Goal: Information Seeking & Learning: Learn about a topic

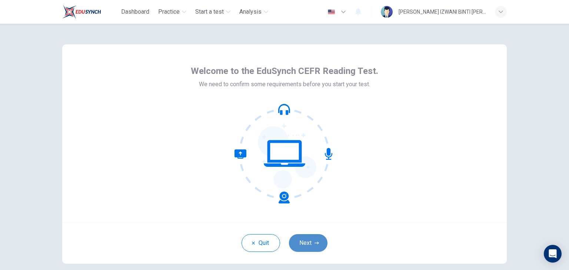
click at [314, 244] on icon "button" at bounding box center [316, 243] width 4 height 4
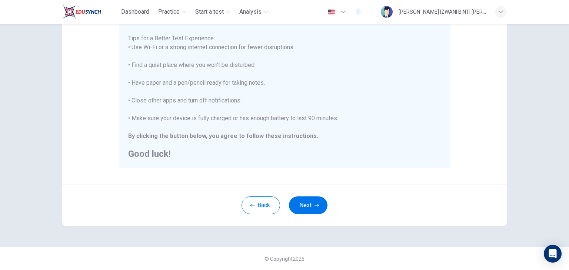
scroll to position [141, 0]
click at [310, 205] on button "Next" at bounding box center [308, 205] width 39 height 18
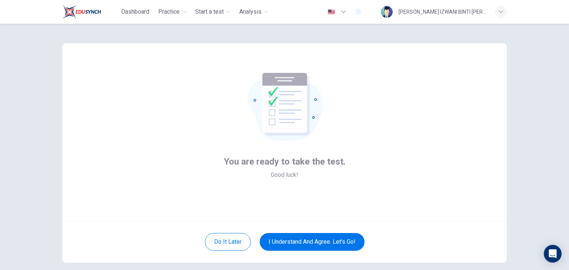
scroll to position [0, 0]
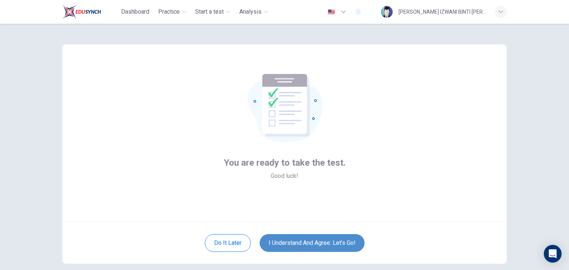
click at [324, 248] on button "I understand and agree. Let’s go!" at bounding box center [312, 243] width 105 height 18
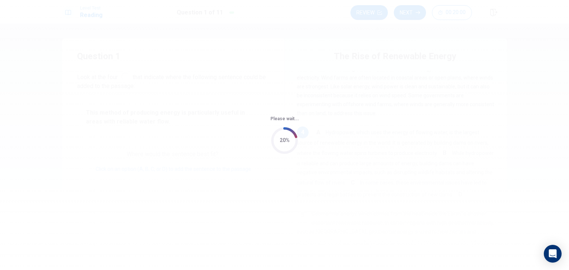
scroll to position [173, 0]
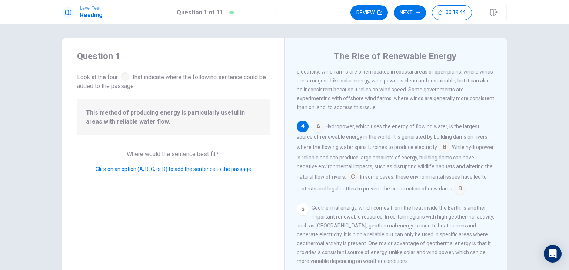
drag, startPoint x: 360, startPoint y: 133, endPoint x: 384, endPoint y: 134, distance: 23.4
click at [382, 135] on span "Hydropower, which uses the energy of flowing water, is the largest source of re…" at bounding box center [393, 137] width 192 height 27
drag, startPoint x: 410, startPoint y: 133, endPoint x: 452, endPoint y: 134, distance: 42.6
click at [447, 133] on span "Hydropower, which uses the energy of flowing water, is the largest source of re…" at bounding box center [393, 137] width 192 height 27
drag, startPoint x: 303, startPoint y: 141, endPoint x: 404, endPoint y: 144, distance: 101.1
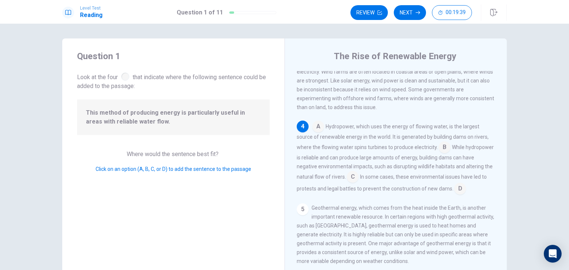
click at [404, 144] on span "Hydropower, which uses the energy of flowing water, is the largest source of re…" at bounding box center [393, 137] width 192 height 27
drag, startPoint x: 130, startPoint y: 112, endPoint x: 236, endPoint y: 113, distance: 106.3
click at [236, 113] on span "This method of producing energy is particularly useful in areas with reliable w…" at bounding box center [173, 117] width 175 height 18
drag, startPoint x: 102, startPoint y: 123, endPoint x: 111, endPoint y: 123, distance: 9.3
click at [110, 123] on span "This method of producing energy is particularly useful in areas with reliable w…" at bounding box center [173, 117] width 175 height 18
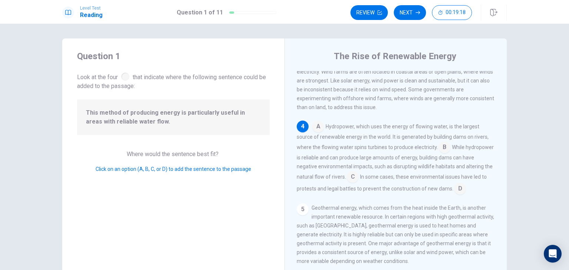
drag, startPoint x: 324, startPoint y: 142, endPoint x: 467, endPoint y: 146, distance: 143.0
click at [467, 146] on span "Hydropower, which uses the energy of flowing water, is the largest source of re…" at bounding box center [393, 137] width 192 height 27
drag, startPoint x: 316, startPoint y: 154, endPoint x: 428, endPoint y: 158, distance: 111.9
click at [428, 158] on div "A Hydropower, which uses the energy of flowing water, is the largest source of …" at bounding box center [396, 158] width 198 height 74
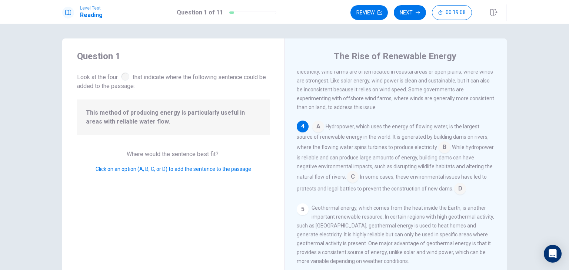
click at [441, 154] on input at bounding box center [444, 148] width 12 height 12
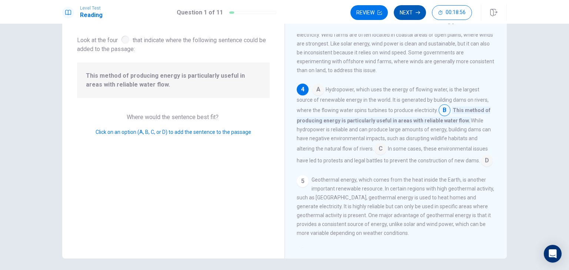
click at [417, 12] on icon "button" at bounding box center [417, 12] width 4 height 3
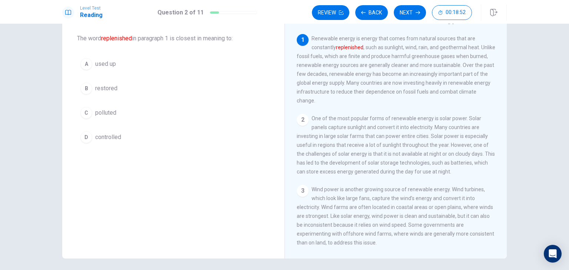
click at [138, 86] on button "B restored" at bounding box center [173, 88] width 193 height 19
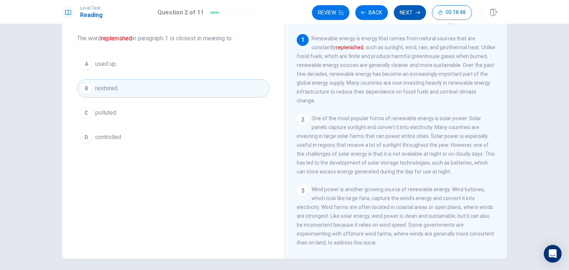
click at [403, 14] on button "Next" at bounding box center [410, 12] width 32 height 15
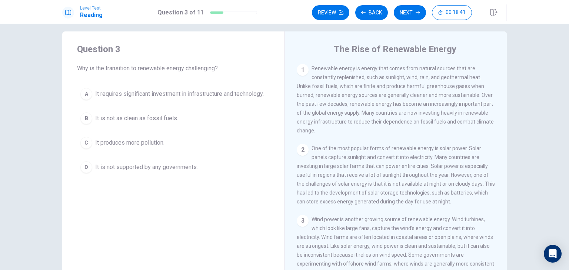
scroll to position [0, 0]
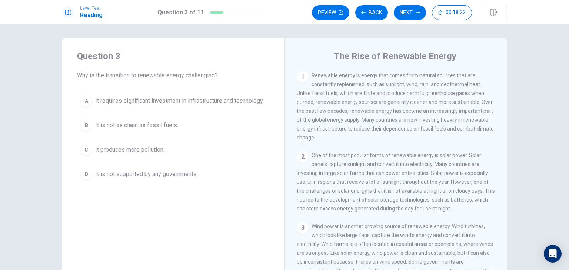
drag, startPoint x: 326, startPoint y: 104, endPoint x: 441, endPoint y: 106, distance: 114.8
click at [432, 106] on span "Renewable energy is energy that comes from natural sources that are constantly …" at bounding box center [395, 107] width 197 height 68
drag, startPoint x: 308, startPoint y: 112, endPoint x: 355, endPoint y: 111, distance: 47.0
click at [348, 111] on span "Renewable energy is energy that comes from natural sources that are constantly …" at bounding box center [395, 107] width 197 height 68
drag, startPoint x: 317, startPoint y: 122, endPoint x: 354, endPoint y: 123, distance: 37.0
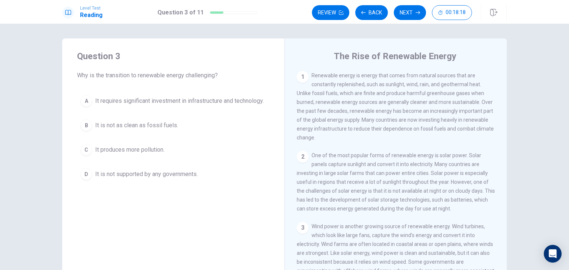
click at [351, 123] on span "Renewable energy is energy that comes from natural sources that are constantly …" at bounding box center [395, 107] width 197 height 68
drag, startPoint x: 334, startPoint y: 134, endPoint x: 418, endPoint y: 136, distance: 84.1
click at [418, 136] on div "1 Renewable energy is energy that comes from natural sources that are constantl…" at bounding box center [396, 106] width 198 height 71
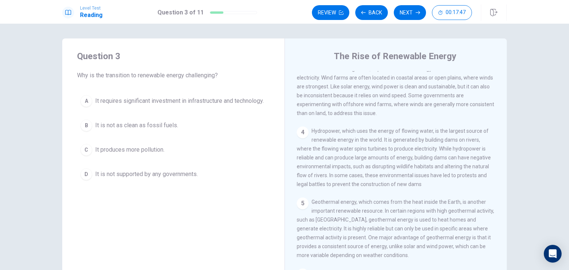
scroll to position [185, 0]
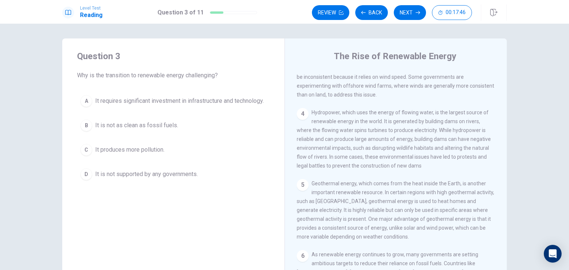
drag, startPoint x: 354, startPoint y: 120, endPoint x: 401, endPoint y: 124, distance: 46.8
click at [400, 124] on div "4 Hydropower, which uses the energy of flowing water, is the largest source of …" at bounding box center [396, 139] width 198 height 62
drag, startPoint x: 344, startPoint y: 140, endPoint x: 430, endPoint y: 136, distance: 85.6
click at [422, 137] on span "Hydropower, which uses the energy of flowing water, is the largest source of re…" at bounding box center [394, 139] width 194 height 59
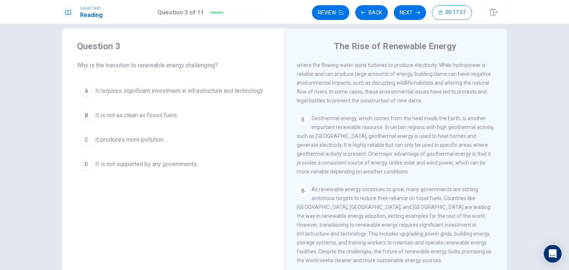
scroll to position [37, 0]
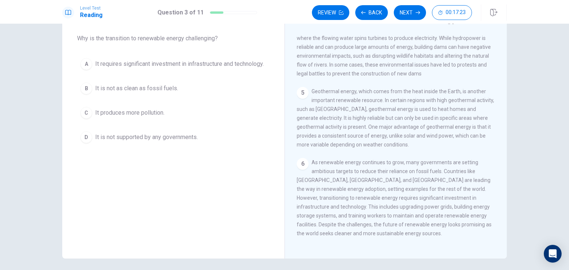
drag, startPoint x: 355, startPoint y: 197, endPoint x: 410, endPoint y: 199, distance: 55.2
click at [410, 199] on span "As renewable energy continues to grow, many governments are setting ambitious t…" at bounding box center [394, 198] width 195 height 77
click at [219, 67] on span "It requires significant investment in infrastructure and technology." at bounding box center [179, 64] width 168 height 9
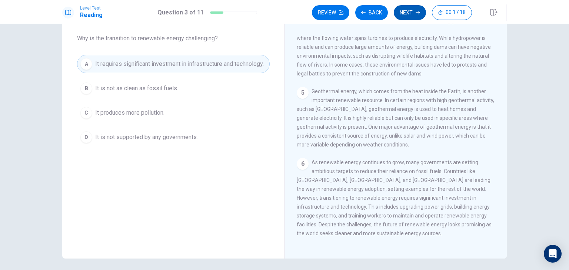
click at [406, 13] on button "Next" at bounding box center [410, 12] width 32 height 15
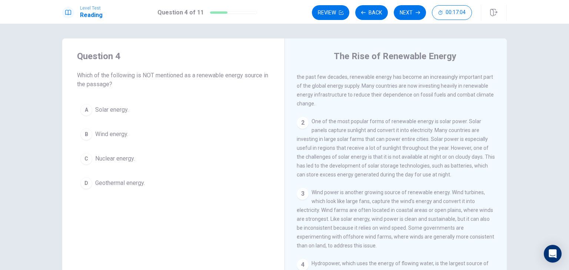
scroll to position [74, 0]
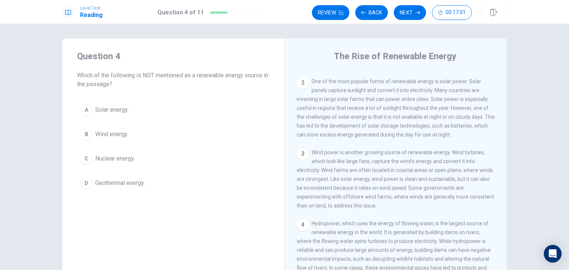
click at [126, 164] on button "C Nuclear energy." at bounding box center [173, 159] width 193 height 19
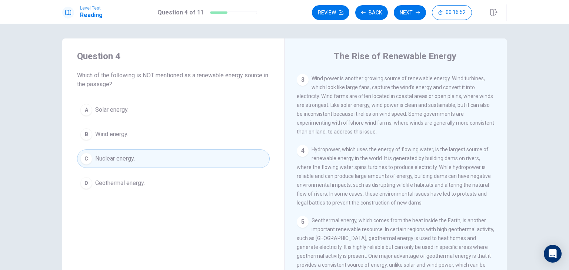
scroll to position [185, 0]
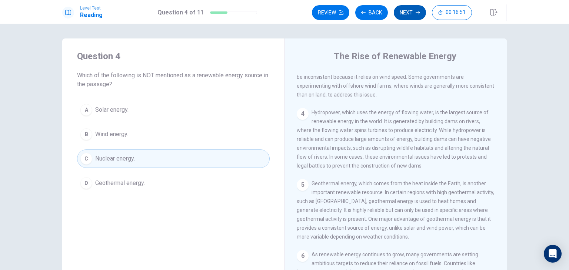
click at [402, 16] on button "Next" at bounding box center [410, 12] width 32 height 15
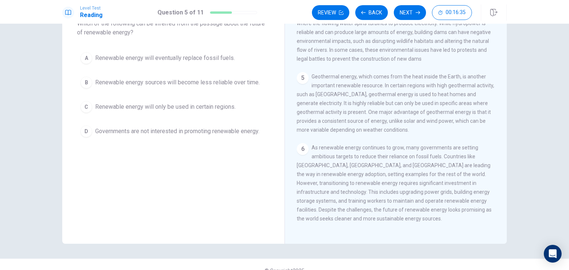
scroll to position [64, 0]
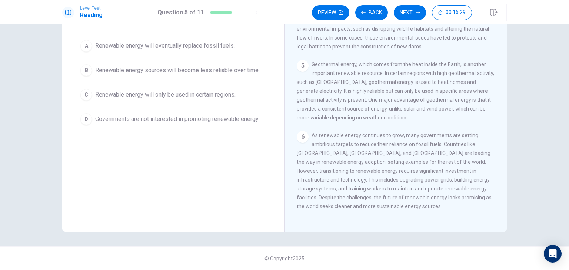
drag, startPoint x: 320, startPoint y: 198, endPoint x: 388, endPoint y: 199, distance: 67.8
click at [382, 199] on span "As renewable energy continues to grow, many governments are setting ambitious t…" at bounding box center [394, 171] width 195 height 77
drag, startPoint x: 340, startPoint y: 196, endPoint x: 431, endPoint y: 200, distance: 91.2
click at [431, 200] on div "6 As renewable energy continues to grow, many governments are setting ambitious…" at bounding box center [396, 171] width 198 height 80
drag, startPoint x: 302, startPoint y: 197, endPoint x: 388, endPoint y: 198, distance: 86.7
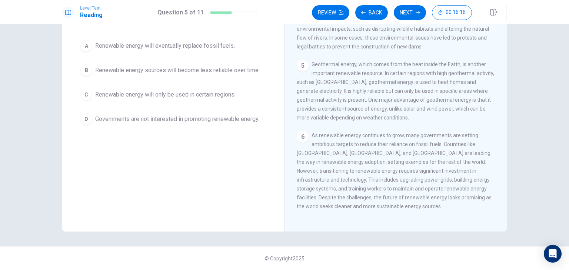
click at [388, 198] on span "As renewable energy continues to grow, many governments are setting ambitious t…" at bounding box center [394, 171] width 195 height 77
click at [426, 198] on span "As renewable energy continues to grow, many governments are setting ambitious t…" at bounding box center [394, 171] width 195 height 77
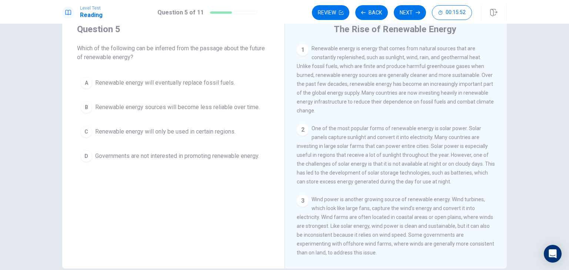
scroll to position [0, 0]
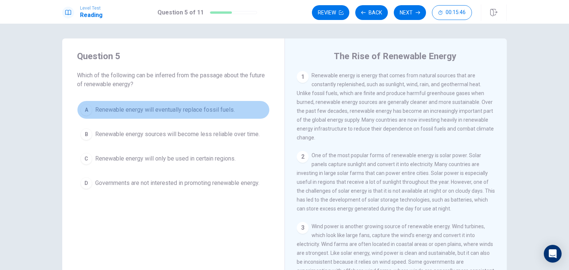
click at [194, 111] on span "Renewable energy will eventually replace fossil fuels." at bounding box center [165, 110] width 140 height 9
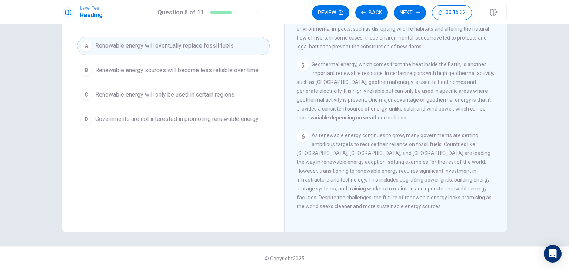
scroll to position [27, 0]
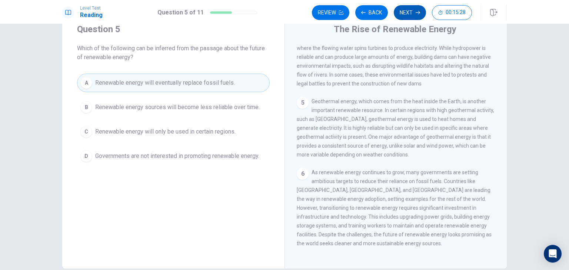
click at [417, 12] on icon "button" at bounding box center [417, 12] width 4 height 4
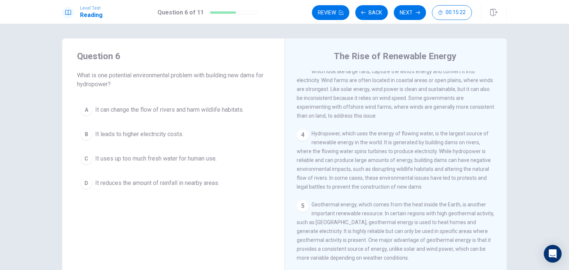
scroll to position [142, 0]
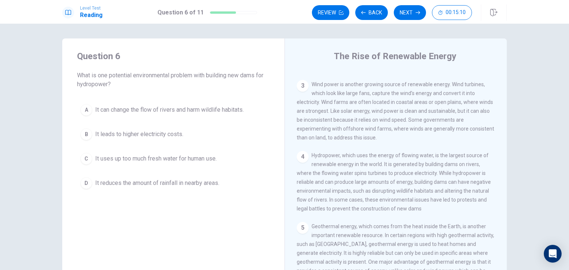
drag, startPoint x: 387, startPoint y: 171, endPoint x: 451, endPoint y: 172, distance: 64.4
click at [451, 172] on span "Hydropower, which uses the energy of flowing water, is the largest source of re…" at bounding box center [394, 182] width 194 height 59
click at [219, 104] on button "A It can change the flow of rivers and harm wildlife habitats." at bounding box center [173, 110] width 193 height 19
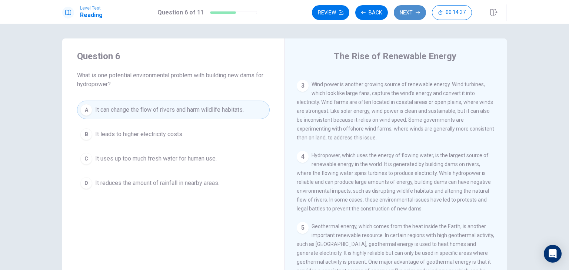
click at [410, 12] on button "Next" at bounding box center [410, 12] width 32 height 15
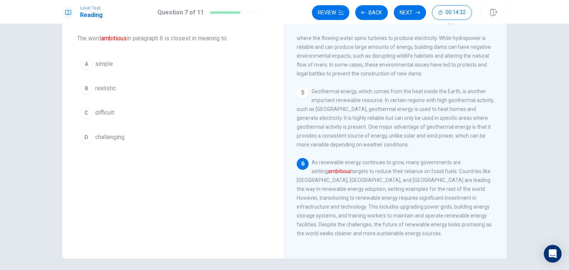
scroll to position [0, 0]
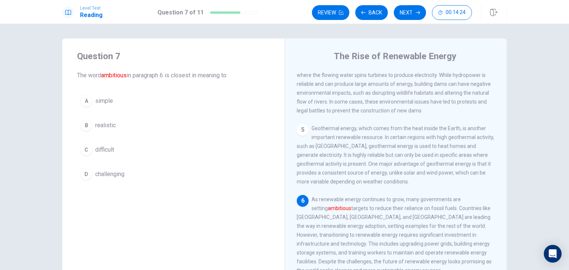
click at [124, 129] on button "B realistic" at bounding box center [173, 125] width 193 height 19
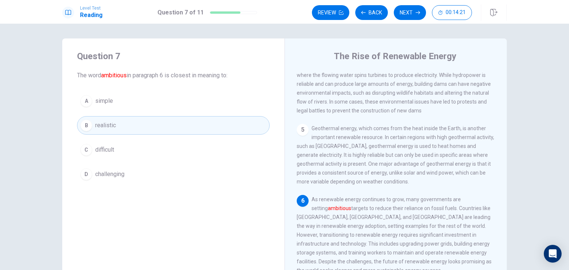
drag, startPoint x: 338, startPoint y: 207, endPoint x: 358, endPoint y: 211, distance: 21.1
click at [358, 211] on div "6 As renewable energy continues to grow, many governments are setting ambitious…" at bounding box center [396, 235] width 198 height 80
click at [407, 13] on button "Next" at bounding box center [410, 12] width 32 height 15
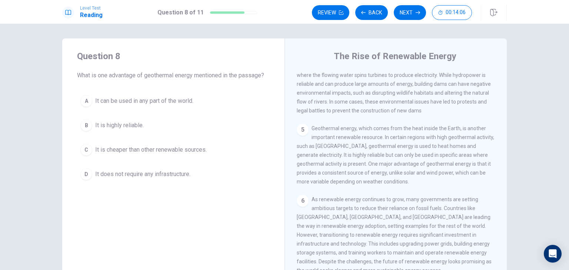
drag, startPoint x: 93, startPoint y: 74, endPoint x: 244, endPoint y: 76, distance: 150.3
click at [244, 76] on span "What is one advantage of geothermal energy mentioned in the passage?" at bounding box center [173, 75] width 193 height 9
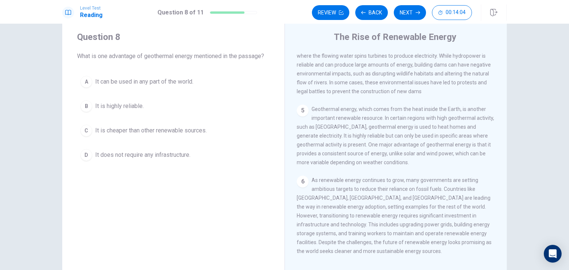
scroll to position [37, 0]
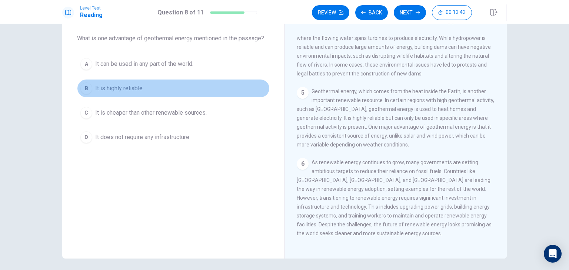
click at [146, 87] on button "B It is highly reliable." at bounding box center [173, 88] width 193 height 19
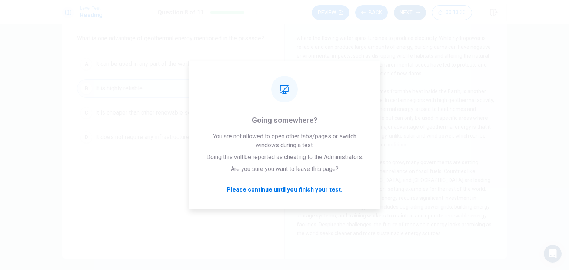
click at [414, 11] on button "Next" at bounding box center [410, 12] width 32 height 15
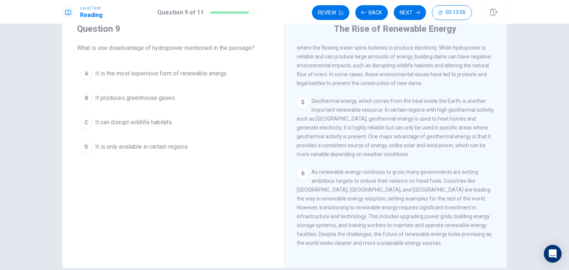
scroll to position [27, 0]
drag, startPoint x: 185, startPoint y: 48, endPoint x: 220, endPoint y: 51, distance: 34.6
click at [218, 51] on span "What is one disadvantage of hydropower mentioned in the passage?" at bounding box center [173, 48] width 193 height 9
click at [379, 12] on button "Back" at bounding box center [371, 12] width 33 height 15
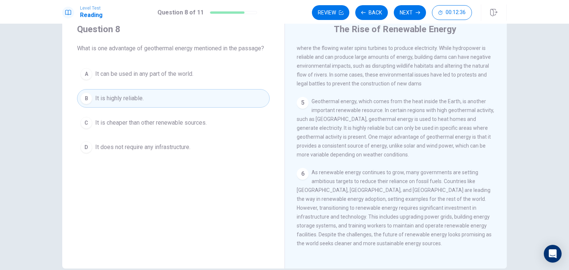
scroll to position [0, 0]
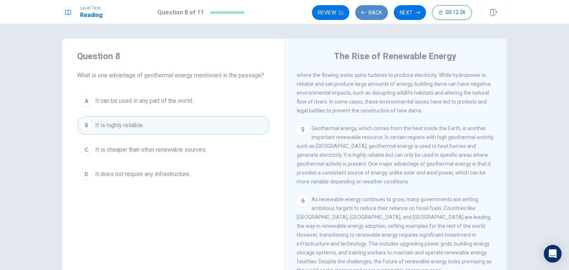
click at [368, 8] on button "Back" at bounding box center [371, 12] width 33 height 15
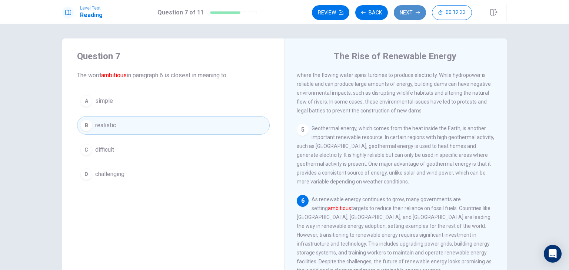
click at [406, 17] on button "Next" at bounding box center [410, 12] width 32 height 15
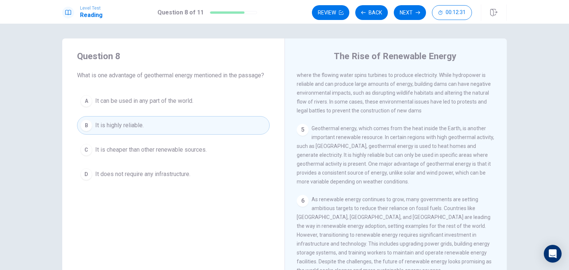
click at [407, 16] on button "Next" at bounding box center [410, 12] width 32 height 15
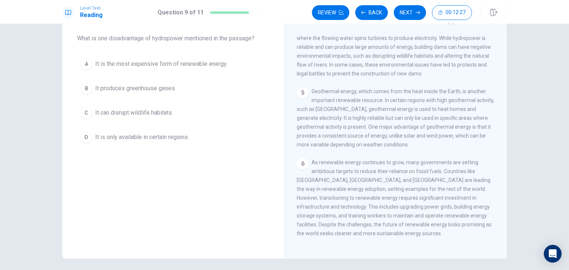
scroll to position [179, 0]
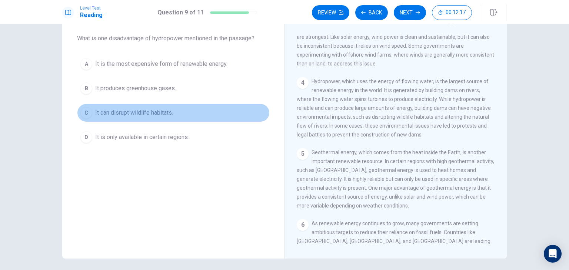
click at [139, 111] on span "It can disrupt wildlife habitats." at bounding box center [134, 112] width 78 height 9
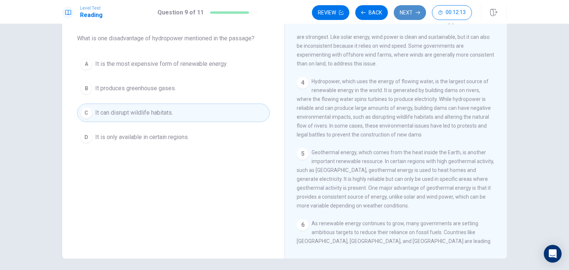
click at [411, 15] on button "Next" at bounding box center [410, 12] width 32 height 15
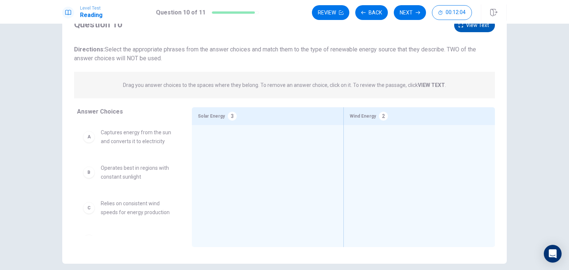
scroll to position [0, 0]
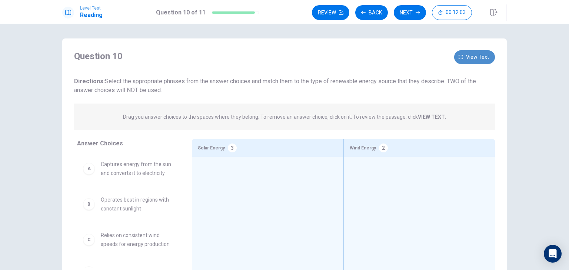
click at [470, 61] on span "View text" at bounding box center [477, 57] width 23 height 9
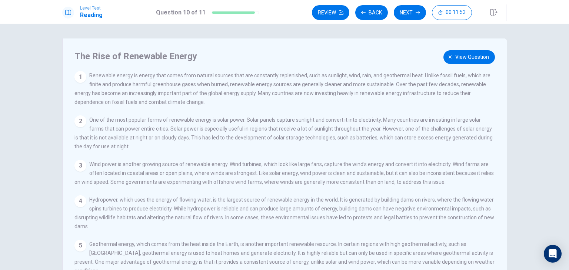
drag, startPoint x: 255, startPoint y: 131, endPoint x: 351, endPoint y: 130, distance: 96.3
click at [351, 130] on span "One of the most popular forms of renewable energy is solar power. Solar panels …" at bounding box center [283, 133] width 418 height 33
drag, startPoint x: 377, startPoint y: 134, endPoint x: 467, endPoint y: 132, distance: 90.0
click at [467, 132] on div "2 One of the most popular forms of renewable energy is solar power. Solar panel…" at bounding box center [284, 134] width 421 height 36
drag, startPoint x: 76, startPoint y: 138, endPoint x: 137, endPoint y: 141, distance: 61.5
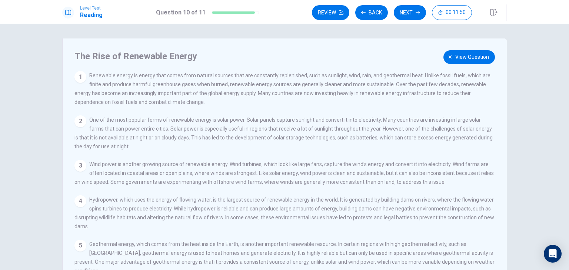
click at [137, 141] on span "One of the most popular forms of renewable energy is solar power. Solar panels …" at bounding box center [283, 133] width 418 height 33
drag, startPoint x: 142, startPoint y: 142, endPoint x: 167, endPoint y: 142, distance: 25.2
click at [166, 142] on span "One of the most popular forms of renewable energy is solar power. Solar panels …" at bounding box center [283, 133] width 418 height 33
drag, startPoint x: 173, startPoint y: 141, endPoint x: 310, endPoint y: 138, distance: 137.0
click at [310, 138] on span "One of the most popular forms of renewable energy is solar power. Solar panels …" at bounding box center [283, 133] width 418 height 33
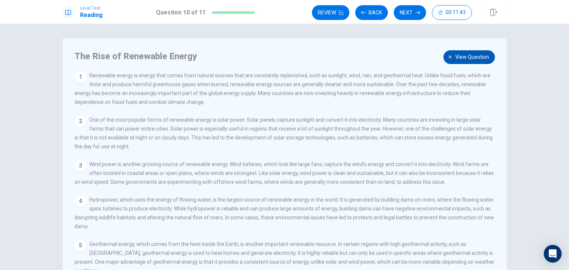
click at [476, 53] on span "View question" at bounding box center [472, 57] width 34 height 9
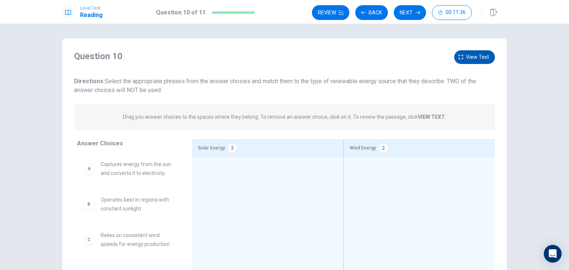
click at [477, 60] on span "View text" at bounding box center [477, 57] width 23 height 9
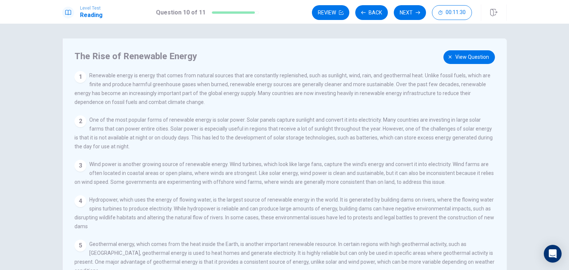
drag, startPoint x: 263, startPoint y: 130, endPoint x: 338, endPoint y: 125, distance: 75.0
click at [312, 130] on span "One of the most popular forms of renewable energy is solar power. Solar panels …" at bounding box center [283, 133] width 418 height 33
click at [488, 58] on button "View question" at bounding box center [468, 57] width 51 height 14
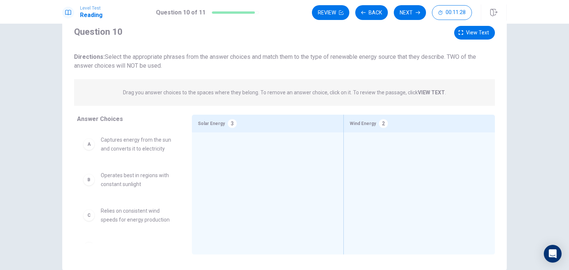
scroll to position [37, 0]
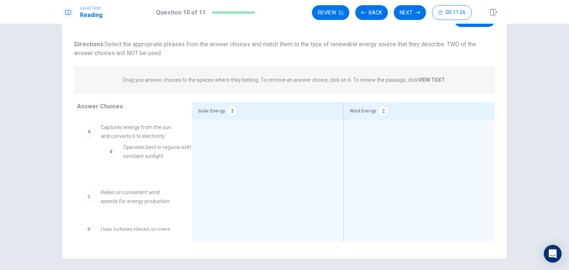
drag, startPoint x: 133, startPoint y: 166, endPoint x: 160, endPoint y: 149, distance: 31.3
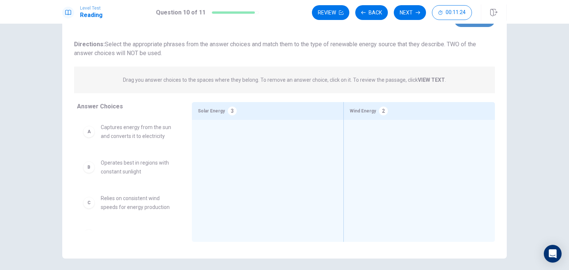
click at [477, 24] on button "View text" at bounding box center [474, 20] width 41 height 14
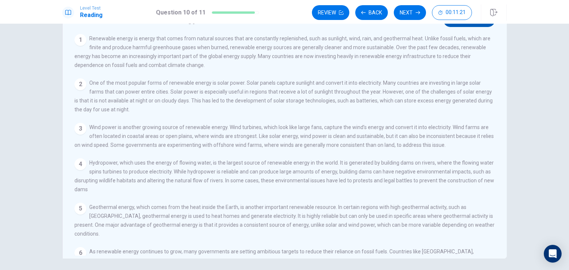
click at [474, 24] on span "View question" at bounding box center [472, 20] width 34 height 9
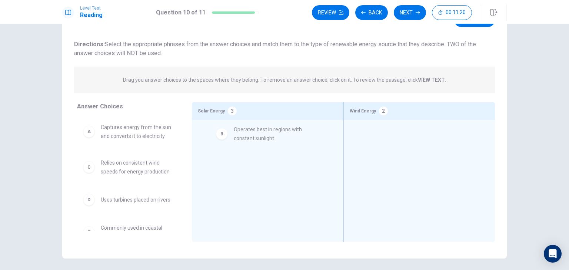
drag, startPoint x: 130, startPoint y: 168, endPoint x: 268, endPoint y: 134, distance: 142.2
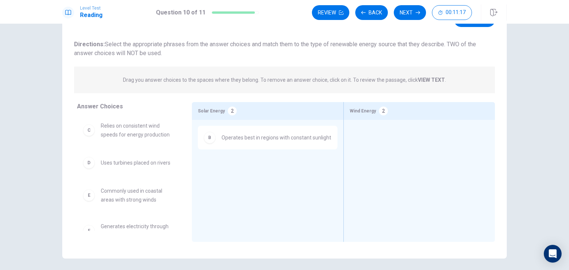
click at [470, 27] on div "Question 10 View text Directions: Select the appropriate phrases from the answe…" at bounding box center [284, 35] width 421 height 44
click at [471, 26] on button "View text" at bounding box center [474, 20] width 41 height 14
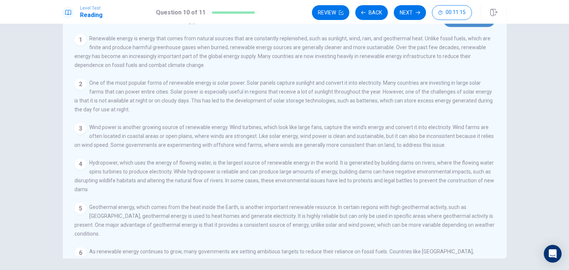
click at [456, 26] on button "View question" at bounding box center [468, 20] width 51 height 14
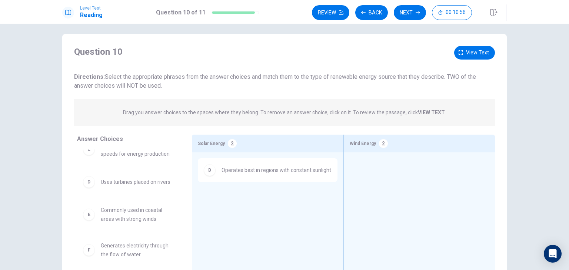
scroll to position [0, 0]
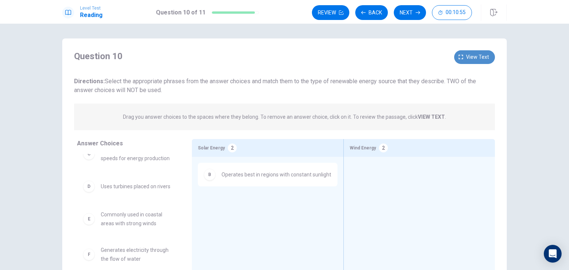
click at [461, 55] on icon "button" at bounding box center [460, 57] width 4 height 4
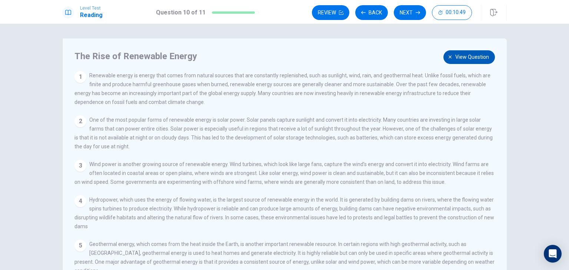
drag, startPoint x: 365, startPoint y: 171, endPoint x: 418, endPoint y: 170, distance: 52.6
click at [410, 169] on div "3 Wind power is another growing source of renewable energy. Wind turbines, whic…" at bounding box center [284, 173] width 421 height 27
click at [470, 59] on span "View question" at bounding box center [472, 57] width 34 height 9
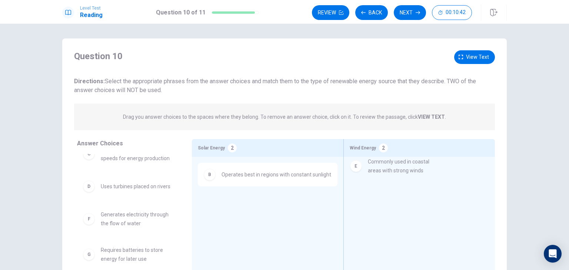
drag, startPoint x: 124, startPoint y: 226, endPoint x: 395, endPoint y: 172, distance: 275.9
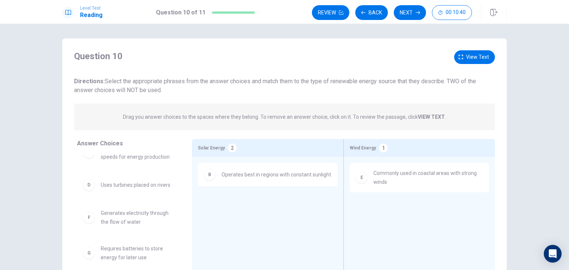
scroll to position [37, 0]
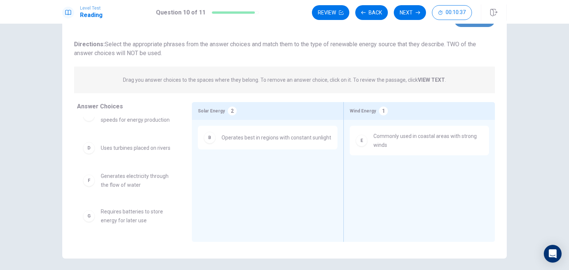
click at [468, 26] on button "View text" at bounding box center [474, 20] width 41 height 14
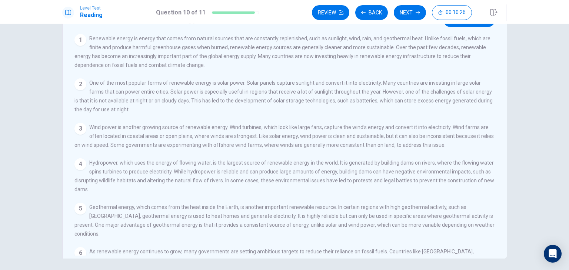
drag, startPoint x: 120, startPoint y: 147, endPoint x: 263, endPoint y: 151, distance: 143.0
click at [266, 150] on div "3 Wind power is another growing source of renewable energy. Wind turbines, whic…" at bounding box center [284, 136] width 421 height 27
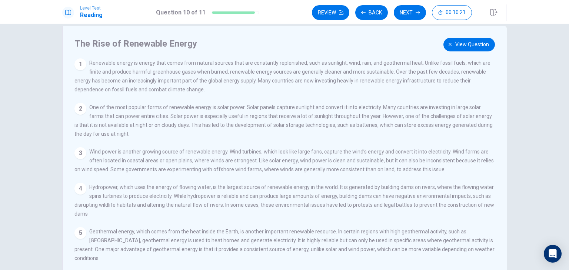
scroll to position [0, 0]
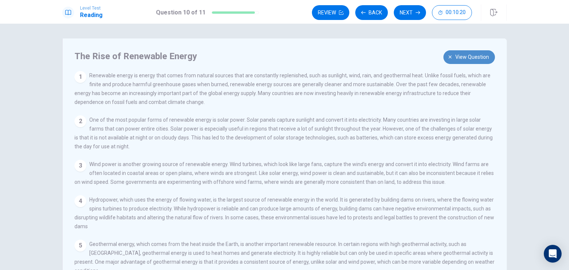
click at [469, 60] on span "View question" at bounding box center [472, 57] width 34 height 9
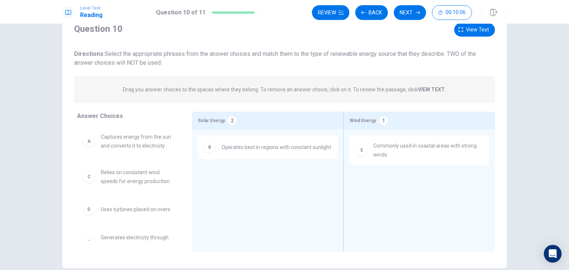
scroll to position [27, 0]
click at [466, 27] on span "View text" at bounding box center [477, 30] width 23 height 9
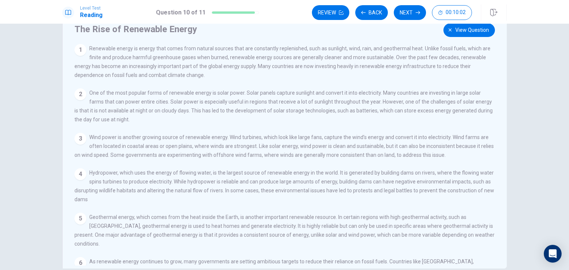
drag, startPoint x: 266, startPoint y: 96, endPoint x: 341, endPoint y: 93, distance: 74.8
click at [339, 93] on span "One of the most popular forms of renewable energy is solar power. Solar panels …" at bounding box center [283, 106] width 418 height 33
click at [465, 30] on span "View question" at bounding box center [472, 30] width 34 height 9
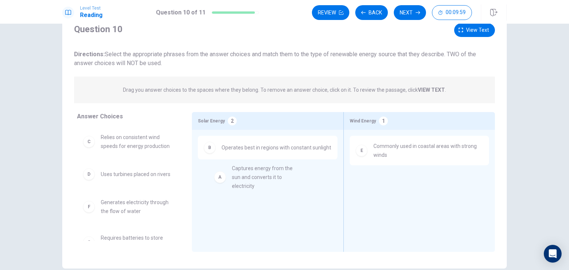
drag, startPoint x: 124, startPoint y: 151, endPoint x: 261, endPoint y: 183, distance: 140.1
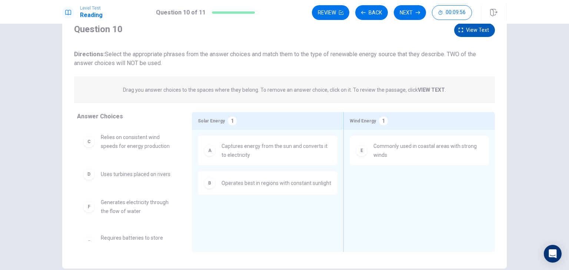
click at [471, 29] on span "View text" at bounding box center [477, 30] width 23 height 9
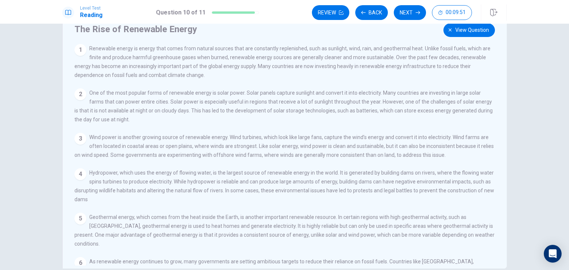
drag, startPoint x: 140, startPoint y: 149, endPoint x: 163, endPoint y: 149, distance: 23.3
click at [162, 149] on span "Wind power is another growing source of renewable energy. Wind turbines, which …" at bounding box center [283, 146] width 419 height 24
drag, startPoint x: 194, startPoint y: 150, endPoint x: 398, endPoint y: 158, distance: 204.2
click at [411, 153] on div "3 Wind power is another growing source of renewable energy. Wind turbines, whic…" at bounding box center [284, 146] width 421 height 27
click at [479, 33] on span "View question" at bounding box center [472, 30] width 34 height 9
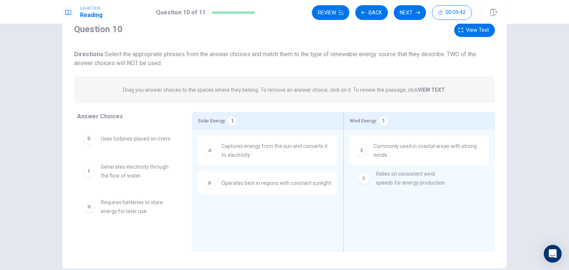
drag, startPoint x: 126, startPoint y: 147, endPoint x: 406, endPoint y: 184, distance: 281.9
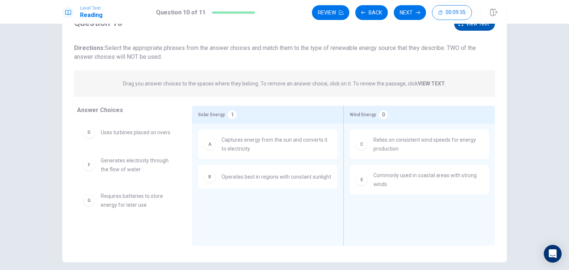
scroll to position [0, 0]
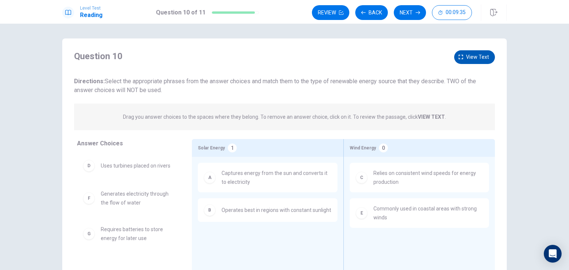
click at [474, 57] on span "View text" at bounding box center [477, 57] width 23 height 9
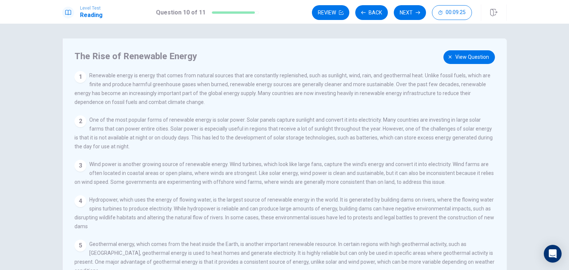
drag, startPoint x: 113, startPoint y: 128, endPoint x: 139, endPoint y: 132, distance: 27.0
click at [138, 132] on span "One of the most popular forms of renewable energy is solar power. Solar panels …" at bounding box center [283, 133] width 418 height 33
drag, startPoint x: 158, startPoint y: 132, endPoint x: 406, endPoint y: 136, distance: 248.1
click at [406, 136] on div "2 One of the most popular forms of renewable energy is solar power. Solar panel…" at bounding box center [284, 134] width 421 height 36
drag, startPoint x: 81, startPoint y: 136, endPoint x: 141, endPoint y: 141, distance: 59.8
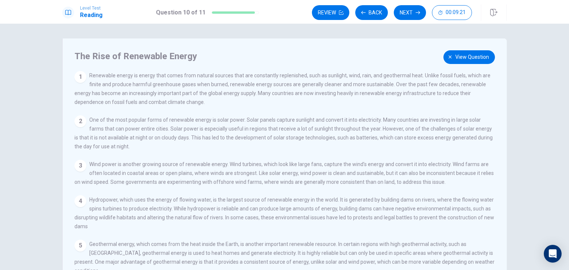
click at [140, 141] on div "2 One of the most popular forms of renewable energy is solar power. Solar panel…" at bounding box center [284, 134] width 421 height 36
drag, startPoint x: 220, startPoint y: 141, endPoint x: 316, endPoint y: 138, distance: 96.3
click at [312, 141] on span "One of the most popular forms of renewable energy is solar power. Solar panels …" at bounding box center [283, 133] width 418 height 33
click at [455, 53] on span "View question" at bounding box center [472, 57] width 34 height 9
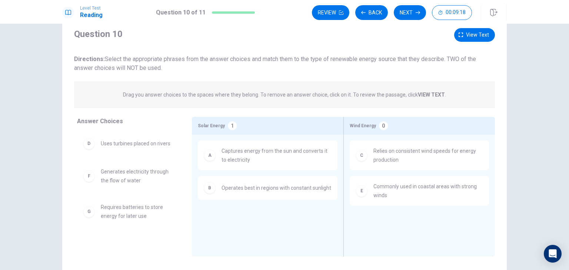
scroll to position [37, 0]
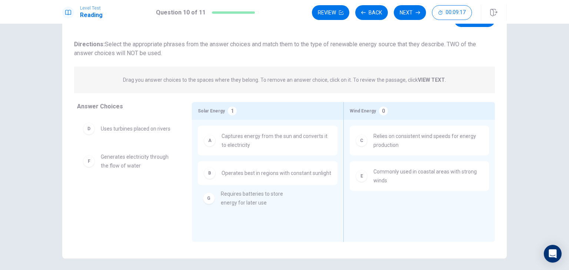
drag, startPoint x: 118, startPoint y: 201, endPoint x: 243, endPoint y: 201, distance: 125.2
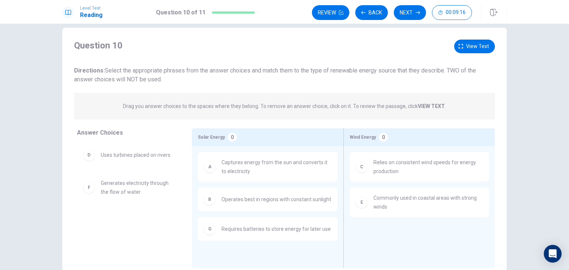
scroll to position [0, 0]
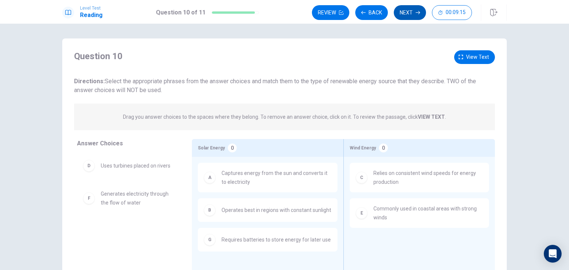
click at [418, 15] on button "Next" at bounding box center [410, 12] width 32 height 15
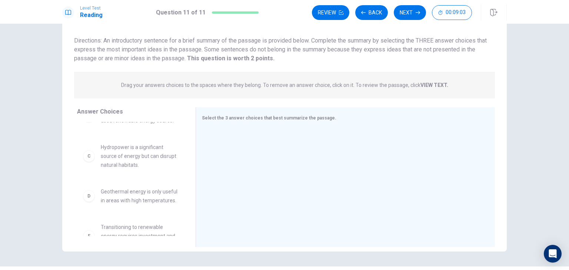
scroll to position [27, 0]
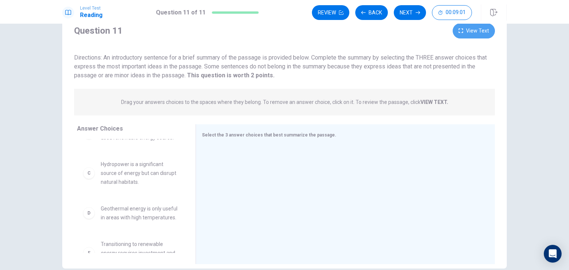
click at [469, 33] on button "View Text" at bounding box center [473, 30] width 42 height 15
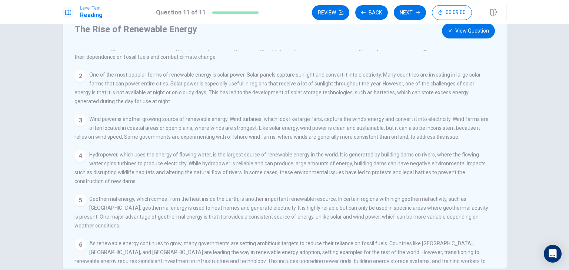
scroll to position [37, 0]
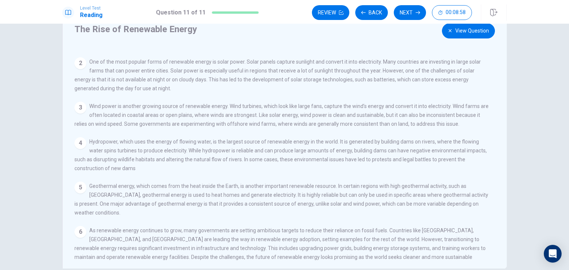
drag, startPoint x: 254, startPoint y: 151, endPoint x: 435, endPoint y: 153, distance: 181.8
click at [434, 153] on span "Hydropower, which uses the energy of flowing water, is the largest source of re…" at bounding box center [280, 155] width 412 height 33
drag, startPoint x: 114, startPoint y: 159, endPoint x: 406, endPoint y: 154, distance: 291.8
click at [406, 154] on div "4 Hydropower, which uses the energy of flowing water, is the largest source of …" at bounding box center [281, 155] width 415 height 36
drag, startPoint x: 137, startPoint y: 165, endPoint x: 209, endPoint y: 165, distance: 71.8
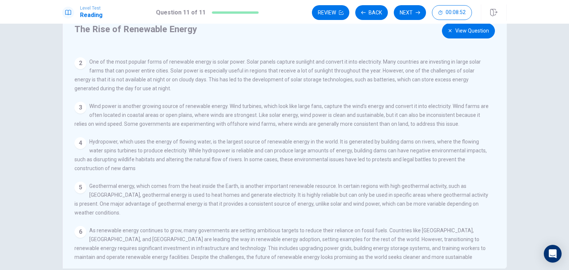
click at [207, 166] on span "Hydropower, which uses the energy of flowing water, is the largest source of re…" at bounding box center [280, 155] width 412 height 33
click at [461, 31] on button "View Question" at bounding box center [468, 30] width 53 height 15
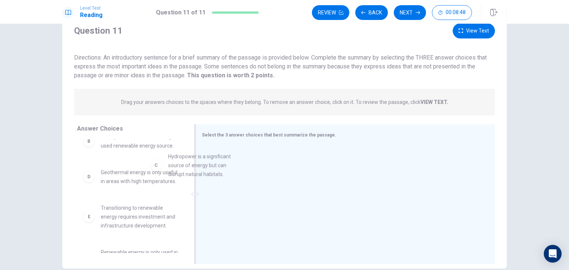
scroll to position [65, 0]
drag, startPoint x: 139, startPoint y: 181, endPoint x: 240, endPoint y: 168, distance: 101.6
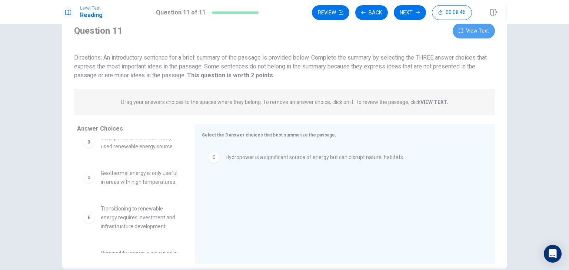
click at [467, 32] on button "View Text" at bounding box center [473, 30] width 42 height 15
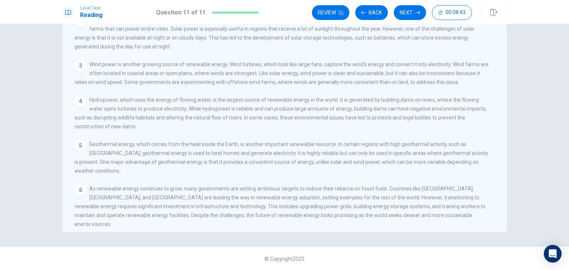
scroll to position [64, 0]
drag, startPoint x: 250, startPoint y: 148, endPoint x: 311, endPoint y: 148, distance: 61.1
click at [308, 149] on span "Geothermal energy, which comes from the heat inside the Earth, is another impor…" at bounding box center [281, 157] width 414 height 33
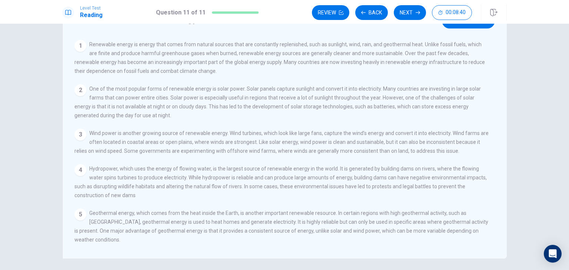
scroll to position [0, 0]
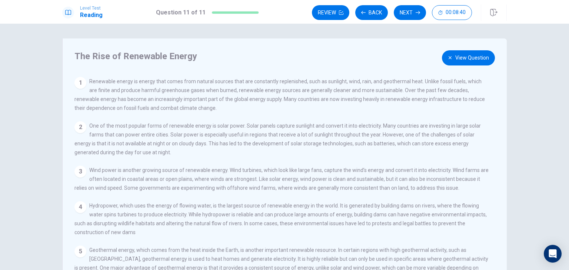
click at [474, 55] on button "View Question" at bounding box center [468, 57] width 53 height 15
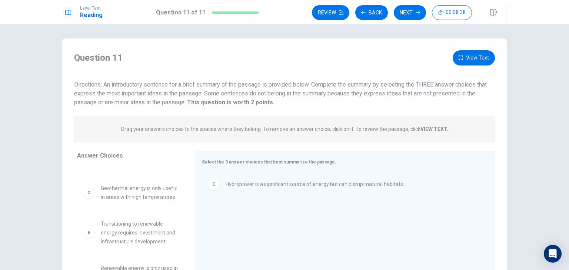
scroll to position [65, 0]
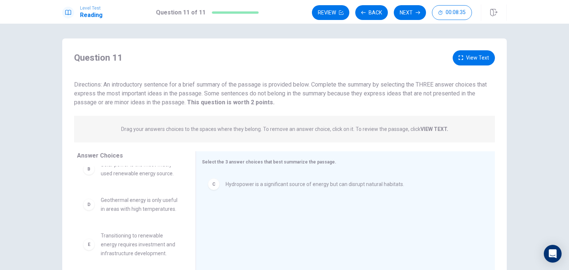
click at [465, 57] on button "View Text" at bounding box center [473, 57] width 42 height 15
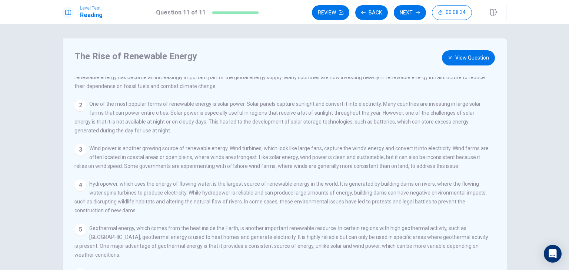
scroll to position [42, 0]
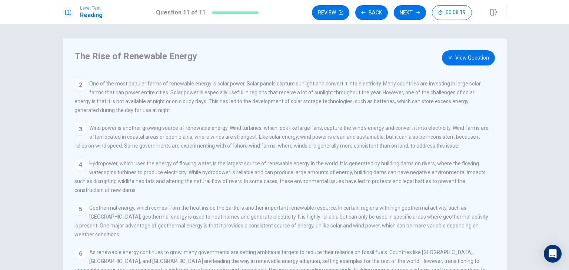
click at [456, 60] on button "View Question" at bounding box center [468, 57] width 53 height 15
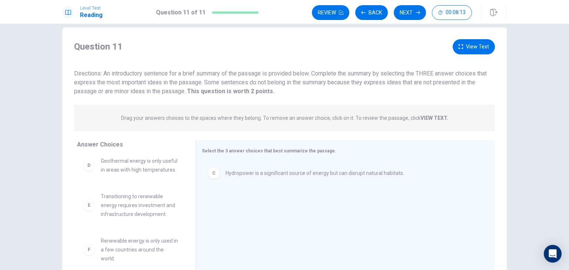
scroll to position [0, 0]
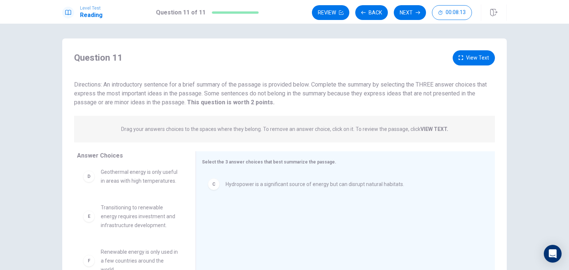
click at [473, 51] on button "View Text" at bounding box center [473, 57] width 42 height 15
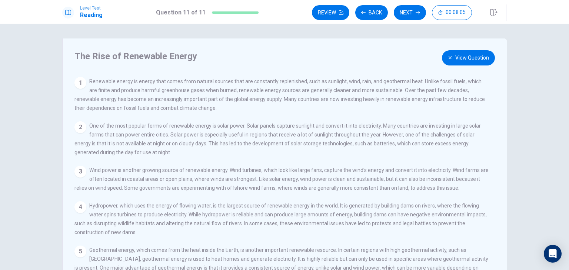
click at [484, 62] on button "View Question" at bounding box center [468, 57] width 53 height 15
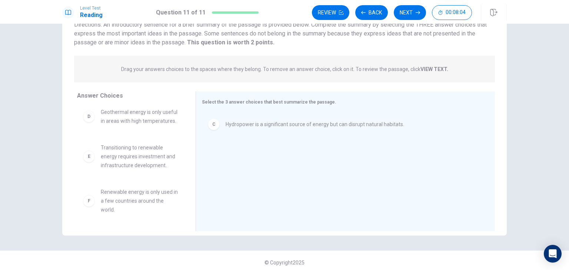
scroll to position [64, 0]
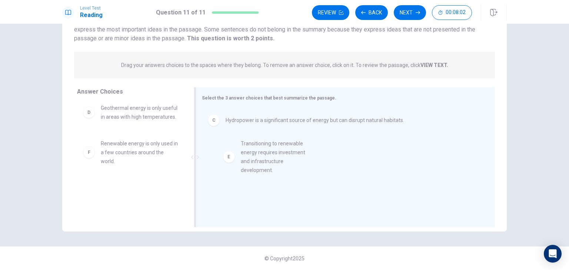
drag, startPoint x: 134, startPoint y: 161, endPoint x: 278, endPoint y: 161, distance: 143.7
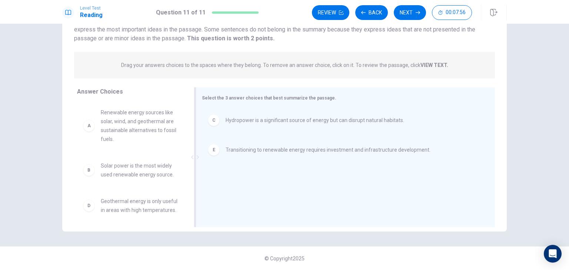
scroll to position [0, 0]
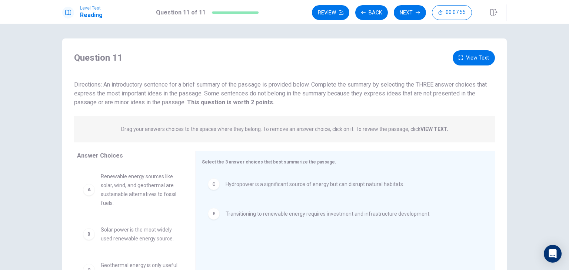
click at [480, 56] on button "View Text" at bounding box center [473, 57] width 42 height 15
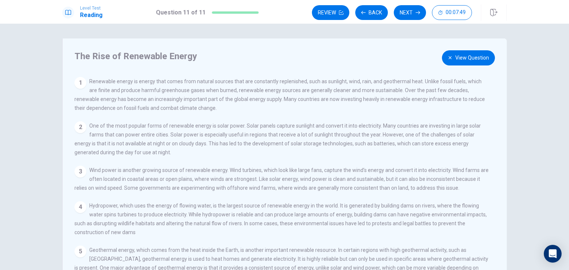
drag, startPoint x: 114, startPoint y: 100, endPoint x: 198, endPoint y: 101, distance: 83.3
click at [169, 101] on span "Renewable energy is energy that comes from natural sources that are constantly …" at bounding box center [279, 94] width 410 height 33
click at [468, 63] on button "View Question" at bounding box center [468, 57] width 53 height 15
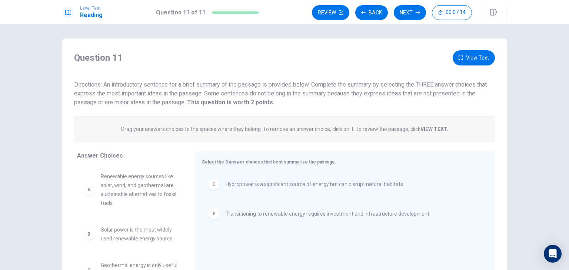
click at [469, 59] on button "View Text" at bounding box center [473, 57] width 42 height 15
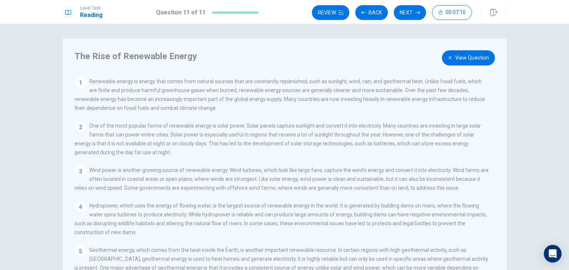
click at [469, 57] on button "View Question" at bounding box center [468, 57] width 53 height 15
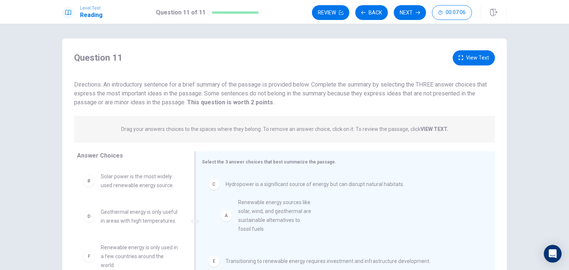
drag, startPoint x: 121, startPoint y: 198, endPoint x: 262, endPoint y: 223, distance: 143.4
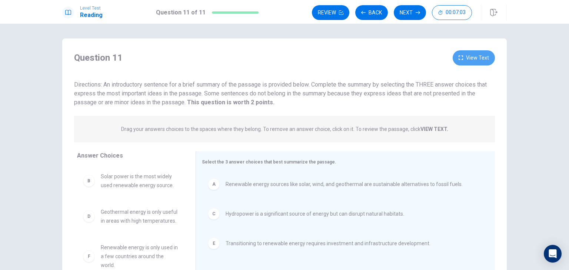
click at [462, 63] on button "View Text" at bounding box center [473, 57] width 42 height 15
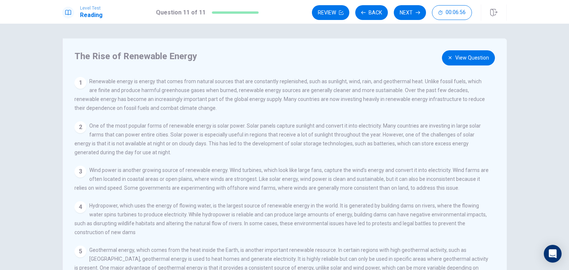
drag, startPoint x: 143, startPoint y: 130, endPoint x: 208, endPoint y: 128, distance: 65.6
click at [207, 128] on span "One of the most popular forms of renewable energy is solar power. Solar panels …" at bounding box center [277, 139] width 406 height 33
click at [471, 61] on button "View Question" at bounding box center [468, 57] width 53 height 15
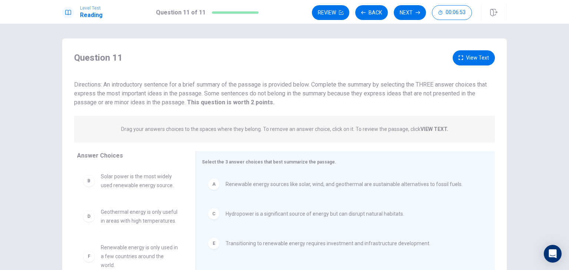
click at [471, 56] on button "View Text" at bounding box center [473, 57] width 42 height 15
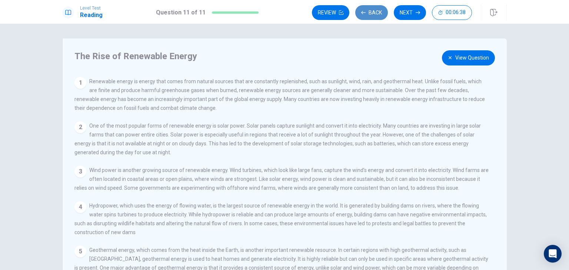
click at [373, 6] on button "Back" at bounding box center [371, 12] width 33 height 15
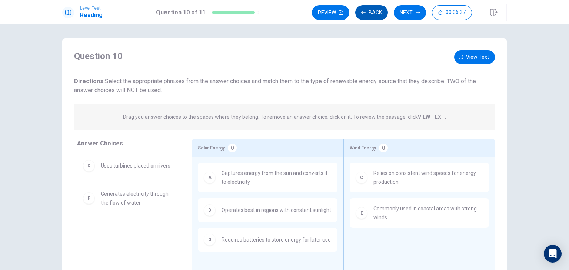
click at [373, 13] on button "Back" at bounding box center [371, 12] width 33 height 15
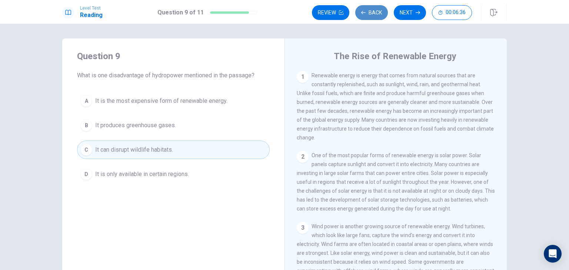
click at [373, 13] on button "Back" at bounding box center [371, 12] width 33 height 15
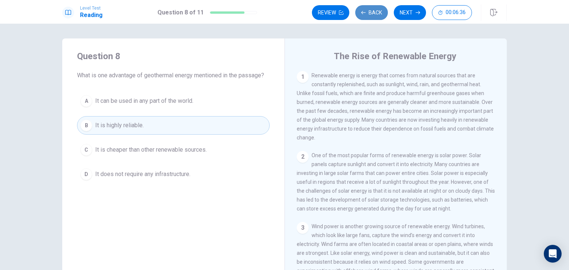
click at [373, 13] on button "Back" at bounding box center [371, 12] width 33 height 15
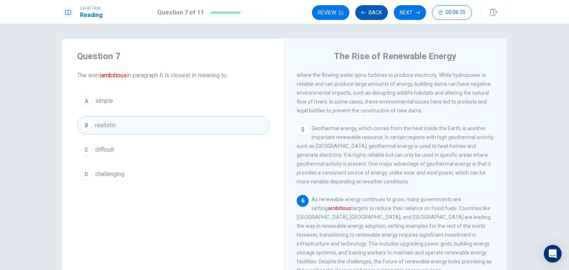
scroll to position [253, 0]
click at [133, 143] on button "C difficult" at bounding box center [173, 150] width 193 height 19
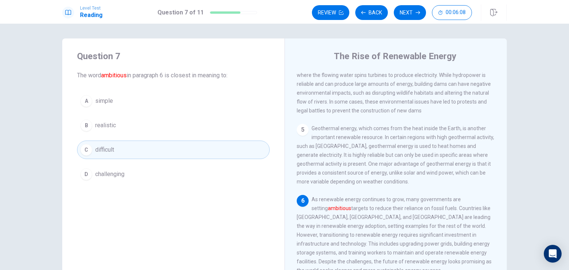
click at [147, 200] on div "Question 7 The word ambitious in paragraph 6 is closest in meaning to: A simple…" at bounding box center [173, 167] width 222 height 257
click at [116, 124] on button "B realistic" at bounding box center [173, 125] width 193 height 19
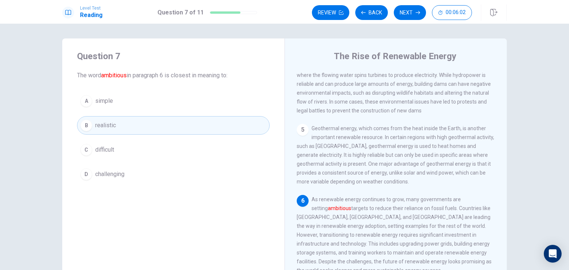
click at [126, 77] on font "ambitious" at bounding box center [114, 75] width 26 height 7
drag, startPoint x: 126, startPoint y: 77, endPoint x: 113, endPoint y: 76, distance: 13.5
click at [114, 76] on font "ambitious" at bounding box center [114, 75] width 26 height 7
click at [404, 11] on button "Next" at bounding box center [410, 12] width 32 height 15
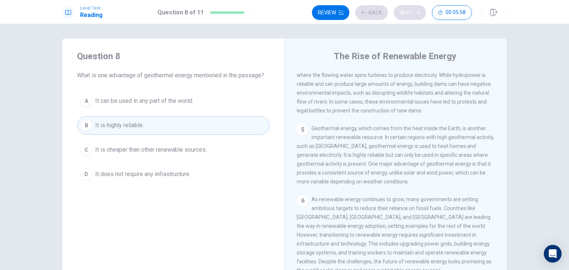
click at [404, 11] on div "Review Back Next 00:05:58" at bounding box center [392, 12] width 160 height 15
click at [407, 7] on button "Next" at bounding box center [410, 12] width 32 height 15
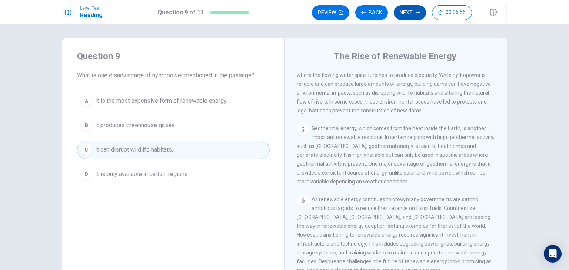
click at [413, 8] on button "Next" at bounding box center [410, 12] width 32 height 15
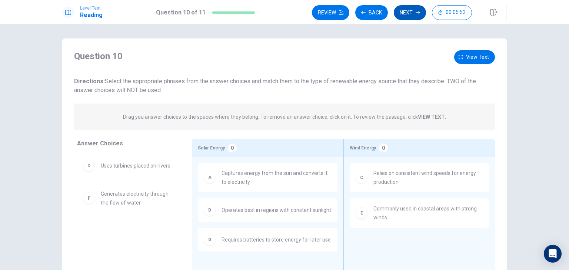
click at [416, 9] on button "Next" at bounding box center [410, 12] width 32 height 15
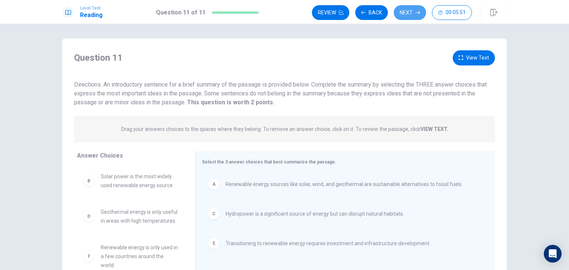
click at [414, 18] on button "Next" at bounding box center [410, 12] width 32 height 15
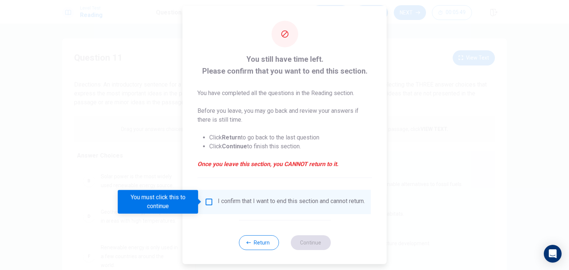
click at [208, 202] on input "You must click this to continue" at bounding box center [208, 202] width 9 height 9
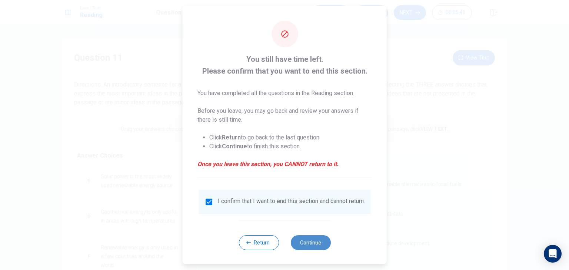
click at [312, 249] on button "Continue" at bounding box center [310, 242] width 40 height 15
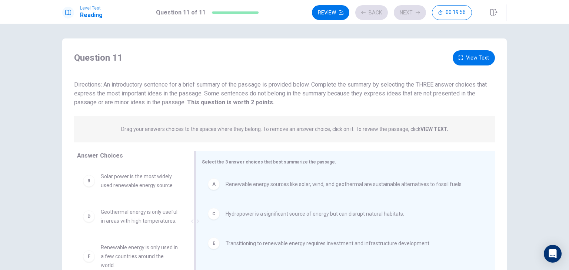
scroll to position [37, 0]
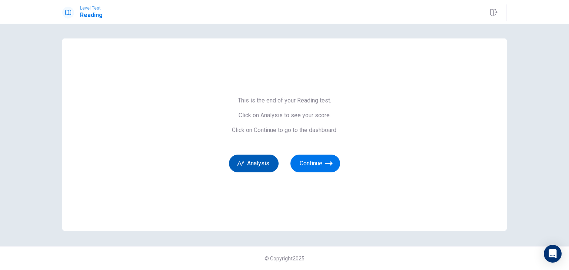
click at [262, 168] on button "Analysis" at bounding box center [254, 164] width 50 height 18
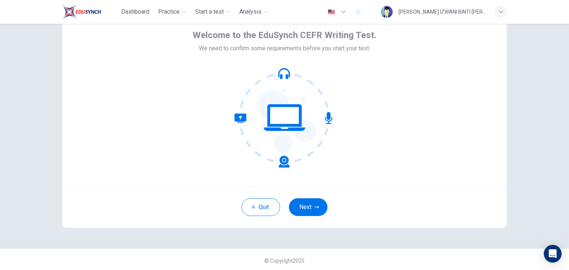
scroll to position [38, 0]
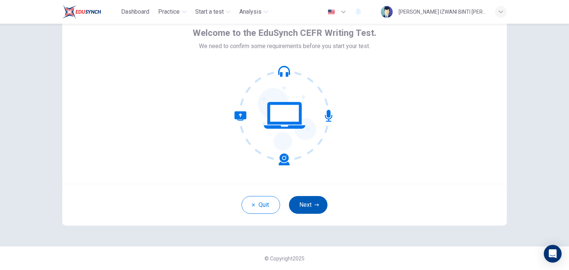
click at [308, 207] on button "Next" at bounding box center [308, 205] width 39 height 18
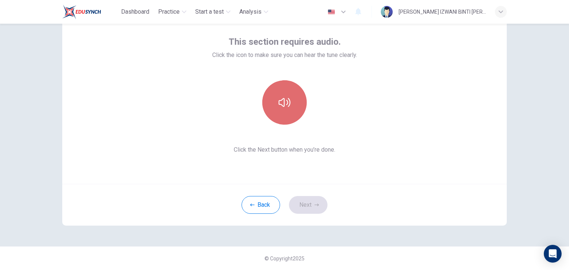
click at [299, 100] on button "button" at bounding box center [284, 102] width 44 height 44
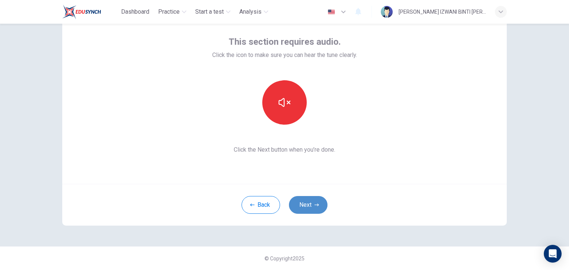
click at [317, 206] on button "Next" at bounding box center [308, 205] width 39 height 18
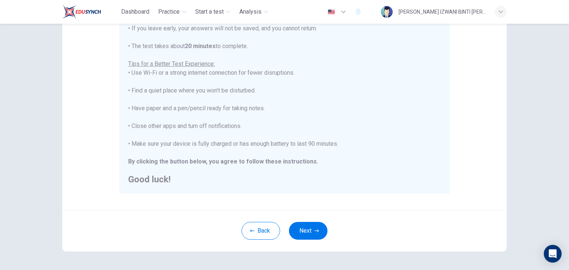
scroll to position [141, 0]
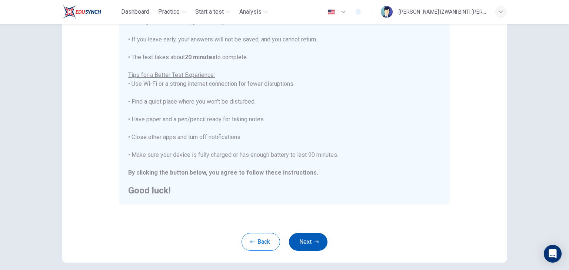
click at [315, 247] on button "Next" at bounding box center [308, 242] width 39 height 18
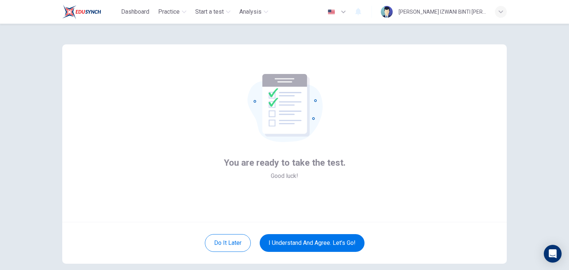
scroll to position [0, 0]
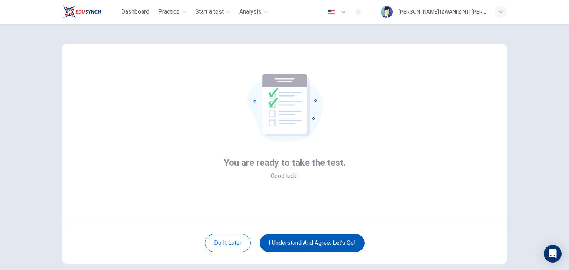
click at [334, 239] on button "I understand and agree. Let’s go!" at bounding box center [312, 243] width 105 height 18
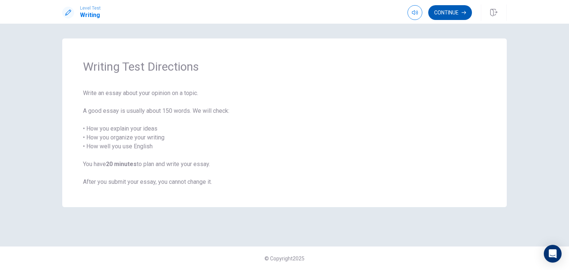
click at [464, 10] on button "Continue" at bounding box center [450, 12] width 44 height 15
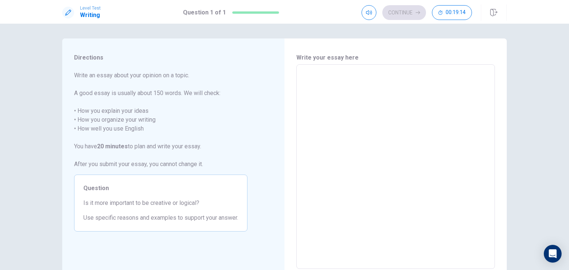
click at [363, 111] on textarea at bounding box center [395, 167] width 188 height 193
type textarea "I"
type textarea "x"
type textarea "In"
type textarea "x"
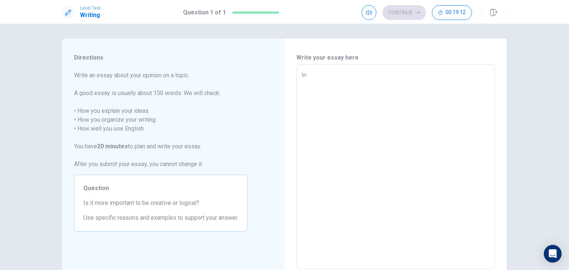
type textarea "In"
type textarea "x"
type textarea "In t"
type textarea "x"
type textarea "In to"
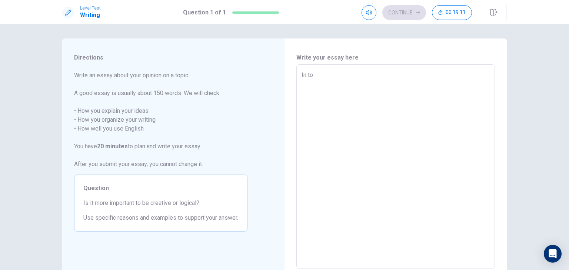
type textarea "x"
type textarea "In tod"
type textarea "x"
type textarea "In toda"
type textarea "x"
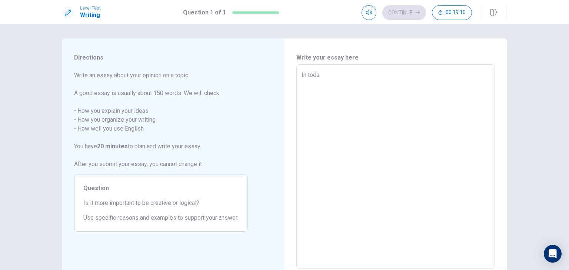
type textarea "In today"
type textarea "x"
type textarea "In today'"
type textarea "x"
type textarea "In today's"
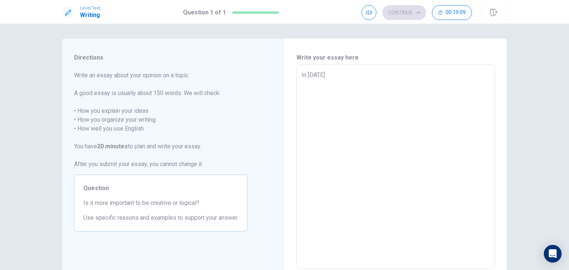
type textarea "x"
type textarea "In today's"
type textarea "x"
type textarea "In today's w"
type textarea "x"
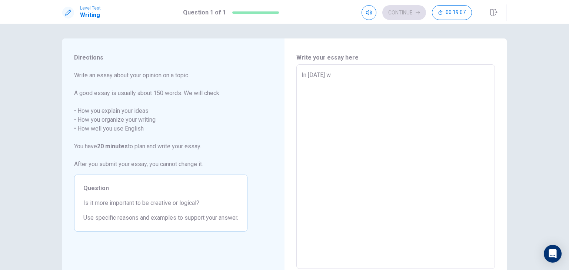
type textarea "In today's wp"
type textarea "x"
type textarea "In today's w"
type textarea "x"
type textarea "In today's wo"
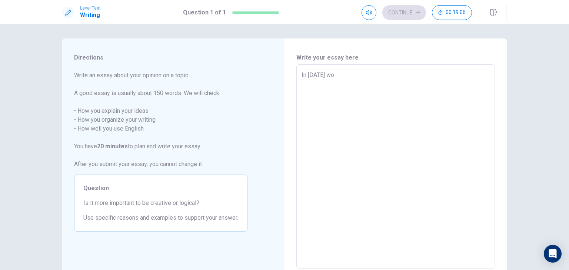
type textarea "x"
type textarea "In today's wor"
type textarea "x"
type textarea "In today's worl"
type textarea "x"
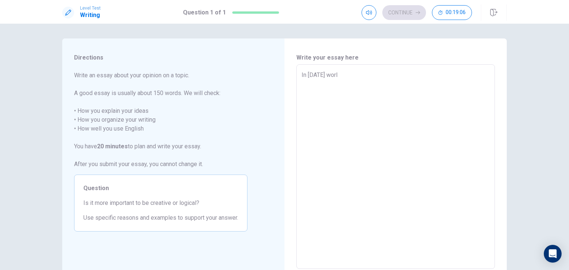
type textarea "In today's world"
type textarea "x"
type textarea "In today's world,"
type textarea "x"
type textarea "In today's world,"
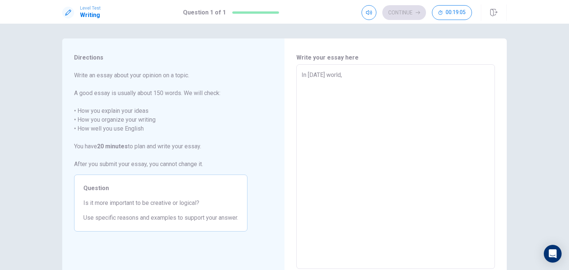
type textarea "x"
type textarea "In today's world, n"
type textarea "x"
type textarea "In today's world,"
type textarea "x"
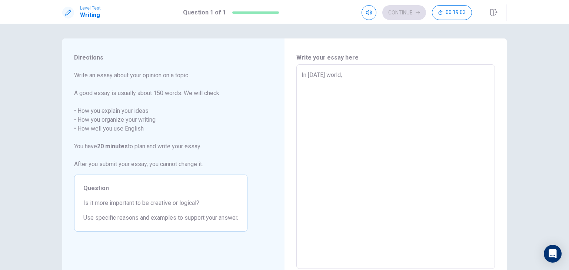
type textarea "In today's world, b"
type textarea "x"
type textarea "In today's world, bo"
type textarea "x"
type textarea "In today's world, bot"
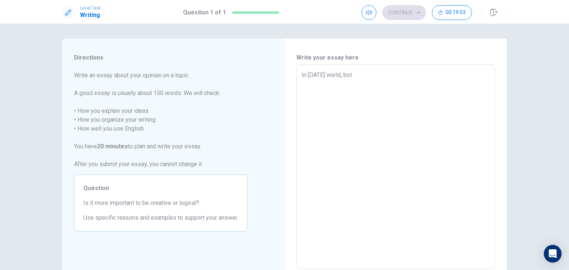
type textarea "x"
type textarea "In today's world, both"
type textarea "x"
type textarea "In today's world, both"
type textarea "x"
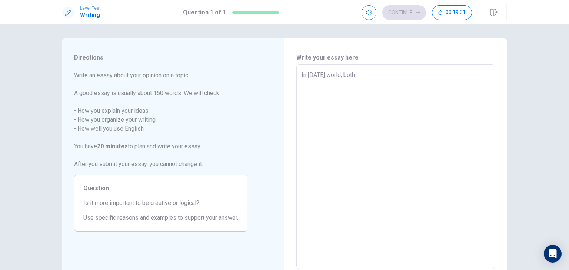
type textarea "In today's world, both c"
type textarea "x"
type textarea "In today's world, both cr"
type textarea "x"
type textarea "In today's world, both cre"
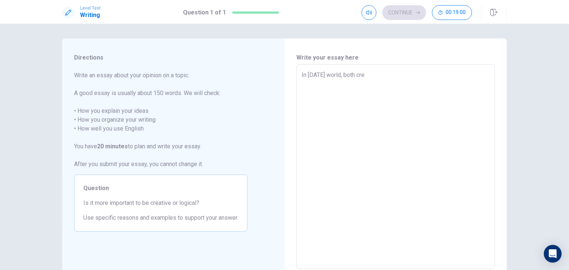
type textarea "x"
type textarea "In today's world, both crea"
type textarea "x"
type textarea "In today's world, both creat"
type textarea "x"
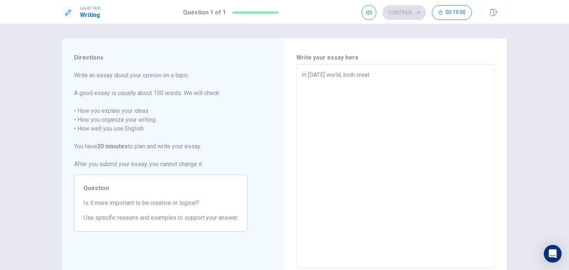
type textarea "In today's world, both creati"
type textarea "x"
type textarea "In today's world, both creativ"
type textarea "x"
type textarea "In today's world, both creative"
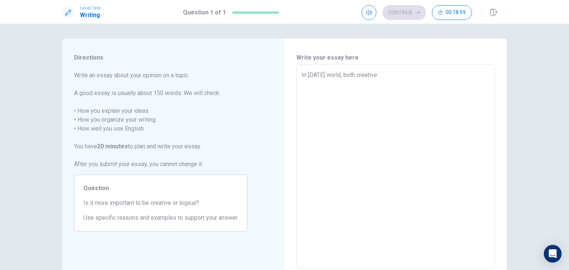
type textarea "x"
type textarea "In today's world, both creative"
type textarea "x"
type textarea "In today's world, both creative a"
type textarea "x"
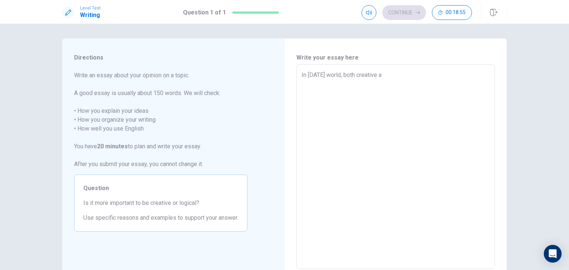
type textarea "In today's world, both creative"
type textarea "x"
type textarea "In today's world, both creative"
type textarea "x"
type textarea "In today's world, both creativ"
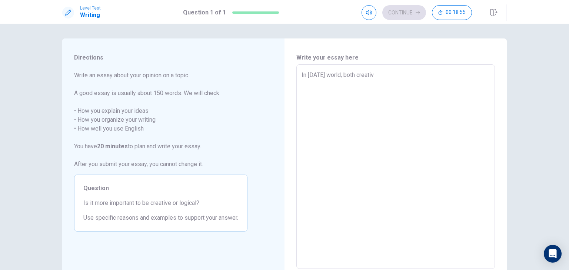
type textarea "x"
type textarea "In today's world, both creativi"
type textarea "x"
type textarea "In today's world, both creativit"
type textarea "x"
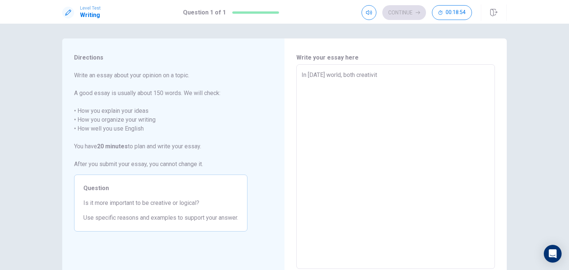
type textarea "In today's world, both creativity"
type textarea "x"
type textarea "In today's world, both creativity"
type textarea "x"
type textarea "In today's world, both creativity a"
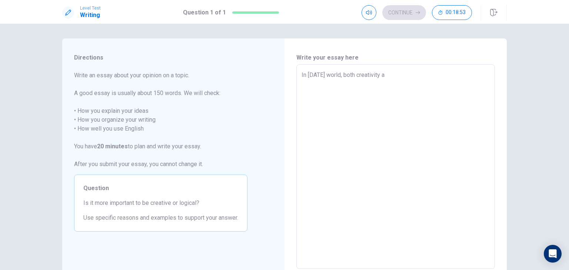
type textarea "x"
type textarea "In today's world, both creativity an"
type textarea "x"
type textarea "In today's world, both creativity and"
type textarea "x"
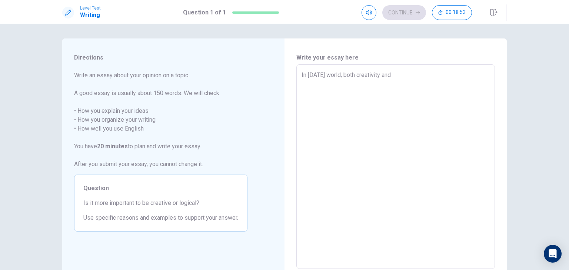
type textarea "In today's world, both creativity and"
type textarea "x"
type textarea "In today's world, both creativity and l"
type textarea "x"
type textarea "In today's world, both creativity and lo"
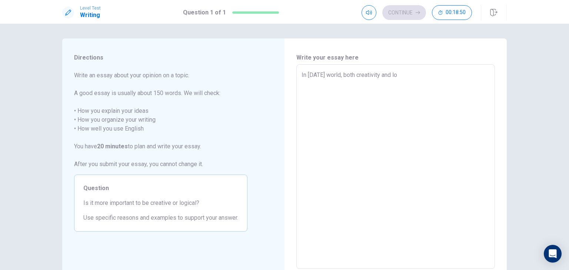
type textarea "x"
type textarea "In today's world, both creativity and log"
type textarea "x"
type textarea "In today's world, both creativity and logi"
type textarea "x"
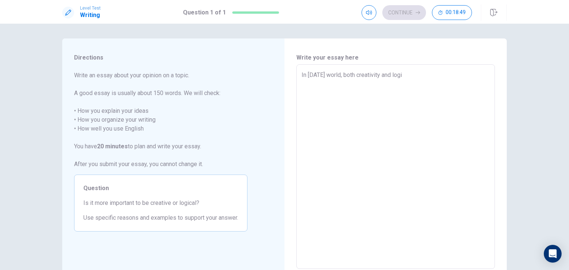
type textarea "In today's world, both creativity and logic"
type textarea "x"
type textarea "In today's world, both creativity and logic"
type textarea "x"
type textarea "In today's world, both creativity and logic a"
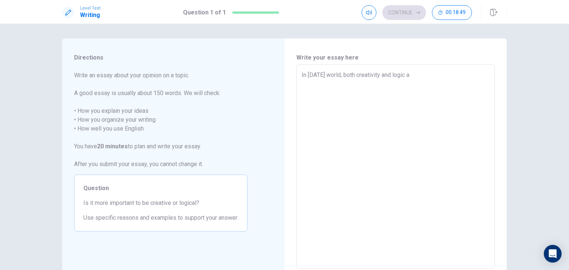
type textarea "x"
type textarea "In today's world, both creativity and logic ar"
type textarea "x"
type textarea "In today's world, both creativity and logic are"
type textarea "x"
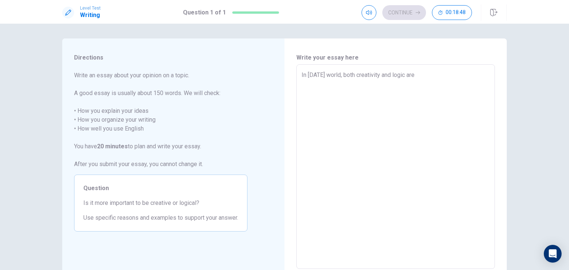
type textarea "In today's world, both creativity and logic are"
type textarea "x"
type textarea "In today's world, both creativity and logic are h"
type textarea "x"
type textarea "In today's world, both creativity and logic are hi"
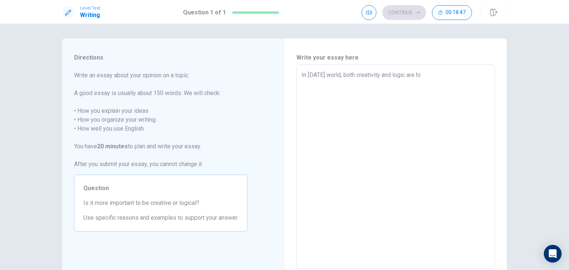
type textarea "x"
type textarea "In today's world, both creativity and logic are hig"
type textarea "x"
type textarea "In today's world, both creativity and logic are high"
type textarea "x"
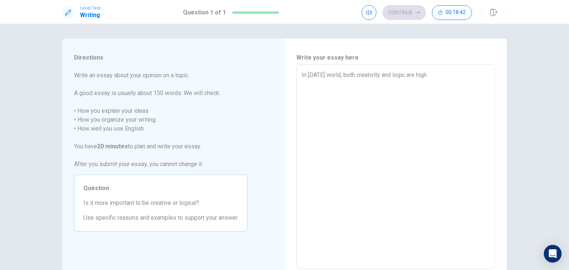
type textarea "In today's world, both creativity and logic are highl"
type textarea "x"
type textarea "In today's world, both creativity and logic are highly"
type textarea "x"
type textarea "In today's world, both creativity and logic are highlyv"
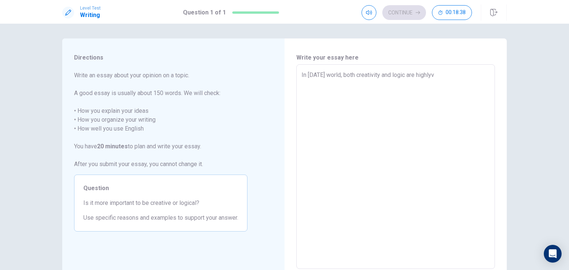
type textarea "x"
type textarea "In today's world, both creativity and logic are highlyva"
type textarea "x"
type textarea "In today's world, both creativity and logic are highlyval"
type textarea "x"
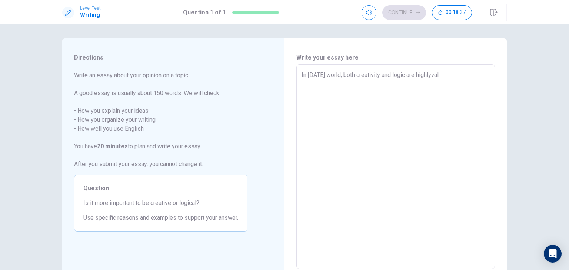
type textarea "In today's world, both creativity and logic are highlyvalu"
type textarea "x"
type textarea "In today's world, both creativity and logic are highlyvalue"
type textarea "x"
type textarea "In today's world, both creativity and logic are highlyvalued"
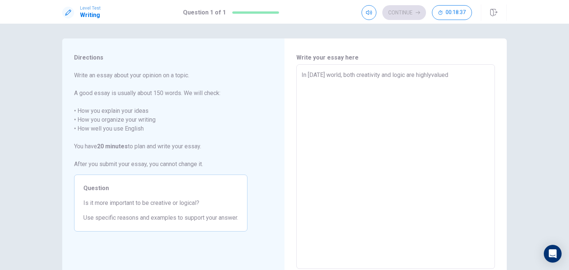
type textarea "x"
type textarea "In today's world, both creativity and logic are highlyvalued"
type textarea "x"
type textarea "In today's world, both creativity and logic are highlyvalued s"
type textarea "x"
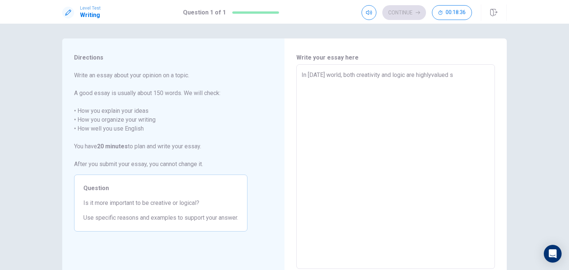
type textarea "In today's world, both creativity and logic are highlyvalued sk"
type textarea "x"
type textarea "In today's world, both creativity and logic are highlyvalued ski"
type textarea "x"
type textarea "In today's world, both creativity and logic are highlyvalued skil"
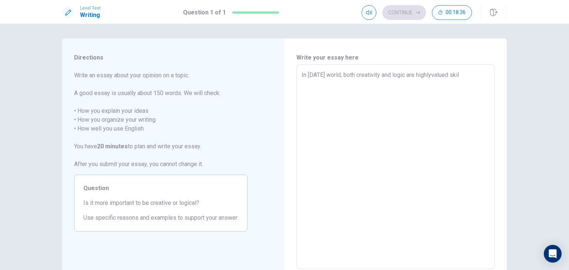
type textarea "x"
type textarea "In today's world, both creativity and logic are highlyvalued skill"
type textarea "x"
type textarea "In today's world, both creativity and logic are highlyvalued skills"
type textarea "x"
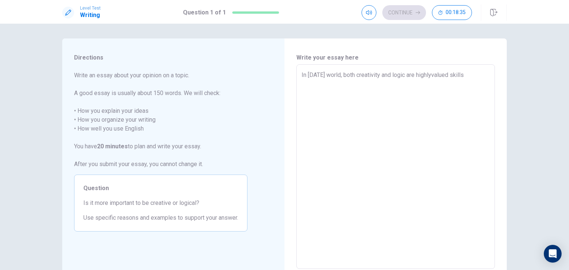
type textarea "In today's world, both creativity and logic are highlyvalued skills."
type textarea "x"
type textarea "In today's world, both creativity and logic are highlyvalued skills."
type textarea "x"
type textarea "In today's world, both creativity and logic are highlyvalued skills. W"
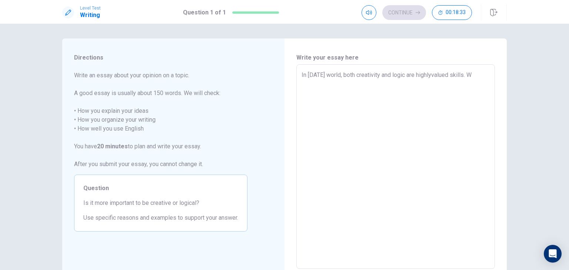
type textarea "x"
type textarea "In today's world, both creativity and logic are highlyvalued skills. Wl"
type textarea "x"
type textarea "In today's world, both creativity and logic are highlyvalued skills. W"
type textarea "x"
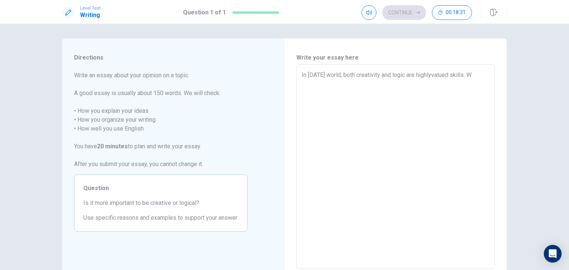
type textarea "In today's world, both creativity and logic are highlyvalued skills. Wh"
type textarea "x"
type textarea "In today's world, both creativity and logic are highlyvalued skills. Whi"
type textarea "x"
type textarea "In today's world, both creativity and logic are highlyvalued skills. Whil"
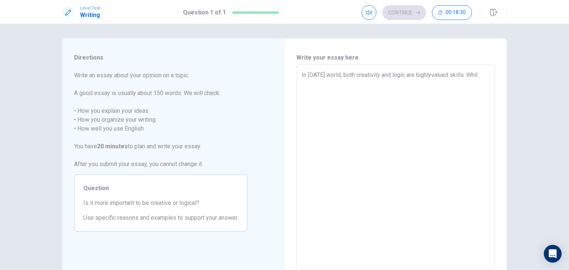
type textarea "x"
type textarea "In today's world, both creativity and logic are highlyvalued skills. While"
type textarea "x"
type textarea "In today's world, both creativity and logic are highlyvalued skills. While"
type textarea "x"
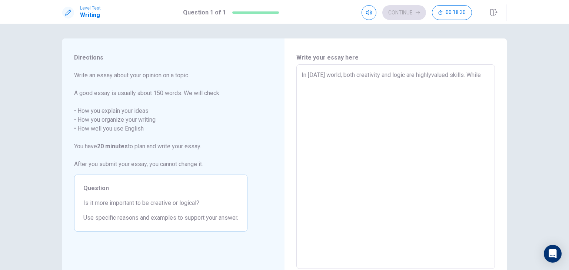
type textarea "In today's world, both creativity and logic are highlyvalued skills. While s"
type textarea "x"
type textarea "In today's world, both creativity and logic are highlyvalued skills. While so"
type textarea "x"
type textarea "In today's world, both creativity and logic are highlyvalued skills. While som"
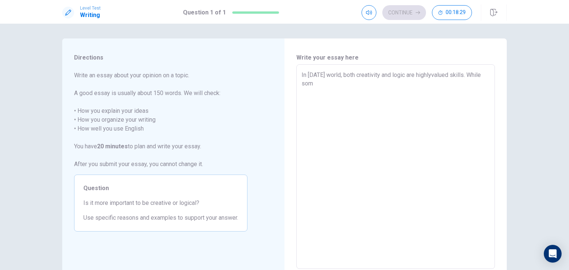
type textarea "x"
type textarea "In today's world, both creativity and logic are highlyvalued skills. While some"
type textarea "x"
type textarea "In today's world, both creativity and logic are highlyvalued skills. While some"
type textarea "x"
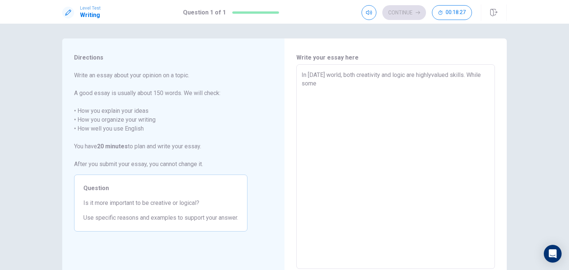
type textarea "In today's world, both creativity and logic are highlyvalued skills. While some…"
type textarea "x"
type textarea "In today's world, both creativity and logic are highlyvalued skills. While some…"
type textarea "x"
type textarea "In today's world, both creativity and logic are highlyvalued skills. While some…"
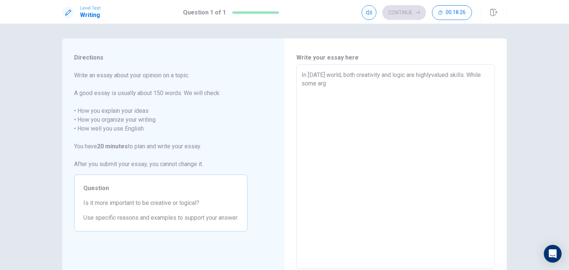
type textarea "x"
type textarea "In today's world, both creativity and logic are highlyvalued skills. While some…"
type textarea "x"
type textarea "In today's world, both creativity and logic are highlyvalued skills. While some…"
type textarea "x"
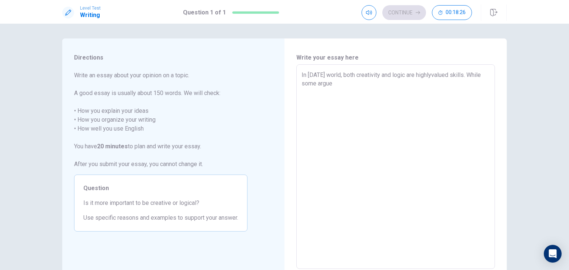
type textarea "In today's world, both creativity and logic are highlyvalued skills. While some…"
type textarea "x"
type textarea "In today's world, both creativity and logic are highlyvalued skills. While some…"
type textarea "x"
type textarea "In today's world, both creativity and logic are highlyvalued skills. While some…"
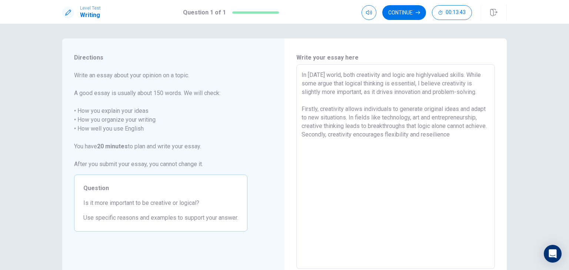
click at [315, 143] on textarea "In today's world, both creativity and logic are highlyvalued skills. While some…" at bounding box center [395, 167] width 188 height 193
click at [312, 144] on textarea "In today's world, both creativity and logic are highlyvalued skills. While some…" at bounding box center [395, 167] width 188 height 193
click at [342, 151] on textarea "In today's world, both creativity and logic are highlyvalued skills. While some…" at bounding box center [395, 167] width 188 height 193
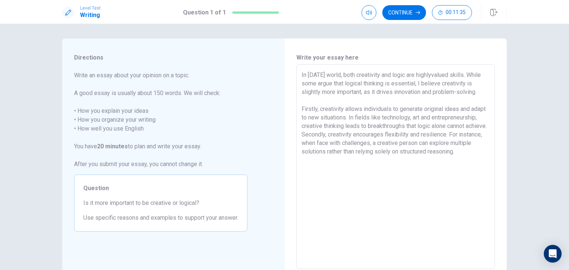
click at [338, 179] on textarea "In today's world, both creativity and logic are highlyvalued skills. While some…" at bounding box center [395, 167] width 188 height 193
click at [378, 186] on textarea "In today's world, both creativity and logic are highlyvalued skills. While some…" at bounding box center [395, 167] width 188 height 193
click at [407, 184] on textarea "In today's world, both creativity and logic are highlyvalued skills. While some…" at bounding box center [395, 167] width 188 height 193
click at [415, 186] on textarea "In today's world, both creativity and logic are highlyvalued skills. While some…" at bounding box center [395, 167] width 188 height 193
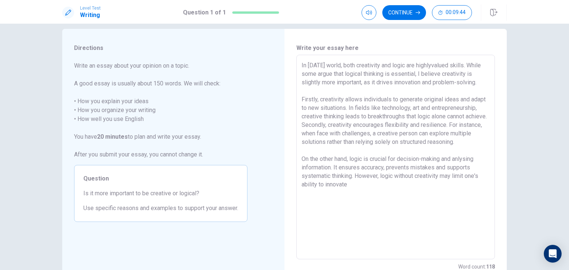
scroll to position [22, 0]
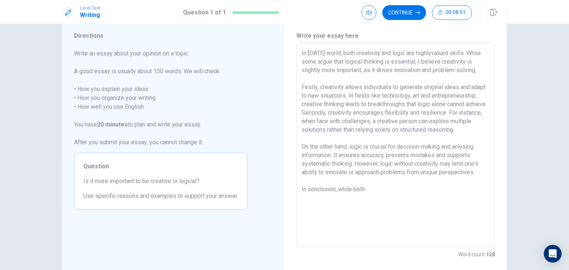
click at [372, 176] on textarea "In today's world, both creativity and logic are highlyvalued skills. While some…" at bounding box center [395, 145] width 188 height 193
click at [341, 173] on textarea "In today's world, both creativity and logic are highlyvalued skills. While some…" at bounding box center [395, 145] width 188 height 193
click at [360, 176] on textarea "In today's world, both creativity and logic are highlyvalued skills. While some…" at bounding box center [395, 145] width 188 height 193
click at [333, 166] on textarea "In today's world, both creativity and logic are highlyvalued skills. While some…" at bounding box center [395, 145] width 188 height 193
click at [380, 210] on textarea "In today's world, both creativity and logic are highlyvalued skills. While some…" at bounding box center [395, 145] width 188 height 193
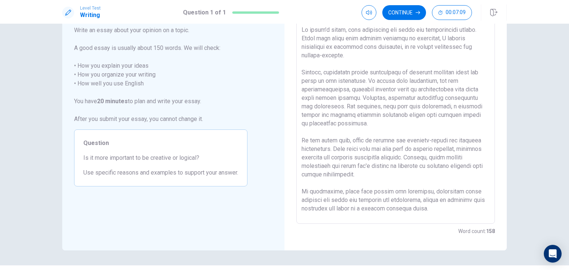
scroll to position [27, 0]
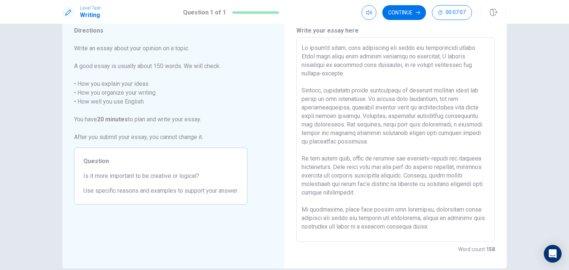
drag, startPoint x: 335, startPoint y: 200, endPoint x: 293, endPoint y: 203, distance: 41.6
click at [293, 203] on div "Write your essay here x ​ Word count : 158" at bounding box center [395, 139] width 222 height 257
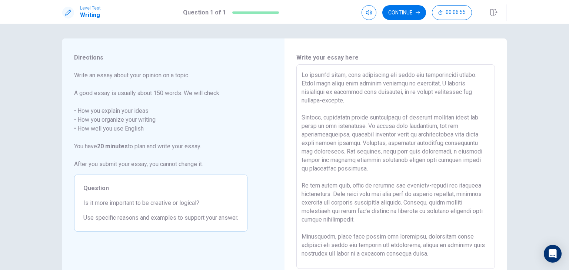
click at [432, 75] on textarea at bounding box center [395, 167] width 188 height 193
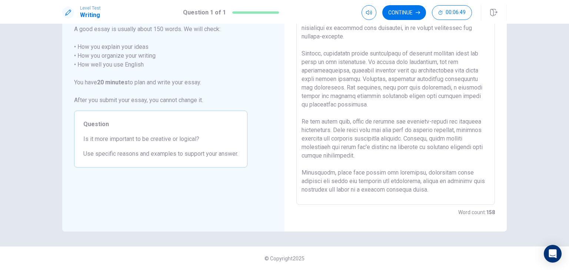
scroll to position [27, 0]
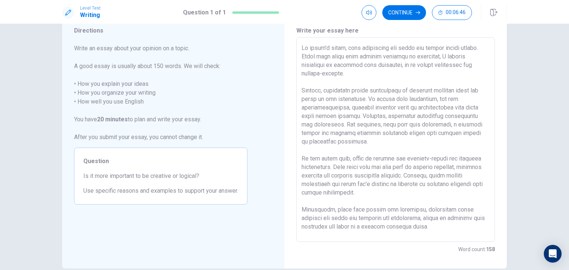
click at [355, 70] on textarea at bounding box center [395, 140] width 188 height 193
click at [369, 65] on textarea at bounding box center [395, 140] width 188 height 193
drag, startPoint x: 345, startPoint y: 150, endPoint x: 295, endPoint y: 151, distance: 50.0
click at [296, 151] on div "x ​" at bounding box center [395, 139] width 198 height 205
click at [307, 153] on textarea at bounding box center [395, 140] width 188 height 193
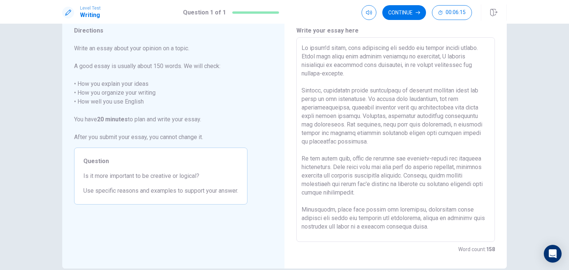
drag, startPoint x: 297, startPoint y: 150, endPoint x: 338, endPoint y: 150, distance: 40.4
click at [337, 150] on div "x ​" at bounding box center [395, 139] width 198 height 205
drag, startPoint x: 347, startPoint y: 149, endPoint x: 300, endPoint y: 151, distance: 46.3
click at [301, 151] on textarea at bounding box center [395, 140] width 188 height 193
click at [372, 161] on textarea at bounding box center [395, 140] width 188 height 193
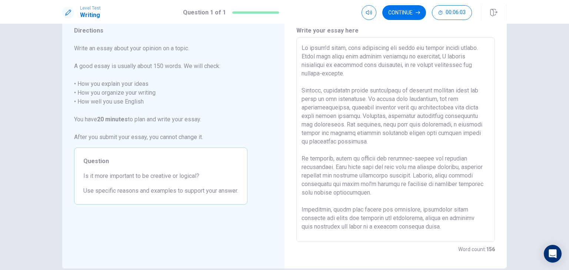
drag, startPoint x: 328, startPoint y: 150, endPoint x: 284, endPoint y: 153, distance: 43.8
click at [284, 153] on div "Write your essay here x ​ Word count : 156" at bounding box center [395, 139] width 222 height 257
click at [443, 151] on textarea at bounding box center [395, 140] width 188 height 193
click at [441, 150] on textarea at bounding box center [395, 140] width 188 height 193
click at [345, 157] on textarea at bounding box center [395, 140] width 188 height 193
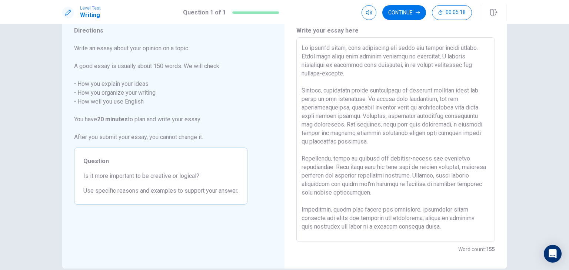
click at [337, 159] on textarea at bounding box center [395, 140] width 188 height 193
drag, startPoint x: 335, startPoint y: 158, endPoint x: 365, endPoint y: 161, distance: 30.1
click at [365, 161] on textarea at bounding box center [395, 140] width 188 height 193
click at [402, 157] on textarea at bounding box center [395, 140] width 188 height 193
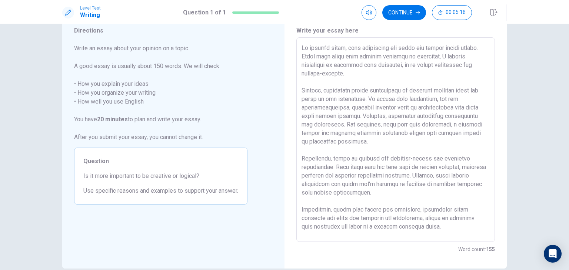
click at [405, 157] on textarea at bounding box center [395, 140] width 188 height 193
click at [412, 160] on textarea at bounding box center [395, 140] width 188 height 193
click at [436, 159] on textarea at bounding box center [395, 140] width 188 height 193
click at [367, 179] on textarea at bounding box center [395, 140] width 188 height 193
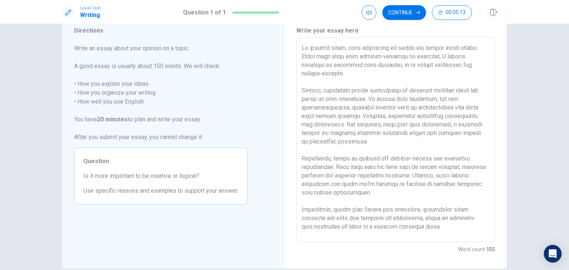
click at [413, 171] on textarea at bounding box center [395, 140] width 188 height 193
click at [413, 159] on textarea at bounding box center [395, 140] width 188 height 193
click at [408, 157] on textarea at bounding box center [395, 140] width 188 height 193
click at [419, 184] on textarea at bounding box center [395, 140] width 188 height 193
click at [399, 183] on textarea at bounding box center [395, 140] width 188 height 193
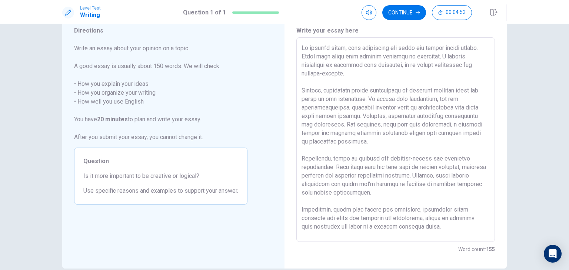
click at [410, 184] on textarea at bounding box center [395, 140] width 188 height 193
click at [403, 183] on textarea at bounding box center [395, 140] width 188 height 193
click at [411, 187] on textarea at bounding box center [395, 140] width 188 height 193
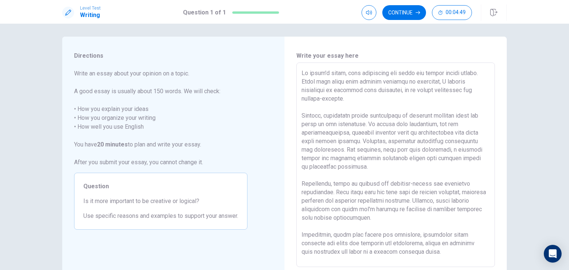
scroll to position [0, 0]
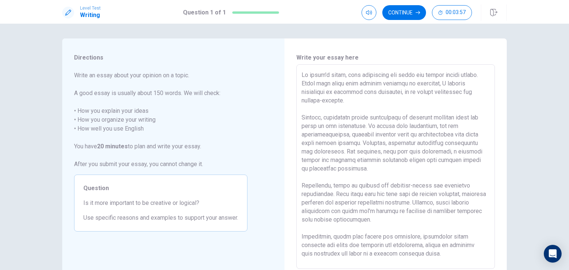
drag, startPoint x: 300, startPoint y: 246, endPoint x: 303, endPoint y: 248, distance: 4.1
click at [302, 247] on textarea at bounding box center [395, 167] width 188 height 193
click at [304, 245] on textarea at bounding box center [395, 167] width 188 height 193
click at [302, 245] on textarea at bounding box center [395, 167] width 188 height 193
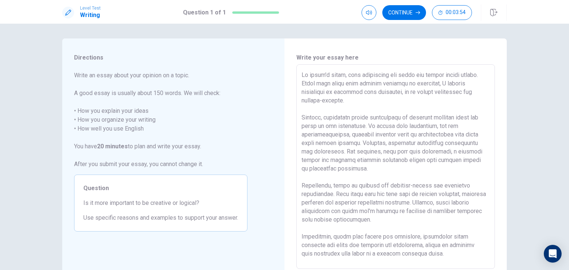
click at [400, 248] on textarea at bounding box center [395, 167] width 188 height 193
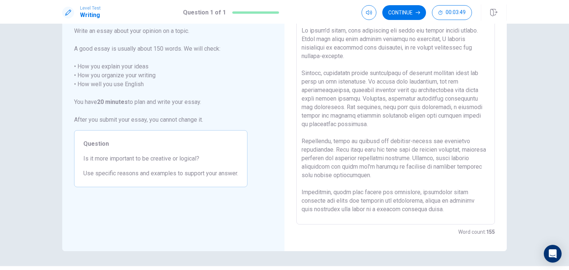
scroll to position [27, 0]
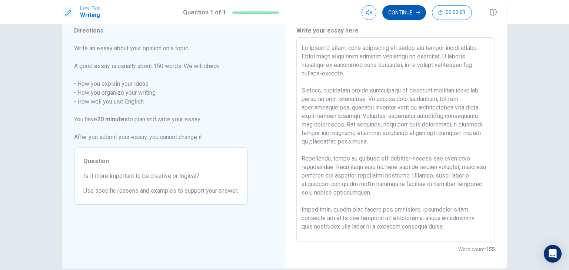
click at [412, 10] on button "Continue" at bounding box center [404, 12] width 44 height 15
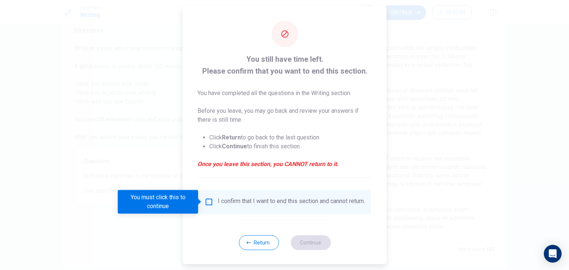
click at [205, 204] on input "You must click this to continue" at bounding box center [208, 202] width 9 height 9
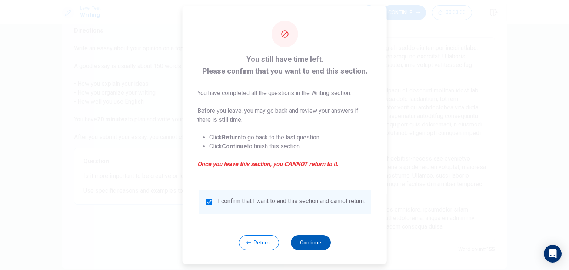
click at [308, 245] on button "Continue" at bounding box center [310, 242] width 40 height 15
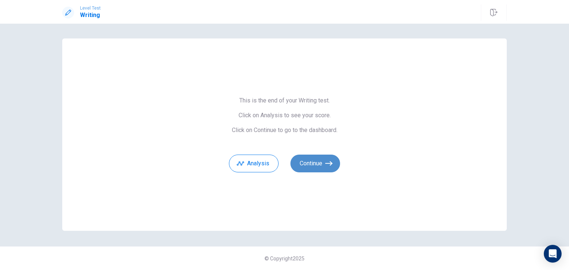
click at [311, 166] on button "Continue" at bounding box center [315, 164] width 50 height 18
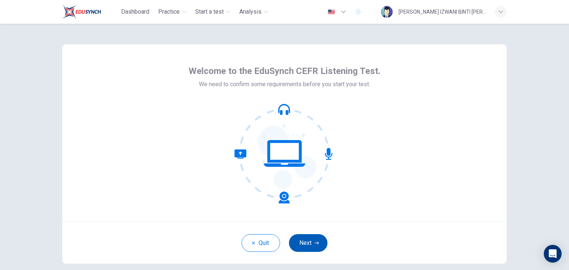
click at [300, 240] on button "Next" at bounding box center [308, 243] width 39 height 18
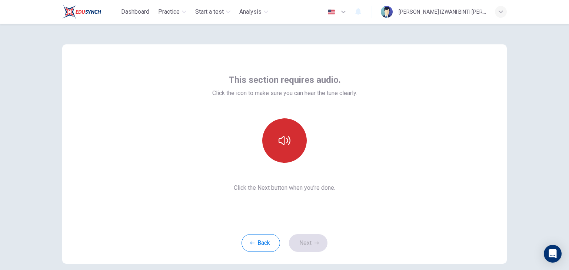
click at [290, 147] on button "button" at bounding box center [284, 140] width 44 height 44
click at [283, 144] on icon "button" at bounding box center [284, 141] width 12 height 12
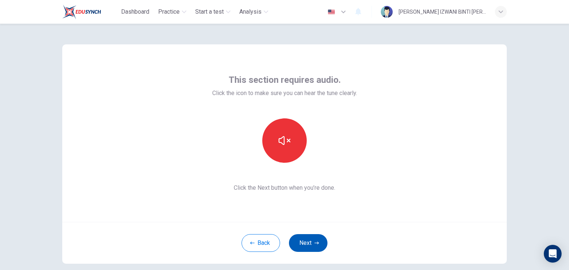
click at [306, 240] on button "Next" at bounding box center [308, 243] width 39 height 18
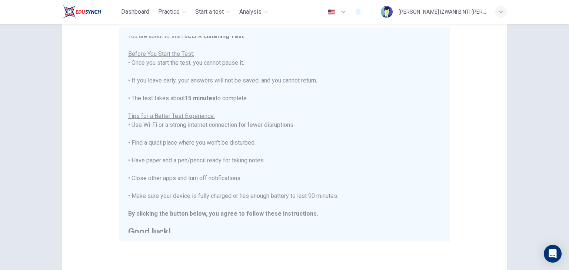
scroll to position [9, 0]
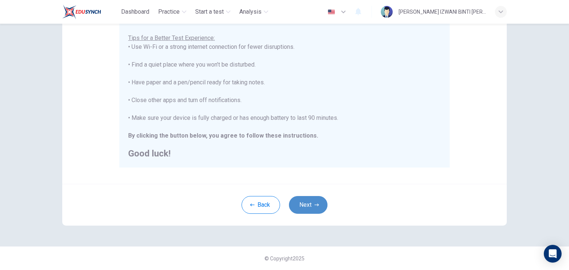
click at [302, 206] on button "Next" at bounding box center [308, 205] width 39 height 18
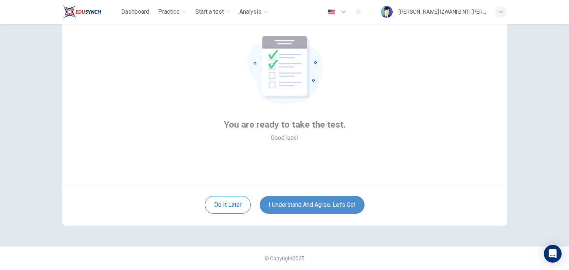
click at [309, 204] on button "I understand and agree. Let’s go!" at bounding box center [312, 205] width 105 height 18
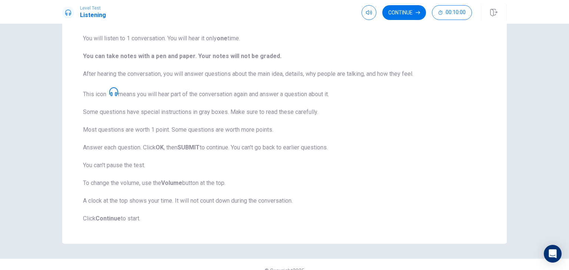
scroll to position [74, 0]
click at [404, 13] on button "Continue" at bounding box center [404, 12] width 44 height 15
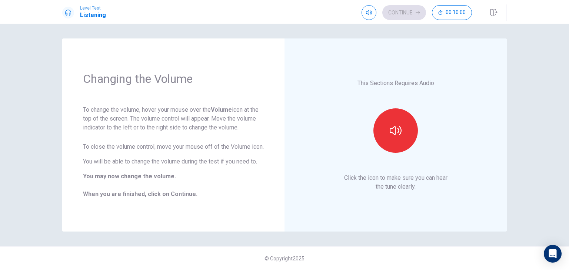
scroll to position [0, 0]
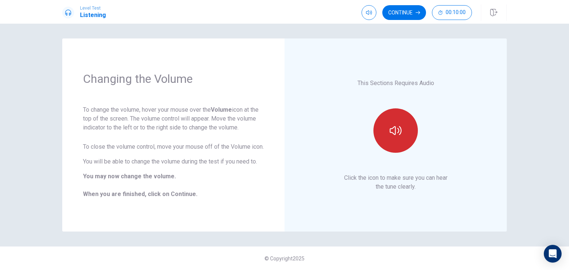
click at [392, 123] on button "button" at bounding box center [395, 130] width 44 height 44
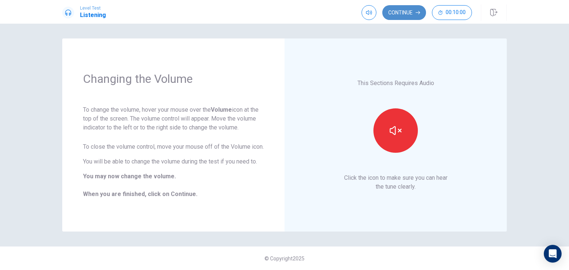
click at [412, 15] on button "Continue" at bounding box center [404, 12] width 44 height 15
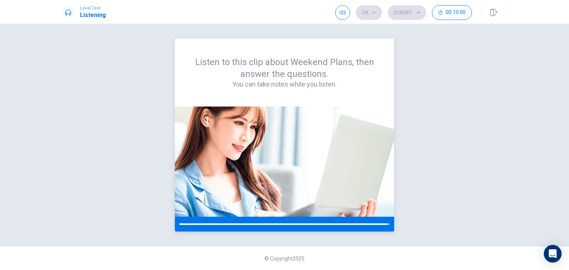
drag, startPoint x: 295, startPoint y: 87, endPoint x: 186, endPoint y: 113, distance: 112.6
click at [296, 87] on h4 "You can take notes while you listen." at bounding box center [285, 84] width 184 height 9
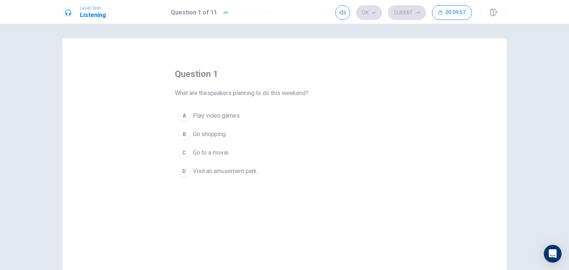
click at [246, 174] on span "Visit an amusement park." at bounding box center [225, 171] width 65 height 9
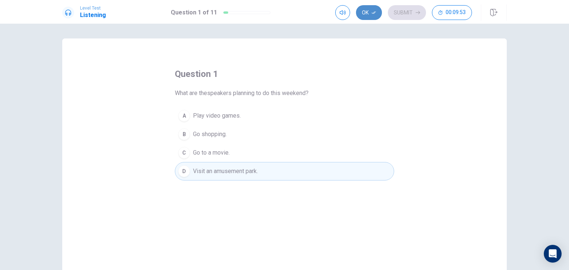
click at [369, 17] on button "Ok" at bounding box center [369, 12] width 26 height 15
click at [409, 10] on button "Submit" at bounding box center [407, 12] width 38 height 15
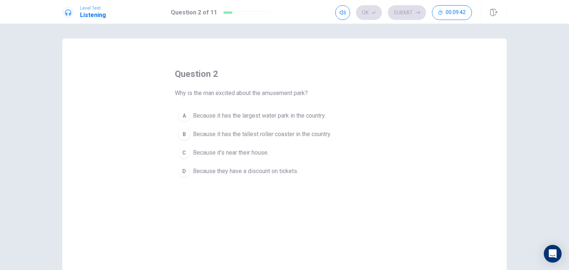
click at [281, 133] on span "Because it has the tallest roller coaster in the country." at bounding box center [262, 134] width 138 height 9
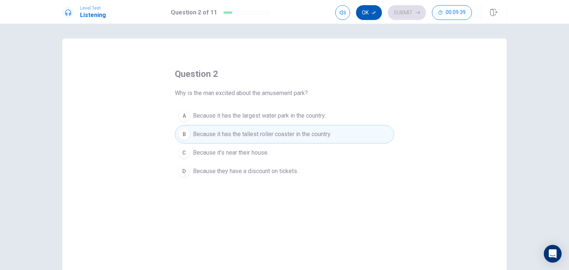
click at [370, 13] on button "Ok" at bounding box center [369, 12] width 26 height 15
click at [410, 14] on button "Submit" at bounding box center [407, 12] width 38 height 15
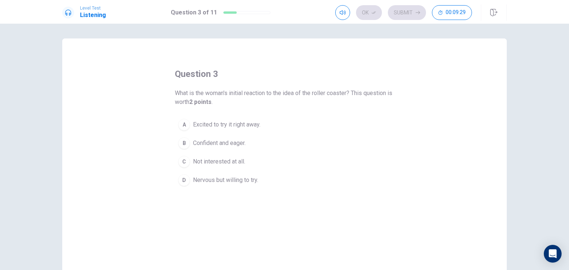
drag, startPoint x: 225, startPoint y: 93, endPoint x: 267, endPoint y: 94, distance: 41.8
click at [267, 94] on span "What is the woman's initial reaction to the idea of the roller coaster? This qu…" at bounding box center [284, 98] width 219 height 18
click at [234, 123] on span "Excited to try it right away." at bounding box center [226, 124] width 67 height 9
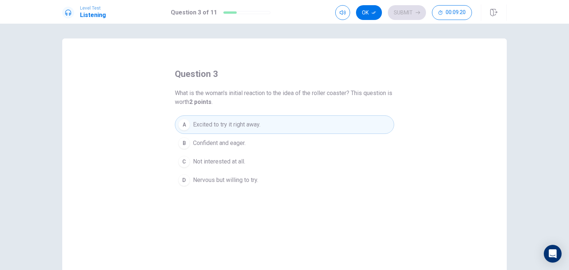
click at [195, 178] on span "Nervous but willing to try." at bounding box center [225, 180] width 65 height 9
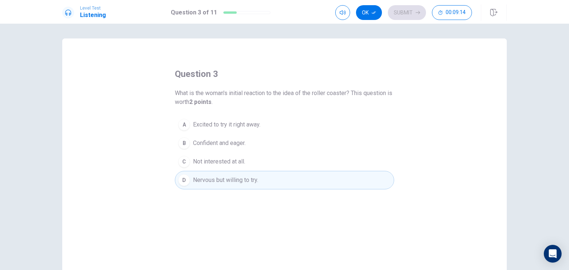
click at [260, 127] on button "A Excited to try it right away." at bounding box center [284, 125] width 219 height 19
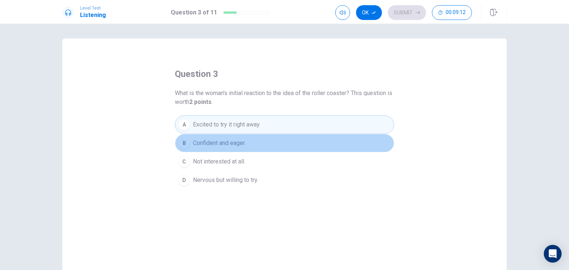
click at [277, 140] on button "B Confident and eager." at bounding box center [284, 143] width 219 height 19
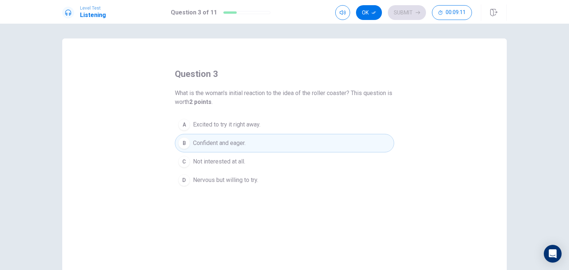
click at [231, 129] on button "A Excited to try it right away." at bounding box center [284, 125] width 219 height 19
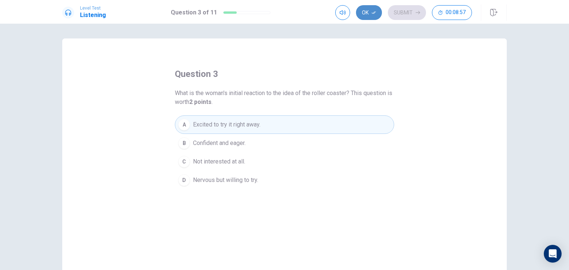
click at [364, 13] on button "Ok" at bounding box center [369, 12] width 26 height 15
click at [414, 8] on button "Submit" at bounding box center [407, 12] width 38 height 15
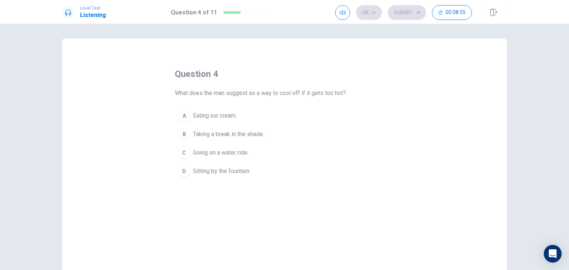
drag, startPoint x: 231, startPoint y: 94, endPoint x: 266, endPoint y: 94, distance: 34.4
click at [265, 94] on span "What does the man suggest as a way to cool off if it gets too hot?" at bounding box center [260, 93] width 171 height 9
click at [225, 151] on span "Going on a water ride." at bounding box center [221, 152] width 56 height 9
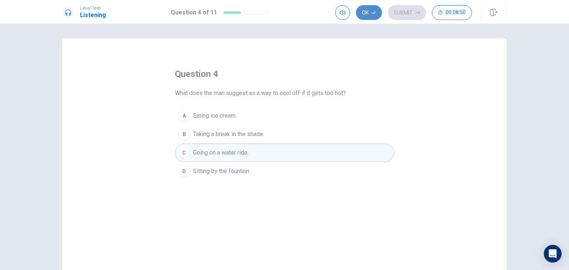
click at [365, 16] on button "Ok" at bounding box center [369, 12] width 26 height 15
click at [400, 9] on button "Submit" at bounding box center [407, 12] width 38 height 15
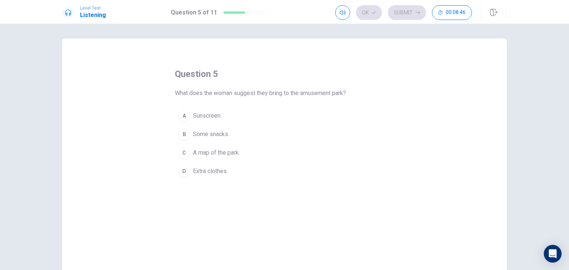
click at [217, 169] on span "Extra clothes." at bounding box center [210, 171] width 35 height 9
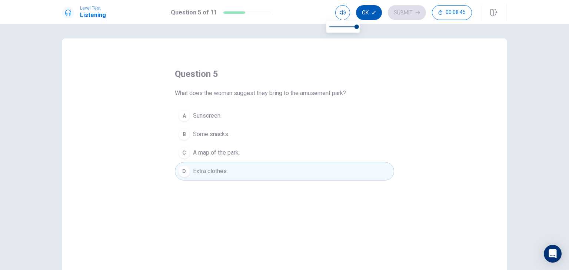
click at [368, 10] on button "Ok" at bounding box center [369, 12] width 26 height 15
click at [403, 11] on button "Submit" at bounding box center [407, 12] width 38 height 15
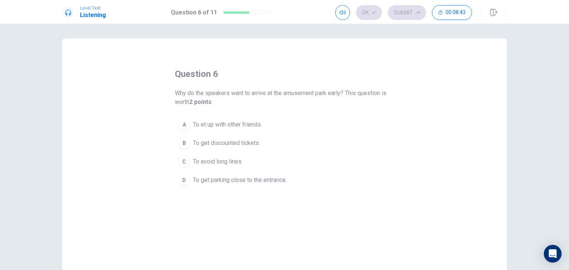
drag, startPoint x: 239, startPoint y: 93, endPoint x: 277, endPoint y: 96, distance: 37.9
click at [277, 96] on span "Why do the speakers want to arrive at the amusement park early? This question i…" at bounding box center [284, 98] width 219 height 18
drag, startPoint x: 210, startPoint y: 92, endPoint x: 333, endPoint y: 94, distance: 122.9
click at [332, 94] on span "Why do the speakers want to arrive at the amusement park early? This question i…" at bounding box center [284, 98] width 219 height 18
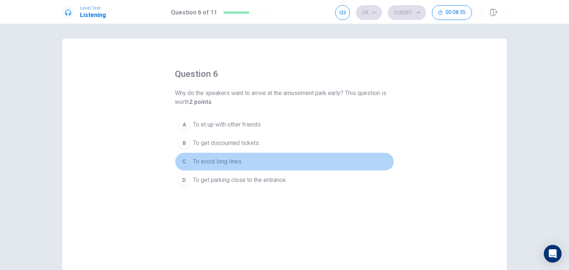
click at [237, 162] on span "To avoid long lines." at bounding box center [218, 161] width 50 height 9
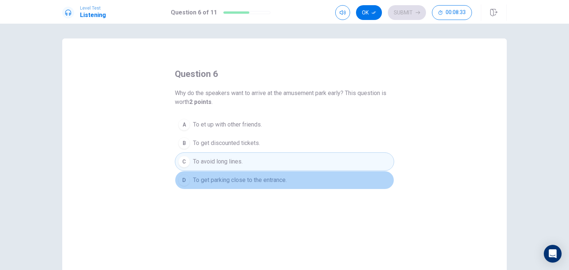
click at [297, 174] on button "D To get parking close to the entrance." at bounding box center [284, 180] width 219 height 19
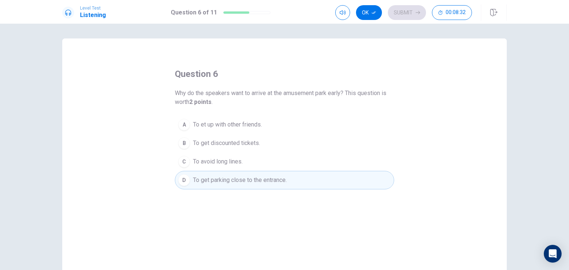
click at [290, 160] on button "C To avoid long lines." at bounding box center [284, 162] width 219 height 19
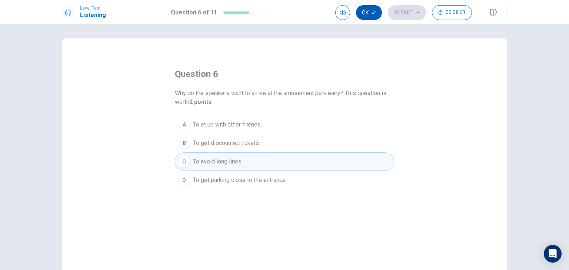
click at [372, 12] on icon "button" at bounding box center [373, 12] width 4 height 4
click at [402, 10] on button "Submit" at bounding box center [407, 12] width 38 height 15
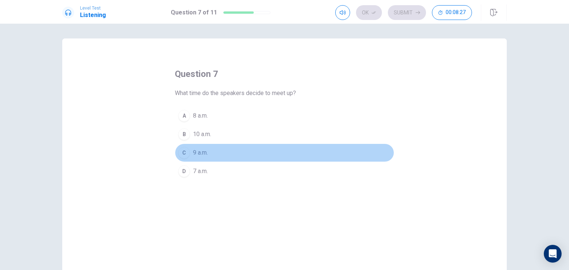
click at [200, 151] on span "9 a.m." at bounding box center [200, 152] width 15 height 9
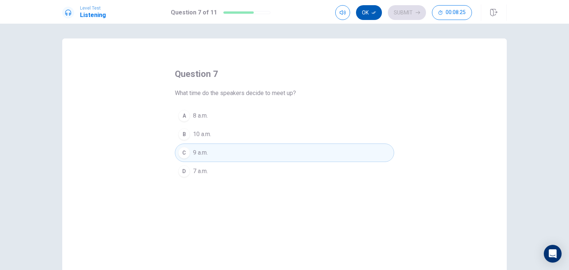
click at [371, 11] on button "Ok" at bounding box center [369, 12] width 26 height 15
click at [404, 11] on button "Submit" at bounding box center [407, 12] width 38 height 15
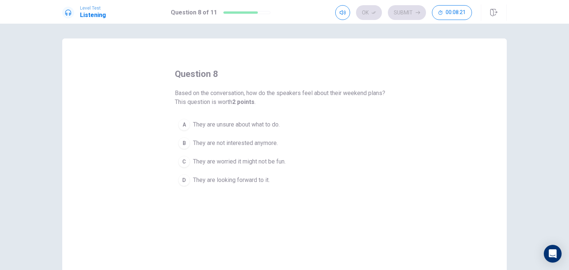
drag, startPoint x: 188, startPoint y: 101, endPoint x: 270, endPoint y: 100, distance: 81.5
click at [268, 100] on span "Based on the conversation, how do the speakers feel about their weekend plans? …" at bounding box center [284, 98] width 219 height 18
click at [233, 180] on span "They are looking forward to it." at bounding box center [231, 180] width 77 height 9
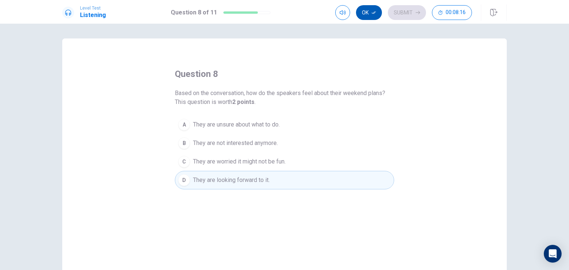
click at [375, 15] on button "Ok" at bounding box center [369, 12] width 26 height 15
click at [407, 11] on button "Submit" at bounding box center [407, 12] width 38 height 15
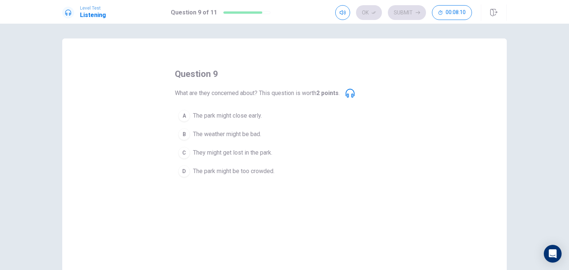
click at [208, 172] on span "The park might be too crowded." at bounding box center [233, 171] width 81 height 9
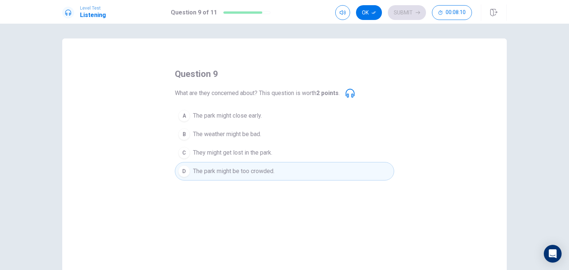
click at [257, 120] on span "The park might close early." at bounding box center [227, 115] width 69 height 9
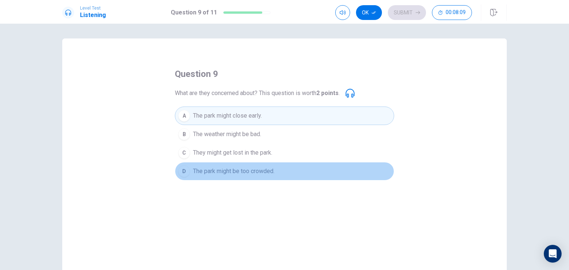
click at [273, 173] on span "The park might be too crowded." at bounding box center [233, 171] width 81 height 9
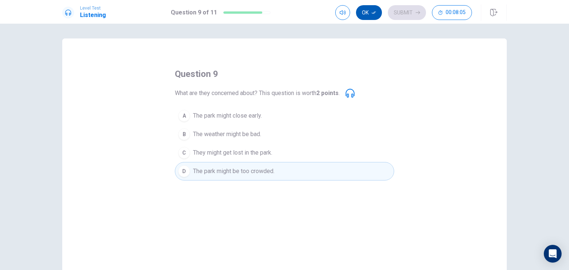
click at [367, 15] on button "Ok" at bounding box center [369, 12] width 26 height 15
click at [411, 12] on button "Submit" at bounding box center [407, 12] width 38 height 15
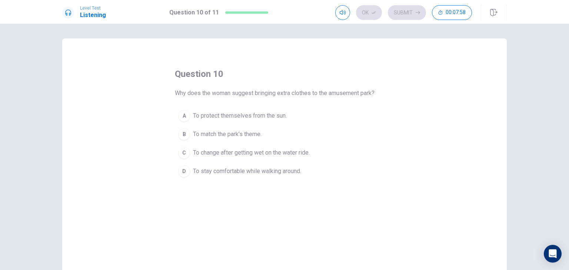
click at [224, 156] on span "To change after getting wet on the water ride." at bounding box center [251, 152] width 117 height 9
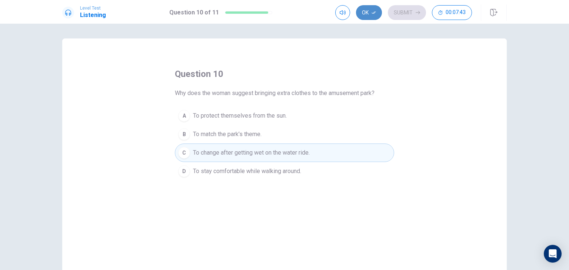
click at [367, 15] on button "Ok" at bounding box center [369, 12] width 26 height 15
click at [421, 10] on button "Submit" at bounding box center [407, 12] width 38 height 15
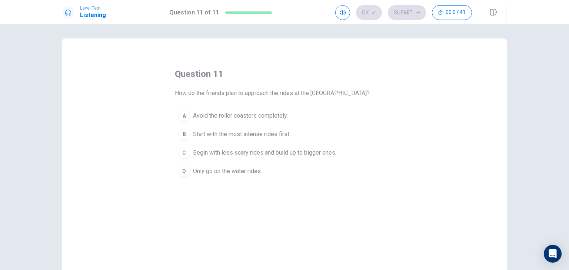
click at [216, 93] on span "How do the friends plan to approach the rides at the amusement park?" at bounding box center [272, 93] width 195 height 9
drag, startPoint x: 207, startPoint y: 95, endPoint x: 238, endPoint y: 94, distance: 31.1
click at [238, 94] on span "How do the friends plan to approach the rides at the amusement park?" at bounding box center [272, 93] width 195 height 9
drag, startPoint x: 196, startPoint y: 94, endPoint x: 348, endPoint y: 93, distance: 152.6
click at [348, 93] on span "How do the friends plan to approach the rides at the amusement park?" at bounding box center [272, 93] width 195 height 9
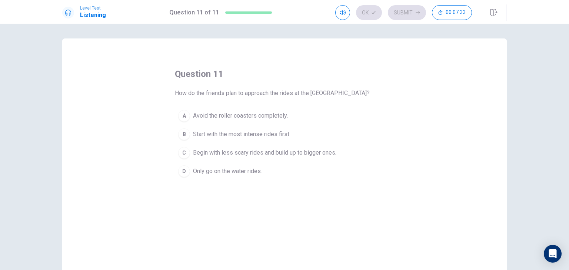
click at [348, 93] on span "How do the friends plan to approach the rides at the amusement park?" at bounding box center [272, 93] width 195 height 9
drag, startPoint x: 197, startPoint y: 95, endPoint x: 305, endPoint y: 93, distance: 107.4
click at [303, 93] on span "How do the friends plan to approach the rides at the amusement park?" at bounding box center [272, 93] width 195 height 9
click at [222, 154] on span "Begin with less scary rides and build up to bigger ones." at bounding box center [264, 152] width 143 height 9
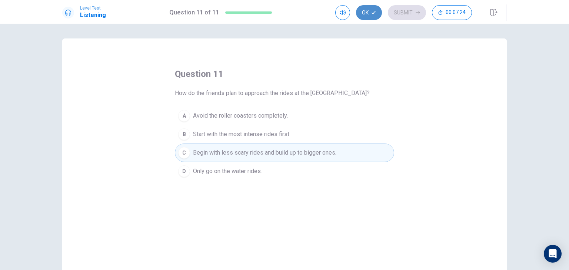
click at [368, 12] on button "Ok" at bounding box center [369, 12] width 26 height 15
click at [416, 10] on button "Submit" at bounding box center [407, 12] width 38 height 15
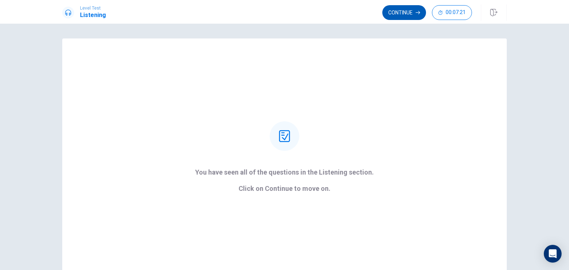
click at [403, 14] on button "Continue" at bounding box center [404, 12] width 44 height 15
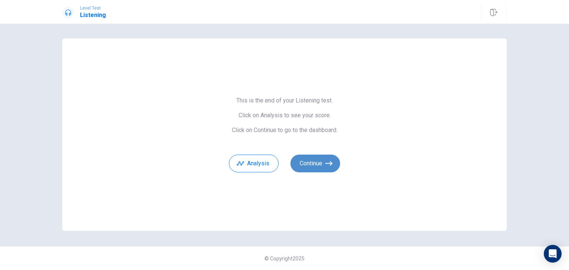
click at [313, 163] on button "Continue" at bounding box center [315, 164] width 50 height 18
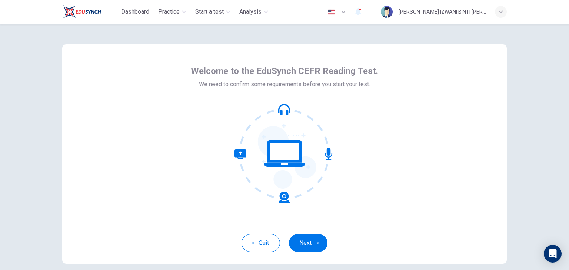
drag, startPoint x: 415, startPoint y: 175, endPoint x: 387, endPoint y: 154, distance: 36.0
click at [387, 154] on div "Welcome to the EduSynch CEFR Reading Test. We need to confirm some requirements…" at bounding box center [284, 133] width 444 height 178
click at [314, 241] on icon "button" at bounding box center [316, 243] width 4 height 4
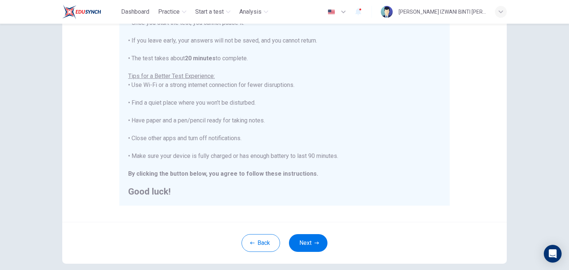
scroll to position [111, 0]
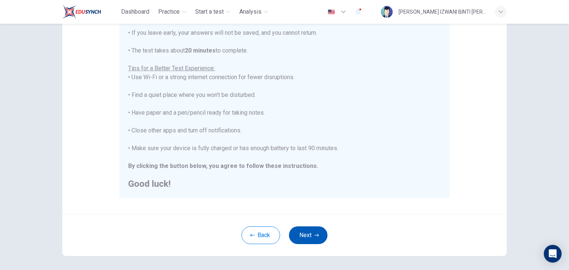
click at [320, 233] on button "Next" at bounding box center [308, 236] width 39 height 18
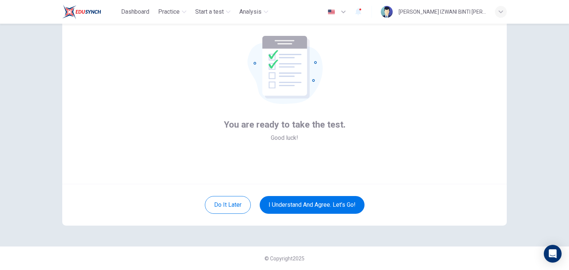
scroll to position [38, 0]
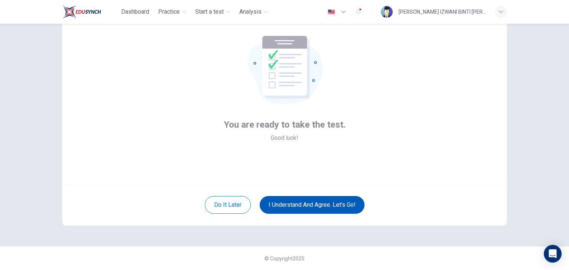
click at [350, 199] on button "I understand and agree. Let’s go!" at bounding box center [312, 205] width 105 height 18
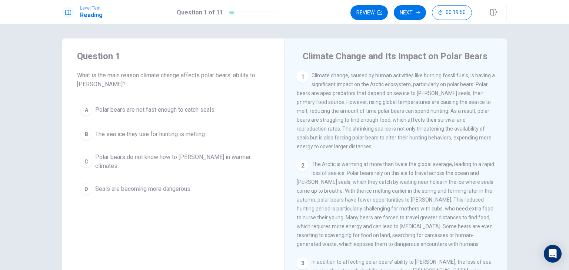
drag, startPoint x: 122, startPoint y: 76, endPoint x: 190, endPoint y: 74, distance: 67.8
click at [190, 74] on span "What is the main reason climate change affects polar bears' ability to hunt?" at bounding box center [173, 80] width 193 height 18
click at [322, 126] on div "1 Climate change, caused by human activities like burning fossil fuels, is havi…" at bounding box center [396, 111] width 198 height 80
click at [391, 94] on span "Climate change, caused by human activities like burning fossil fuels, is having…" at bounding box center [396, 111] width 198 height 77
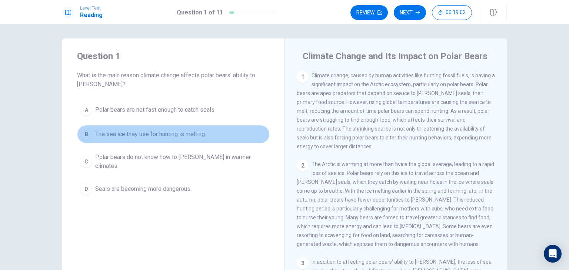
click at [181, 140] on button "B The sea ice they use for hunting is melting." at bounding box center [173, 134] width 193 height 19
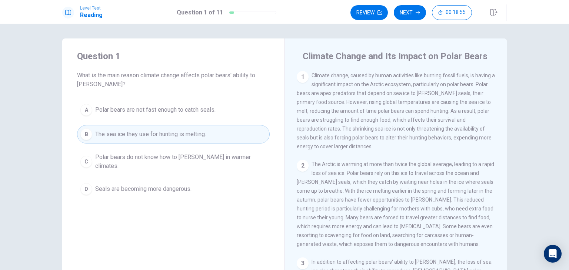
drag, startPoint x: 351, startPoint y: 104, endPoint x: 401, endPoint y: 105, distance: 49.6
click at [400, 105] on span "Climate change, caused by human activities like burning fossil fuels, is having…" at bounding box center [396, 111] width 198 height 77
click at [417, 18] on button "Next" at bounding box center [410, 12] width 32 height 15
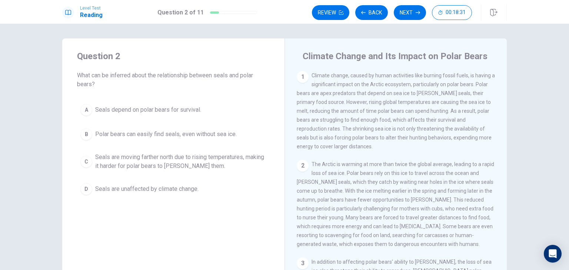
drag, startPoint x: 323, startPoint y: 95, endPoint x: 382, endPoint y: 92, distance: 59.3
click at [376, 92] on span "Climate change, caused by human activities like burning fossil fuels, is having…" at bounding box center [396, 111] width 198 height 77
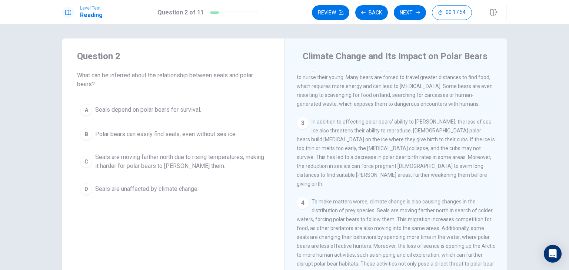
scroll to position [148, 0]
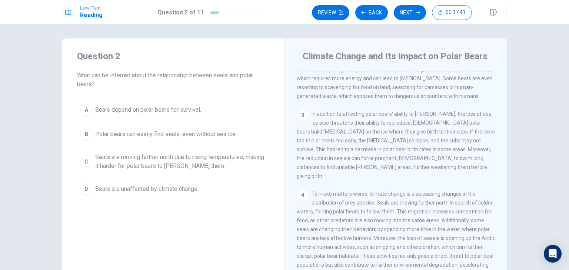
drag, startPoint x: 349, startPoint y: 205, endPoint x: 403, endPoint y: 202, distance: 54.1
click at [397, 202] on span "To make matters worse, climate change is also causing changes in the distributi…" at bounding box center [396, 234] width 198 height 86
drag, startPoint x: 390, startPoint y: 211, endPoint x: 438, endPoint y: 211, distance: 48.9
click at [438, 211] on span "To make matters worse, climate change is also causing changes in the distributi…" at bounding box center [396, 234] width 198 height 86
drag, startPoint x: 339, startPoint y: 219, endPoint x: 419, endPoint y: 219, distance: 80.3
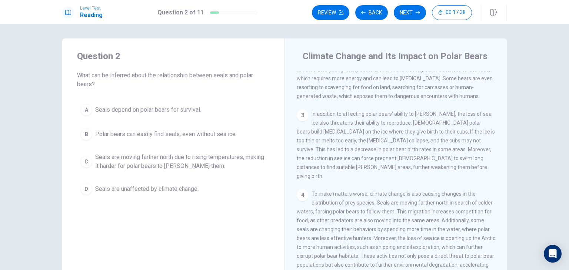
click at [414, 220] on span "To make matters worse, climate change is also causing changes in the distributi…" at bounding box center [396, 234] width 198 height 86
drag, startPoint x: 324, startPoint y: 228, endPoint x: 434, endPoint y: 225, distance: 109.6
click at [434, 225] on div "4 To make matters worse, climate change is also causing changes in the distribu…" at bounding box center [396, 234] width 198 height 89
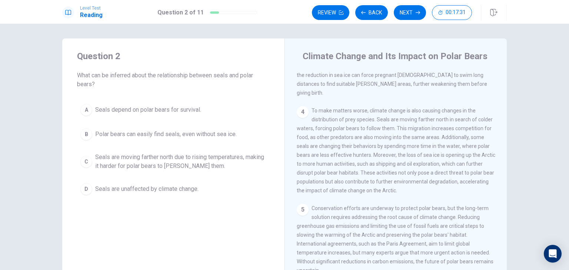
scroll to position [235, 0]
drag, startPoint x: 384, startPoint y: 114, endPoint x: 448, endPoint y: 114, distance: 64.1
click at [448, 114] on span "To make matters worse, climate change is also causing changes in the distributi…" at bounding box center [396, 151] width 198 height 86
drag, startPoint x: 394, startPoint y: 124, endPoint x: 466, endPoint y: 127, distance: 71.5
click at [466, 127] on div "4 To make matters worse, climate change is also causing changes in the distribu…" at bounding box center [396, 150] width 198 height 89
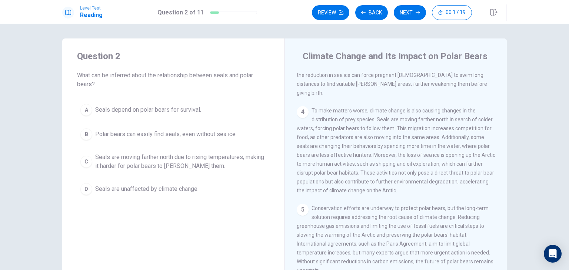
drag, startPoint x: 311, startPoint y: 133, endPoint x: 427, endPoint y: 135, distance: 116.6
click at [427, 135] on span "To make matters worse, climate change is also causing changes in the distributi…" at bounding box center [396, 151] width 198 height 86
drag, startPoint x: 301, startPoint y: 142, endPoint x: 452, endPoint y: 141, distance: 150.7
click at [452, 141] on span "To make matters worse, climate change is also causing changes in the distributi…" at bounding box center [396, 151] width 198 height 86
drag, startPoint x: 330, startPoint y: 151, endPoint x: 364, endPoint y: 150, distance: 34.4
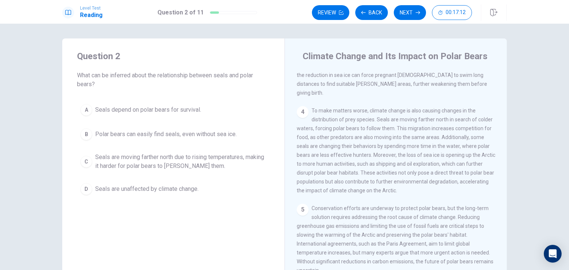
click at [364, 150] on span "To make matters worse, climate change is also causing changes in the distributi…" at bounding box center [396, 151] width 198 height 86
drag, startPoint x: 323, startPoint y: 182, endPoint x: 368, endPoint y: 183, distance: 45.2
click at [368, 183] on div "4 To make matters worse, climate change is also causing changes in the distribu…" at bounding box center [396, 150] width 198 height 89
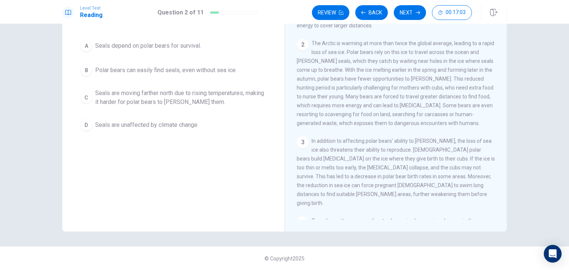
scroll to position [50, 0]
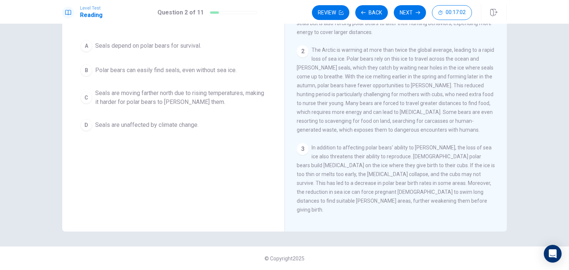
drag, startPoint x: 330, startPoint y: 104, endPoint x: 335, endPoint y: 107, distance: 5.3
click at [334, 106] on span "The Arctic is warming at more than twice the global average, leading to a rapid…" at bounding box center [395, 90] width 197 height 86
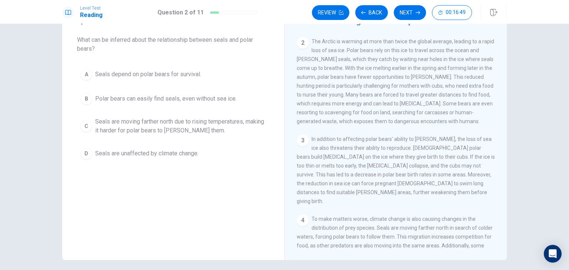
scroll to position [27, 0]
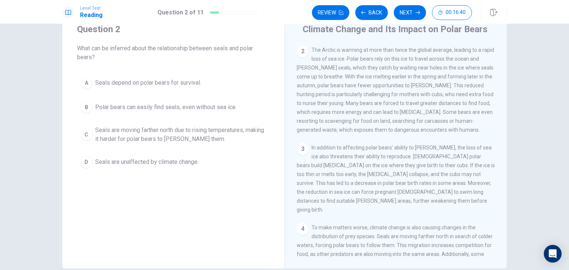
click at [175, 140] on span "Seals are moving farther north due to rising temperatures, making it harder for…" at bounding box center [180, 135] width 171 height 18
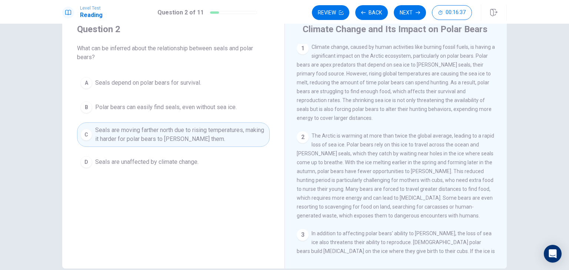
scroll to position [0, 0]
drag, startPoint x: 335, startPoint y: 76, endPoint x: 463, endPoint y: 82, distance: 127.9
click at [463, 82] on span "Climate change, caused by human activities like burning fossil fuels, is having…" at bounding box center [396, 84] width 198 height 77
drag, startPoint x: 343, startPoint y: 114, endPoint x: 408, endPoint y: 114, distance: 65.5
click at [404, 114] on span "Climate change, caused by human activities like burning fossil fuels, is having…" at bounding box center [396, 84] width 198 height 77
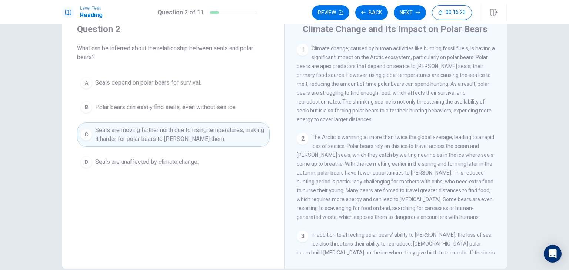
click at [328, 128] on div "1 Climate change, caused by human activities like burning fossil fuels, is havi…" at bounding box center [401, 150] width 208 height 213
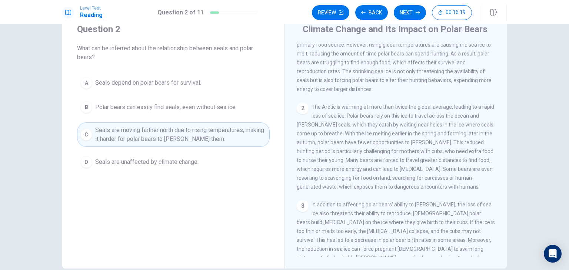
scroll to position [37, 0]
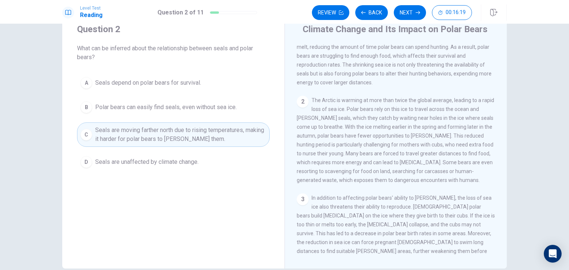
drag, startPoint x: 354, startPoint y: 120, endPoint x: 441, endPoint y: 116, distance: 87.1
click at [441, 116] on div "2 The Arctic is warming at more than twice the global average, leading to a rap…" at bounding box center [396, 140] width 198 height 89
click at [304, 122] on span "The Arctic is warming at more than twice the global average, leading to a rapid…" at bounding box center [395, 140] width 197 height 86
click at [402, 113] on span "The Arctic is warming at more than twice the global average, leading to a rapid…" at bounding box center [395, 140] width 197 height 86
drag, startPoint x: 350, startPoint y: 115, endPoint x: 368, endPoint y: 113, distance: 18.2
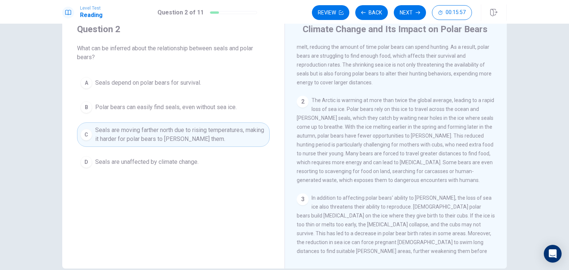
click at [368, 113] on span "The Arctic is warming at more than twice the global average, leading to a rapid…" at bounding box center [395, 140] width 197 height 86
drag, startPoint x: 321, startPoint y: 178, endPoint x: 354, endPoint y: 183, distance: 33.3
click at [353, 182] on span "The Arctic is warming at more than twice the global average, leading to a rapid…" at bounding box center [395, 140] width 197 height 86
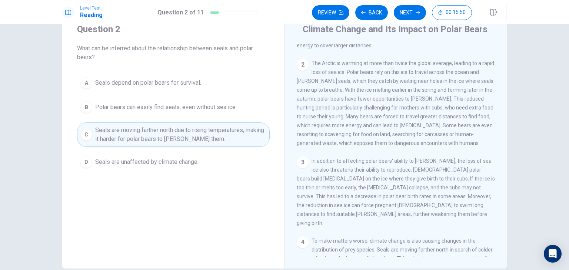
drag, startPoint x: 360, startPoint y: 168, endPoint x: 453, endPoint y: 167, distance: 93.7
click at [453, 167] on span "In addition to affecting polar bears' ability to hunt, the loss of sea ice also…" at bounding box center [396, 192] width 198 height 68
drag, startPoint x: 344, startPoint y: 177, endPoint x: 381, endPoint y: 178, distance: 37.4
click at [381, 178] on span "In addition to affecting polar bears' ability to hunt, the loss of sea ice also…" at bounding box center [396, 192] width 198 height 68
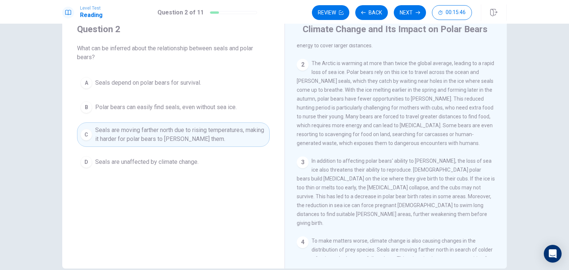
click at [381, 178] on span "In addition to affecting polar bears' ability to hunt, the loss of sea ice also…" at bounding box center [396, 192] width 198 height 68
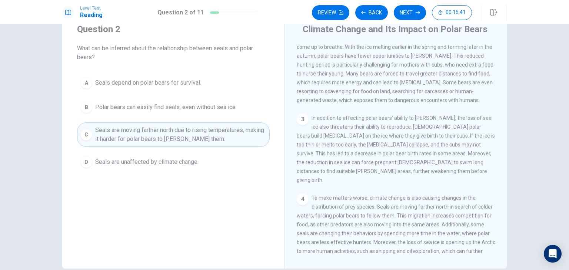
scroll to position [185, 0]
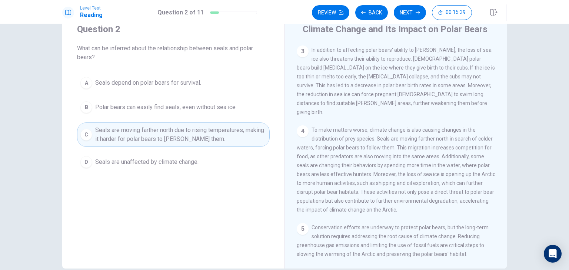
drag, startPoint x: 383, startPoint y: 126, endPoint x: 416, endPoint y: 128, distance: 33.4
click at [416, 128] on span "To make matters worse, climate change is also causing changes in the distributi…" at bounding box center [396, 170] width 198 height 86
drag, startPoint x: 387, startPoint y: 137, endPoint x: 375, endPoint y: 141, distance: 13.0
click at [466, 136] on span "To make matters worse, climate change is also causing changes in the distributi…" at bounding box center [396, 170] width 198 height 86
drag, startPoint x: 324, startPoint y: 150, endPoint x: 428, endPoint y: 145, distance: 104.9
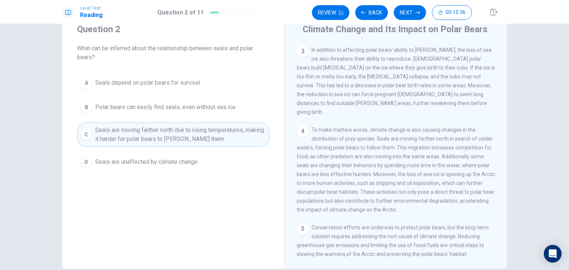
click at [428, 145] on span "To make matters worse, climate change is also causing changes in the distributi…" at bounding box center [396, 170] width 198 height 86
click at [412, 12] on button "Next" at bounding box center [410, 12] width 32 height 15
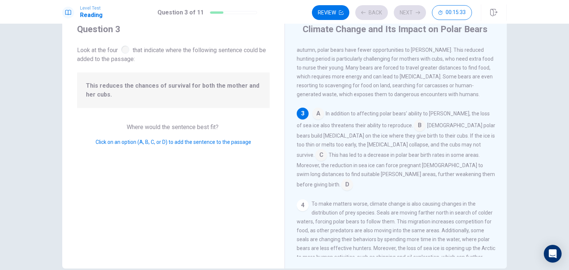
scroll to position [127, 0]
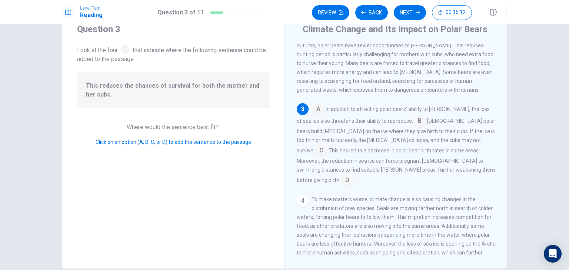
click at [327, 148] on input at bounding box center [321, 152] width 12 height 12
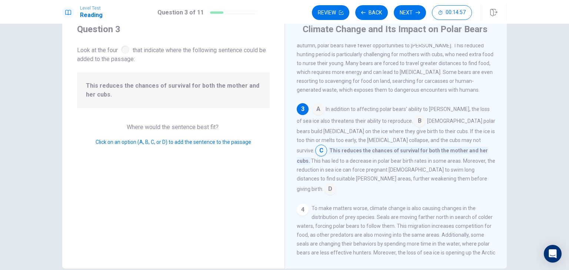
drag, startPoint x: 398, startPoint y: 138, endPoint x: 412, endPoint y: 143, distance: 15.2
click at [416, 139] on span "Female polar bears build dens on the ice where they give birth to their cubs. I…" at bounding box center [396, 136] width 198 height 36
drag, startPoint x: 331, startPoint y: 149, endPoint x: 368, endPoint y: 150, distance: 37.8
click at [356, 150] on div "A In addition to affecting polar bears' ability to hunt, the loss of sea ice al…" at bounding box center [396, 149] width 198 height 92
click at [410, 15] on button "Next" at bounding box center [410, 12] width 32 height 15
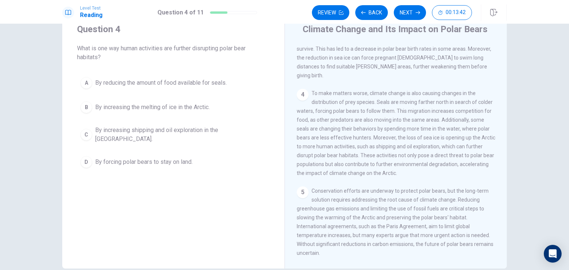
scroll to position [198, 0]
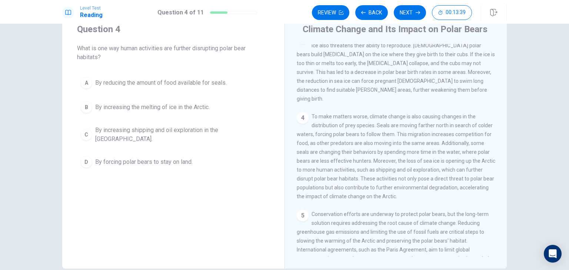
drag, startPoint x: 394, startPoint y: 180, endPoint x: 406, endPoint y: 178, distance: 11.9
click at [407, 178] on span "To make matters worse, climate change is also causing changes in the distributi…" at bounding box center [396, 157] width 198 height 86
drag, startPoint x: 331, startPoint y: 190, endPoint x: 468, endPoint y: 186, distance: 136.7
click at [468, 186] on span "To make matters worse, climate change is also causing changes in the distributi…" at bounding box center [396, 157] width 198 height 86
drag, startPoint x: 320, startPoint y: 203, endPoint x: 387, endPoint y: 198, distance: 67.1
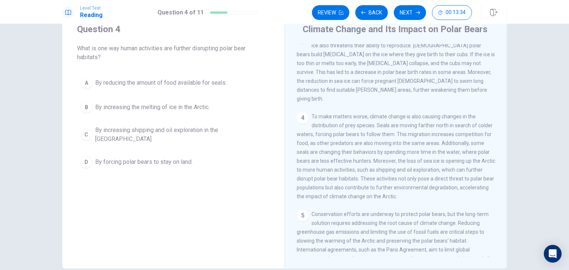
click at [387, 198] on div "1 Climate change, caused by human activities like burning fossil fuels, is havi…" at bounding box center [401, 150] width 208 height 213
click at [116, 110] on span "By increasing the melting of ice in the Arctic." at bounding box center [152, 107] width 114 height 9
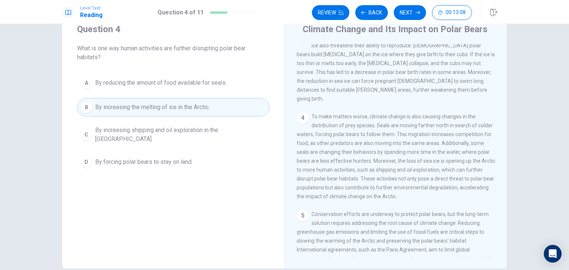
click at [196, 135] on span "By increasing shipping and oil exploration in the Arctic." at bounding box center [180, 135] width 171 height 18
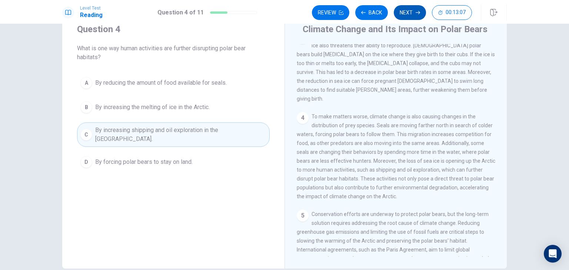
click at [416, 12] on icon "button" at bounding box center [417, 12] width 4 height 4
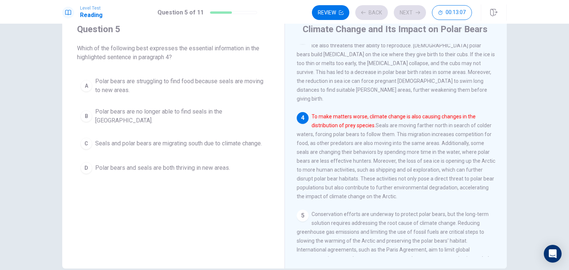
scroll to position [218, 0]
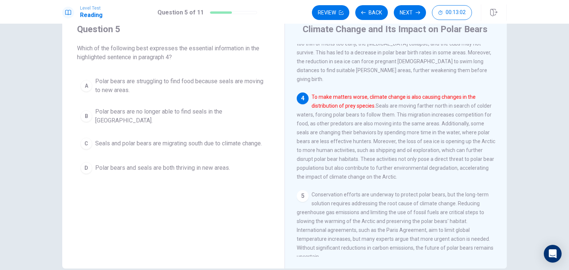
drag, startPoint x: 328, startPoint y: 94, endPoint x: 430, endPoint y: 96, distance: 102.6
click at [430, 96] on font "To make matters worse, climate change is also causing changes in the distributi…" at bounding box center [393, 101] width 164 height 15
drag, startPoint x: 385, startPoint y: 98, endPoint x: 413, endPoint y: 96, distance: 27.9
click at [413, 96] on font "To make matters worse, climate change is also causing changes in the distributi…" at bounding box center [393, 101] width 164 height 15
click at [332, 107] on font "To make matters worse, climate change is also causing changes in the distributi…" at bounding box center [393, 101] width 164 height 15
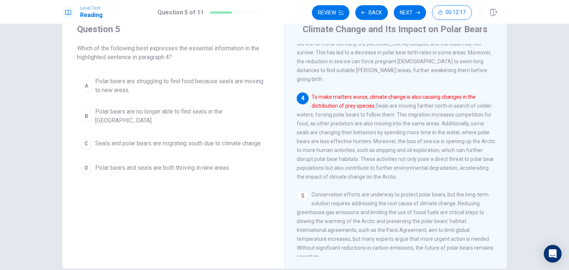
drag, startPoint x: 401, startPoint y: 104, endPoint x: 443, endPoint y: 103, distance: 41.8
click at [443, 103] on span "To make matters worse, climate change is also causing changes in the distributi…" at bounding box center [396, 137] width 198 height 86
drag, startPoint x: 368, startPoint y: 113, endPoint x: 389, endPoint y: 111, distance: 21.2
click at [389, 111] on span "To make matters worse, climate change is also causing changes in the distributi…" at bounding box center [396, 137] width 198 height 86
click at [388, 103] on span "To make matters worse, climate change is also causing changes in the distributi…" at bounding box center [396, 137] width 198 height 86
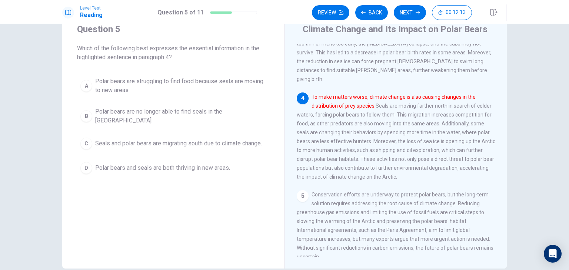
click at [391, 106] on span "To make matters worse, climate change is also causing changes in the distributi…" at bounding box center [396, 137] width 198 height 86
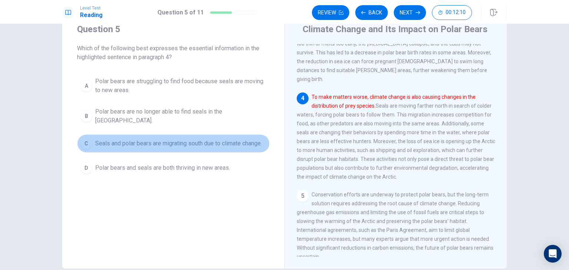
click at [158, 139] on span "Seals and polar bears are migrating south due to climate change." at bounding box center [178, 143] width 167 height 9
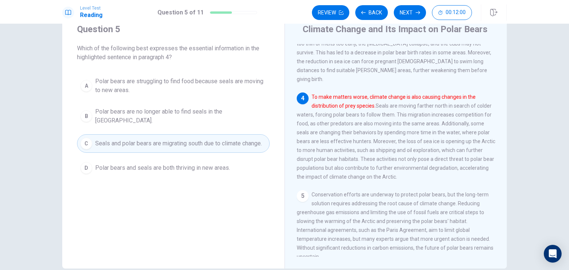
click at [165, 166] on button "D Polar bears and seals are both thriving in new areas." at bounding box center [173, 168] width 193 height 19
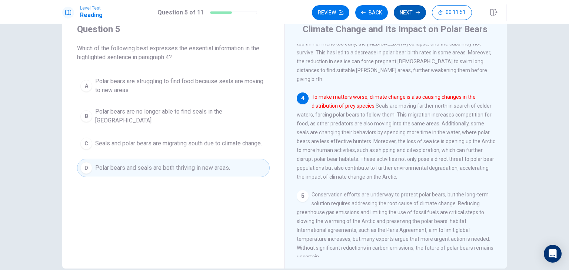
click at [409, 14] on button "Next" at bounding box center [410, 12] width 32 height 15
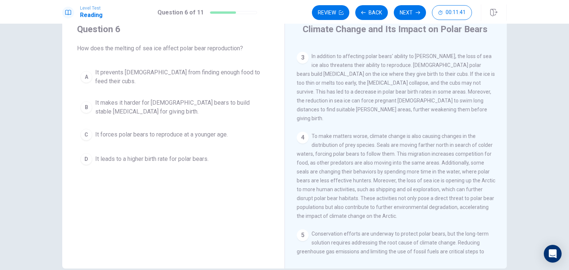
scroll to position [161, 0]
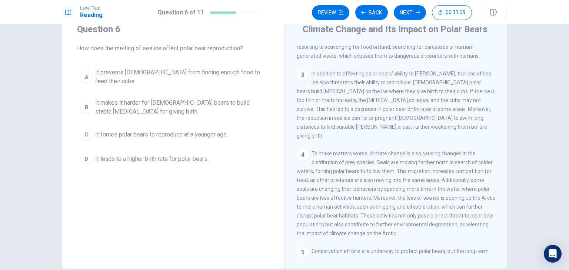
drag, startPoint x: 400, startPoint y: 79, endPoint x: 451, endPoint y: 79, distance: 50.7
click at [432, 80] on span "In addition to affecting polar bears' ability to hunt, the loss of sea ice also…" at bounding box center [396, 105] width 198 height 68
drag, startPoint x: 384, startPoint y: 97, endPoint x: 432, endPoint y: 97, distance: 48.9
click at [431, 97] on span "In addition to affecting polar bears' ability to hunt, the loss of sea ice also…" at bounding box center [396, 105] width 198 height 68
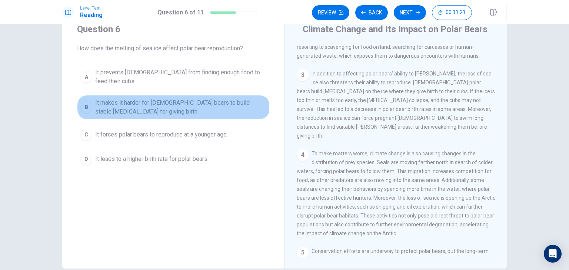
click at [129, 101] on span "It makes it harder for female bears to build stable dens for giving birth." at bounding box center [180, 107] width 171 height 18
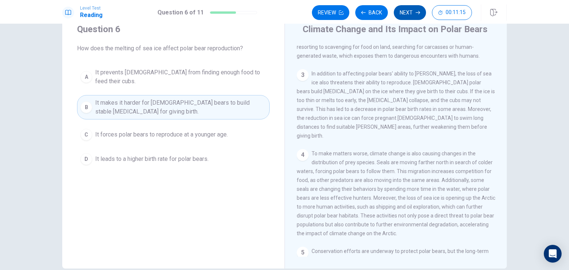
click at [407, 16] on button "Next" at bounding box center [410, 12] width 32 height 15
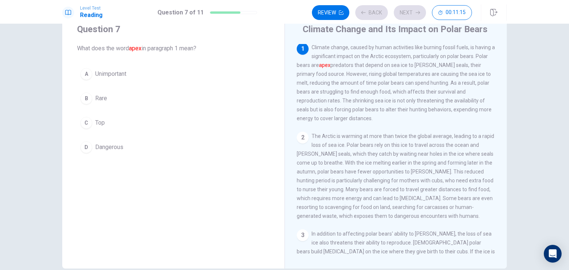
scroll to position [0, 0]
drag, startPoint x: 344, startPoint y: 60, endPoint x: 455, endPoint y: 60, distance: 111.1
click at [455, 60] on span "Climate change, caused by human activities like burning fossil fuels, is having…" at bounding box center [396, 84] width 198 height 77
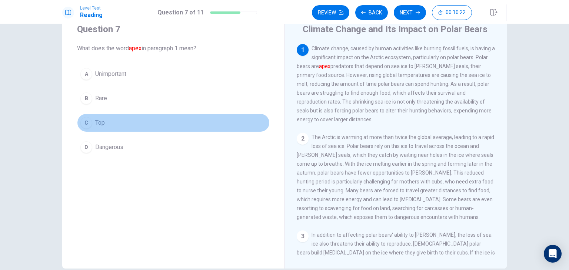
click at [185, 122] on button "C Top" at bounding box center [173, 123] width 193 height 19
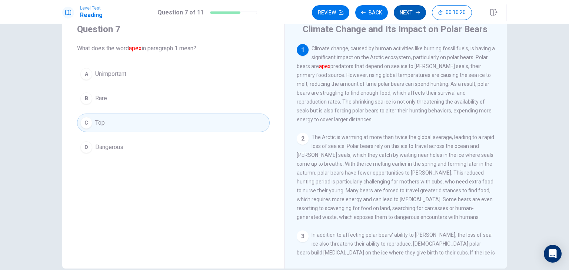
click at [410, 15] on button "Next" at bounding box center [410, 12] width 32 height 15
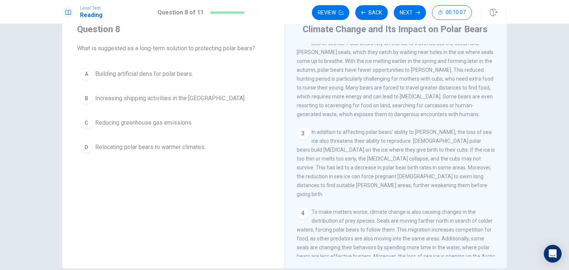
scroll to position [111, 0]
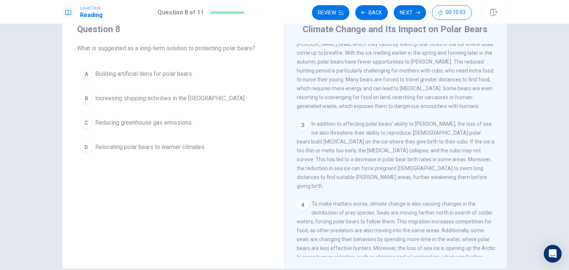
click at [147, 76] on span "Building artificial dens for polar bears." at bounding box center [144, 74] width 98 height 9
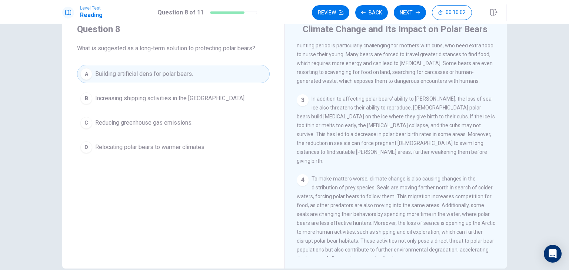
scroll to position [148, 0]
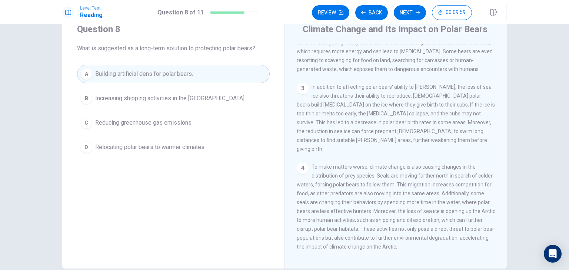
drag, startPoint x: 351, startPoint y: 92, endPoint x: 475, endPoint y: 94, distance: 123.3
click at [475, 94] on span "In addition to affecting polar bears' ability to hunt, the loss of sea ice also…" at bounding box center [396, 118] width 198 height 68
drag, startPoint x: 328, startPoint y: 110, endPoint x: 401, endPoint y: 106, distance: 73.1
click at [401, 106] on div "3 In addition to affecting polar bears' ability to hunt, the loss of sea ice al…" at bounding box center [396, 118] width 198 height 71
click at [404, 103] on span "In addition to affecting polar bears' ability to hunt, the loss of sea ice also…" at bounding box center [396, 118] width 198 height 68
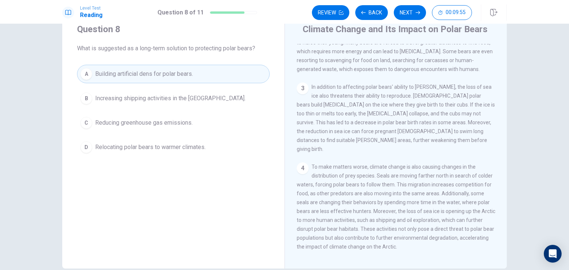
click at [404, 101] on span "In addition to affecting polar bears' ability to hunt, the loss of sea ice also…" at bounding box center [396, 118] width 198 height 68
drag, startPoint x: 397, startPoint y: 104, endPoint x: 420, endPoint y: 104, distance: 23.0
click at [420, 104] on span "In addition to affecting polar bears' ability to hunt, the loss of sea ice also…" at bounding box center [396, 118] width 198 height 68
drag, startPoint x: 306, startPoint y: 112, endPoint x: 380, endPoint y: 111, distance: 73.7
click at [375, 113] on span "In addition to affecting polar bears' ability to hunt, the loss of sea ice also…" at bounding box center [396, 118] width 198 height 68
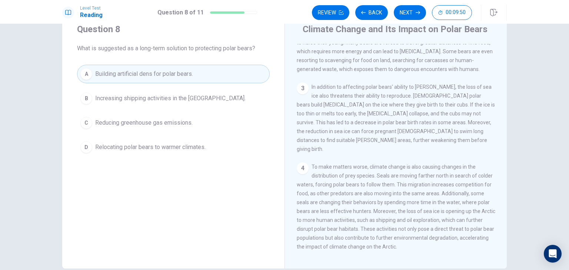
drag, startPoint x: 395, startPoint y: 110, endPoint x: 461, endPoint y: 111, distance: 66.3
click at [461, 111] on span "In addition to affecting polar bears' ability to hunt, the loss of sea ice also…" at bounding box center [396, 118] width 198 height 68
drag, startPoint x: 308, startPoint y: 119, endPoint x: 395, endPoint y: 125, distance: 87.2
click at [395, 125] on div "3 In addition to affecting polar bears' ability to hunt, the loss of sea ice al…" at bounding box center [396, 118] width 198 height 71
drag, startPoint x: 405, startPoint y: 123, endPoint x: 445, endPoint y: 122, distance: 40.4
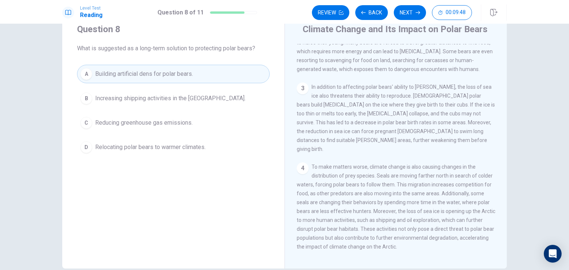
click at [445, 122] on span "In addition to affecting polar bears' ability to hunt, the loss of sea ice also…" at bounding box center [396, 118] width 198 height 68
drag, startPoint x: 303, startPoint y: 134, endPoint x: 350, endPoint y: 134, distance: 47.0
click at [339, 134] on div "3 In addition to affecting polar bears' ability to hunt, the loss of sea ice al…" at bounding box center [396, 118] width 198 height 71
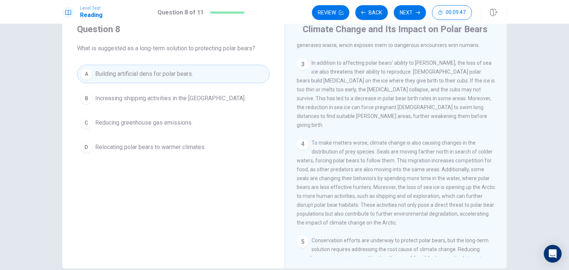
scroll to position [185, 0]
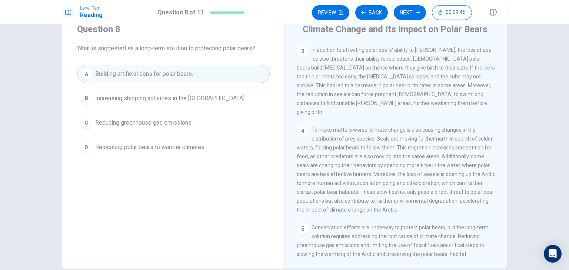
drag, startPoint x: 347, startPoint y: 139, endPoint x: 474, endPoint y: 139, distance: 126.6
click at [474, 139] on span "To make matters worse, climate change is also causing changes in the distributi…" at bounding box center [396, 170] width 198 height 86
drag, startPoint x: 321, startPoint y: 156, endPoint x: 425, endPoint y: 150, distance: 104.2
click at [425, 150] on span "To make matters worse, climate change is also causing changes in the distributi…" at bounding box center [396, 170] width 198 height 86
drag, startPoint x: 320, startPoint y: 153, endPoint x: 424, endPoint y: 149, distance: 104.5
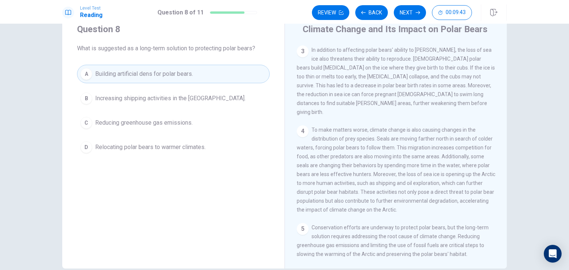
click at [421, 150] on span "To make matters worse, climate change is also causing changes in the distributi…" at bounding box center [396, 170] width 198 height 86
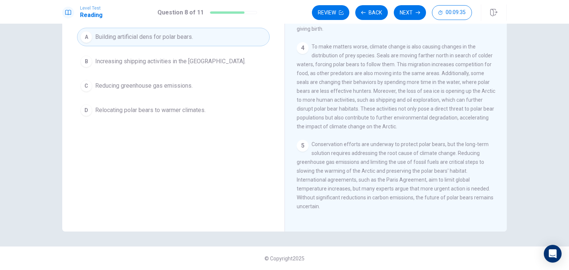
scroll to position [27, 0]
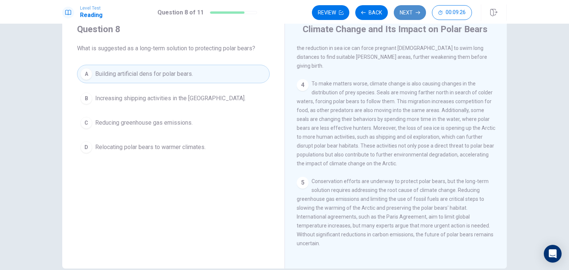
click at [411, 15] on button "Next" at bounding box center [410, 12] width 32 height 15
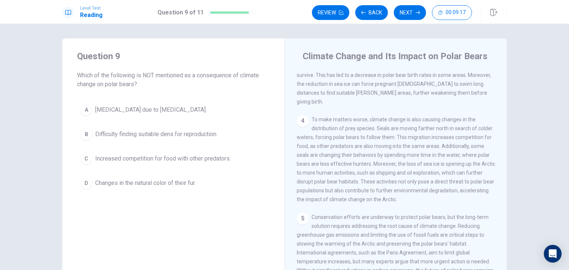
scroll to position [235, 0]
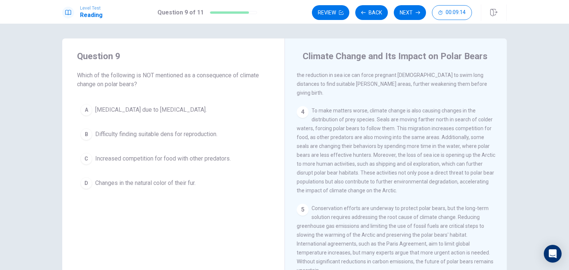
drag, startPoint x: 345, startPoint y: 108, endPoint x: 469, endPoint y: 107, distance: 124.4
click at [469, 108] on span "To make matters worse, climate change is also causing changes in the distributi…" at bounding box center [396, 151] width 198 height 86
drag, startPoint x: 335, startPoint y: 117, endPoint x: 454, endPoint y: 117, distance: 118.1
click at [453, 117] on span "To make matters worse, climate change is also causing changes in the distributi…" at bounding box center [396, 151] width 198 height 86
drag, startPoint x: 307, startPoint y: 123, endPoint x: 457, endPoint y: 125, distance: 150.7
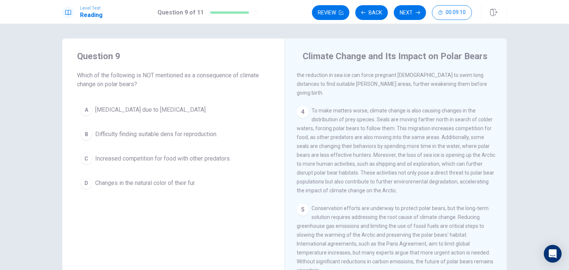
click at [452, 125] on span "To make matters worse, climate change is also causing changes in the distributi…" at bounding box center [396, 151] width 198 height 86
click at [453, 125] on span "To make matters worse, climate change is also causing changes in the distributi…" at bounding box center [396, 151] width 198 height 86
drag, startPoint x: 311, startPoint y: 131, endPoint x: 455, endPoint y: 133, distance: 144.1
click at [457, 133] on span "To make matters worse, climate change is also causing changes in the distributi…" at bounding box center [396, 151] width 198 height 86
drag, startPoint x: 301, startPoint y: 144, endPoint x: 460, endPoint y: 144, distance: 158.8
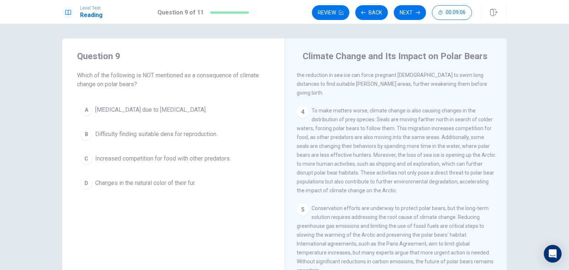
click at [459, 144] on span "To make matters worse, climate change is also causing changes in the distributi…" at bounding box center [396, 151] width 198 height 86
drag, startPoint x: 324, startPoint y: 154, endPoint x: 373, endPoint y: 151, distance: 48.6
click at [372, 151] on span "To make matters worse, climate change is also causing changes in the distributi…" at bounding box center [396, 151] width 198 height 86
drag, startPoint x: 348, startPoint y: 168, endPoint x: 464, endPoint y: 174, distance: 116.0
click at [464, 174] on div "4 To make matters worse, climate change is also causing changes in the distribu…" at bounding box center [396, 150] width 198 height 89
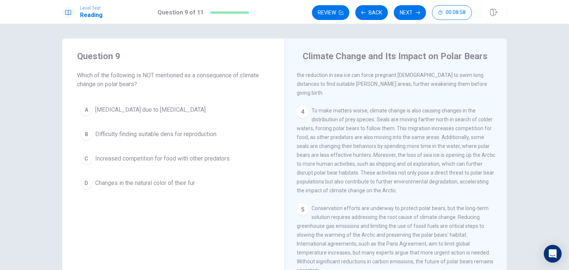
drag, startPoint x: 324, startPoint y: 184, endPoint x: 460, endPoint y: 183, distance: 136.3
click at [460, 183] on div "4 To make matters worse, climate change is also causing changes in the distribu…" at bounding box center [396, 150] width 198 height 89
click at [165, 187] on span "Changes in the natural color of their fur." at bounding box center [145, 183] width 100 height 9
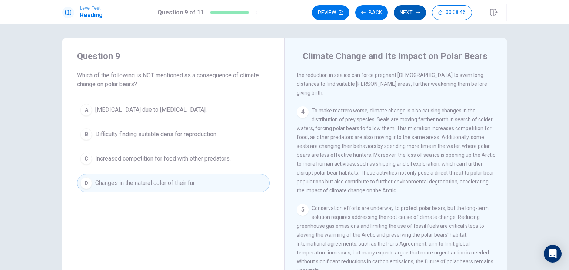
click at [412, 13] on button "Next" at bounding box center [410, 12] width 32 height 15
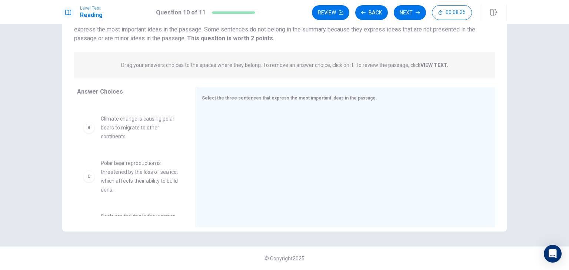
scroll to position [74, 0]
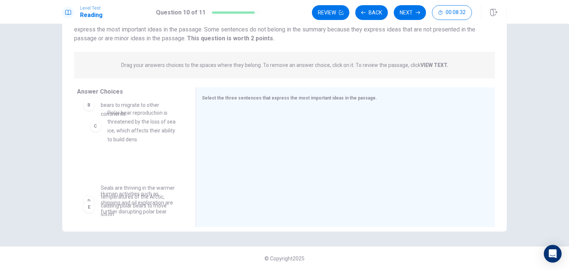
drag, startPoint x: 123, startPoint y: 153, endPoint x: 133, endPoint y: 139, distance: 17.5
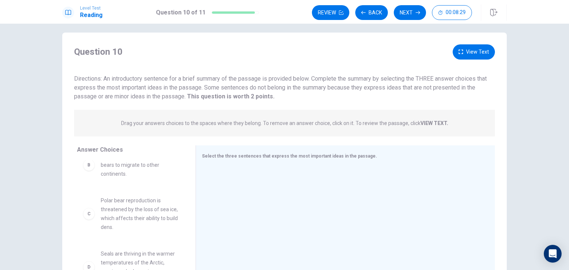
scroll to position [0, 0]
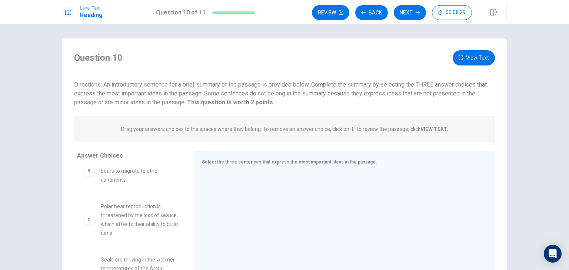
click at [465, 52] on button "View Text" at bounding box center [473, 57] width 42 height 15
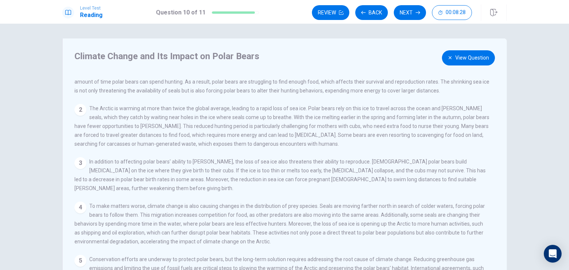
scroll to position [24, 0]
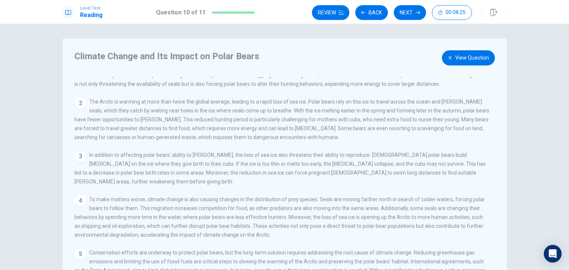
drag, startPoint x: 152, startPoint y: 161, endPoint x: 434, endPoint y: 160, distance: 282.1
click at [434, 160] on div "3 In addition to affecting polar bears' ability to hunt, the loss of sea ice al…" at bounding box center [281, 169] width 415 height 36
drag, startPoint x: 377, startPoint y: 158, endPoint x: 444, endPoint y: 94, distance: 92.7
click at [430, 157] on span "In addition to affecting polar bears' ability to hunt, the loss of sea ice also…" at bounding box center [279, 168] width 411 height 33
click at [464, 57] on button "View Question" at bounding box center [468, 57] width 53 height 15
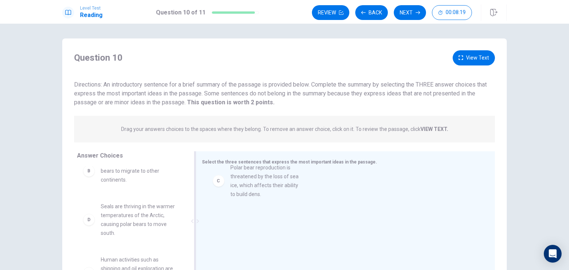
drag, startPoint x: 127, startPoint y: 217, endPoint x: 260, endPoint y: 187, distance: 136.7
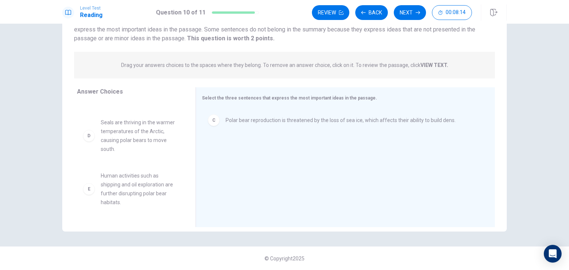
scroll to position [101, 0]
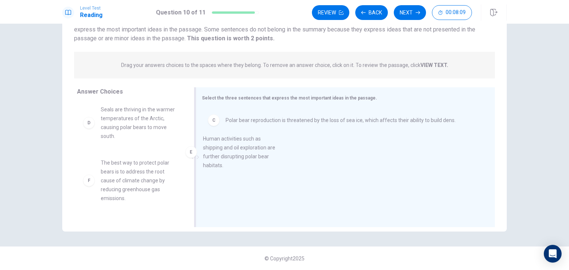
drag, startPoint x: 139, startPoint y: 179, endPoint x: 249, endPoint y: 163, distance: 110.7
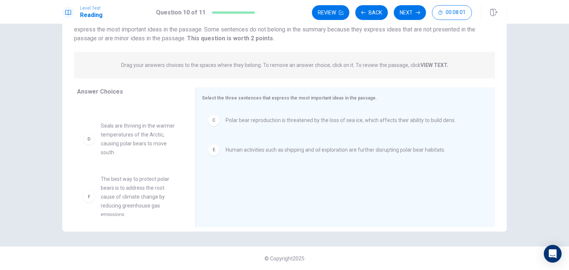
scroll to position [0, 0]
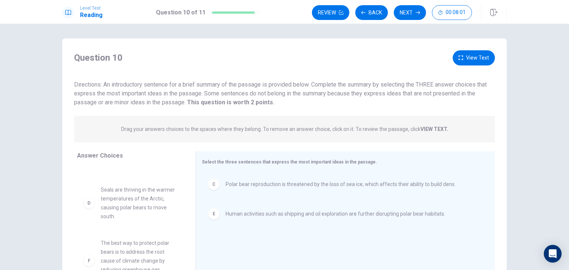
click at [464, 60] on button "View Text" at bounding box center [473, 57] width 42 height 15
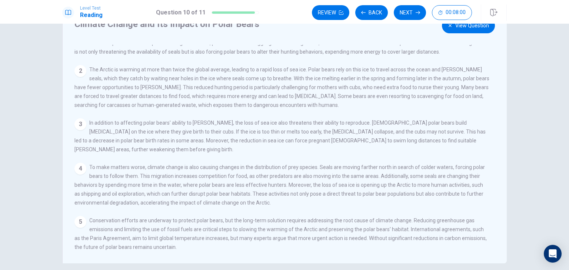
scroll to position [64, 0]
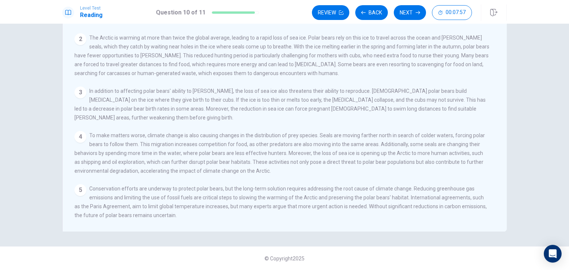
drag, startPoint x: 146, startPoint y: 185, endPoint x: 431, endPoint y: 188, distance: 285.5
click at [431, 188] on div "5 Conservation efforts are underway to protect polar bears, but the long-term s…" at bounding box center [281, 202] width 415 height 36
drag, startPoint x: 96, startPoint y: 194, endPoint x: 167, endPoint y: 196, distance: 71.8
click at [166, 196] on span "Conservation efforts are underway to protect polar bears, but the long-term sol…" at bounding box center [280, 202] width 412 height 33
drag, startPoint x: 121, startPoint y: 194, endPoint x: 182, endPoint y: 196, distance: 61.1
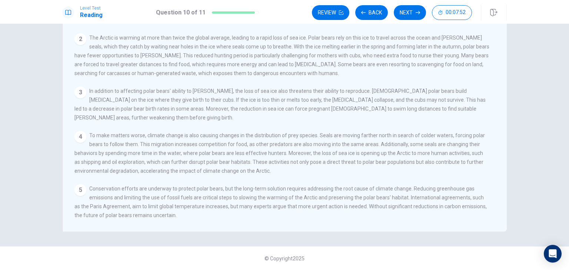
click at [182, 196] on span "Conservation efforts are underway to protect polar bears, but the long-term sol…" at bounding box center [280, 202] width 412 height 33
drag, startPoint x: 99, startPoint y: 197, endPoint x: 255, endPoint y: 198, distance: 155.9
click at [255, 198] on div "5 Conservation efforts are underway to protect polar bears, but the long-term s…" at bounding box center [281, 202] width 415 height 36
drag, startPoint x: 228, startPoint y: 193, endPoint x: 384, endPoint y: 197, distance: 155.6
click at [384, 197] on div "5 Conservation efforts are underway to protect polar bears, but the long-term s…" at bounding box center [281, 202] width 415 height 36
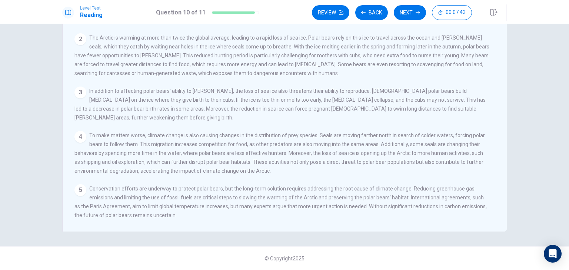
drag, startPoint x: 261, startPoint y: 193, endPoint x: 333, endPoint y: 197, distance: 72.4
click at [333, 197] on div "5 Conservation efforts are underway to protect polar bears, but the long-term s…" at bounding box center [281, 202] width 415 height 36
drag, startPoint x: 110, startPoint y: 204, endPoint x: 397, endPoint y: 205, distance: 287.3
click at [392, 205] on span "Conservation efforts are underway to protect polar bears, but the long-term sol…" at bounding box center [280, 202] width 412 height 33
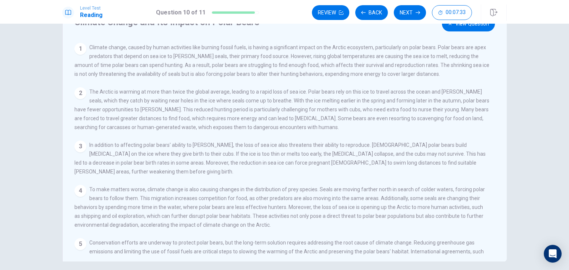
scroll to position [0, 0]
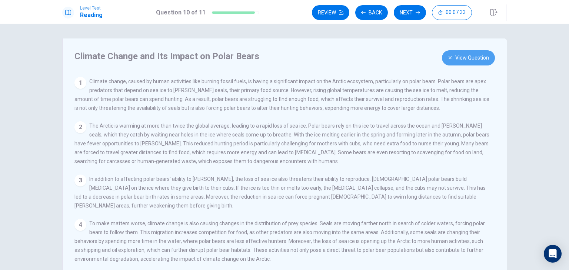
click at [472, 60] on button "View Question" at bounding box center [468, 57] width 53 height 15
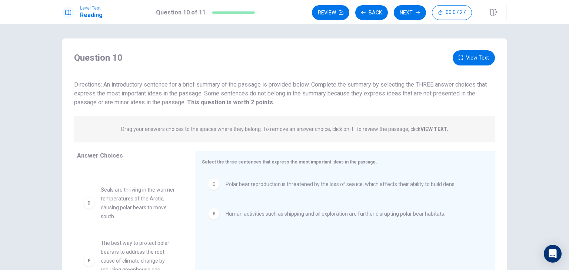
click at [473, 61] on button "View Text" at bounding box center [473, 57] width 42 height 15
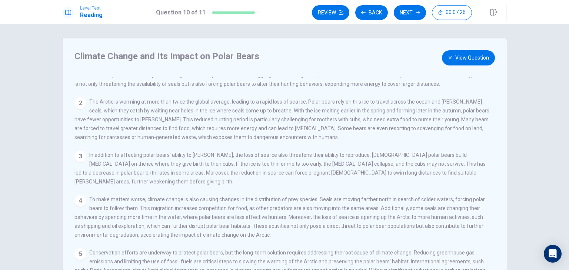
scroll to position [64, 0]
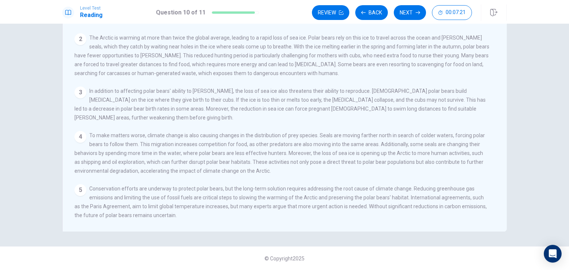
drag, startPoint x: 133, startPoint y: 205, endPoint x: 423, endPoint y: 201, distance: 289.9
click at [423, 201] on span "Conservation efforts are underway to protect polar bears, but the long-term sol…" at bounding box center [280, 202] width 412 height 33
drag, startPoint x: 407, startPoint y: 206, endPoint x: 424, endPoint y: 204, distance: 17.9
click at [424, 204] on div "5 Conservation efforts are underway to protect polar bears, but the long-term s…" at bounding box center [281, 202] width 415 height 36
drag, startPoint x: 67, startPoint y: 217, endPoint x: 249, endPoint y: 177, distance: 186.5
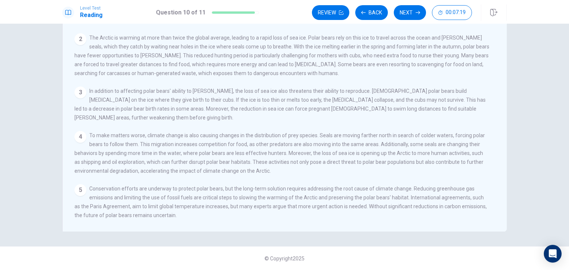
click at [171, 214] on div "Climate Change and Its Impact on Polar Bears View Question 1 Climate change, ca…" at bounding box center [284, 102] width 444 height 257
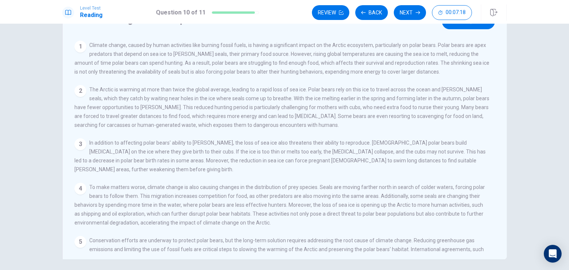
scroll to position [0, 0]
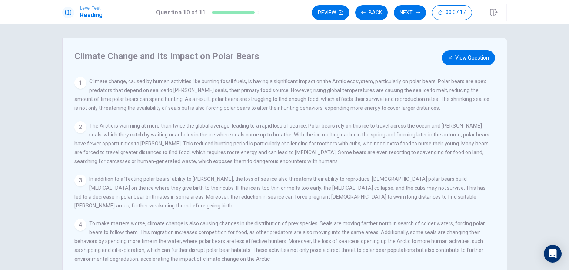
click at [455, 58] on button "View Question" at bounding box center [468, 57] width 53 height 15
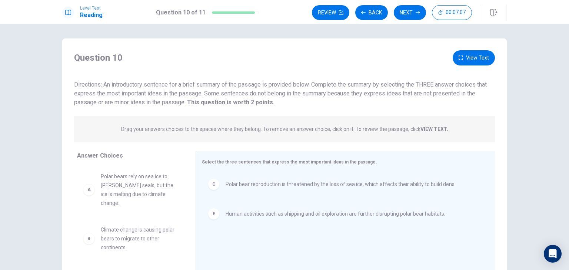
click at [479, 55] on button "View Text" at bounding box center [473, 57] width 42 height 15
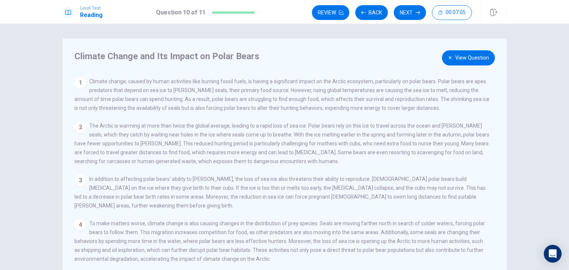
click at [233, 85] on div "1 Climate change, caused by human activities like burning fossil fuels, is havi…" at bounding box center [281, 95] width 415 height 36
drag, startPoint x: 336, startPoint y: 122, endPoint x: 442, endPoint y: 133, distance: 106.4
click at [442, 133] on div "View Question 1 Climate change, caused by human activities like burning fossil …" at bounding box center [286, 183] width 424 height 213
drag, startPoint x: 164, startPoint y: 137, endPoint x: 265, endPoint y: 139, distance: 100.4
click at [263, 140] on div "2 The Arctic is warming at more than twice the global average, leading to a rap…" at bounding box center [281, 143] width 415 height 44
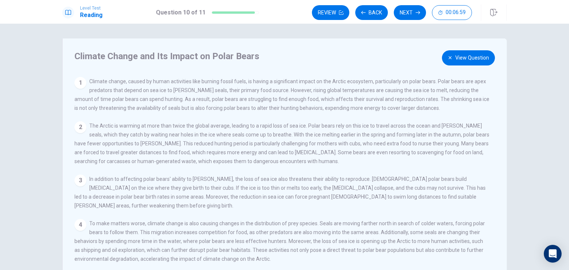
drag, startPoint x: 268, startPoint y: 136, endPoint x: 417, endPoint y: 133, distance: 149.2
click at [417, 133] on div "2 The Arctic is warming at more than twice the global average, leading to a rap…" at bounding box center [281, 143] width 415 height 44
drag, startPoint x: 121, startPoint y: 146, endPoint x: 351, endPoint y: 98, distance: 234.0
click at [240, 141] on div "2 The Arctic is warming at more than twice the global average, leading to a rap…" at bounding box center [281, 143] width 415 height 44
click at [453, 57] on button "View Question" at bounding box center [468, 57] width 53 height 15
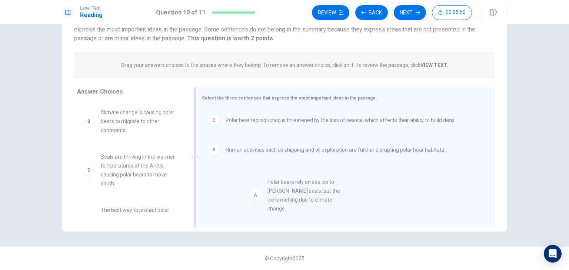
drag, startPoint x: 133, startPoint y: 127, endPoint x: 304, endPoint y: 198, distance: 185.8
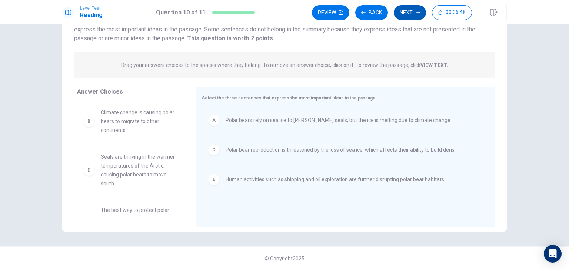
click at [400, 12] on button "Next" at bounding box center [410, 12] width 32 height 15
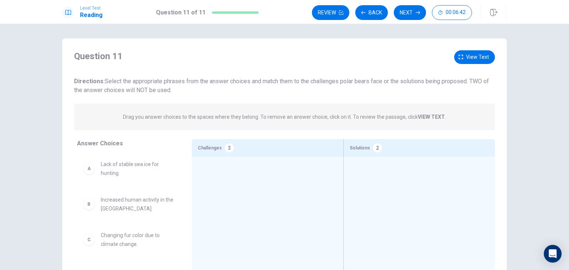
scroll to position [64, 0]
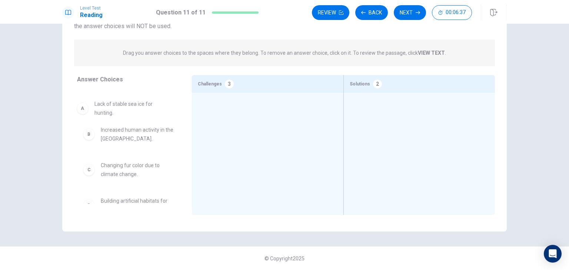
drag, startPoint x: 141, startPoint y: 114, endPoint x: 138, endPoint y: 117, distance: 4.3
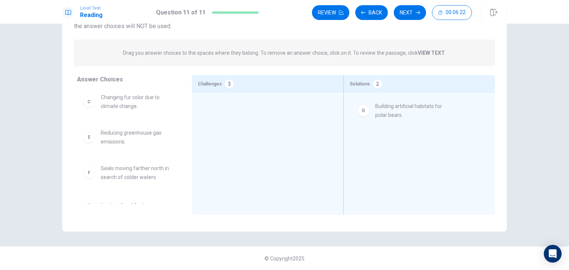
drag, startPoint x: 129, startPoint y: 138, endPoint x: 407, endPoint y: 111, distance: 279.7
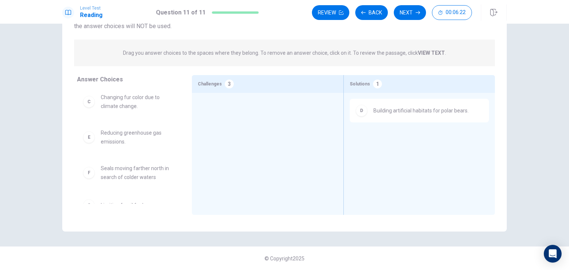
scroll to position [87, 0]
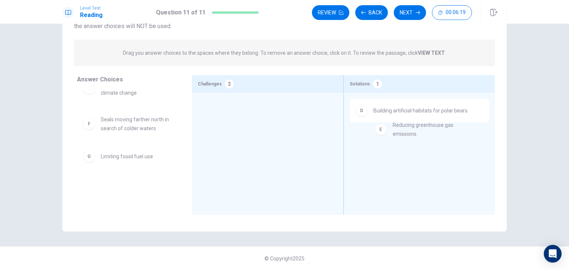
drag, startPoint x: 136, startPoint y: 130, endPoint x: 427, endPoint y: 137, distance: 291.5
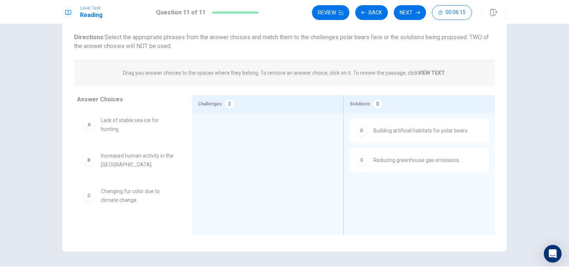
scroll to position [27, 0]
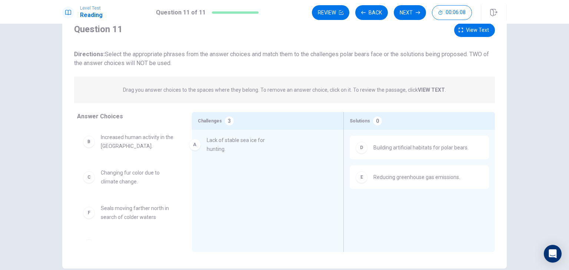
drag, startPoint x: 130, startPoint y: 151, endPoint x: 240, endPoint y: 154, distance: 110.0
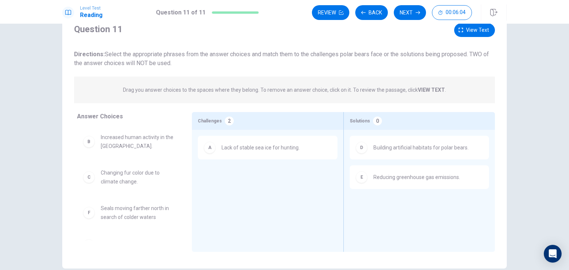
click at [131, 146] on span "Increased human activity in the Arctic." at bounding box center [137, 142] width 73 height 18
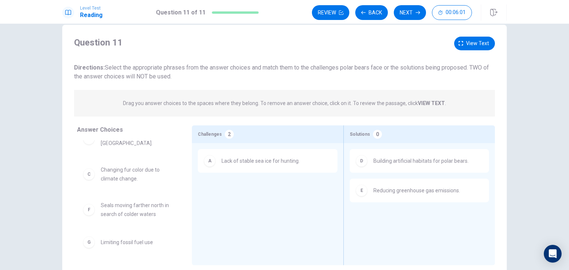
scroll to position [0, 0]
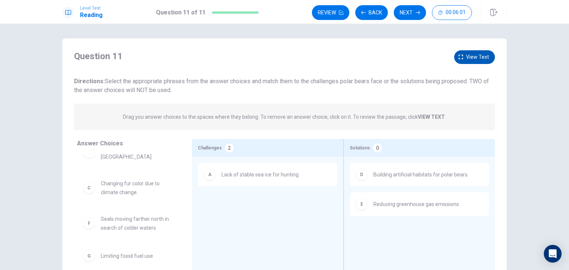
click at [460, 55] on icon "button" at bounding box center [460, 57] width 4 height 4
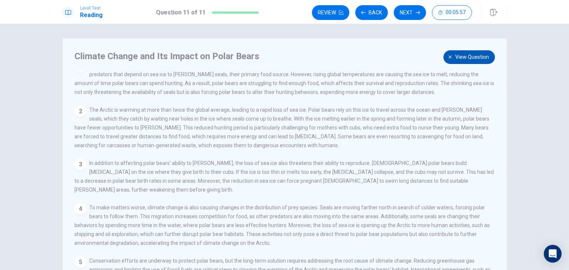
scroll to position [15, 0]
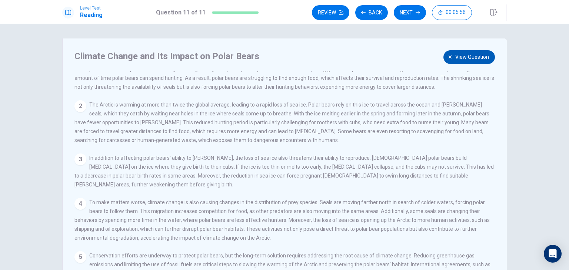
drag, startPoint x: 113, startPoint y: 213, endPoint x: 184, endPoint y: 213, distance: 71.5
click at [139, 213] on span "To make matters worse, climate change is also causing changes in the distributi…" at bounding box center [281, 220] width 415 height 41
drag, startPoint x: 150, startPoint y: 125, endPoint x: 157, endPoint y: 125, distance: 7.0
click at [156, 125] on span "The Arctic is warming at more than twice the global average, leading to a rapid…" at bounding box center [281, 122] width 415 height 41
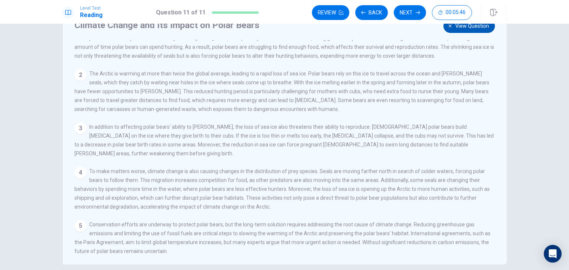
scroll to position [64, 0]
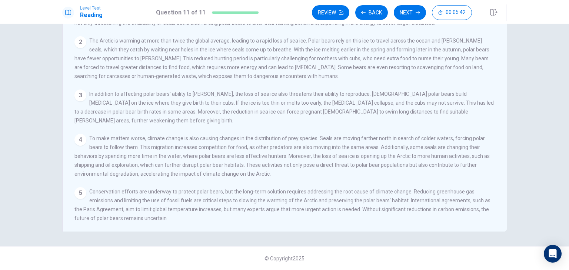
drag, startPoint x: 183, startPoint y: 163, endPoint x: 368, endPoint y: 163, distance: 185.1
click at [368, 163] on span "To make matters worse, climate change is also causing changes in the distributi…" at bounding box center [281, 156] width 415 height 41
drag, startPoint x: 135, startPoint y: 138, endPoint x: 452, endPoint y: 134, distance: 317.0
click at [452, 136] on span "To make matters worse, climate change is also causing changes in the distributi…" at bounding box center [281, 156] width 415 height 41
drag, startPoint x: 161, startPoint y: 153, endPoint x: 220, endPoint y: 147, distance: 58.8
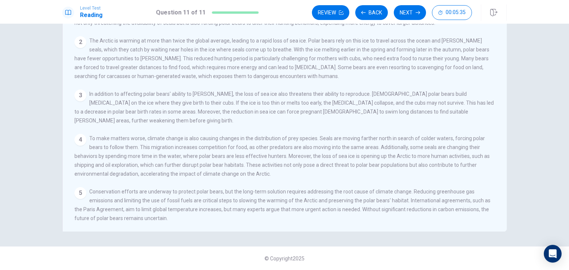
click at [220, 147] on div "4 To make matters worse, climate change is also causing changes in the distribu…" at bounding box center [284, 156] width 421 height 44
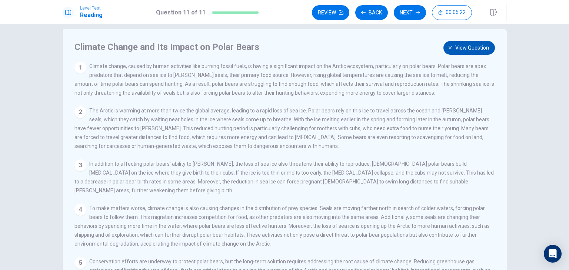
scroll to position [0, 0]
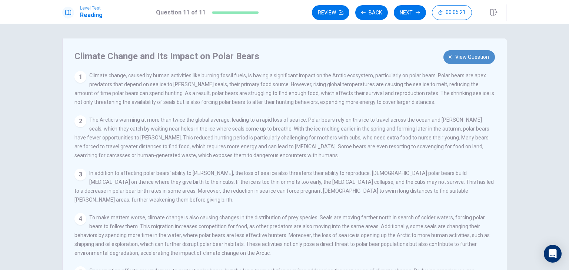
click at [454, 50] on button "View question" at bounding box center [468, 57] width 51 height 14
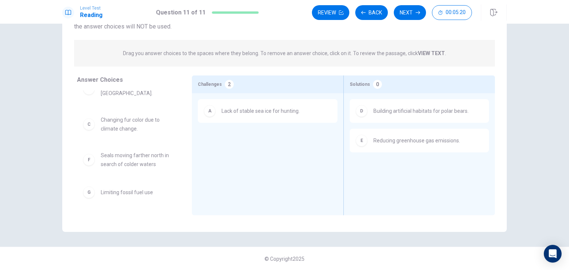
scroll to position [64, 0]
click at [138, 162] on span "Seals moving farther north in search of colder waters" at bounding box center [137, 160] width 73 height 18
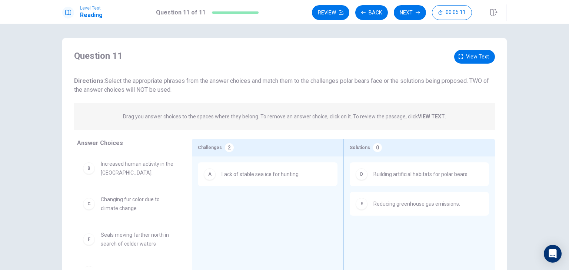
scroll to position [0, 0]
click at [466, 57] on span "View text" at bounding box center [477, 57] width 23 height 9
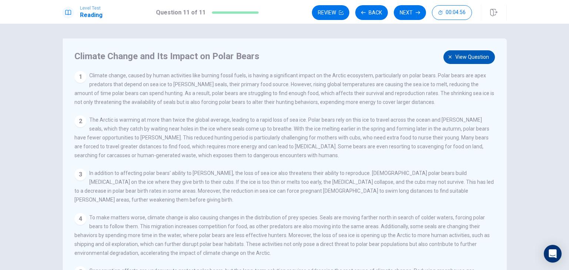
drag, startPoint x: 484, startPoint y: 57, endPoint x: 477, endPoint y: 61, distance: 7.6
click at [484, 57] on span "View question" at bounding box center [472, 57] width 34 height 9
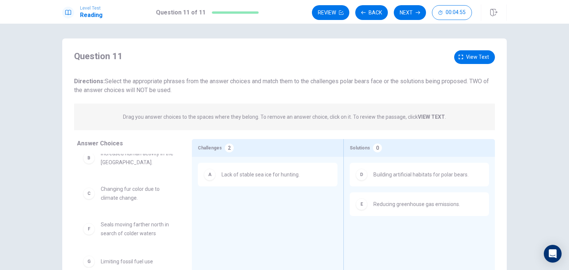
scroll to position [16, 0]
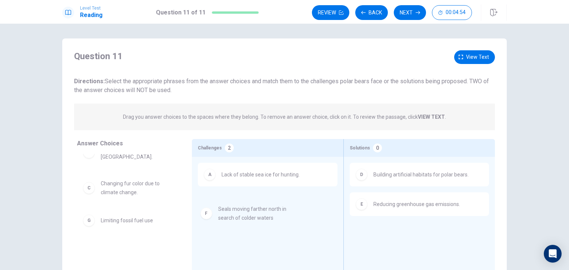
drag, startPoint x: 109, startPoint y: 227, endPoint x: 230, endPoint y: 216, distance: 122.0
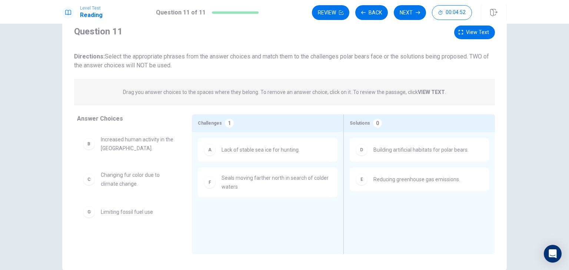
scroll to position [64, 0]
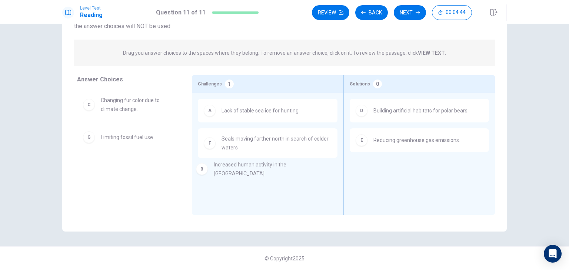
drag, startPoint x: 127, startPoint y: 111, endPoint x: 244, endPoint y: 176, distance: 133.7
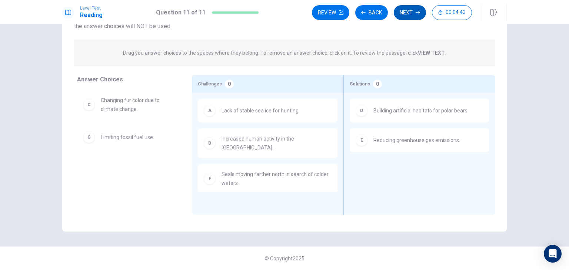
click at [408, 15] on button "Next" at bounding box center [410, 12] width 32 height 15
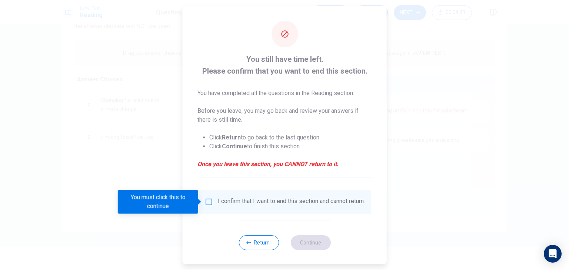
click at [206, 200] on input "You must click this to continue" at bounding box center [208, 202] width 9 height 9
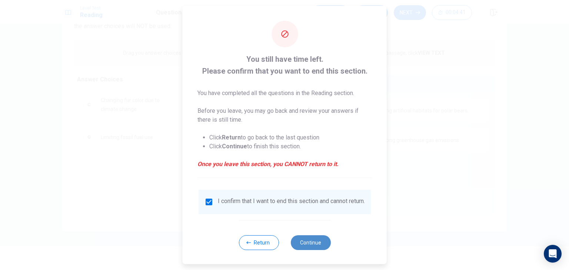
click at [307, 246] on button "Continue" at bounding box center [310, 242] width 40 height 15
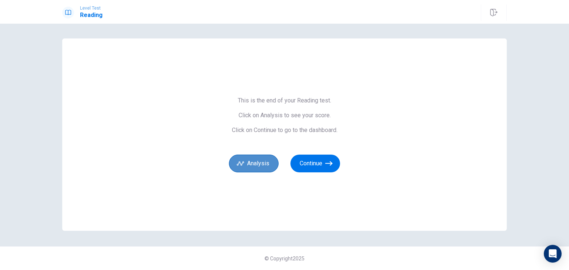
click at [271, 169] on button "Analysis" at bounding box center [254, 164] width 50 height 18
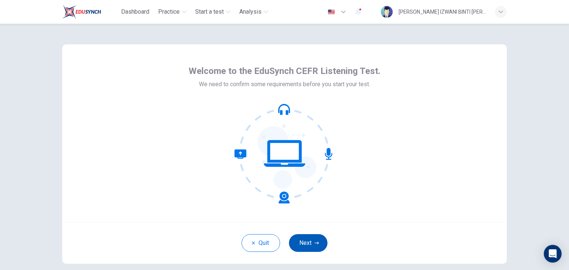
click at [301, 244] on button "Next" at bounding box center [308, 243] width 39 height 18
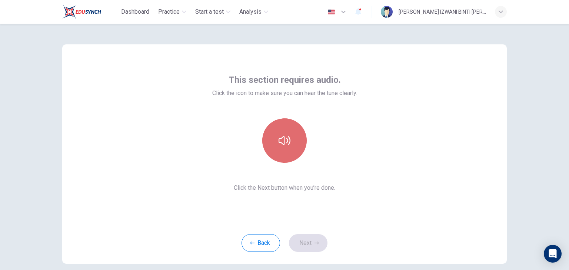
click at [299, 131] on button "button" at bounding box center [284, 140] width 44 height 44
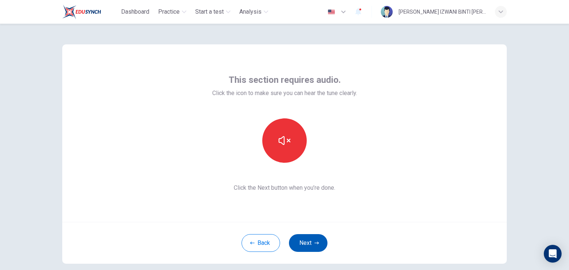
click at [311, 238] on button "Next" at bounding box center [308, 243] width 39 height 18
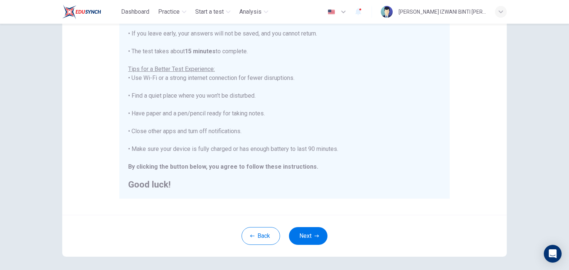
scroll to position [111, 0]
click at [303, 237] on button "Next" at bounding box center [308, 236] width 39 height 18
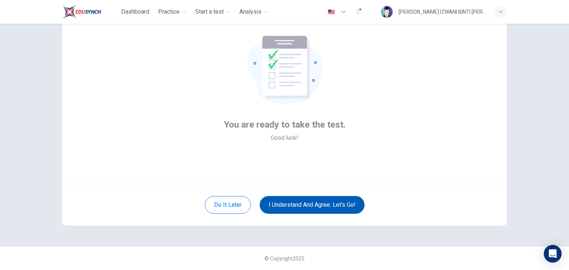
scroll to position [38, 0]
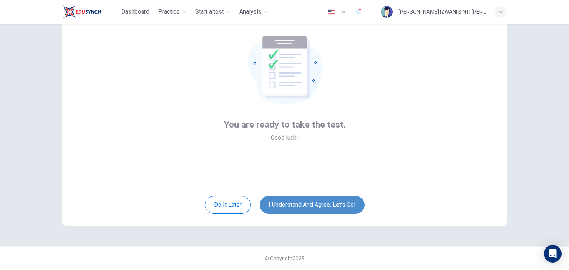
click at [287, 206] on button "I understand and agree. Let’s go!" at bounding box center [312, 205] width 105 height 18
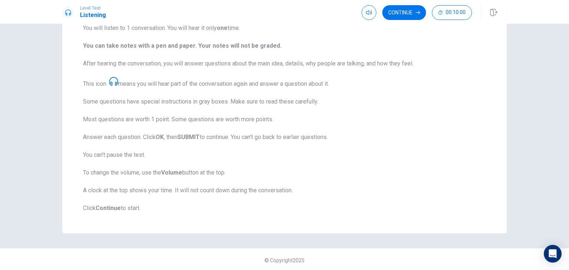
scroll to position [84, 0]
click at [418, 6] on button "Continue" at bounding box center [404, 12] width 44 height 15
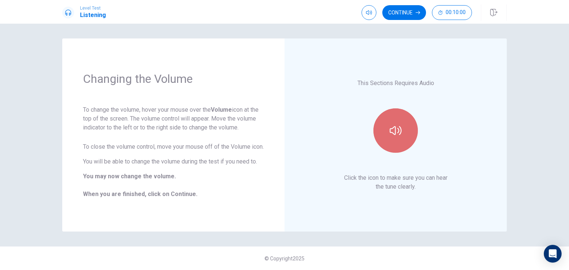
click at [405, 137] on button "button" at bounding box center [395, 130] width 44 height 44
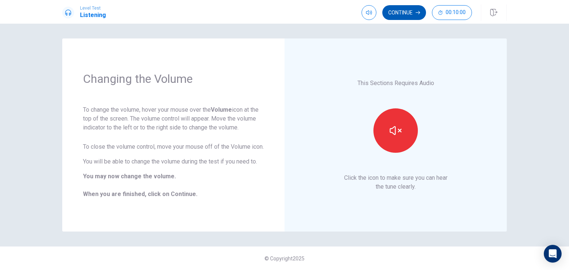
click at [409, 13] on button "Continue" at bounding box center [404, 12] width 44 height 15
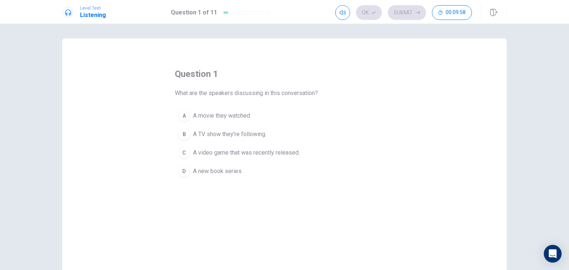
click at [213, 156] on span "A video game that was recently released." at bounding box center [246, 152] width 107 height 9
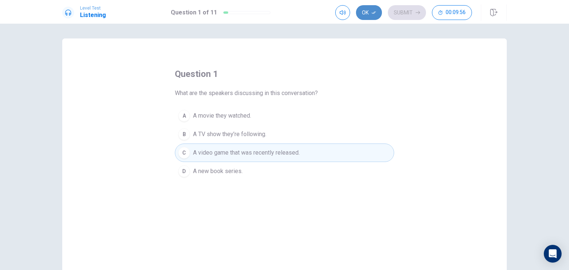
click at [368, 14] on button "Ok" at bounding box center [369, 12] width 26 height 15
click at [416, 19] on button "Submit" at bounding box center [407, 12] width 38 height 15
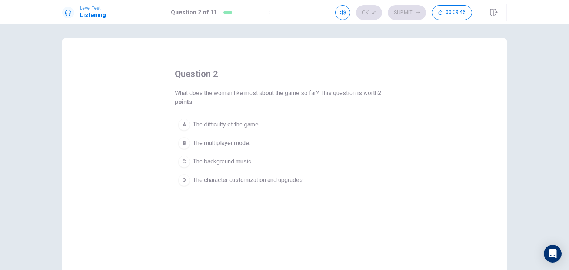
click at [232, 182] on span "The character customization and upgrades." at bounding box center [248, 180] width 111 height 9
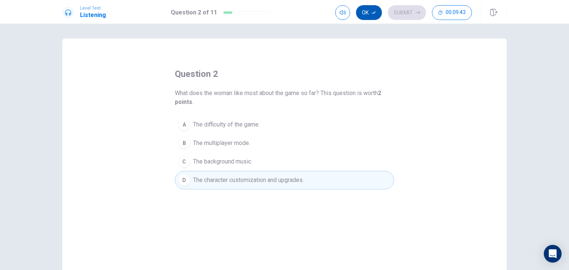
click at [358, 10] on button "Ok" at bounding box center [369, 12] width 26 height 15
click at [397, 18] on button "Submit" at bounding box center [407, 12] width 38 height 15
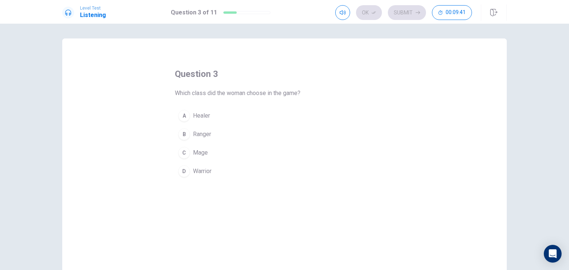
click at [201, 130] on span "Ranger" at bounding box center [202, 134] width 18 height 9
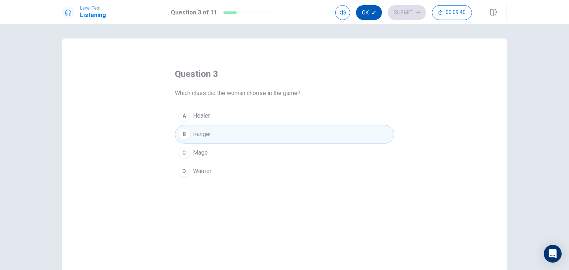
click at [376, 14] on button "Ok" at bounding box center [369, 12] width 26 height 15
click at [419, 13] on icon "button" at bounding box center [417, 12] width 4 height 3
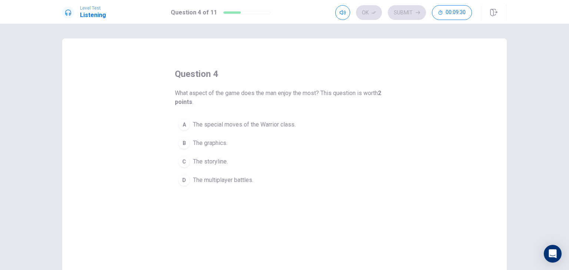
click at [263, 143] on button "B The graphics." at bounding box center [284, 143] width 219 height 19
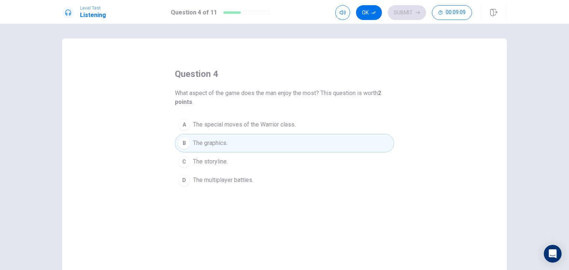
click at [192, 212] on div "question 4 What aspect of the game does the man enjoy the most? This question i…" at bounding box center [284, 167] width 444 height 257
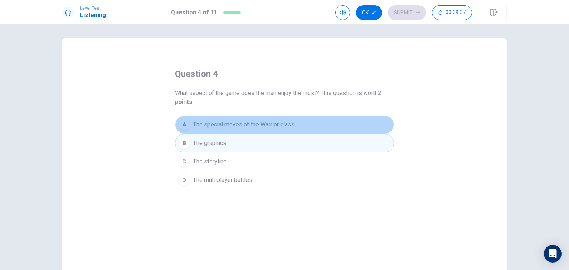
click at [235, 125] on span "The special moves of the Warrior class." at bounding box center [244, 124] width 103 height 9
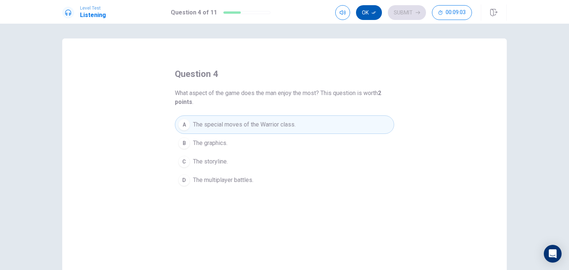
click at [371, 14] on button "Ok" at bounding box center [369, 12] width 26 height 15
click at [404, 12] on button "Submit" at bounding box center [407, 12] width 38 height 15
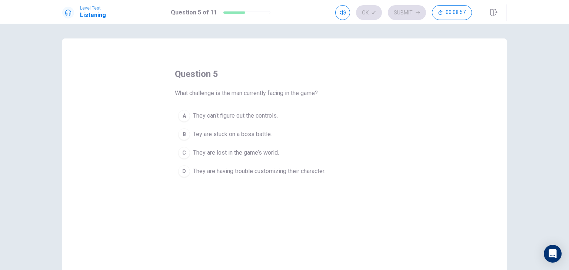
drag, startPoint x: 218, startPoint y: 93, endPoint x: 271, endPoint y: 96, distance: 52.7
click at [259, 96] on span "What challenge is the man currently facing in the game?" at bounding box center [246, 93] width 143 height 9
drag, startPoint x: 191, startPoint y: 96, endPoint x: 212, endPoint y: 94, distance: 20.9
click at [212, 94] on span "What challenge is the man currently facing in the game?" at bounding box center [246, 93] width 143 height 9
click at [237, 136] on span "Tey are stuck on a boss battle." at bounding box center [232, 134] width 79 height 9
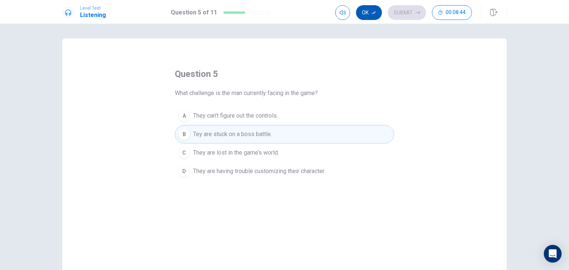
click at [373, 15] on button "Ok" at bounding box center [369, 12] width 26 height 15
click at [414, 13] on button "Submit" at bounding box center [407, 12] width 38 height 15
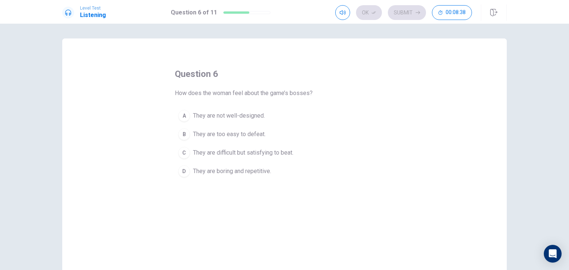
click at [242, 150] on span "They are difficult but satisfying to beat." at bounding box center [243, 152] width 100 height 9
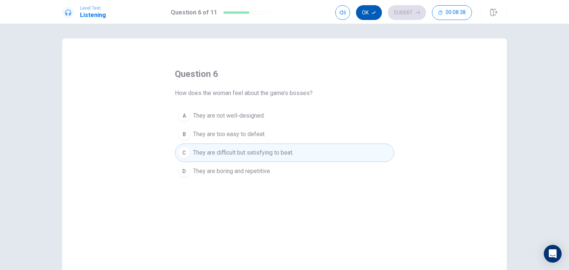
click at [371, 11] on button "Ok" at bounding box center [369, 12] width 26 height 15
click at [416, 8] on button "Submit" at bounding box center [407, 12] width 38 height 15
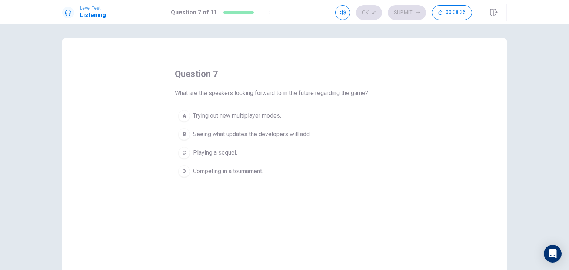
drag, startPoint x: 185, startPoint y: 97, endPoint x: 213, endPoint y: 94, distance: 27.5
click at [210, 96] on span "What are the speakers looking forward to in the future regarding the game?" at bounding box center [271, 93] width 193 height 9
drag, startPoint x: 220, startPoint y: 94, endPoint x: 289, endPoint y: 94, distance: 68.9
click at [281, 94] on span "What are the speakers looking forward to in the future regarding the game?" at bounding box center [271, 93] width 193 height 9
click at [286, 94] on span "What are the speakers looking forward to in the future regarding the game?" at bounding box center [271, 93] width 193 height 9
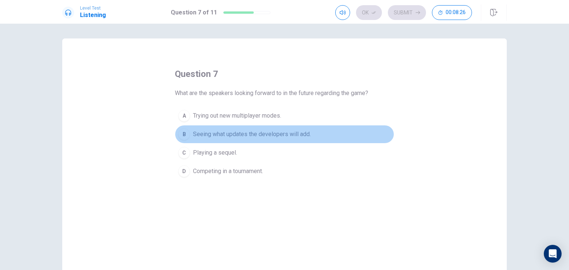
click at [228, 138] on span "Seeing what updates the developers will add." at bounding box center [252, 134] width 118 height 9
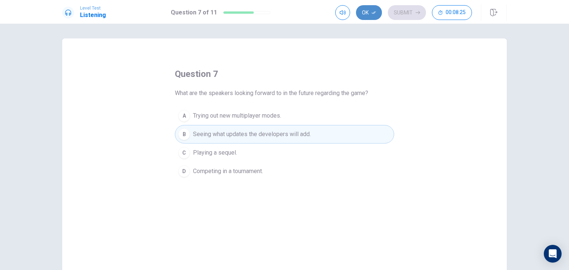
click at [376, 6] on button "Ok" at bounding box center [369, 12] width 26 height 15
click at [409, 12] on button "Submit" at bounding box center [407, 12] width 38 height 15
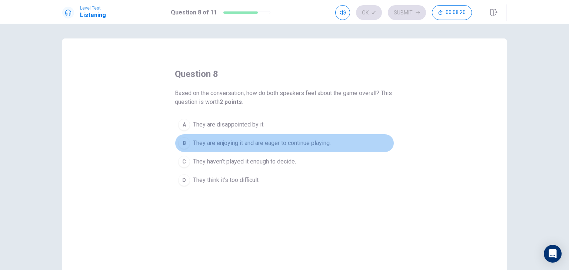
click at [219, 144] on span "They are enjoying it and are eager to continue playing." at bounding box center [262, 143] width 138 height 9
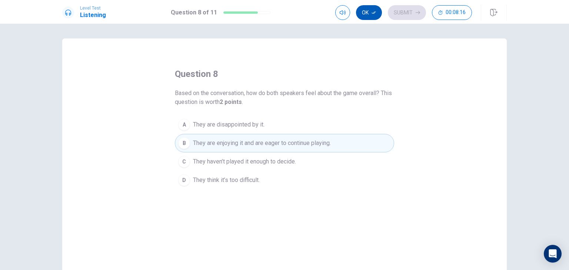
click at [365, 14] on button "Ok" at bounding box center [369, 12] width 26 height 15
click at [410, 9] on button "Submit" at bounding box center [407, 12] width 38 height 15
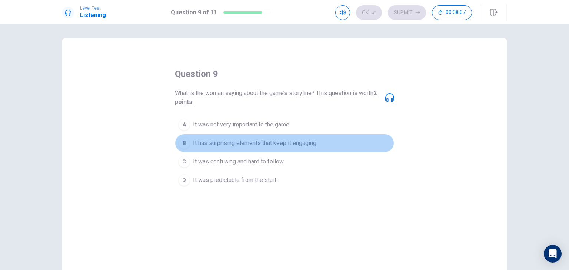
click at [216, 146] on span "It has surprising elements that keep it engaging." at bounding box center [255, 143] width 124 height 9
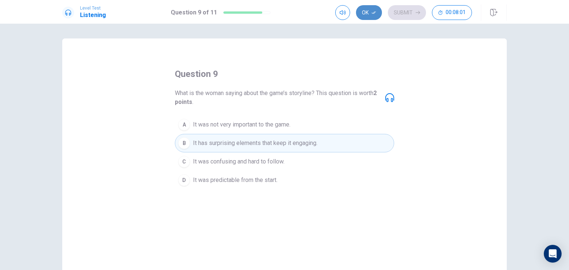
click at [372, 13] on icon "button" at bounding box center [373, 12] width 4 height 3
click at [409, 11] on button "Submit" at bounding box center [407, 12] width 38 height 15
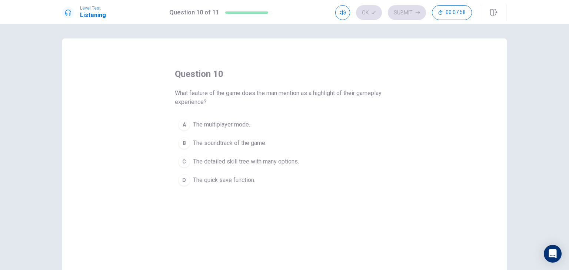
click at [317, 95] on span "What feature of the game does the man mention as a highlight of their gameplay …" at bounding box center [284, 98] width 219 height 18
click at [193, 104] on span "What feature of the game does the man mention as a highlight of their gameplay …" at bounding box center [284, 98] width 219 height 18
click at [231, 159] on span "The detailed skill tree with many options." at bounding box center [246, 161] width 106 height 9
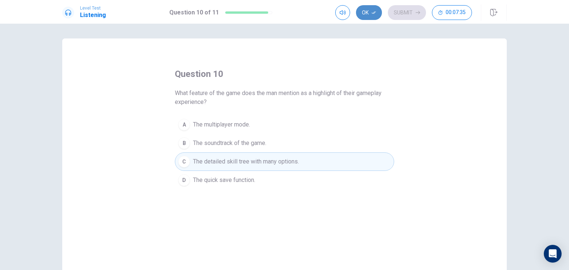
click at [369, 14] on button "Ok" at bounding box center [369, 12] width 26 height 15
click at [404, 15] on button "Submit" at bounding box center [407, 12] width 38 height 15
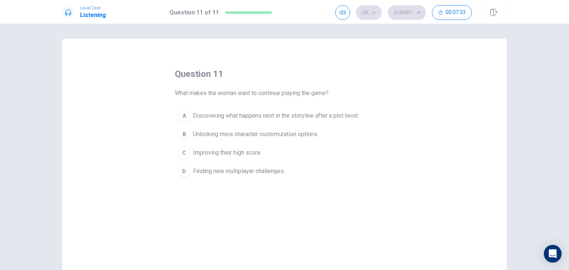
drag, startPoint x: 222, startPoint y: 96, endPoint x: 235, endPoint y: 96, distance: 13.3
click at [235, 96] on span "What makes the woman want to continue playing the game?" at bounding box center [252, 93] width 154 height 9
drag, startPoint x: 205, startPoint y: 96, endPoint x: 326, endPoint y: 93, distance: 120.7
click at [325, 93] on span "What makes the woman want to continue playing the game?" at bounding box center [252, 93] width 154 height 9
click at [257, 113] on span "Discovering what happens next in the storyline after a plot twist." at bounding box center [276, 115] width 166 height 9
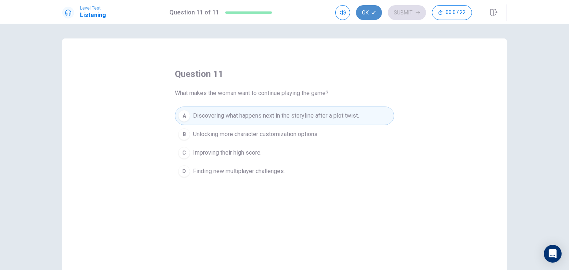
click at [373, 7] on button "Ok" at bounding box center [369, 12] width 26 height 15
click at [415, 13] on button "Submit" at bounding box center [407, 12] width 38 height 15
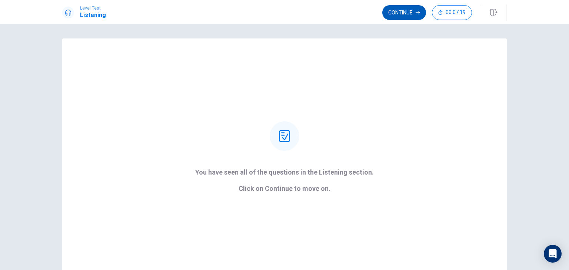
click at [397, 15] on button "Continue" at bounding box center [404, 12] width 44 height 15
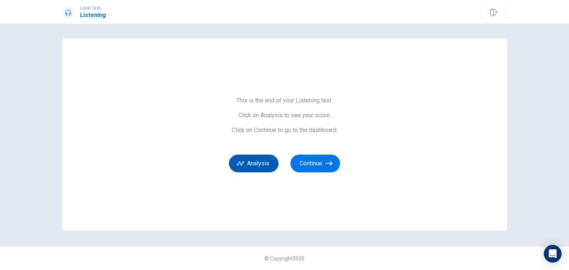
click at [273, 157] on button "Analysis" at bounding box center [254, 164] width 50 height 18
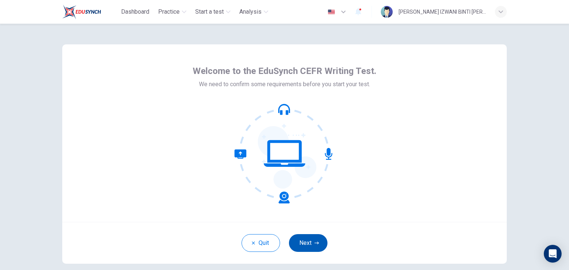
click at [314, 238] on button "Next" at bounding box center [308, 243] width 39 height 18
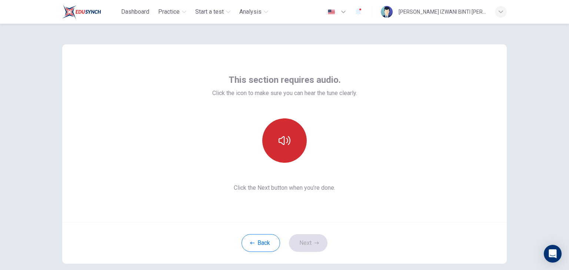
click at [287, 134] on button "button" at bounding box center [284, 140] width 44 height 44
click at [281, 140] on icon "button" at bounding box center [284, 140] width 12 height 9
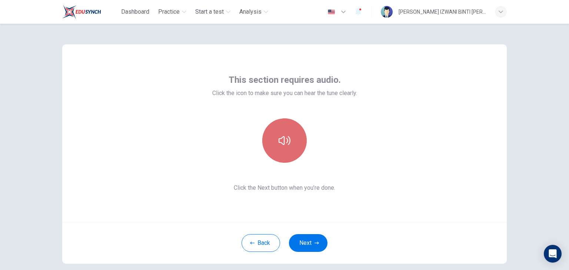
click at [295, 140] on button "button" at bounding box center [284, 140] width 44 height 44
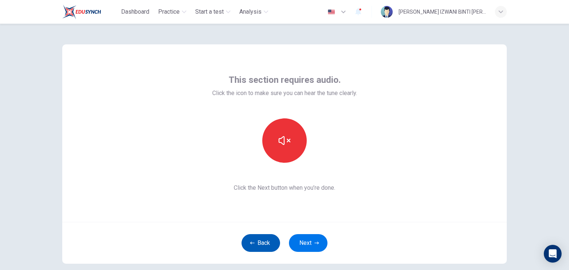
click at [273, 236] on button "Back" at bounding box center [260, 243] width 39 height 18
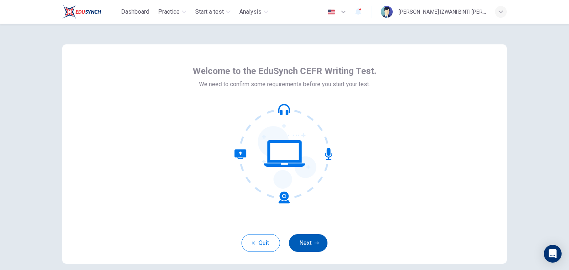
click at [311, 246] on button "Next" at bounding box center [308, 243] width 39 height 18
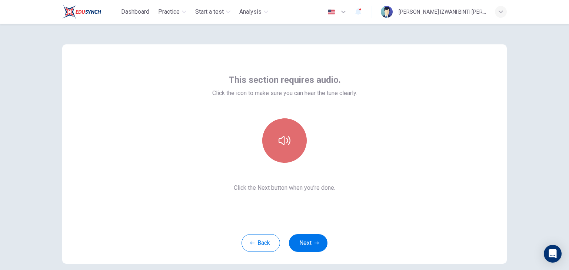
click at [293, 155] on button "button" at bounding box center [284, 140] width 44 height 44
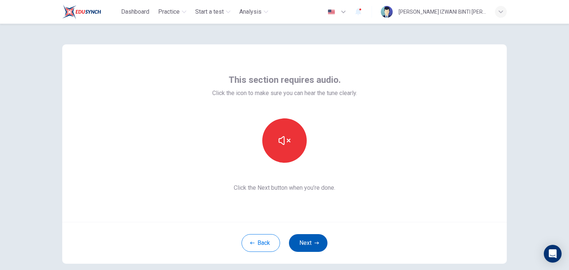
click at [310, 245] on button "Next" at bounding box center [308, 243] width 39 height 18
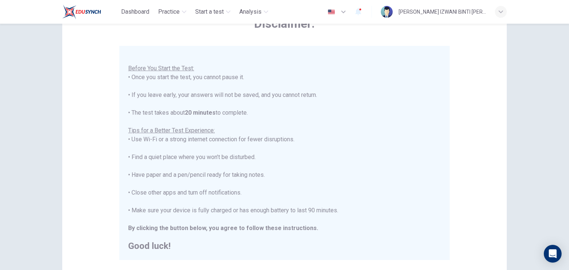
scroll to position [141, 0]
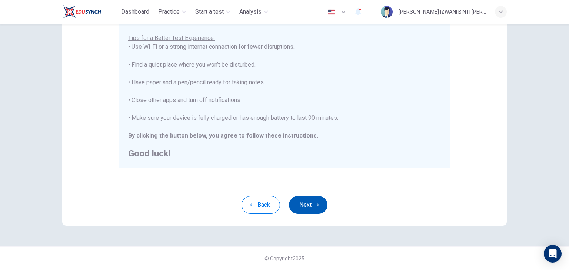
click at [320, 210] on button "Next" at bounding box center [308, 205] width 39 height 18
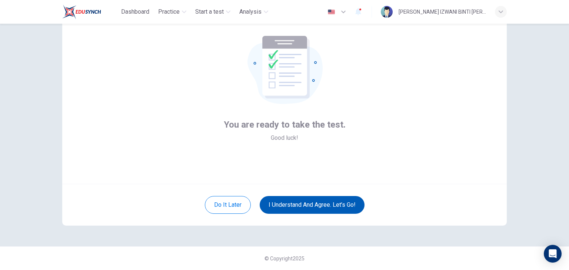
scroll to position [38, 0]
click at [320, 210] on button "I understand and agree. Let’s go!" at bounding box center [312, 205] width 105 height 18
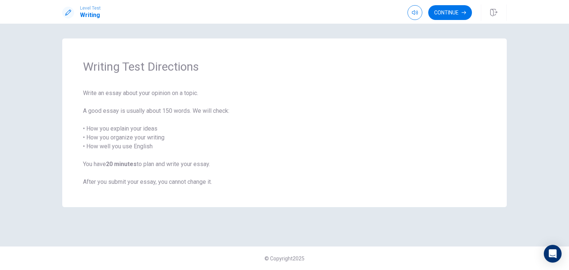
click at [355, 102] on span "Write an essay about your opinion on a topic. A good essay is usually about 150…" at bounding box center [284, 138] width 403 height 98
click at [455, 14] on button "Continue" at bounding box center [450, 12] width 44 height 15
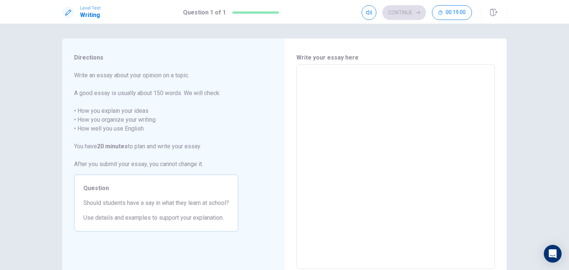
click at [335, 87] on textarea at bounding box center [395, 167] width 188 height 193
type textarea "I"
type textarea "x"
type textarea "In"
type textarea "x"
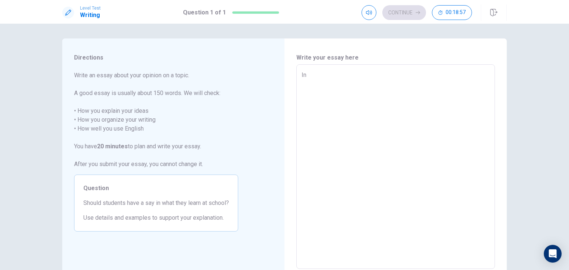
type textarea "In"
type textarea "x"
type textarea "In c"
type textarea "x"
type textarea "In co"
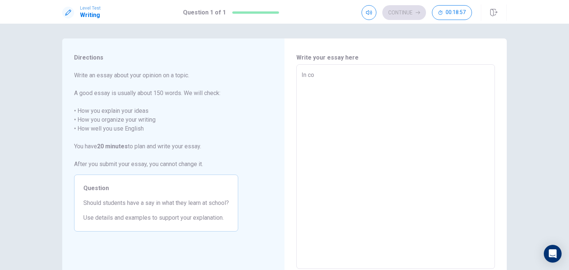
type textarea "x"
type textarea "In con"
type textarea "x"
type textarea "In cont"
type textarea "x"
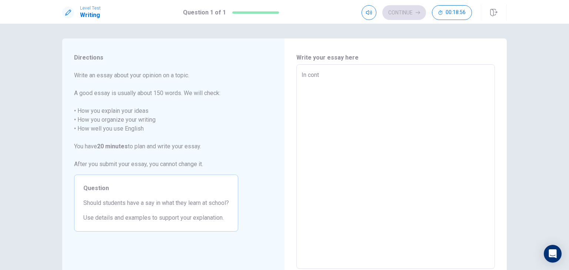
type textarea "In conte"
type textarea "x"
type textarea "In contem"
type textarea "x"
type textarea "In contemp"
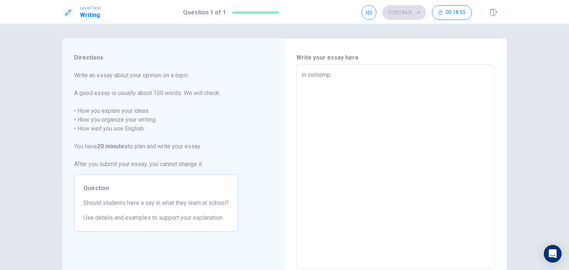
type textarea "x"
type textarea "In contempo"
type textarea "x"
type textarea "In contempor"
type textarea "x"
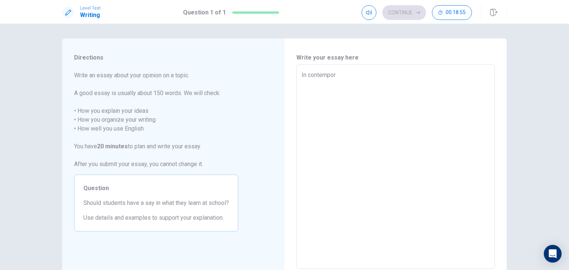
type textarea "In contempora"
type textarea "x"
type textarea "In contemporar"
type textarea "x"
type textarea "In contemporary"
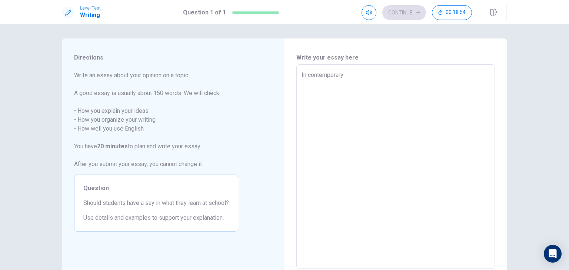
type textarea "x"
type textarea "In contemporary"
type textarea "x"
type textarea "In contemporary s"
type textarea "x"
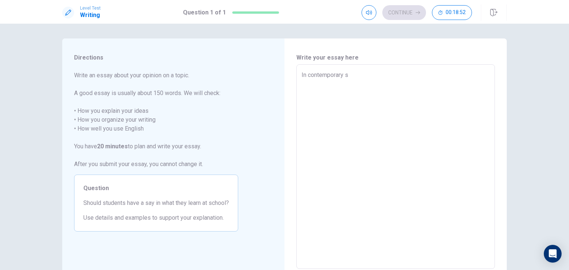
type textarea "In contemporary so"
type textarea "x"
type textarea "In contemporary soc"
type textarea "x"
type textarea "In contemporary soci"
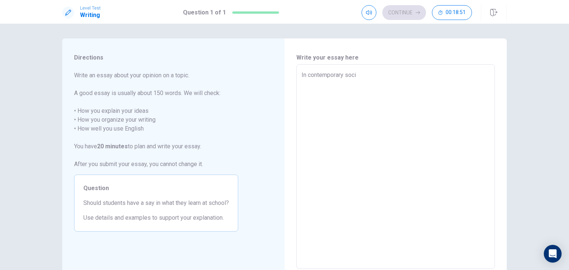
type textarea "x"
type textarea "In contemporary socie"
type textarea "x"
type textarea "In contemporary societ"
type textarea "x"
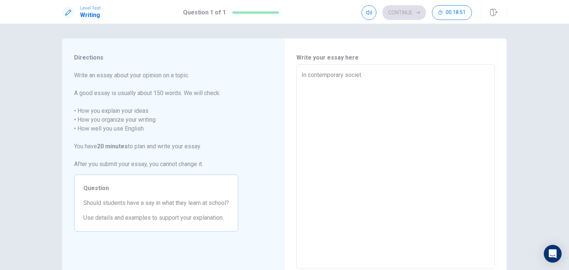
type textarea "In contemporary society"
type textarea "x"
type textarea "In contemporary society,"
type textarea "x"
type textarea "In contemporary society,"
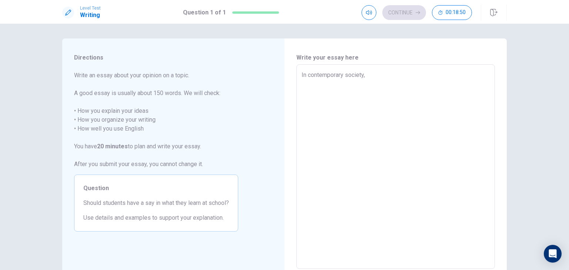
type textarea "x"
type textarea "In contemporary society, b"
type textarea "x"
type textarea "In contemporary society, bo"
type textarea "x"
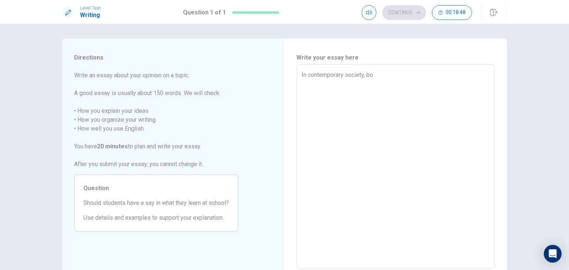
type textarea "In contemporary society, bot"
type textarea "x"
type textarea "In contemporary society, both"
type textarea "x"
type textarea "In contemporary society, both"
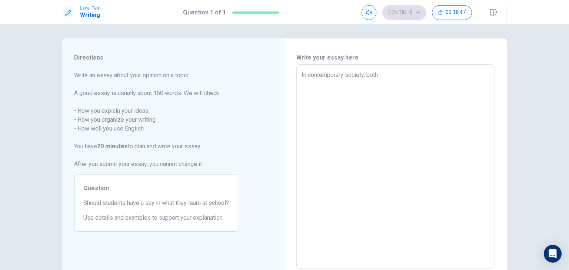
type textarea "x"
type textarea "In contemporary society, both c"
type textarea "x"
type textarea "In contemporary society, both cr"
type textarea "x"
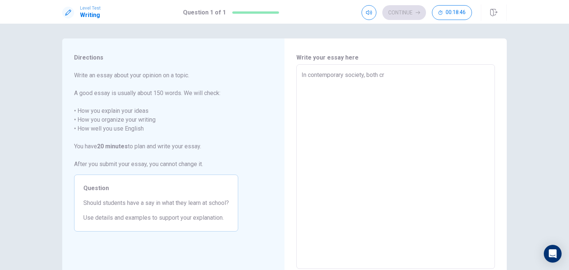
type textarea "In contemporary society, both cre"
type textarea "x"
type textarea "In contemporary society, both crea"
type textarea "x"
type textarea "In contemporary society, both creat"
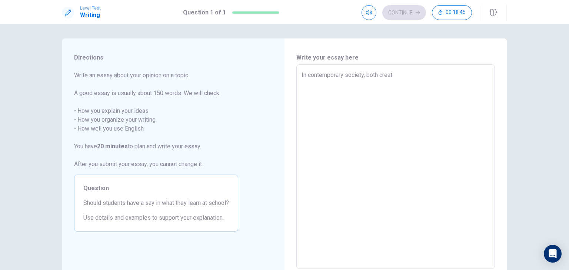
type textarea "x"
type textarea "In contemporary society, both creati"
type textarea "x"
type textarea "In contemporary society, both creativ"
type textarea "x"
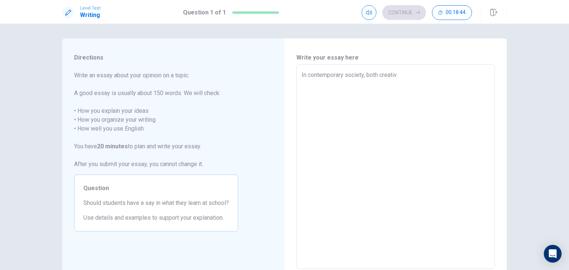
type textarea "In contemporary society, both creativi"
type textarea "x"
type textarea "In contemporary society, both creativit"
type textarea "x"
type textarea "In contemporary society, both creativity"
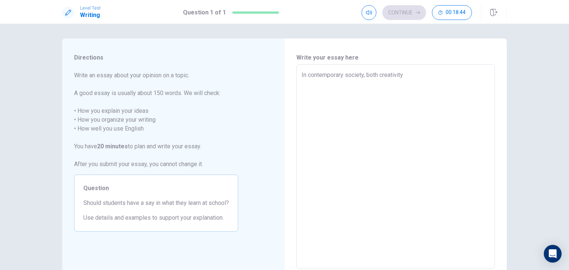
type textarea "x"
type textarea "In contemporary society, both creativity"
type textarea "x"
type textarea "In contemporary society, both creativity a"
type textarea "x"
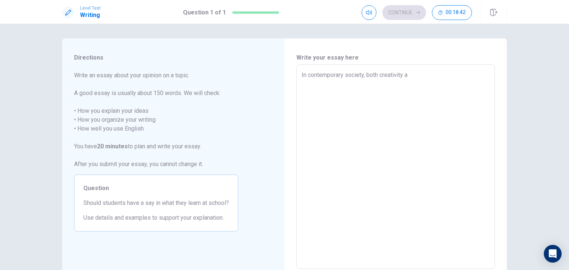
type textarea "In contemporary society, both creativity an"
type textarea "x"
type textarea "In contemporary society, both creativity and"
type textarea "x"
type textarea "In contemporary society, both creativity and"
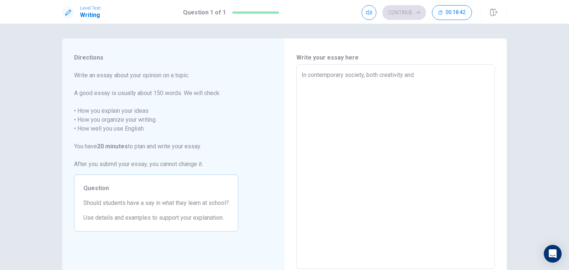
type textarea "x"
type textarea "In contemporary society, both creativity and l"
type textarea "x"
type textarea "In contemporary society, both creativity and lo"
type textarea "x"
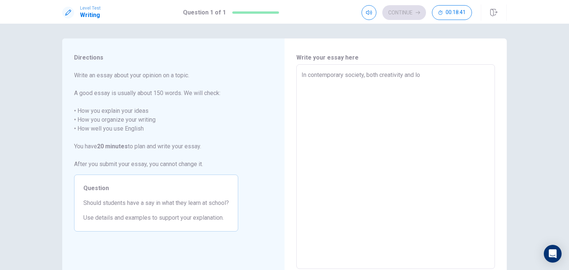
type textarea "In contemporary society, both creativity and log"
type textarea "x"
type textarea "In contemporary society, both creativity and logi"
type textarea "x"
type textarea "In contemporary society, both creativity and logic"
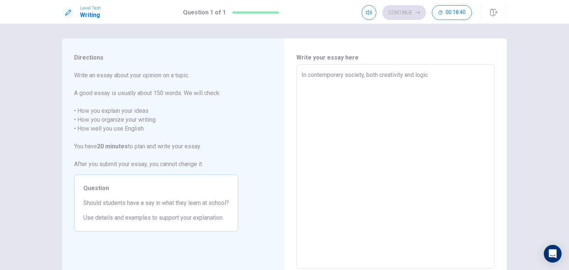
type textarea "x"
type textarea "In contemporary society, both creativity and logica"
type textarea "x"
type textarea "In contemporary society, both creativity and logical"
type textarea "x"
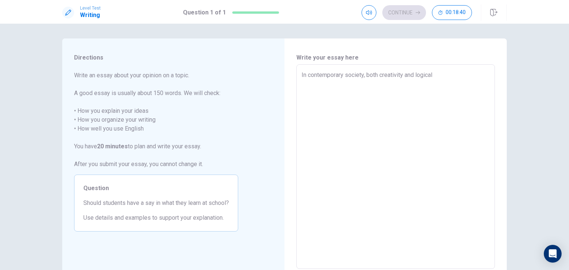
type textarea "In contemporary society, both creativity and logical"
type textarea "x"
type textarea "In contemporary society, both creativity and logical r"
type textarea "x"
type textarea "In contemporary society, both creativity and logical re"
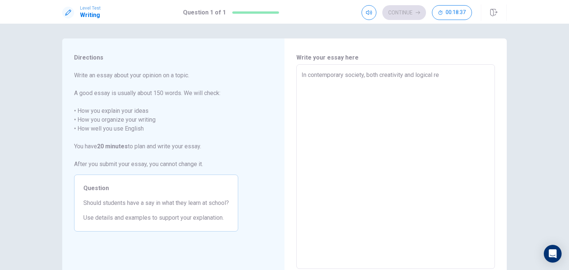
type textarea "x"
type textarea "In contemporary society, both creativity and logical rea"
type textarea "x"
type textarea "In contemporary society, both creativity and logical reas"
type textarea "x"
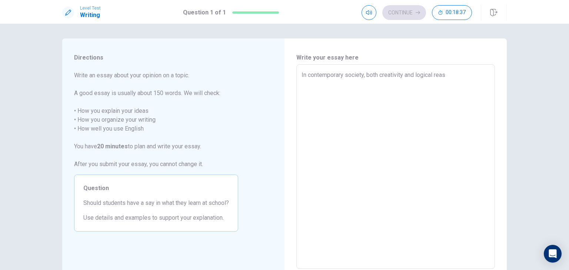
type textarea "In contemporary society, both creativity and logical reaso"
type textarea "x"
type textarea "In contemporary society, both creativity and logical reason"
type textarea "x"
type textarea "In contemporary society, both creativity and logical reasoni"
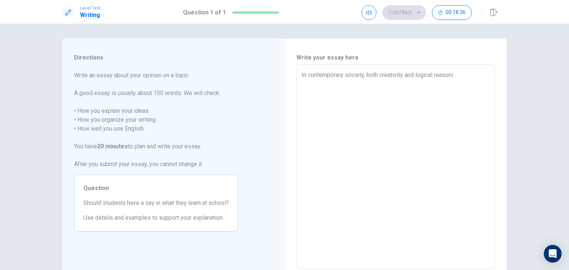
type textarea "x"
type textarea "In contemporary society, both creativity and logical reasonin"
type textarea "x"
type textarea "In contemporary society, both creativity and logical reasoning"
type textarea "x"
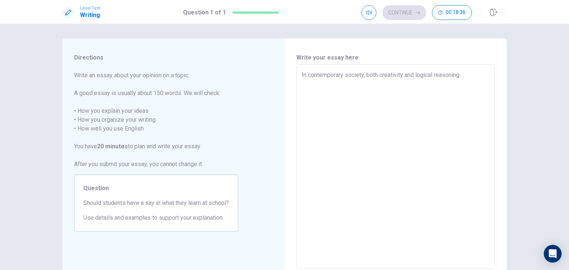
type textarea "In contemporary society, both creativity and logical reasoning"
type textarea "x"
type textarea "In contemporary society, both creativity and logical reasoning a"
type textarea "x"
type textarea "In contemporary society, both creativity and logical reasoning ar"
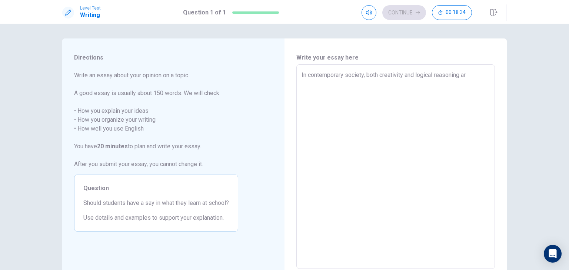
type textarea "x"
type textarea "In contemporary society, both creativity and logical reasoning are"
type textarea "x"
type textarea "In contemporary society, both creativity and logical reasoning are"
type textarea "x"
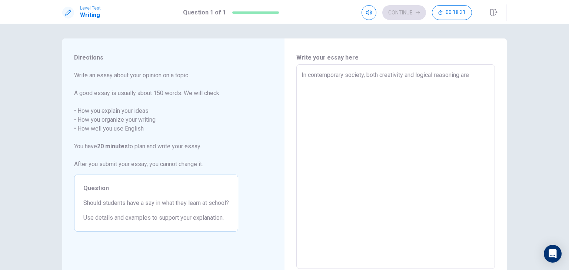
type textarea "In contemporary society, both creativity and logical reasoning are h"
type textarea "x"
type textarea "In contemporary society, both creativity and logical reasoning are hi"
type textarea "x"
type textarea "In contemporary society, both creativity and logical reasoning are hig"
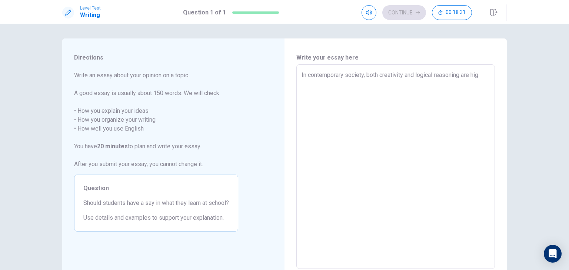
type textarea "x"
type textarea "In contemporary society, both creativity and logical reasoning are high"
type textarea "x"
type textarea "In contemporary society, both creativity and logical reasoning are highl"
type textarea "x"
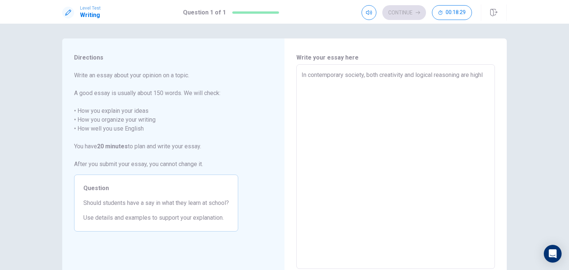
type textarea "In contemporary society, both creativity and logical reasoning are highly"
type textarea "x"
type textarea "In contemporary society, both creativity and logical reasoning are highly"
type textarea "x"
type textarea "In contemporary society, both creativity and logical reasoning are highly p"
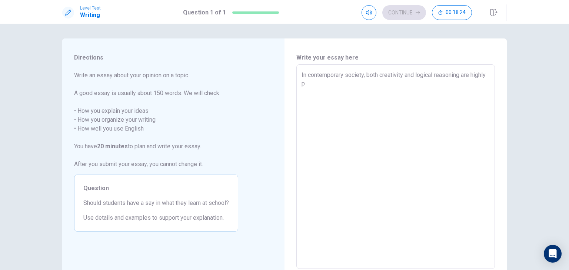
type textarea "x"
type textarea "In contemporary society, both creativity and logical reasoning are highly pr"
type textarea "x"
type textarea "In contemporary society, both creativity and logical reasoning are highly pri"
type textarea "x"
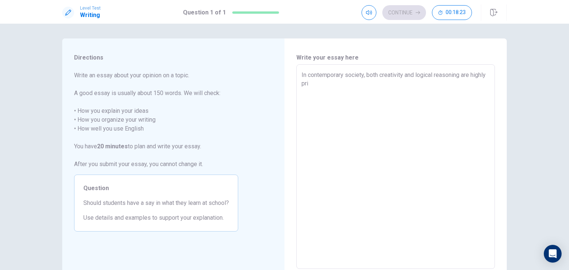
type textarea "In contemporary society, both creativity and logical reasoning are highly priz"
type textarea "x"
type textarea "In contemporary society, both creativity and logical reasoning are highly prize"
type textarea "x"
type textarea "In contemporary society, both creativity and logical reasoning are highly prized"
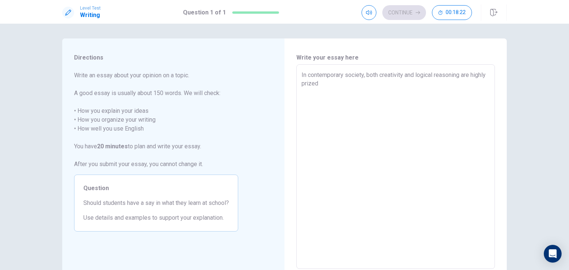
type textarea "x"
type textarea "In contemporary society, both creativity and logical reasoning are highly prize…"
type textarea "x"
type textarea "In contemporary society, both creativity and logical reasoning are highly prize…"
type textarea "x"
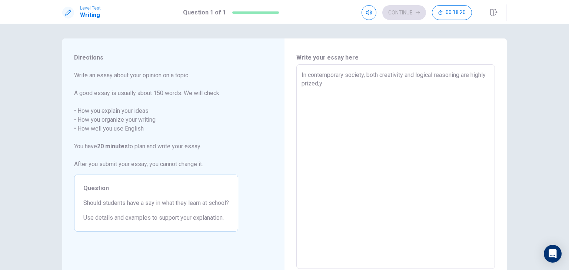
type textarea "In contemporary society, both creativity and logical reasoning are highly prize…"
type textarea "x"
type textarea "In contemporary society, both creativity and logical reasoning are highly prize…"
type textarea "x"
type textarea "In contemporary society, both creativity and logical reasoning are highly prize…"
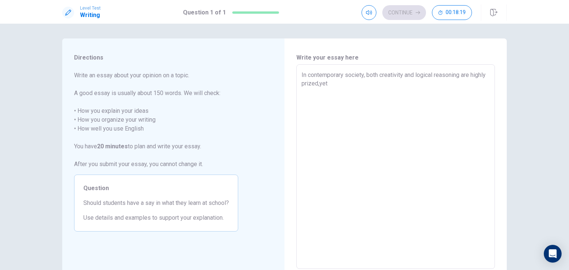
type textarea "x"
type textarea "In contemporary society, both creativity and logical reasoning are highly prize…"
type textarea "x"
type textarea "In contemporary society, both creativity and logical reasoning are highly prize…"
type textarea "x"
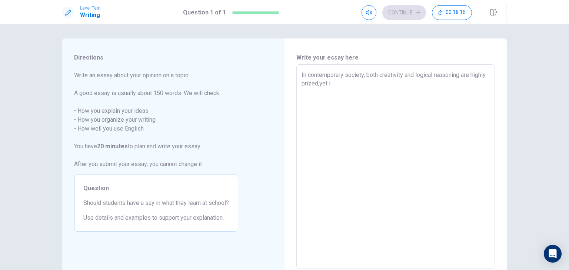
click at [334, 85] on textarea "In contemporary society, both creativity and logical reasoning are highly prize…" at bounding box center [395, 167] width 188 height 193
type textarea "In contemporary society, both creativity and logical reasoning are highly prize…"
click at [361, 83] on textarea "In contemporary society, both creativity and logical reasoning are highly prize…" at bounding box center [395, 167] width 188 height 193
type textarea "x"
type textarea "In contemporary society, both creativity and logical reasoning are highly prize…"
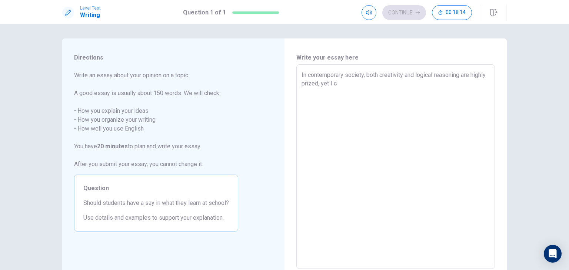
type textarea "x"
type textarea "In contemporary society, both creativity and logical reasoning are highly prize…"
type textarea "x"
type textarea "In contemporary society, both creativity and logical reasoning are highly prize…"
type textarea "x"
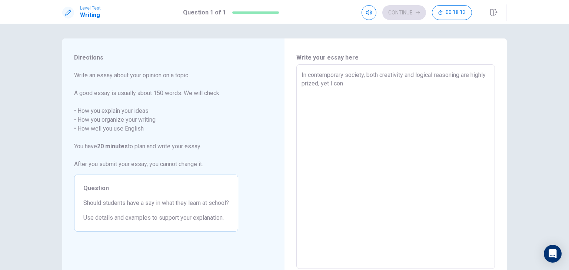
type textarea "In contemporary society, both creativity and logical reasoning are highly prize…"
type textarea "x"
type textarea "In contemporary society, both creativity and logical reasoning are highly prize…"
type textarea "x"
type textarea "In contemporary society, both creativity and logical reasoning are highly prize…"
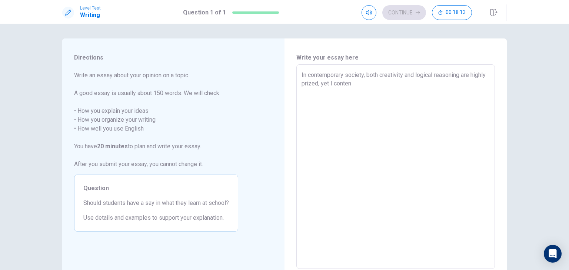
type textarea "x"
type textarea "In contemporary society, both creativity and logical reasoning are highly prize…"
type textarea "x"
type textarea "In contemporary society, both creativity and logical reasoning are highly prize…"
type textarea "x"
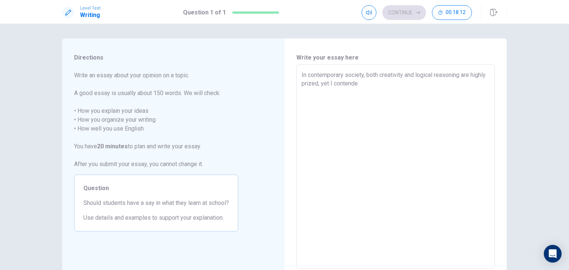
type textarea "In contemporary society, both creativity and logical reasoning are highly prize…"
type textarea "x"
type textarea "In contemporary society, both creativity and logical reasoning are highly prize…"
type textarea "x"
type textarea "In contemporary society, both creativity and logical reasoning are highly prize…"
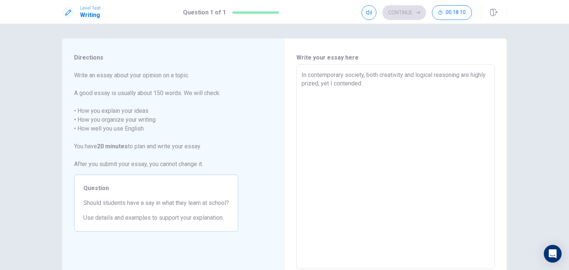
type textarea "x"
type textarea "In contemporary society, both creativity and logical reasoning are highly prize…"
type textarea "x"
drag, startPoint x: 402, startPoint y: 92, endPoint x: 293, endPoint y: 65, distance: 112.9
click at [296, 66] on div "In contemporary society, both creativity and logical reasoning are highly prize…" at bounding box center [395, 166] width 198 height 205
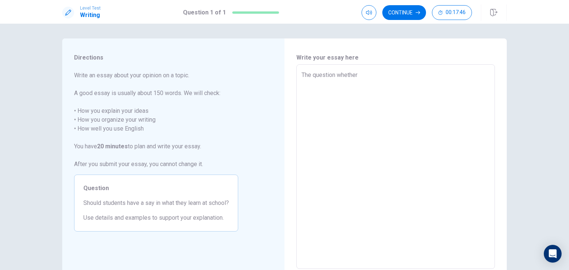
click at [338, 76] on textarea "The question whether" at bounding box center [395, 167] width 188 height 193
click at [334, 76] on textarea "The question whether" at bounding box center [395, 167] width 188 height 193
click at [370, 76] on textarea "The question of whether" at bounding box center [395, 167] width 188 height 193
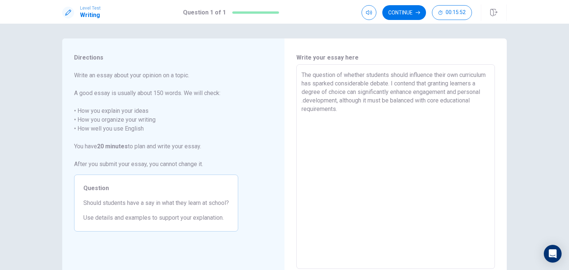
click at [326, 100] on textarea "The question of whether students should influence their own curriculum has spar…" at bounding box center [395, 167] width 188 height 193
click at [404, 113] on textarea "The question of whether students should influence their own curriculum has spar…" at bounding box center [395, 167] width 188 height 193
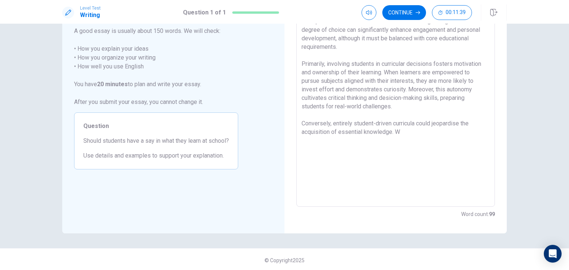
scroll to position [64, 0]
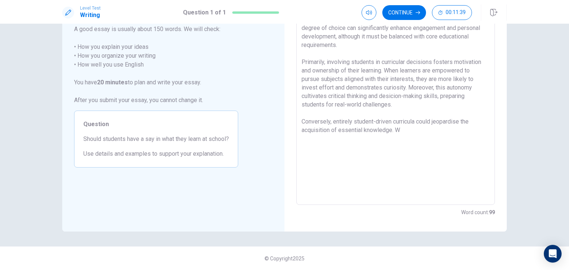
click at [421, 130] on textarea "The question of whether students should influence their own curriculum has spar…" at bounding box center [395, 103] width 188 height 193
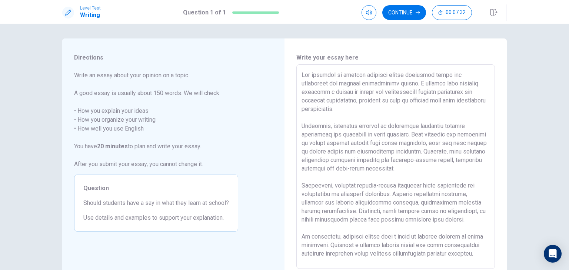
scroll to position [37, 0]
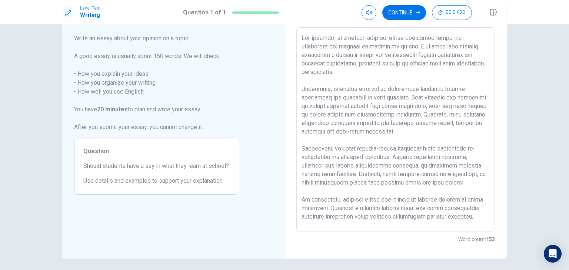
click at [414, 94] on textarea at bounding box center [395, 130] width 188 height 193
drag, startPoint x: 419, startPoint y: 94, endPoint x: 413, endPoint y: 96, distance: 6.6
click at [413, 96] on textarea at bounding box center [395, 130] width 188 height 193
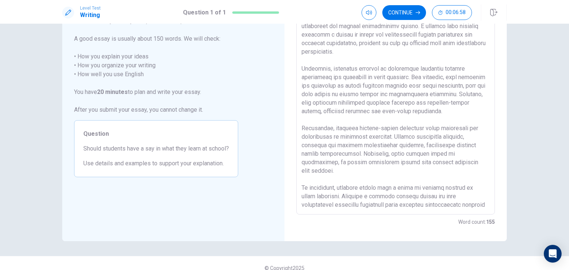
scroll to position [64, 0]
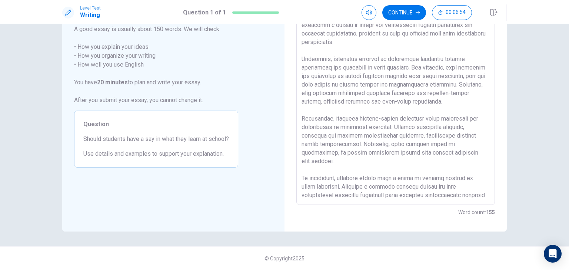
drag, startPoint x: 355, startPoint y: 127, endPoint x: 383, endPoint y: 128, distance: 27.4
click at [379, 128] on textarea at bounding box center [395, 103] width 188 height 193
click at [392, 128] on textarea at bounding box center [395, 103] width 188 height 193
click at [412, 118] on textarea at bounding box center [395, 103] width 188 height 193
click at [402, 127] on textarea at bounding box center [395, 103] width 188 height 193
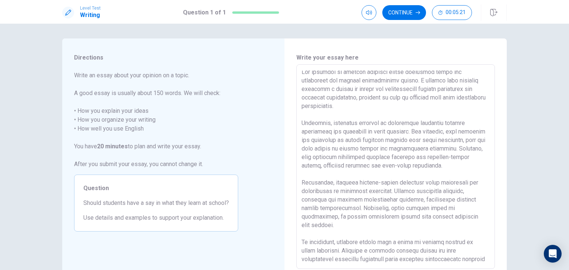
scroll to position [3, 0]
click at [350, 136] on textarea at bounding box center [395, 167] width 188 height 193
click at [463, 133] on textarea at bounding box center [395, 167] width 188 height 193
drag, startPoint x: 323, startPoint y: 220, endPoint x: 338, endPoint y: 220, distance: 14.8
click at [338, 220] on textarea at bounding box center [395, 167] width 188 height 193
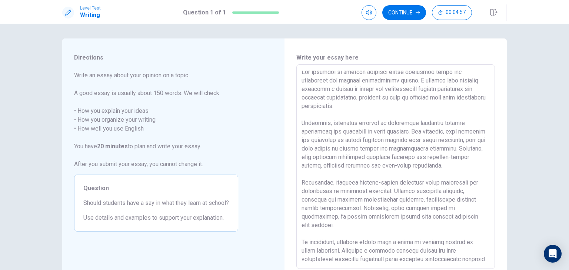
click at [349, 225] on textarea at bounding box center [395, 167] width 188 height 193
click at [472, 221] on textarea at bounding box center [395, 167] width 188 height 193
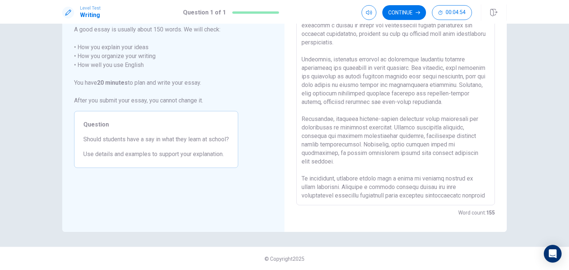
scroll to position [64, 0]
click at [358, 191] on textarea at bounding box center [395, 103] width 188 height 193
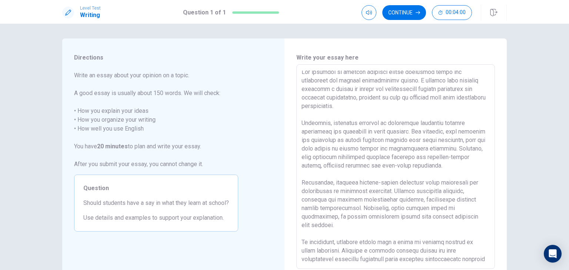
scroll to position [0, 0]
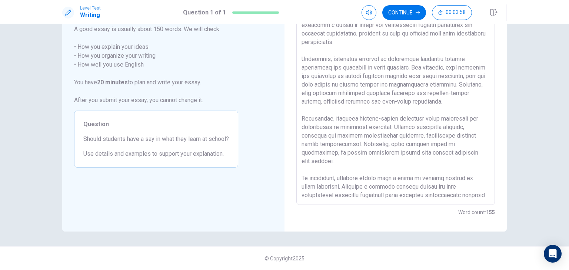
click at [336, 167] on textarea at bounding box center [395, 103] width 188 height 193
click at [333, 170] on textarea at bounding box center [395, 103] width 188 height 193
drag, startPoint x: 333, startPoint y: 170, endPoint x: 292, endPoint y: 170, distance: 41.5
click at [292, 170] on div "Write your essay here x ​ Word count : 155" at bounding box center [395, 102] width 222 height 257
click at [304, 166] on textarea at bounding box center [395, 103] width 188 height 193
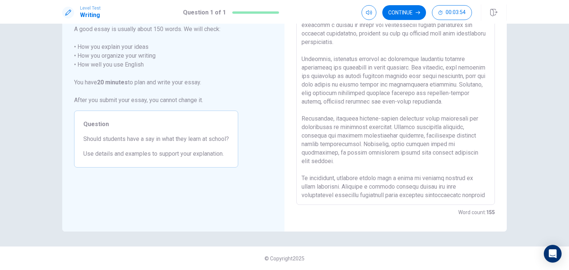
drag, startPoint x: 298, startPoint y: 170, endPoint x: 332, endPoint y: 171, distance: 34.1
click at [332, 171] on div "x ​" at bounding box center [395, 102] width 198 height 205
drag, startPoint x: 334, startPoint y: 169, endPoint x: 296, endPoint y: 169, distance: 37.4
click at [296, 169] on div "x ​" at bounding box center [395, 102] width 198 height 205
click at [423, 189] on textarea at bounding box center [395, 103] width 188 height 193
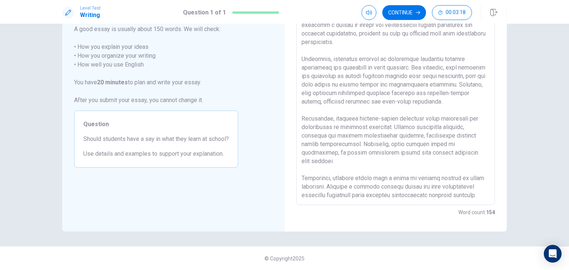
click at [390, 190] on textarea at bounding box center [395, 103] width 188 height 193
click at [358, 193] on textarea at bounding box center [395, 103] width 188 height 193
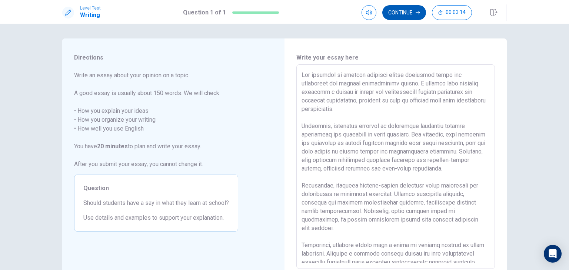
click at [402, 9] on button "Continue" at bounding box center [404, 12] width 44 height 15
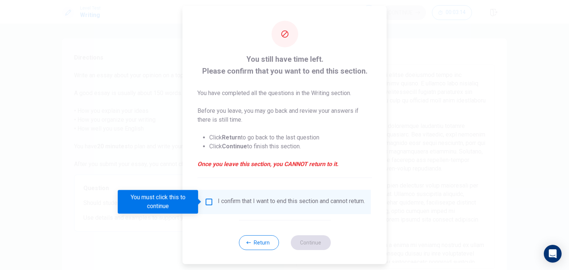
click at [208, 200] on input "You must click this to continue" at bounding box center [208, 202] width 9 height 9
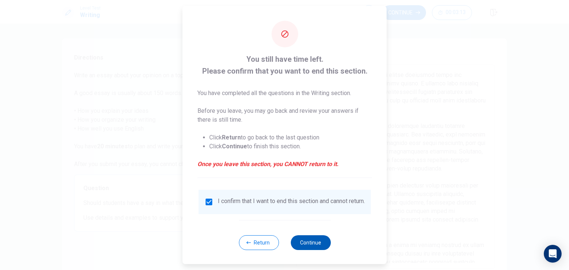
click at [313, 248] on button "Continue" at bounding box center [310, 242] width 40 height 15
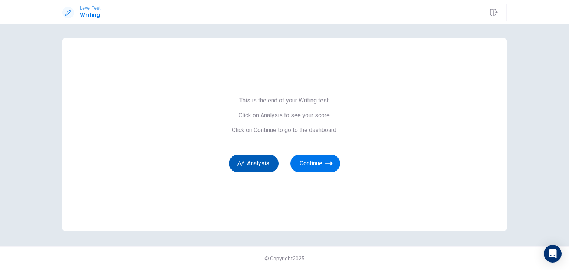
click at [240, 160] on icon "button" at bounding box center [240, 163] width 7 height 7
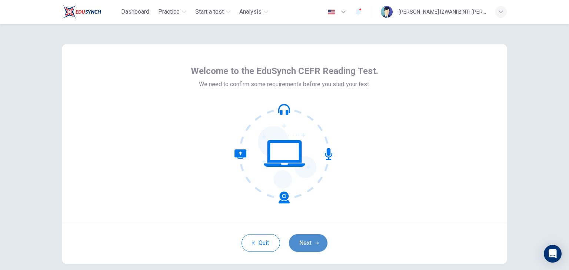
click at [316, 238] on button "Next" at bounding box center [308, 243] width 39 height 18
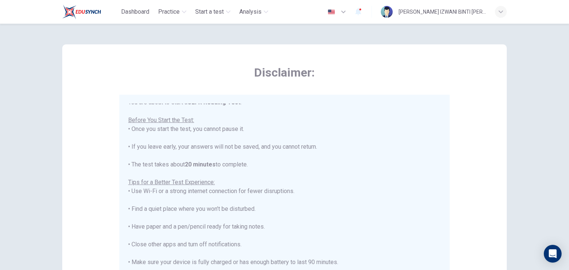
scroll to position [9, 0]
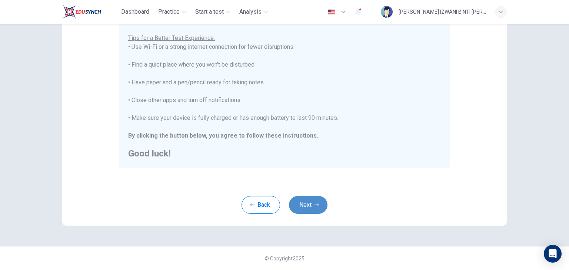
click at [303, 202] on button "Next" at bounding box center [308, 205] width 39 height 18
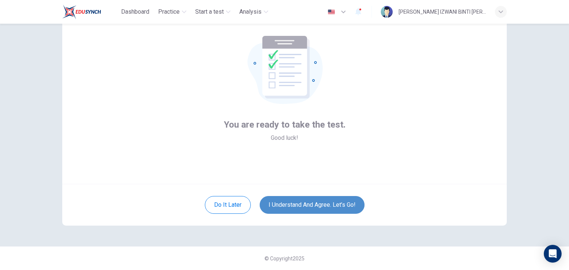
click at [325, 203] on button "I understand and agree. Let’s go!" at bounding box center [312, 205] width 105 height 18
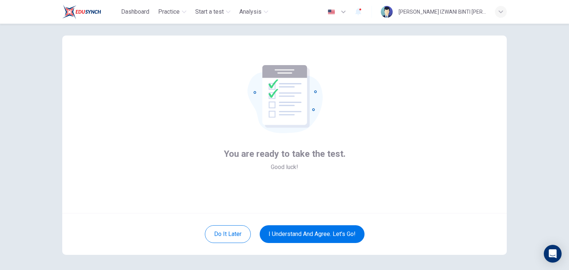
scroll to position [1, 0]
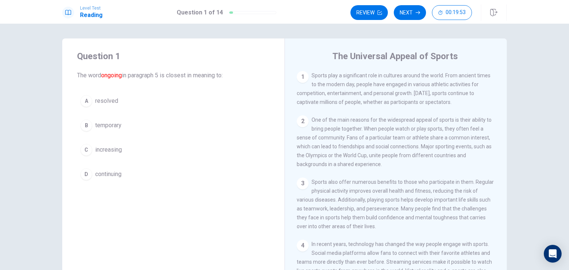
click at [151, 175] on button "D continuing" at bounding box center [173, 174] width 193 height 19
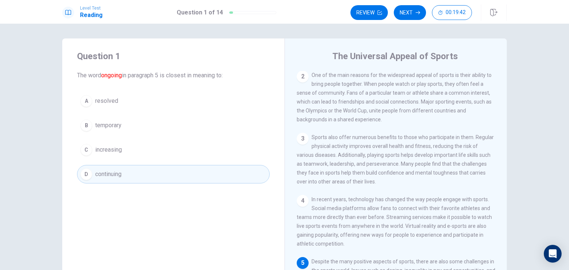
scroll to position [74, 0]
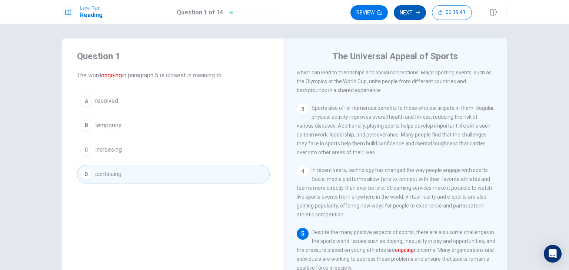
click at [410, 12] on button "Next" at bounding box center [410, 12] width 32 height 15
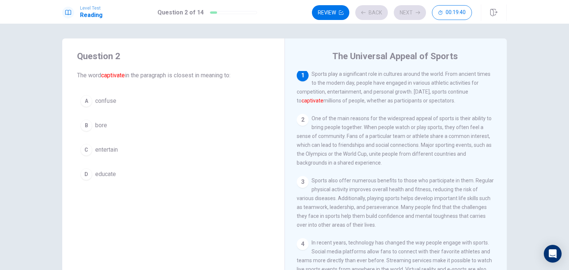
scroll to position [0, 0]
click at [136, 147] on button "C entertain" at bounding box center [173, 150] width 193 height 19
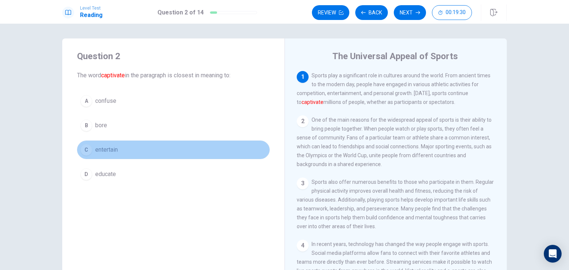
click at [136, 147] on button "C entertain" at bounding box center [173, 150] width 193 height 19
click at [237, 149] on button "C entertain" at bounding box center [173, 150] width 193 height 19
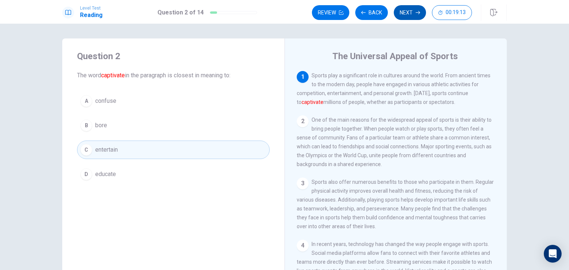
click at [413, 11] on button "Next" at bounding box center [410, 12] width 32 height 15
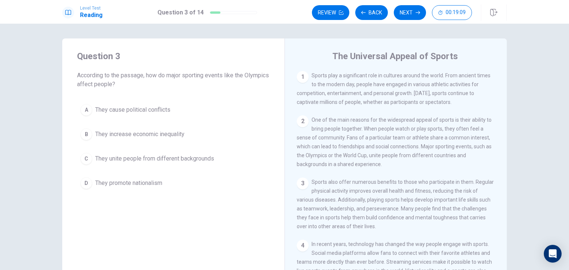
drag, startPoint x: 161, startPoint y: 76, endPoint x: 211, endPoint y: 83, distance: 50.8
click at [211, 83] on span "According to the passage, how do major sporting events like the Olympics affect…" at bounding box center [173, 80] width 193 height 18
click at [96, 89] on div "Question 3 According to the passage, how do major sporting events like the Olym…" at bounding box center [173, 122] width 222 height 166
drag, startPoint x: 97, startPoint y: 88, endPoint x: 106, endPoint y: 88, distance: 8.9
click at [106, 88] on span "According to the passage, how do major sporting events like the Olympics affect…" at bounding box center [173, 80] width 193 height 18
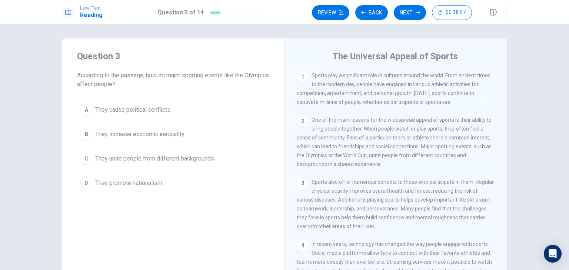
drag, startPoint x: 345, startPoint y: 74, endPoint x: 433, endPoint y: 73, distance: 88.1
click at [431, 73] on span "Sports play a significant role in cultures around the world. From ancient times…" at bounding box center [394, 89] width 194 height 33
drag, startPoint x: 327, startPoint y: 86, endPoint x: 437, endPoint y: 94, distance: 110.2
click at [437, 94] on span "Sports play a significant role in cultures around the world. From ancient times…" at bounding box center [394, 89] width 194 height 33
drag, startPoint x: 318, startPoint y: 121, endPoint x: 440, endPoint y: 121, distance: 121.1
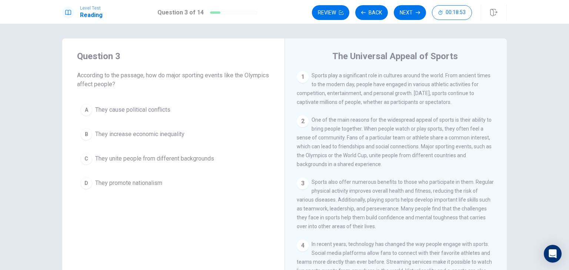
click at [440, 121] on span "One of the main reasons for the widespread appeal of sports is their ability to…" at bounding box center [394, 142] width 195 height 50
drag, startPoint x: 369, startPoint y: 130, endPoint x: 459, endPoint y: 132, distance: 90.0
click at [459, 132] on span "One of the main reasons for the widespread appeal of sports is their ability to…" at bounding box center [394, 142] width 195 height 50
drag, startPoint x: 312, startPoint y: 134, endPoint x: 412, endPoint y: 141, distance: 100.2
click at [410, 141] on div "2 One of the main reasons for the widespread appeal of sports is their ability …" at bounding box center [396, 142] width 198 height 53
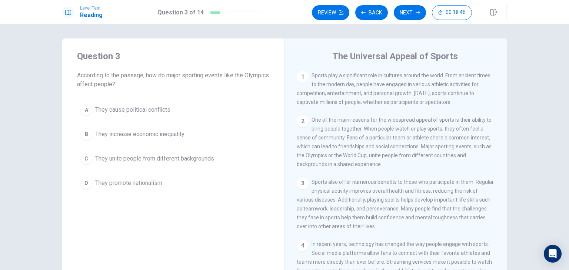
drag, startPoint x: 298, startPoint y: 148, endPoint x: 445, endPoint y: 149, distance: 147.7
click at [451, 150] on span "One of the main reasons for the widespread appeal of sports is their ability to…" at bounding box center [394, 142] width 195 height 50
drag, startPoint x: 304, startPoint y: 157, endPoint x: 323, endPoint y: 157, distance: 18.9
click at [323, 157] on span "One of the main reasons for the widespread appeal of sports is their ability to…" at bounding box center [394, 142] width 195 height 50
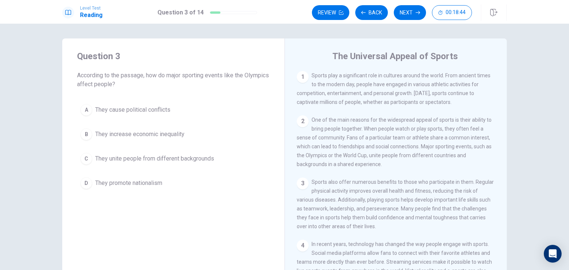
click at [323, 157] on span "One of the main reasons for the widespread appeal of sports is their ability to…" at bounding box center [394, 142] width 195 height 50
drag, startPoint x: 295, startPoint y: 167, endPoint x: 255, endPoint y: 172, distance: 39.6
click at [301, 167] on span "One of the main reasons for the widespread appeal of sports is their ability to…" at bounding box center [394, 142] width 195 height 50
drag, startPoint x: 311, startPoint y: 120, endPoint x: 458, endPoint y: 121, distance: 147.0
click at [458, 121] on span "One of the main reasons for the widespread appeal of sports is their ability to…" at bounding box center [394, 142] width 195 height 50
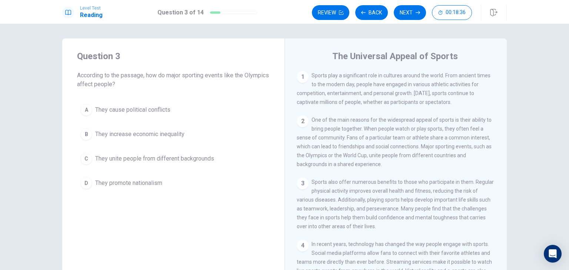
drag, startPoint x: 331, startPoint y: 132, endPoint x: 354, endPoint y: 132, distance: 22.6
click at [354, 132] on span "One of the main reasons for the widespread appeal of sports is their ability to…" at bounding box center [394, 142] width 195 height 50
drag, startPoint x: 383, startPoint y: 130, endPoint x: 434, endPoint y: 133, distance: 51.2
click at [432, 133] on span "One of the main reasons for the widespread appeal of sports is their ability to…" at bounding box center [394, 142] width 195 height 50
drag, startPoint x: 344, startPoint y: 140, endPoint x: 452, endPoint y: 144, distance: 108.2
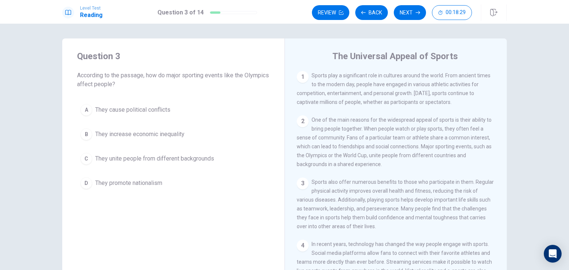
click at [452, 144] on div "2 One of the main reasons for the widespread appeal of sports is their ability …" at bounding box center [396, 142] width 198 height 53
drag, startPoint x: 327, startPoint y: 148, endPoint x: 417, endPoint y: 150, distance: 90.0
click at [417, 150] on span "One of the main reasons for the widespread appeal of sports is their ability to…" at bounding box center [394, 142] width 195 height 50
drag, startPoint x: 303, startPoint y: 157, endPoint x: 395, endPoint y: 160, distance: 92.2
click at [395, 160] on span "One of the main reasons for the widespread appeal of sports is their ability to…" at bounding box center [394, 142] width 195 height 50
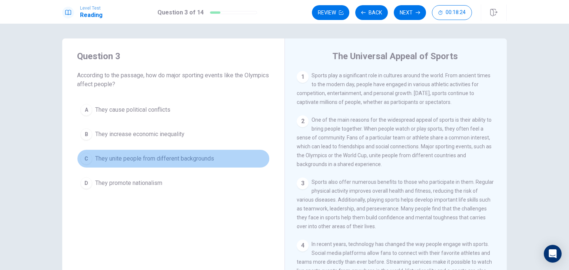
click at [147, 158] on span "They unite people from different backgrounds" at bounding box center [154, 158] width 119 height 9
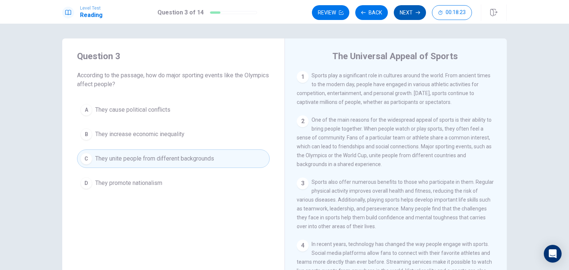
click at [412, 15] on button "Next" at bounding box center [410, 12] width 32 height 15
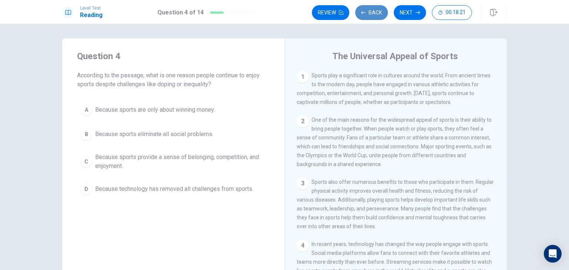
click at [366, 15] on button "Back" at bounding box center [371, 12] width 33 height 15
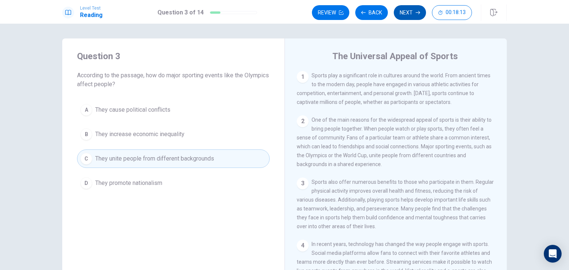
click at [404, 9] on button "Next" at bounding box center [410, 12] width 32 height 15
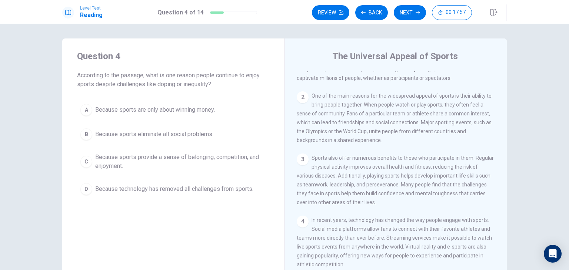
scroll to position [37, 0]
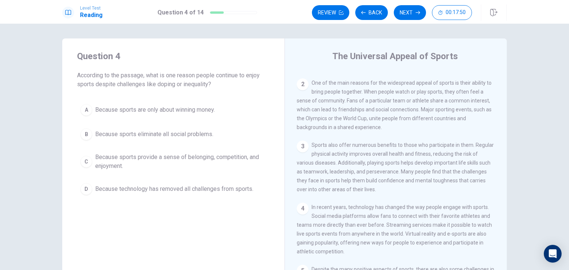
drag, startPoint x: 315, startPoint y: 168, endPoint x: 420, endPoint y: 167, distance: 104.0
click at [409, 169] on span "Sports also offer numerous benefits to those who participate in them. Regular p…" at bounding box center [395, 167] width 197 height 50
drag, startPoint x: 118, startPoint y: 79, endPoint x: 122, endPoint y: 78, distance: 4.2
click at [118, 78] on span "According to the passage, what is one reason people continue to enjoy sports de…" at bounding box center [173, 80] width 193 height 18
drag, startPoint x: 158, startPoint y: 75, endPoint x: 220, endPoint y: 77, distance: 62.3
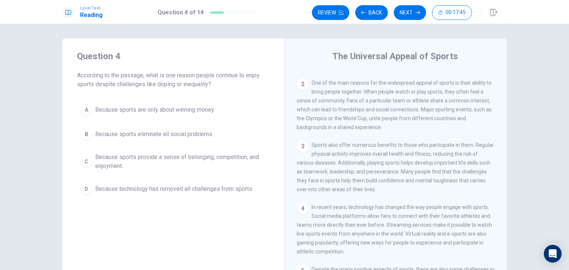
click at [218, 77] on span "According to the passage, what is one reason people continue to enjoy sports de…" at bounding box center [173, 80] width 193 height 18
drag, startPoint x: 86, startPoint y: 86, endPoint x: 130, endPoint y: 86, distance: 43.3
click at [130, 86] on span "According to the passage, what is one reason people continue to enjoy sports de…" at bounding box center [173, 80] width 193 height 18
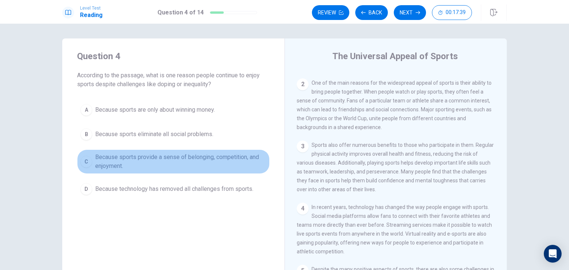
click at [156, 160] on span "Because sports provide a sense of belonging, competition, and enjoyment." at bounding box center [180, 162] width 171 height 18
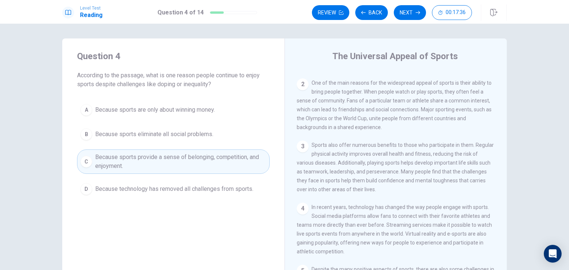
drag, startPoint x: 351, startPoint y: 168, endPoint x: 427, endPoint y: 170, distance: 75.9
click at [425, 170] on div "3 Sports also offer numerous benefits to those who participate in them. Regular…" at bounding box center [396, 167] width 198 height 53
drag, startPoint x: 315, startPoint y: 178, endPoint x: 432, endPoint y: 178, distance: 117.0
click at [429, 178] on span "Sports also offer numerous benefits to those who participate in them. Regular p…" at bounding box center [395, 167] width 197 height 50
drag, startPoint x: 322, startPoint y: 190, endPoint x: 413, endPoint y: 186, distance: 91.1
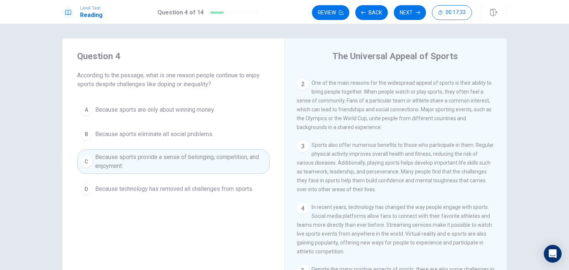
click at [413, 186] on div "3 Sports also offer numerous benefits to those who participate in them. Regular…" at bounding box center [396, 167] width 198 height 53
click at [413, 186] on span "Sports also offer numerous benefits to those who participate in them. Regular p…" at bounding box center [395, 167] width 197 height 50
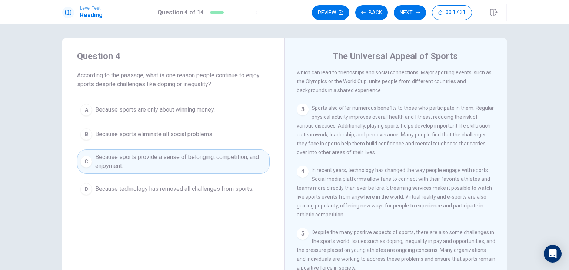
scroll to position [111, 0]
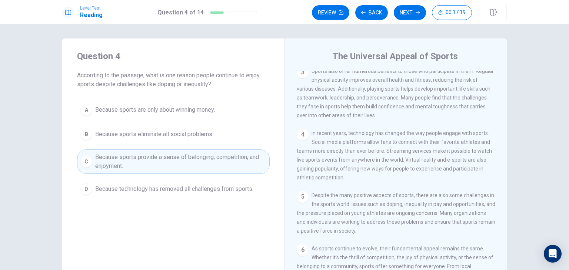
drag, startPoint x: 323, startPoint y: 136, endPoint x: 407, endPoint y: 140, distance: 84.5
click at [405, 140] on span "In recent years, technology has changed the way people engage with sports. Soci…" at bounding box center [394, 155] width 195 height 50
click at [413, 14] on button "Next" at bounding box center [410, 12] width 32 height 15
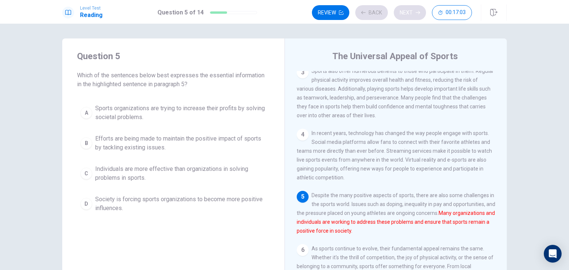
scroll to position [134, 0]
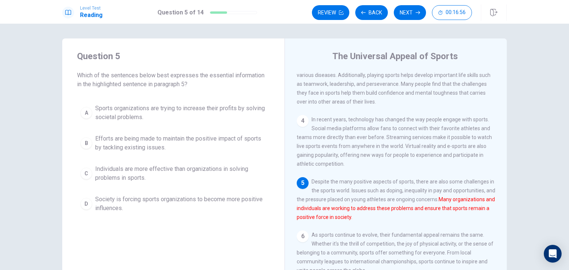
drag, startPoint x: 305, startPoint y: 219, endPoint x: 310, endPoint y: 219, distance: 4.8
click at [308, 219] on div "5 Despite the many positive aspects of sports, there are also some challenges i…" at bounding box center [396, 199] width 198 height 44
click at [311, 219] on div "5 Despite the many positive aspects of sports, there are also some challenges i…" at bounding box center [396, 199] width 198 height 44
drag, startPoint x: 305, startPoint y: 218, endPoint x: 339, endPoint y: 218, distance: 33.7
click at [339, 218] on font "Many organizations and individuals are working to address these problems and en…" at bounding box center [396, 209] width 198 height 24
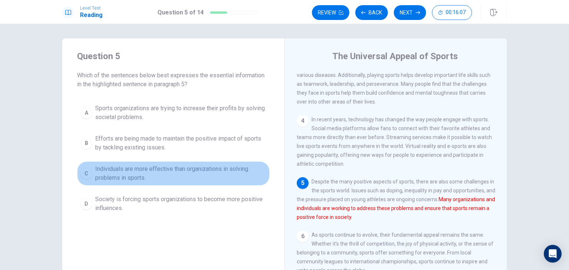
click at [127, 177] on span "Individuals are more effective than organizations in solving problems in sports." at bounding box center [180, 174] width 171 height 18
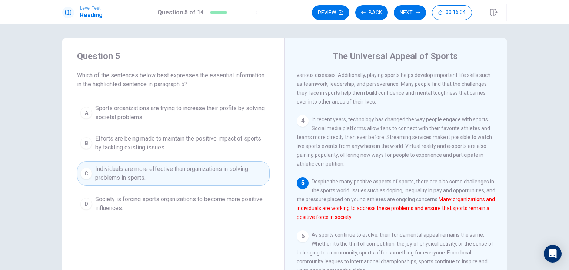
click at [178, 177] on span "Individuals are more effective than organizations in solving problems in sports." at bounding box center [180, 174] width 171 height 18
click at [184, 208] on span "Society is forcing sports organizations to become more positive influences." at bounding box center [180, 204] width 171 height 18
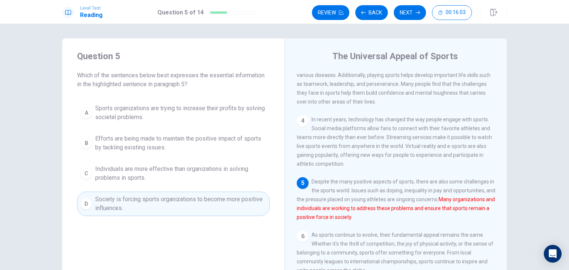
click at [178, 175] on span "Individuals are more effective than organizations in solving problems in sports." at bounding box center [180, 174] width 171 height 18
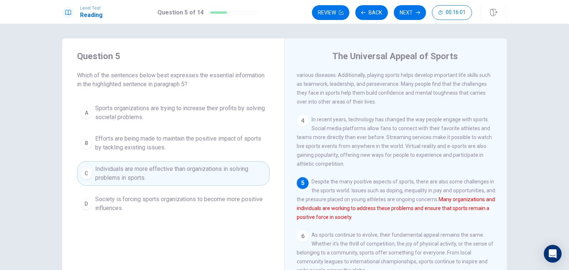
drag, startPoint x: 446, startPoint y: 197, endPoint x: 361, endPoint y: 211, distance: 86.0
click at [371, 211] on div "5 Despite the many positive aspects of sports, there are also some challenges i…" at bounding box center [396, 199] width 198 height 44
drag, startPoint x: 311, startPoint y: 205, endPoint x: 405, endPoint y: 206, distance: 93.7
click at [405, 206] on font "Many organizations and individuals are working to address these problems and en…" at bounding box center [396, 209] width 198 height 24
drag, startPoint x: 407, startPoint y: 204, endPoint x: 447, endPoint y: 209, distance: 40.4
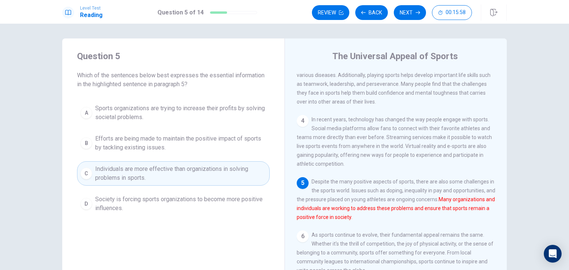
click at [447, 209] on font "Many organizations and individuals are working to address these problems and en…" at bounding box center [396, 209] width 198 height 24
drag, startPoint x: 315, startPoint y: 215, endPoint x: 345, endPoint y: 218, distance: 29.4
click at [345, 218] on font "Many organizations and individuals are working to address these problems and en…" at bounding box center [396, 209] width 198 height 24
click at [221, 140] on span "Efforts are being made to maintain the positive impact of sports by tackling ex…" at bounding box center [180, 143] width 171 height 18
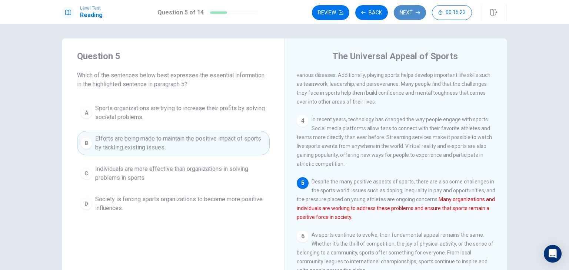
click at [406, 10] on button "Next" at bounding box center [410, 12] width 32 height 15
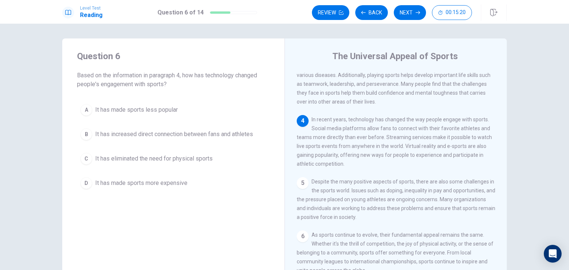
drag, startPoint x: 184, startPoint y: 77, endPoint x: 250, endPoint y: 76, distance: 65.6
click at [250, 76] on span "Based on the information in paragraph 4, how has technology changed people's en…" at bounding box center [173, 80] width 193 height 18
drag, startPoint x: 80, startPoint y: 88, endPoint x: 107, endPoint y: 87, distance: 27.8
click at [96, 87] on span "Based on the information in paragraph 4, how has technology changed people's en…" at bounding box center [173, 80] width 193 height 18
drag, startPoint x: 318, startPoint y: 114, endPoint x: 460, endPoint y: 116, distance: 141.8
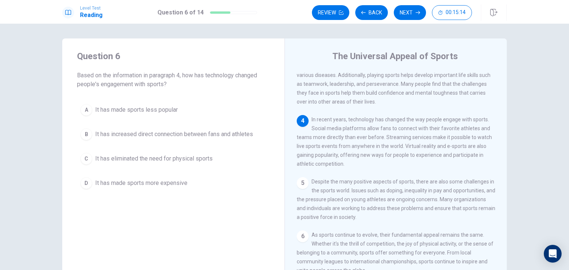
click at [460, 117] on span "In recent years, technology has changed the way people engage with sports. Soci…" at bounding box center [394, 142] width 195 height 50
drag, startPoint x: 328, startPoint y: 127, endPoint x: 464, endPoint y: 125, distance: 135.9
click at [464, 125] on span "In recent years, technology has changed the way people engage with sports. Soci…" at bounding box center [394, 142] width 195 height 50
drag, startPoint x: 321, startPoint y: 134, endPoint x: 379, endPoint y: 132, distance: 58.2
click at [370, 133] on span "In recent years, technology has changed the way people engage with sports. Soci…" at bounding box center [394, 142] width 195 height 50
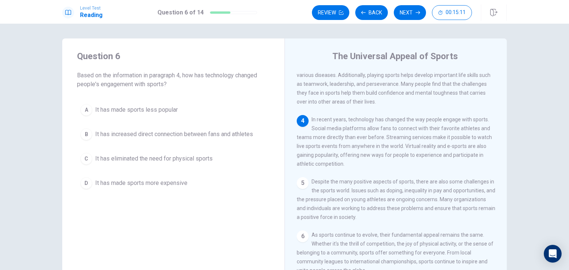
drag, startPoint x: 388, startPoint y: 132, endPoint x: 461, endPoint y: 133, distance: 72.2
click at [461, 133] on span "In recent years, technology has changed the way people engage with sports. Soci…" at bounding box center [394, 142] width 195 height 50
drag, startPoint x: 310, startPoint y: 144, endPoint x: 406, endPoint y: 143, distance: 96.6
click at [406, 143] on span "In recent years, technology has changed the way people engage with sports. Soci…" at bounding box center [394, 142] width 195 height 50
drag, startPoint x: 418, startPoint y: 143, endPoint x: 436, endPoint y: 142, distance: 18.2
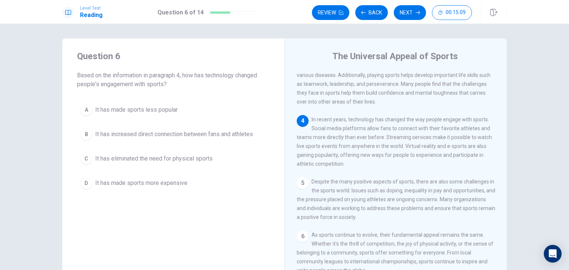
click at [436, 142] on span "In recent years, technology has changed the way people engage with sports. Soci…" at bounding box center [394, 142] width 195 height 50
drag, startPoint x: 331, startPoint y: 156, endPoint x: 346, endPoint y: 158, distance: 15.0
click at [346, 158] on div "4 In recent years, technology has changed the way people engage with sports. So…" at bounding box center [396, 141] width 198 height 53
click at [136, 137] on span "It has increased direct connection between fans and athletes" at bounding box center [174, 134] width 158 height 9
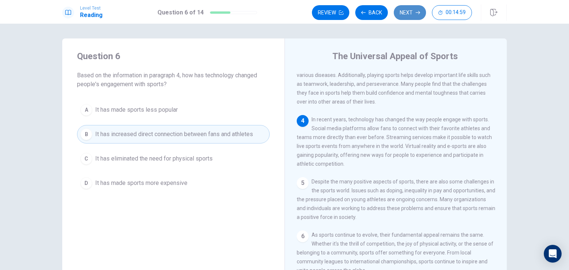
click at [406, 14] on button "Next" at bounding box center [410, 12] width 32 height 15
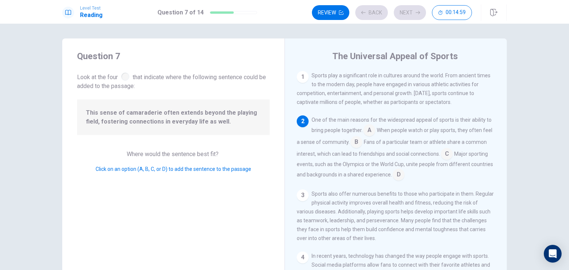
scroll to position [46, 0]
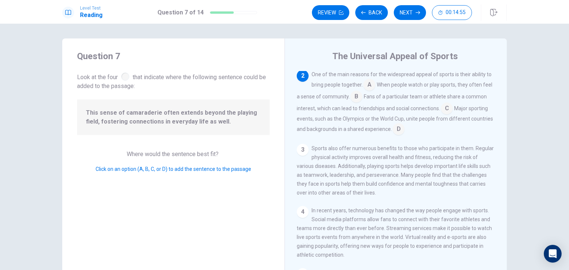
drag, startPoint x: 358, startPoint y: 73, endPoint x: 448, endPoint y: 69, distance: 90.1
click at [447, 69] on div "The Universal Appeal of Sports 1 Sports play a significant role in cultures aro…" at bounding box center [395, 167] width 222 height 257
drag, startPoint x: 318, startPoint y: 83, endPoint x: 340, endPoint y: 87, distance: 22.2
click at [339, 87] on span "One of the main reasons for the widespread appeal of sports is their ability to…" at bounding box center [401, 79] width 180 height 16
click at [368, 87] on input at bounding box center [369, 86] width 12 height 12
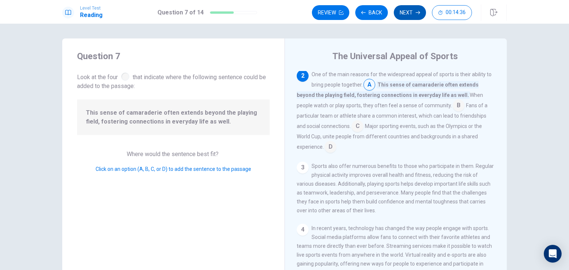
click at [401, 13] on button "Next" at bounding box center [410, 12] width 32 height 15
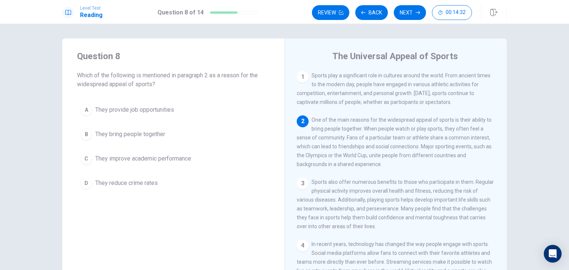
drag, startPoint x: 99, startPoint y: 86, endPoint x: 167, endPoint y: 89, distance: 67.9
click at [138, 86] on span "Which of the following is mentioned in paragraph 2 as a reason for the widespre…" at bounding box center [173, 80] width 193 height 18
drag, startPoint x: 316, startPoint y: 132, endPoint x: 349, endPoint y: 134, distance: 33.0
click at [349, 134] on div "2 One of the main reasons for the widespread appeal of sports is their ability …" at bounding box center [396, 142] width 198 height 53
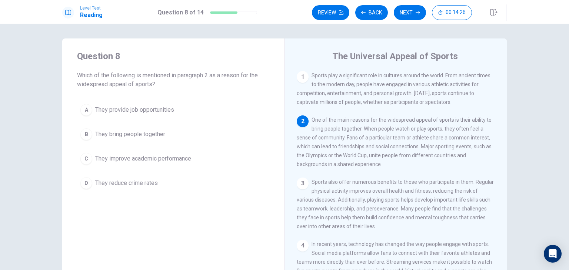
click at [349, 134] on div "2 One of the main reasons for the widespread appeal of sports is their ability …" at bounding box center [396, 142] width 198 height 53
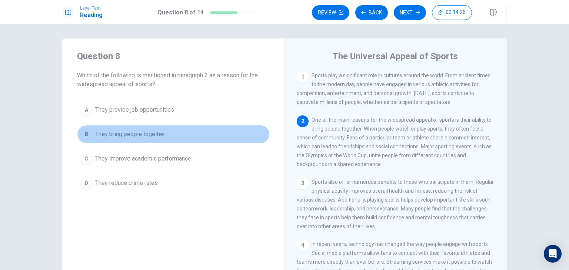
click at [191, 136] on button "B They bring people together" at bounding box center [173, 134] width 193 height 19
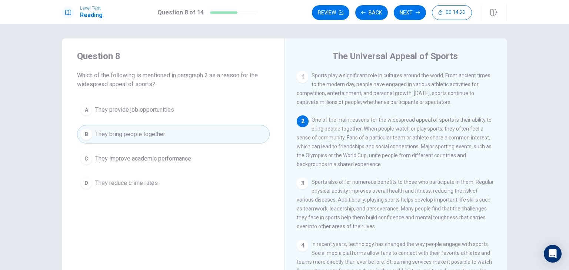
drag, startPoint x: 375, startPoint y: 130, endPoint x: 440, endPoint y: 128, distance: 65.2
click at [439, 128] on span "One of the main reasons for the widespread appeal of sports is their ability to…" at bounding box center [394, 142] width 195 height 50
drag, startPoint x: 129, startPoint y: 79, endPoint x: 161, endPoint y: 77, distance: 31.9
click at [161, 77] on span "Which of the following is mentioned in paragraph 2 as a reason for the widespre…" at bounding box center [173, 80] width 193 height 18
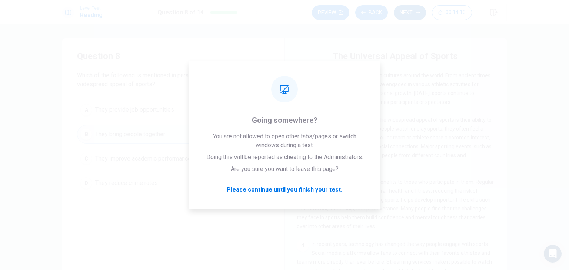
click at [412, 13] on button "Next" at bounding box center [410, 12] width 32 height 15
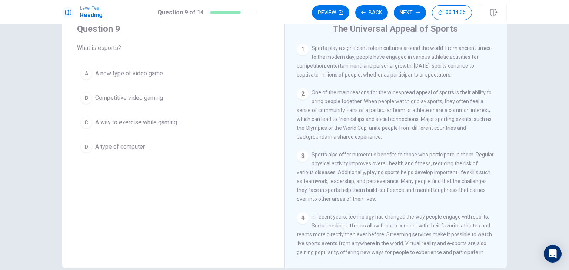
scroll to position [0, 0]
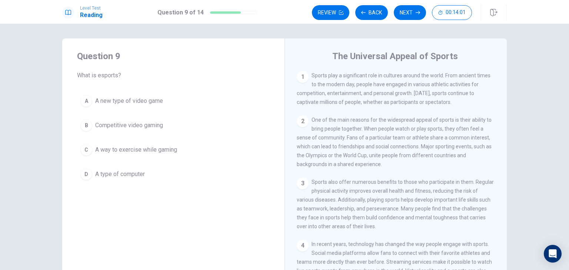
click at [168, 128] on button "B Competitive video gaming" at bounding box center [173, 125] width 193 height 19
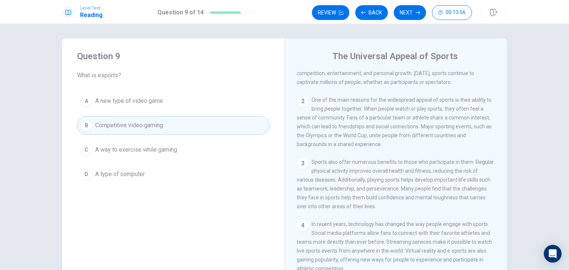
scroll to position [74, 0]
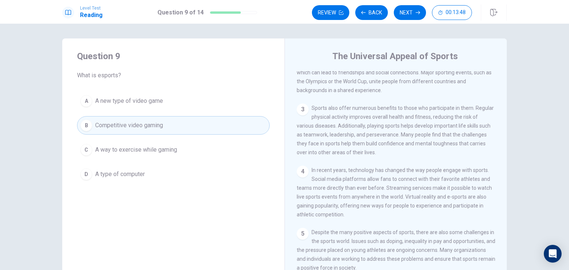
drag, startPoint x: 424, startPoint y: 203, endPoint x: 454, endPoint y: 203, distance: 30.0
click at [454, 202] on span "In recent years, technology has changed the way people engage with sports. Soci…" at bounding box center [394, 192] width 195 height 50
drag, startPoint x: 332, startPoint y: 216, endPoint x: 349, endPoint y: 215, distance: 17.5
click at [349, 215] on div "4 In recent years, technology has changed the way people engage with sports. So…" at bounding box center [396, 192] width 198 height 53
click at [350, 215] on span "In recent years, technology has changed the way people engage with sports. Soci…" at bounding box center [394, 192] width 195 height 50
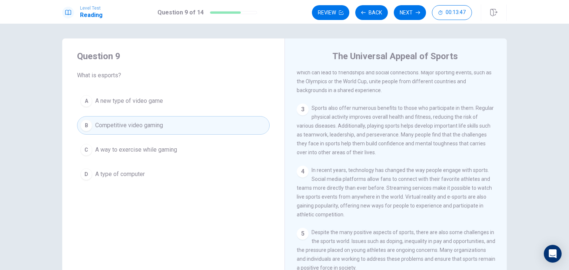
drag, startPoint x: 351, startPoint y: 215, endPoint x: 418, endPoint y: 212, distance: 66.7
click at [418, 212] on span "In recent years, technology has changed the way people engage with sports. Soci…" at bounding box center [394, 192] width 195 height 50
click at [346, 219] on div "4 In recent years, technology has changed the way people engage with sports. So…" at bounding box center [396, 192] width 198 height 53
click at [405, 212] on span "In recent years, technology has changed the way people engage with sports. Soci…" at bounding box center [394, 192] width 195 height 50
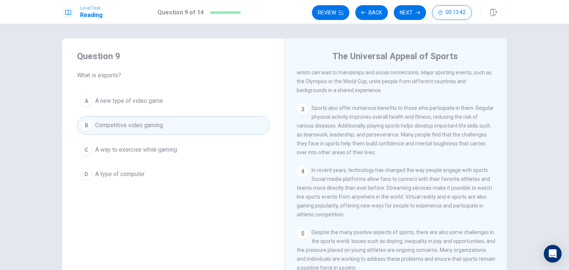
click at [405, 212] on span "In recent years, technology has changed the way people engage with sports. Soci…" at bounding box center [394, 192] width 195 height 50
drag, startPoint x: 313, startPoint y: 206, endPoint x: 376, endPoint y: 202, distance: 63.8
click at [357, 204] on div "4 In recent years, technology has changed the way people engage with sports. So…" at bounding box center [396, 192] width 198 height 53
drag, startPoint x: 404, startPoint y: 202, endPoint x: 431, endPoint y: 203, distance: 26.3
click at [428, 203] on span "In recent years, technology has changed the way people engage with sports. Soci…" at bounding box center [394, 192] width 195 height 50
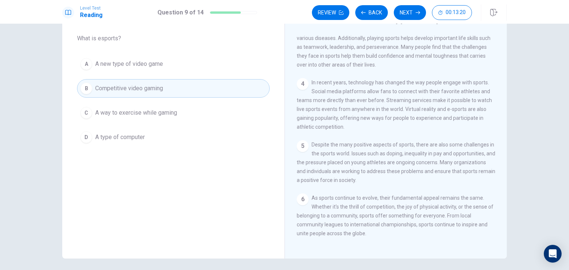
scroll to position [97, 0]
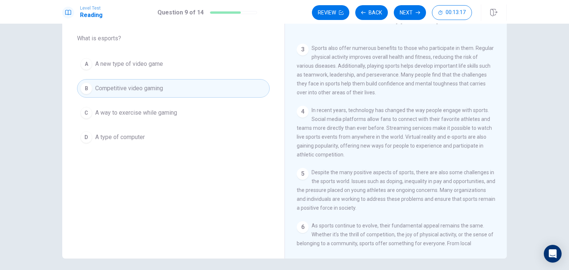
drag, startPoint x: 353, startPoint y: 151, endPoint x: 377, endPoint y: 151, distance: 23.7
click at [370, 151] on span "In recent years, technology has changed the way people engage with sports. Soci…" at bounding box center [394, 132] width 195 height 50
drag, startPoint x: 407, startPoint y: 144, endPoint x: 363, endPoint y: 154, distance: 44.9
click at [397, 148] on div "4 In recent years, technology has changed the way people engage with sports. So…" at bounding box center [396, 132] width 198 height 53
drag, startPoint x: 331, startPoint y: 156, endPoint x: 354, endPoint y: 156, distance: 23.7
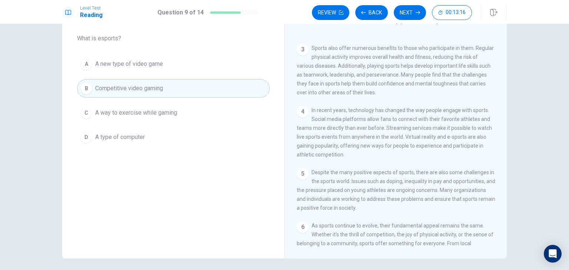
click at [350, 156] on div "4 In recent years, technology has changed the way people engage with sports. So…" at bounding box center [396, 132] width 198 height 53
click at [413, 13] on button "Next" at bounding box center [410, 12] width 32 height 15
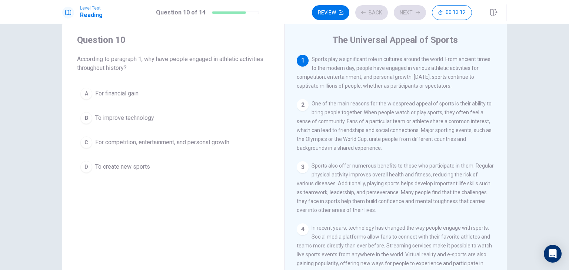
scroll to position [0, 0]
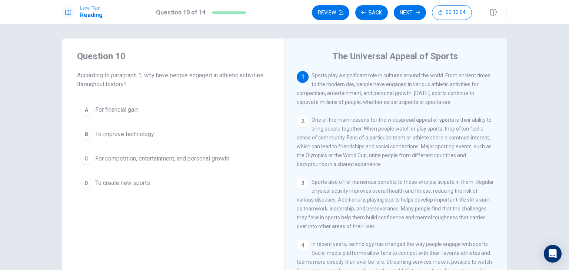
drag, startPoint x: 159, startPoint y: 73, endPoint x: 259, endPoint y: 77, distance: 100.0
click at [258, 76] on span "According to paragraph 1, why have people engaged in athletic activities throug…" at bounding box center [173, 80] width 193 height 18
drag, startPoint x: 321, startPoint y: 75, endPoint x: 445, endPoint y: 78, distance: 123.7
click at [445, 78] on span "Sports play a significant role in cultures around the world. From ancient times…" at bounding box center [394, 89] width 194 height 33
drag, startPoint x: 325, startPoint y: 80, endPoint x: 423, endPoint y: 76, distance: 97.8
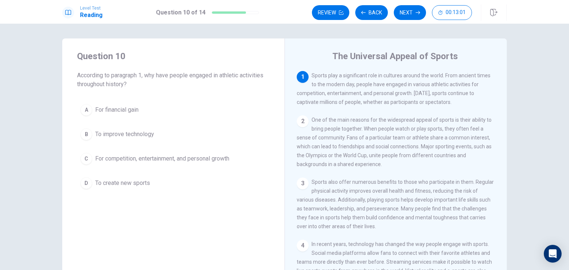
click at [422, 76] on div "1 Sports play a significant role in cultures around the world. From ancient tim…" at bounding box center [396, 89] width 198 height 36
drag, startPoint x: 442, startPoint y: 74, endPoint x: 461, endPoint y: 76, distance: 18.9
click at [461, 76] on span "Sports play a significant role in cultures around the world. From ancient times…" at bounding box center [394, 89] width 194 height 33
drag, startPoint x: 323, startPoint y: 85, endPoint x: 456, endPoint y: 87, distance: 133.7
click at [458, 87] on span "Sports play a significant role in cultures around the world. From ancient times…" at bounding box center [394, 89] width 194 height 33
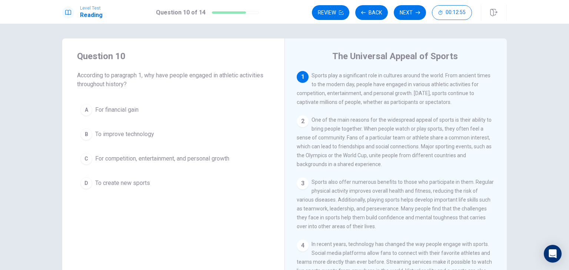
drag, startPoint x: 298, startPoint y: 96, endPoint x: 430, endPoint y: 95, distance: 131.4
click at [430, 95] on span "Sports play a significant role in cultures around the world. From ancient times…" at bounding box center [394, 89] width 194 height 33
click at [168, 166] on button "C For competition, entertainment, and personal growth" at bounding box center [173, 159] width 193 height 19
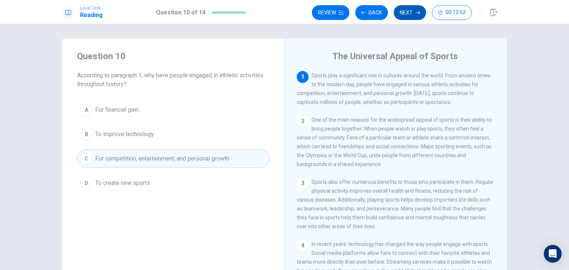
click at [412, 16] on button "Next" at bounding box center [410, 12] width 32 height 15
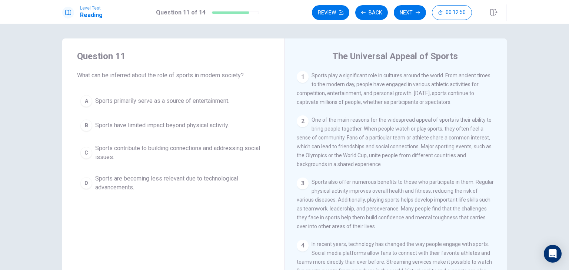
drag, startPoint x: 88, startPoint y: 75, endPoint x: 222, endPoint y: 82, distance: 134.2
click at [209, 82] on div "Question 11 What can be inferred about the role of sports in modern society? A …" at bounding box center [173, 123] width 222 height 169
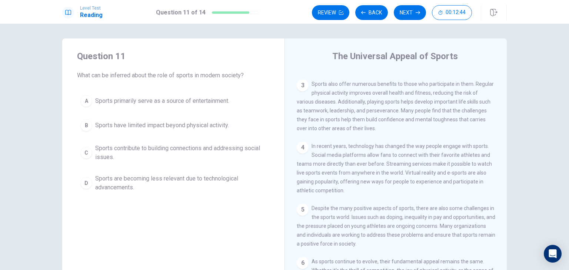
scroll to position [111, 0]
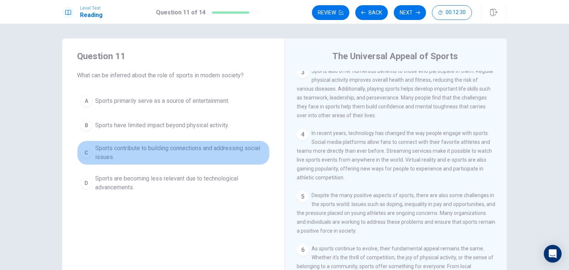
click at [166, 156] on span "Sports contribute to building connections and addressing social issues." at bounding box center [180, 153] width 171 height 18
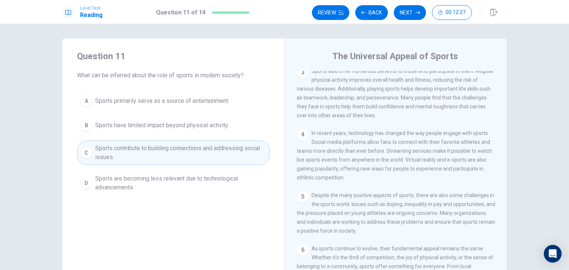
drag, startPoint x: 312, startPoint y: 147, endPoint x: 464, endPoint y: 151, distance: 151.9
click at [464, 151] on div "4 In recent years, technology has changed the way people engage with sports. So…" at bounding box center [396, 155] width 198 height 53
drag, startPoint x: 342, startPoint y: 154, endPoint x: 385, endPoint y: 155, distance: 43.3
click at [381, 155] on span "In recent years, technology has changed the way people engage with sports. Soci…" at bounding box center [394, 155] width 195 height 50
drag, startPoint x: 391, startPoint y: 156, endPoint x: 476, endPoint y: 154, distance: 84.8
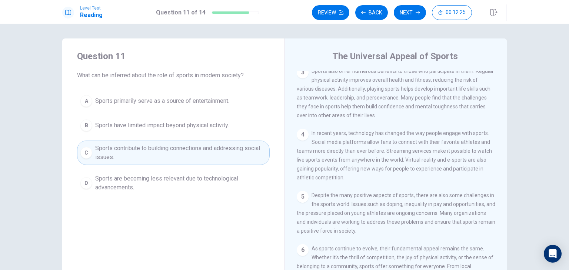
click at [476, 154] on span "In recent years, technology has changed the way people engage with sports. Soci…" at bounding box center [394, 155] width 195 height 50
drag, startPoint x: 330, startPoint y: 163, endPoint x: 418, endPoint y: 164, distance: 88.5
click at [418, 164] on span "In recent years, technology has changed the way people engage with sports. Soci…" at bounding box center [394, 155] width 195 height 50
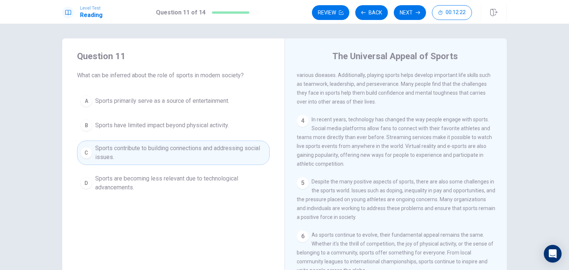
scroll to position [134, 0]
drag, startPoint x: 324, startPoint y: 208, endPoint x: 435, endPoint y: 209, distance: 111.5
click at [435, 209] on span "Despite the many positive aspects of sports, there are also some challenges in …" at bounding box center [396, 199] width 198 height 41
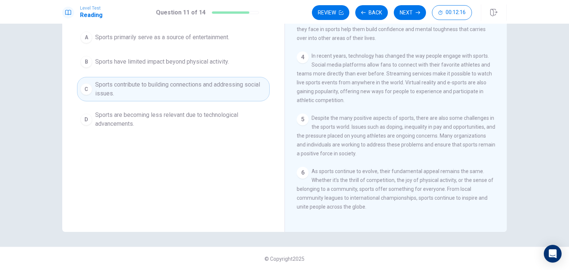
scroll to position [64, 0]
drag, startPoint x: 355, startPoint y: 189, endPoint x: 431, endPoint y: 188, distance: 75.9
click at [430, 188] on span "As sports continue to evolve, their fundamental appeal remains the same. Whethe…" at bounding box center [395, 188] width 197 height 41
drag, startPoint x: 311, startPoint y: 196, endPoint x: 407, endPoint y: 191, distance: 96.4
click at [404, 191] on div "6 As sports continue to evolve, their fundamental appeal remains the same. Whet…" at bounding box center [396, 189] width 198 height 44
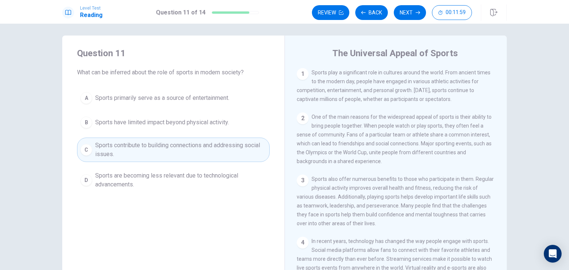
scroll to position [0, 0]
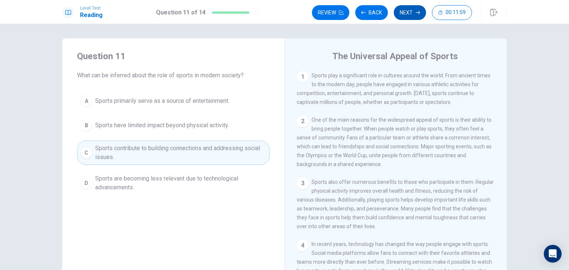
click at [415, 10] on button "Next" at bounding box center [410, 12] width 32 height 15
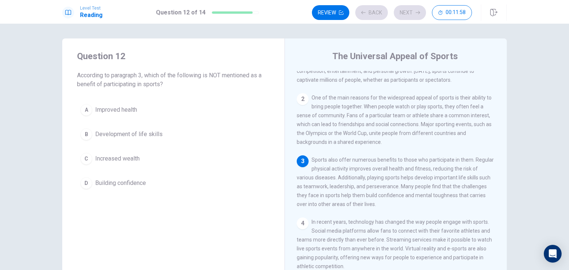
scroll to position [26, 0]
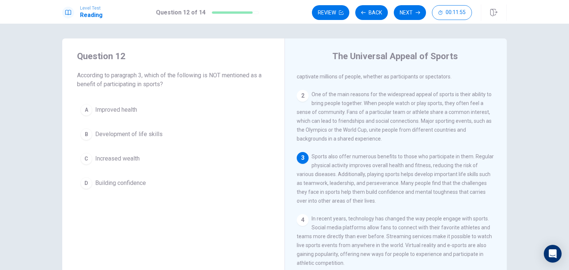
drag, startPoint x: 329, startPoint y: 157, endPoint x: 471, endPoint y: 161, distance: 141.9
click at [463, 160] on span "Sports also offer numerous benefits to those who participate in them. Regular p…" at bounding box center [395, 179] width 197 height 50
drag, startPoint x: 333, startPoint y: 171, endPoint x: 408, endPoint y: 170, distance: 74.8
click at [408, 170] on span "Sports also offer numerous benefits to those who participate in them. Regular p…" at bounding box center [395, 179] width 197 height 50
drag, startPoint x: 353, startPoint y: 161, endPoint x: 432, endPoint y: 174, distance: 80.3
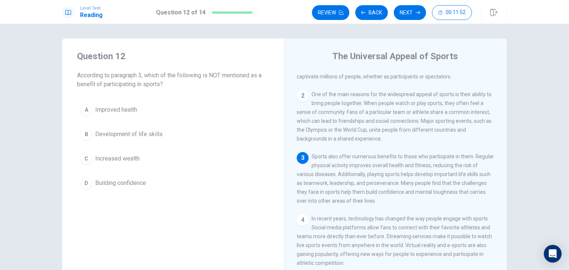
click at [432, 174] on span "Sports also offer numerous benefits to those who participate in them. Regular p…" at bounding box center [395, 179] width 197 height 50
drag, startPoint x: 440, startPoint y: 170, endPoint x: 465, endPoint y: 173, distance: 25.6
click at [465, 173] on div "3 Sports also offer numerous benefits to those who participate in them. Regular…" at bounding box center [396, 178] width 198 height 53
drag, startPoint x: 324, startPoint y: 176, endPoint x: 332, endPoint y: 178, distance: 7.9
click at [330, 177] on span "Sports also offer numerous benefits to those who participate in them. Regular p…" at bounding box center [395, 179] width 197 height 50
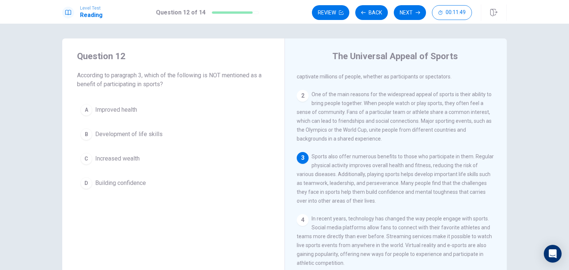
drag, startPoint x: 337, startPoint y: 178, endPoint x: 458, endPoint y: 178, distance: 121.1
click at [458, 178] on span "Sports also offer numerous benefits to those who participate in them. Regular p…" at bounding box center [395, 179] width 197 height 50
click at [311, 191] on div "3 Sports also offer numerous benefits to those who participate in them. Regular…" at bounding box center [396, 178] width 198 height 53
drag, startPoint x: 330, startPoint y: 190, endPoint x: 377, endPoint y: 191, distance: 47.0
click at [330, 190] on div "3 Sports also offer numerous benefits to those who participate in them. Regular…" at bounding box center [396, 178] width 198 height 53
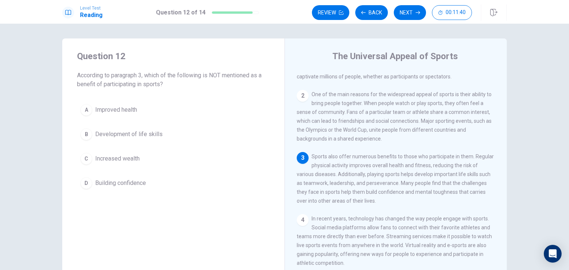
drag, startPoint x: 391, startPoint y: 170, endPoint x: 415, endPoint y: 168, distance: 23.8
click at [415, 168] on span "Sports also offer numerous benefits to those who participate in them. Regular p…" at bounding box center [395, 179] width 197 height 50
click at [119, 184] on span "Building confidence" at bounding box center [120, 183] width 51 height 9
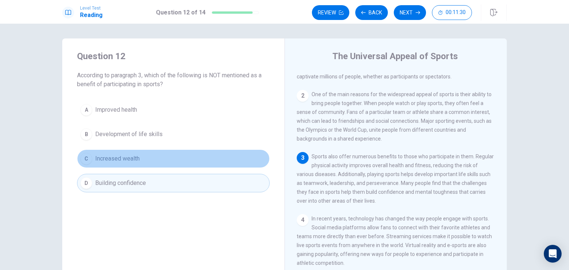
click at [121, 163] on button "C Increased wealth" at bounding box center [173, 159] width 193 height 19
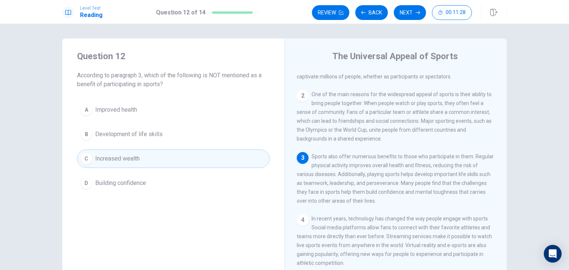
drag, startPoint x: 347, startPoint y: 160, endPoint x: 476, endPoint y: 157, distance: 128.9
click at [475, 157] on span "Sports also offer numerous benefits to those who participate in them. Regular p…" at bounding box center [395, 179] width 197 height 50
drag, startPoint x: 340, startPoint y: 173, endPoint x: 422, endPoint y: 171, distance: 82.6
click at [422, 171] on div "3 Sports also offer numerous benefits to those who participate in them. Regular…" at bounding box center [396, 178] width 198 height 53
drag, startPoint x: 323, startPoint y: 172, endPoint x: 327, endPoint y: 177, distance: 5.8
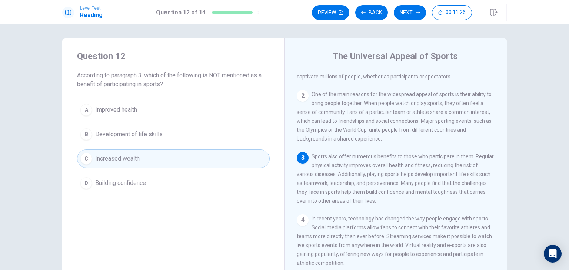
click at [323, 172] on div "3 Sports also offer numerous benefits to those who participate in them. Regular…" at bounding box center [396, 178] width 198 height 53
drag, startPoint x: 334, startPoint y: 178, endPoint x: 462, endPoint y: 181, distance: 127.8
click at [462, 181] on div "3 Sports also offer numerous benefits to those who participate in them. Regular…" at bounding box center [396, 178] width 198 height 53
drag, startPoint x: 317, startPoint y: 190, endPoint x: 391, endPoint y: 187, distance: 74.1
click at [391, 187] on span "Sports also offer numerous benefits to those who participate in them. Regular p…" at bounding box center [395, 179] width 197 height 50
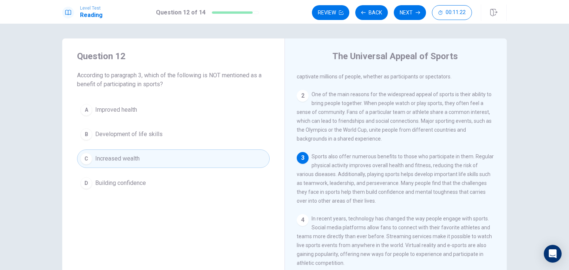
drag, startPoint x: 397, startPoint y: 187, endPoint x: 401, endPoint y: 187, distance: 4.1
click at [401, 187] on span "Sports also offer numerous benefits to those who participate in them. Regular p…" at bounding box center [395, 179] width 197 height 50
click at [375, 199] on span "Sports also offer numerous benefits to those who participate in them. Regular p…" at bounding box center [395, 179] width 197 height 50
drag, startPoint x: 360, startPoint y: 163, endPoint x: 460, endPoint y: 163, distance: 99.2
click at [460, 163] on div "3 Sports also offer numerous benefits to those who participate in them. Regular…" at bounding box center [396, 178] width 198 height 53
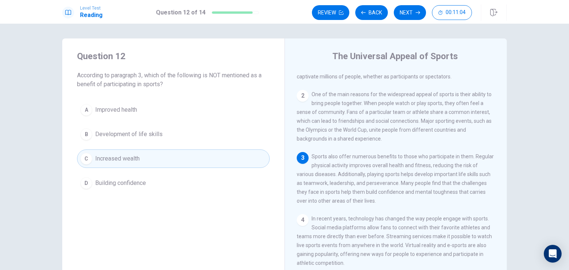
drag, startPoint x: 358, startPoint y: 166, endPoint x: 431, endPoint y: 170, distance: 73.4
click at [431, 170] on span "Sports also offer numerous benefits to those who participate in them. Regular p…" at bounding box center [395, 179] width 197 height 50
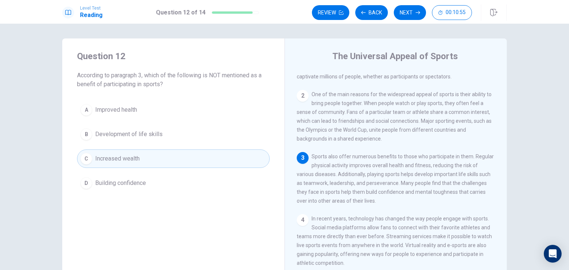
drag, startPoint x: 342, startPoint y: 177, endPoint x: 423, endPoint y: 180, distance: 81.1
click at [418, 180] on span "Sports also offer numerous benefits to those who participate in them. Regular p…" at bounding box center [395, 179] width 197 height 50
drag, startPoint x: 423, startPoint y: 180, endPoint x: 438, endPoint y: 180, distance: 15.2
click at [437, 180] on span "Sports also offer numerous benefits to those who participate in them. Regular p…" at bounding box center [395, 179] width 197 height 50
click at [409, 16] on button "Next" at bounding box center [410, 12] width 32 height 15
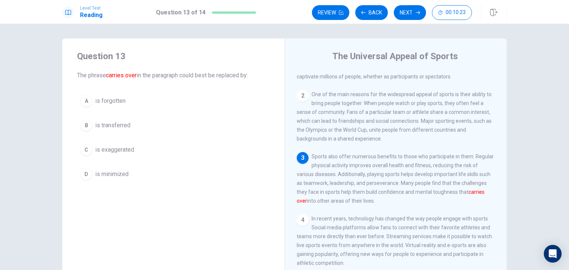
click at [121, 117] on button "B is transferred" at bounding box center [173, 125] width 193 height 19
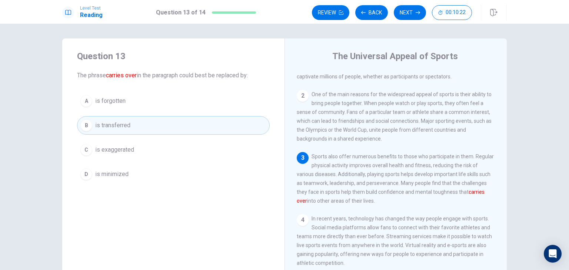
scroll to position [100, 0]
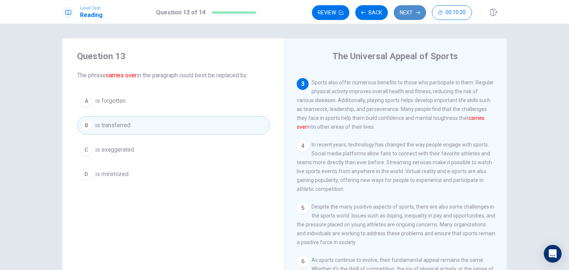
click at [416, 15] on button "Next" at bounding box center [410, 12] width 32 height 15
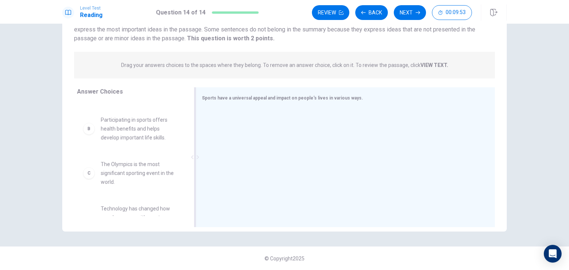
scroll to position [36, 0]
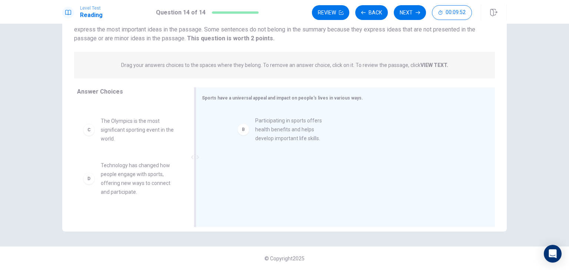
drag, startPoint x: 129, startPoint y: 142, endPoint x: 288, endPoint y: 143, distance: 158.8
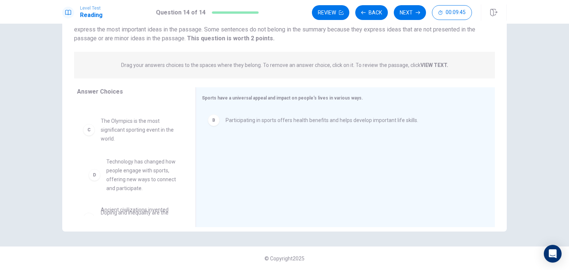
drag, startPoint x: 147, startPoint y: 172, endPoint x: 150, endPoint y: 169, distance: 4.7
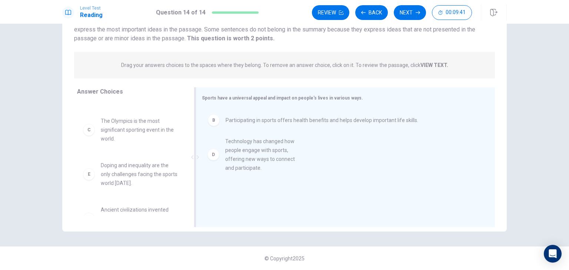
drag, startPoint x: 133, startPoint y: 170, endPoint x: 263, endPoint y: 144, distance: 132.4
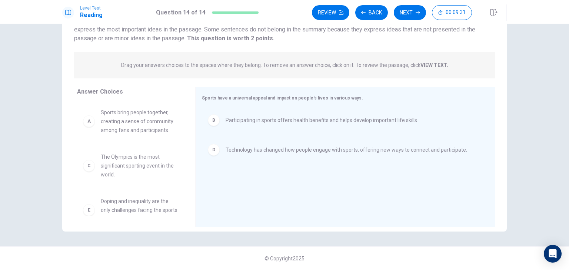
scroll to position [0, 0]
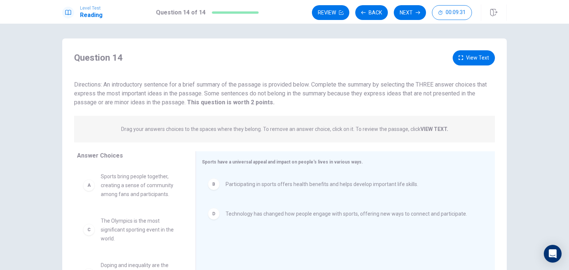
click at [475, 61] on button "View Text" at bounding box center [473, 57] width 42 height 15
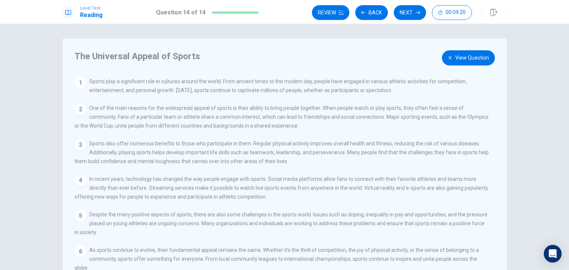
drag, startPoint x: 367, startPoint y: 118, endPoint x: 417, endPoint y: 118, distance: 50.4
click at [417, 118] on span "One of the main reasons for the widespread appeal of sports is their ability to…" at bounding box center [281, 117] width 414 height 24
drag, startPoint x: 86, startPoint y: 128, endPoint x: 274, endPoint y: 129, distance: 188.8
click at [273, 129] on div "2 One of the main reasons for the widespread appeal of sports is their ability …" at bounding box center [281, 117] width 415 height 27
click at [467, 57] on button "View Question" at bounding box center [468, 57] width 53 height 15
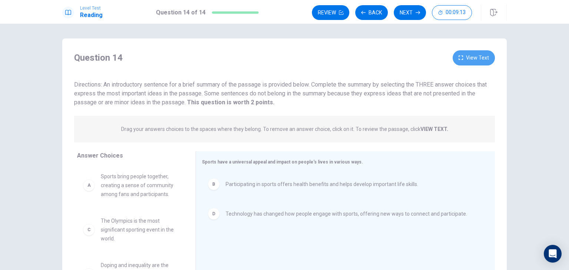
click at [474, 60] on button "View Text" at bounding box center [473, 57] width 42 height 15
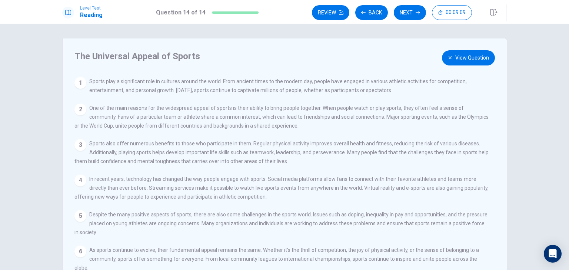
drag, startPoint x: 361, startPoint y: 118, endPoint x: 477, endPoint y: 118, distance: 115.9
click at [477, 118] on span "One of the main reasons for the widespread appeal of sports is their ability to…" at bounding box center [281, 117] width 414 height 24
drag, startPoint x: 92, startPoint y: 129, endPoint x: 151, endPoint y: 125, distance: 59.0
click at [137, 130] on div "2 One of the main reasons for the widespread appeal of sports is their ability …" at bounding box center [281, 117] width 415 height 27
drag, startPoint x: 148, startPoint y: 110, endPoint x: 437, endPoint y: 108, distance: 288.8
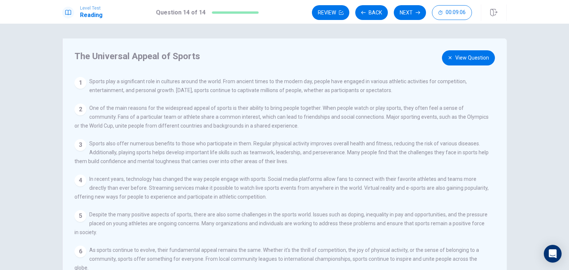
click at [443, 107] on span "One of the main reasons for the widespread appeal of sports is their ability to…" at bounding box center [281, 117] width 414 height 24
drag, startPoint x: 157, startPoint y: 113, endPoint x: 419, endPoint y: 124, distance: 262.4
click at [419, 124] on div "2 One of the main reasons for the widespread appeal of sports is their ability …" at bounding box center [281, 117] width 415 height 27
drag, startPoint x: 97, startPoint y: 146, endPoint x: 298, endPoint y: 150, distance: 201.1
click at [298, 150] on div "3 Sports also offer numerous benefits to those who participate in them. Regular…" at bounding box center [281, 152] width 415 height 27
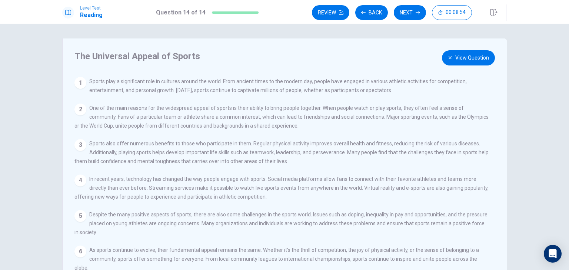
drag, startPoint x: 137, startPoint y: 157, endPoint x: 393, endPoint y: 142, distance: 257.0
click at [365, 151] on span "Sports also offer numerous benefits to those who participate in them. Regular p…" at bounding box center [281, 153] width 414 height 24
click at [471, 62] on button "View Question" at bounding box center [468, 57] width 53 height 15
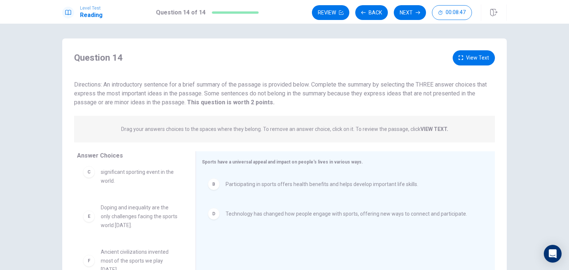
click at [472, 65] on button "View Text" at bounding box center [473, 57] width 42 height 15
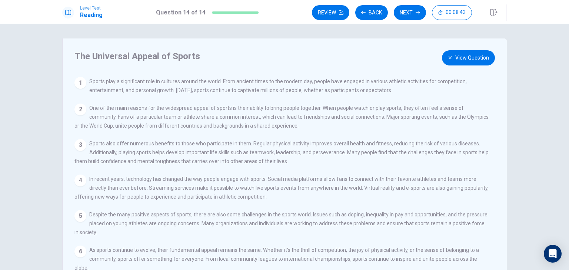
click at [455, 64] on button "View Question" at bounding box center [468, 57] width 53 height 15
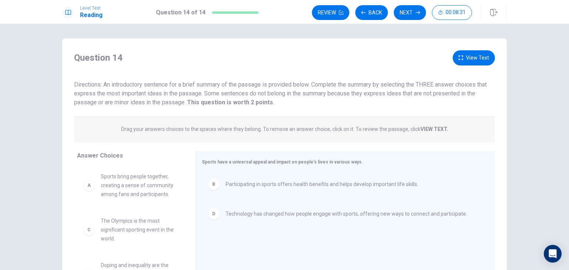
click at [476, 59] on button "View Text" at bounding box center [473, 57] width 42 height 15
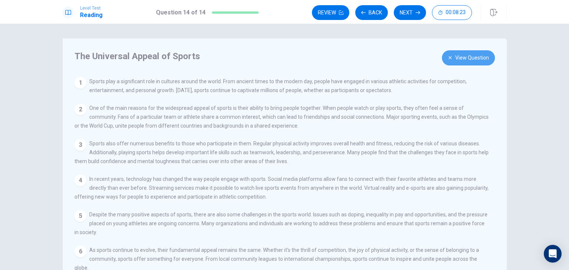
click at [477, 63] on button "View Question" at bounding box center [468, 57] width 53 height 15
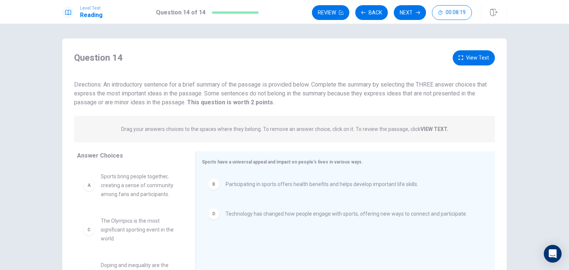
click at [468, 50] on button "View Text" at bounding box center [473, 57] width 42 height 15
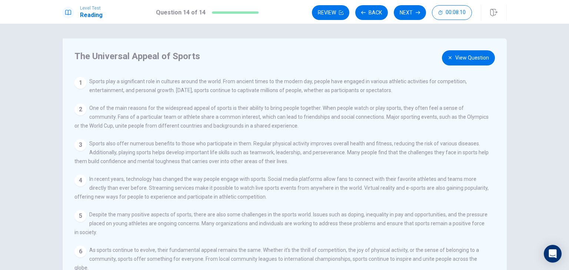
click at [464, 47] on div "The Universal Appeal of Sports View Question 1 Sports play a significant role i…" at bounding box center [284, 167] width 444 height 257
click at [462, 55] on button "View Question" at bounding box center [468, 57] width 53 height 15
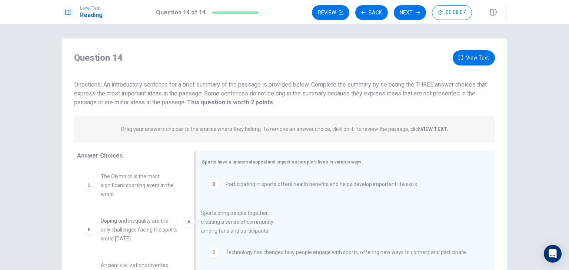
drag, startPoint x: 154, startPoint y: 190, endPoint x: 259, endPoint y: 228, distance: 111.7
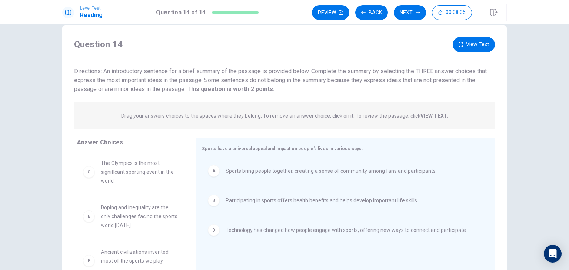
scroll to position [37, 0]
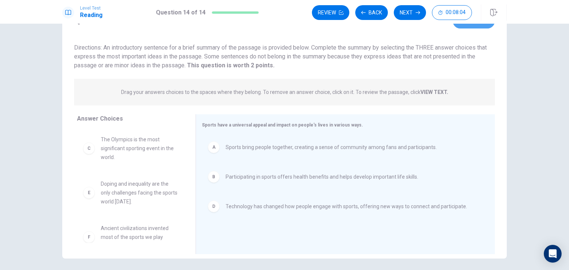
click at [478, 26] on button "View Text" at bounding box center [473, 20] width 42 height 15
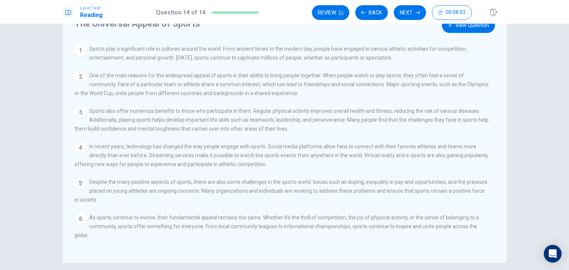
scroll to position [0, 0]
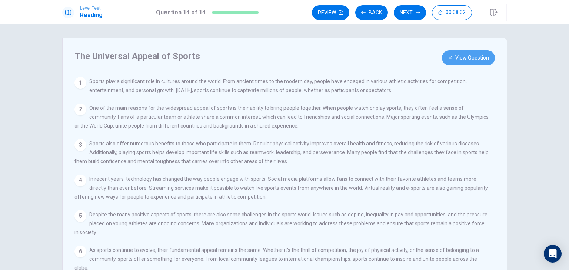
click at [458, 60] on button "View Question" at bounding box center [468, 57] width 53 height 15
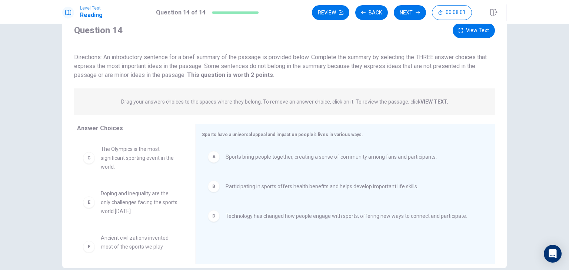
scroll to position [64, 0]
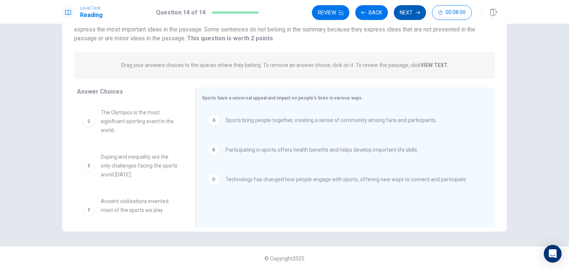
click at [419, 11] on icon "button" at bounding box center [417, 12] width 4 height 3
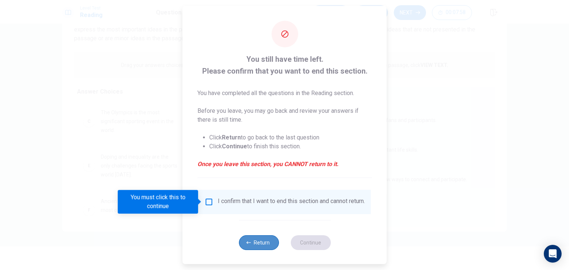
click at [252, 245] on button "Return" at bounding box center [258, 242] width 40 height 15
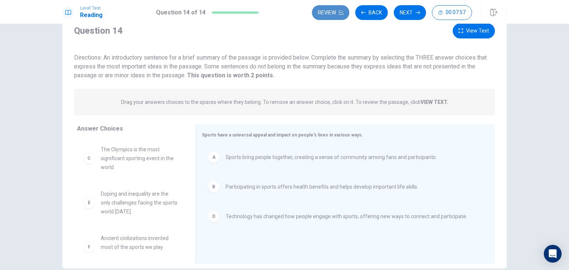
click at [335, 17] on button "Review" at bounding box center [330, 12] width 37 height 15
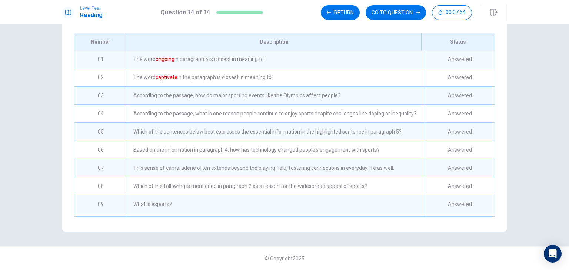
scroll to position [0, 0]
click at [200, 64] on div "The word ongoing in paragraph 5 is closest in meaning to:" at bounding box center [275, 60] width 297 height 18
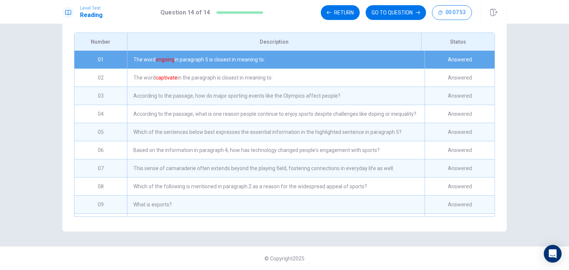
click at [235, 66] on div "The word ongoing in paragraph 5 is closest in meaning to:" at bounding box center [275, 60] width 297 height 18
click at [384, 16] on button "GO TO QUESTION" at bounding box center [395, 12] width 60 height 15
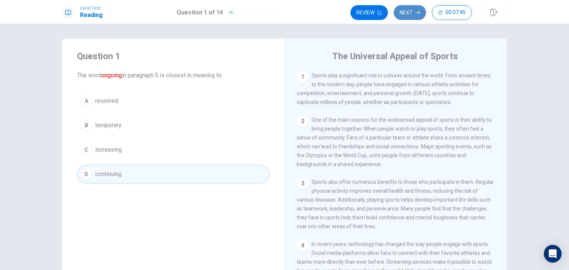
click at [408, 12] on button "Next" at bounding box center [410, 12] width 32 height 15
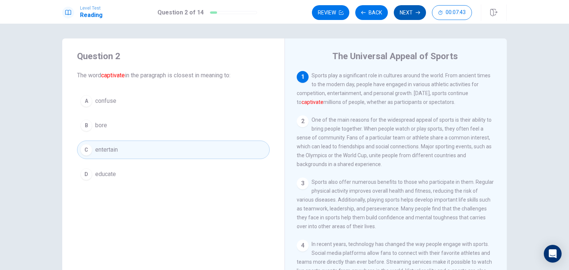
click at [412, 10] on button "Next" at bounding box center [410, 12] width 32 height 15
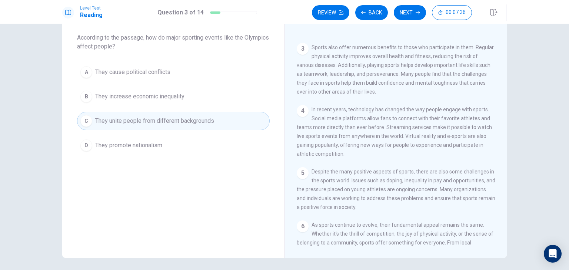
scroll to position [27, 0]
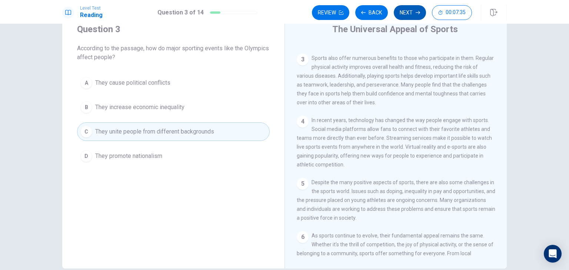
click at [410, 13] on button "Next" at bounding box center [410, 12] width 32 height 15
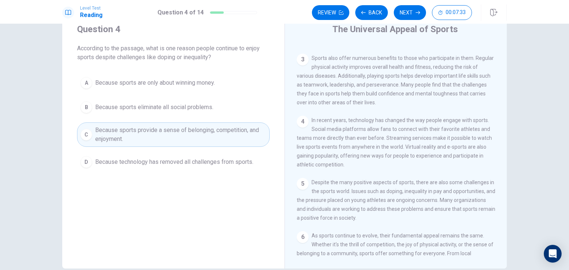
drag, startPoint x: 137, startPoint y: 50, endPoint x: 181, endPoint y: 49, distance: 44.1
click at [181, 49] on span "According to the passage, what is one reason people continue to enjoy sports de…" at bounding box center [173, 53] width 193 height 18
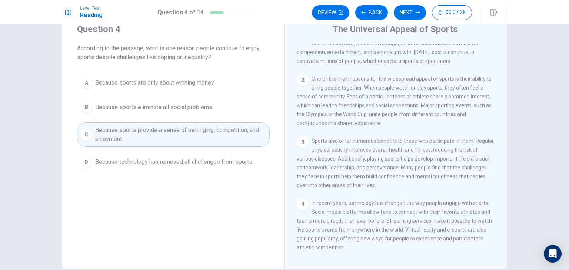
scroll to position [0, 0]
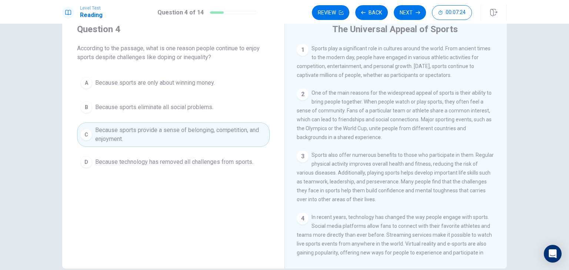
drag, startPoint x: 321, startPoint y: 64, endPoint x: 413, endPoint y: 67, distance: 91.5
click at [412, 67] on span "Sports play a significant role in cultures around the world. From ancient times…" at bounding box center [394, 62] width 194 height 33
click at [413, 67] on span "Sports play a significant role in cultures around the world. From ancient times…" at bounding box center [394, 62] width 194 height 33
click at [420, 67] on span "Sports play a significant role in cultures around the world. From ancient times…" at bounding box center [394, 62] width 194 height 33
drag, startPoint x: 314, startPoint y: 78, endPoint x: 372, endPoint y: 77, distance: 58.9
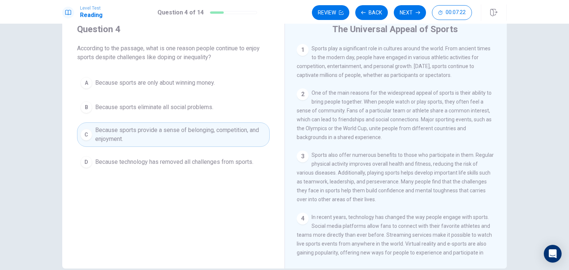
click at [371, 78] on span "Sports play a significant role in cultures around the world. From ancient times…" at bounding box center [394, 62] width 194 height 33
drag, startPoint x: 385, startPoint y: 76, endPoint x: 435, endPoint y: 75, distance: 50.4
click at [435, 76] on span "Sports play a significant role in cultures around the world. From ancient times…" at bounding box center [394, 62] width 194 height 33
drag, startPoint x: 308, startPoint y: 96, endPoint x: 489, endPoint y: 93, distance: 181.5
click at [489, 93] on div "1 Sports play a significant role in cultures around the world. From ancient tim…" at bounding box center [401, 150] width 208 height 213
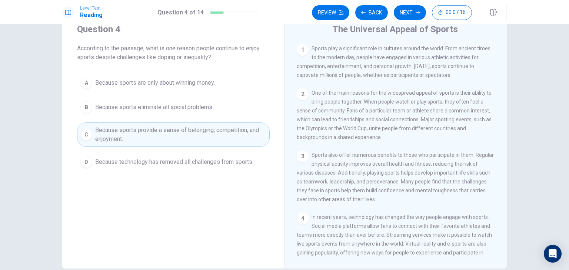
drag, startPoint x: 325, startPoint y: 102, endPoint x: 478, endPoint y: 103, distance: 152.9
click at [478, 103] on span "One of the main reasons for the widespread appeal of sports is their ability to…" at bounding box center [394, 115] width 195 height 50
drag, startPoint x: 295, startPoint y: 112, endPoint x: 473, endPoint y: 113, distance: 178.5
click at [473, 113] on div "The Universal Appeal of Sports 1 Sports play a significant role in cultures aro…" at bounding box center [395, 139] width 222 height 257
drag, startPoint x: 291, startPoint y: 125, endPoint x: 468, endPoint y: 126, distance: 177.7
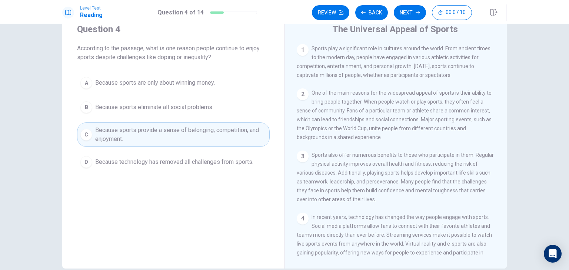
click at [468, 126] on div "The Universal Appeal of Sports 1 Sports play a significant role in cultures aro…" at bounding box center [395, 139] width 222 height 257
drag, startPoint x: 301, startPoint y: 131, endPoint x: 438, endPoint y: 129, distance: 137.0
click at [352, 130] on span "One of the main reasons for the widespread appeal of sports is their ability to…" at bounding box center [394, 115] width 195 height 50
drag, startPoint x: 312, startPoint y: 137, endPoint x: 421, endPoint y: 132, distance: 109.0
click at [421, 132] on span "One of the main reasons for the widespread appeal of sports is their ability to…" at bounding box center [394, 115] width 195 height 50
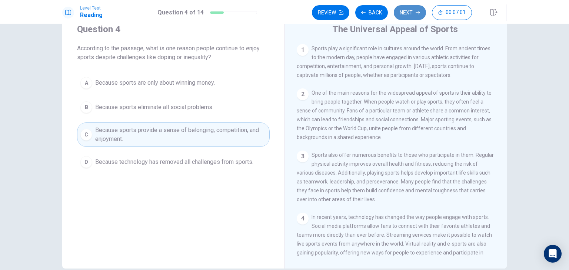
click at [407, 11] on button "Next" at bounding box center [410, 12] width 32 height 15
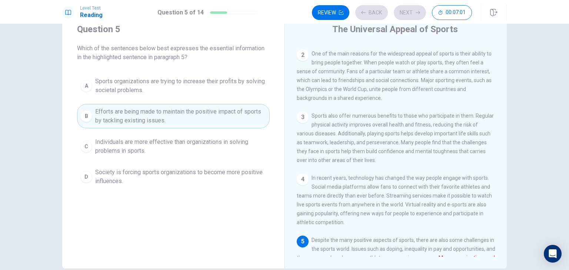
scroll to position [134, 0]
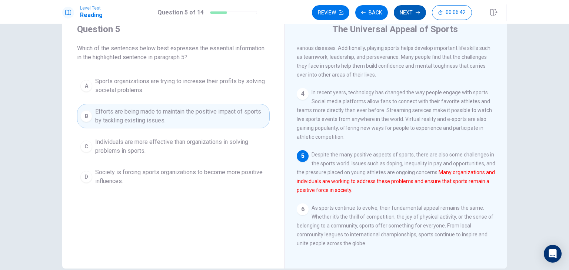
click at [411, 13] on button "Next" at bounding box center [410, 12] width 32 height 15
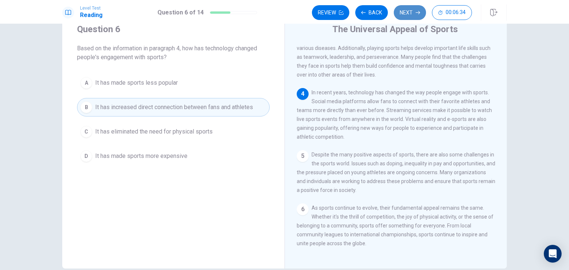
click at [404, 19] on button "Next" at bounding box center [410, 12] width 32 height 15
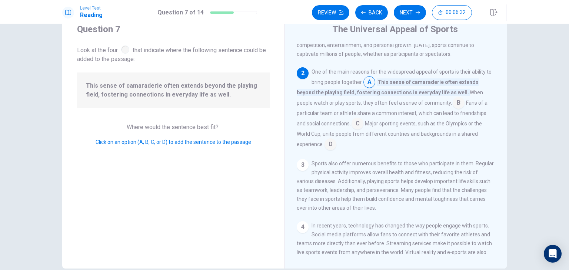
scroll to position [9, 0]
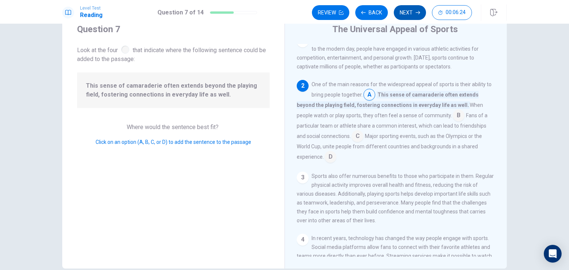
click at [417, 14] on icon "button" at bounding box center [417, 12] width 4 height 4
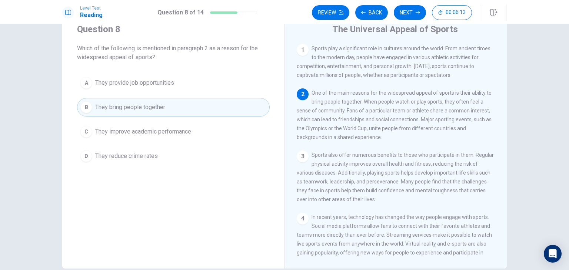
drag, startPoint x: 329, startPoint y: 101, endPoint x: 348, endPoint y: 103, distance: 19.7
click at [348, 103] on span "One of the main reasons for the widespread appeal of sports is their ability to…" at bounding box center [394, 115] width 195 height 50
drag, startPoint x: 357, startPoint y: 106, endPoint x: 364, endPoint y: 107, distance: 6.6
click at [364, 107] on div "2 One of the main reasons for the widespread appeal of sports is their ability …" at bounding box center [396, 114] width 198 height 53
click at [401, 12] on button "Next" at bounding box center [410, 12] width 32 height 15
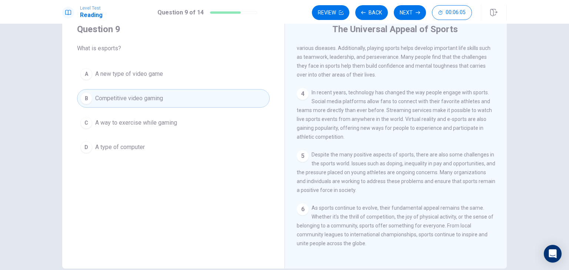
scroll to position [134, 0]
click at [417, 15] on button "Next" at bounding box center [410, 12] width 32 height 15
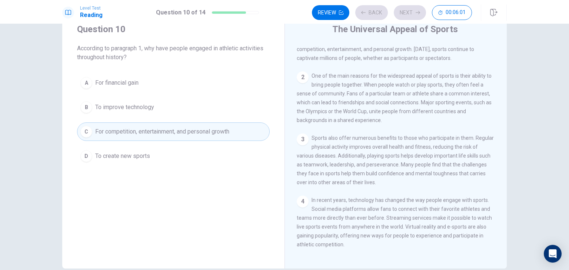
scroll to position [0, 0]
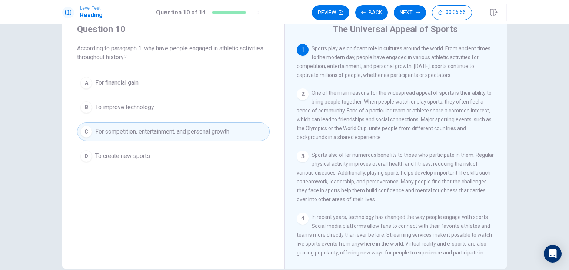
drag, startPoint x: 335, startPoint y: 59, endPoint x: 449, endPoint y: 59, distance: 113.7
click at [449, 58] on span "Sports play a significant role in cultures around the world. From ancient times…" at bounding box center [394, 62] width 194 height 33
drag, startPoint x: 324, startPoint y: 69, endPoint x: 393, endPoint y: 68, distance: 69.2
click at [393, 68] on span "Sports play a significant role in cultures around the world. From ancient times…" at bounding box center [394, 62] width 194 height 33
click at [408, 10] on button "Next" at bounding box center [410, 12] width 32 height 15
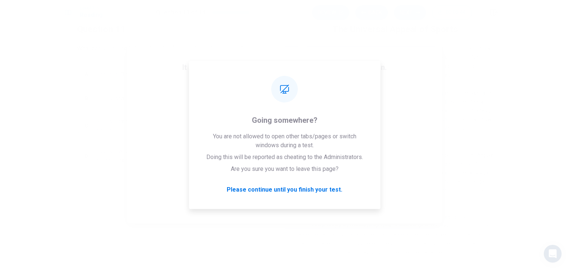
click at [472, 97] on div "It looks like there is a problem with your internet connection. You have 9 minu…" at bounding box center [284, 135] width 569 height 270
click at [354, 103] on div "09:17 Click to reconnect" at bounding box center [285, 138] width 164 height 106
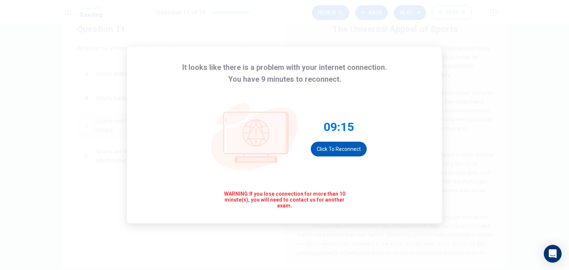
click at [332, 144] on button "Click to reconnect" at bounding box center [339, 149] width 56 height 15
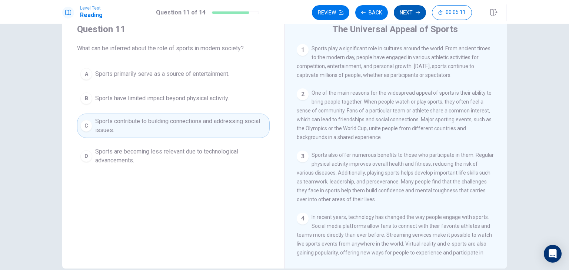
click at [411, 20] on button "Next" at bounding box center [410, 12] width 32 height 15
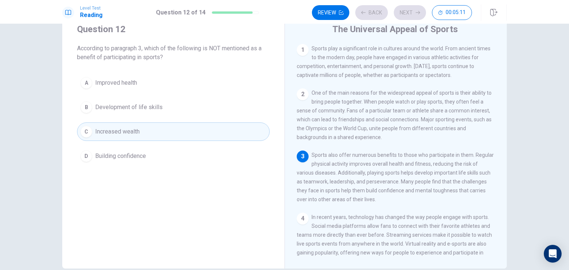
scroll to position [26, 0]
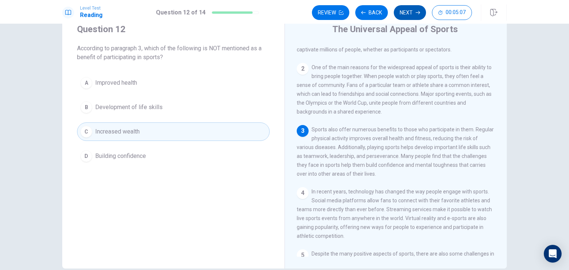
click at [406, 15] on button "Next" at bounding box center [410, 12] width 32 height 15
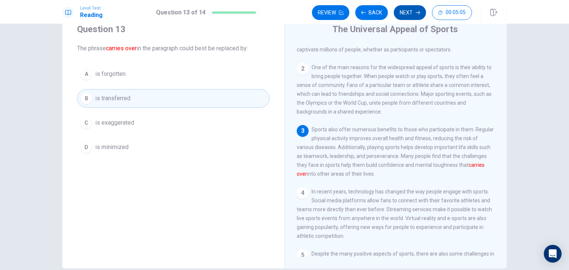
click at [402, 14] on button "Next" at bounding box center [410, 12] width 32 height 15
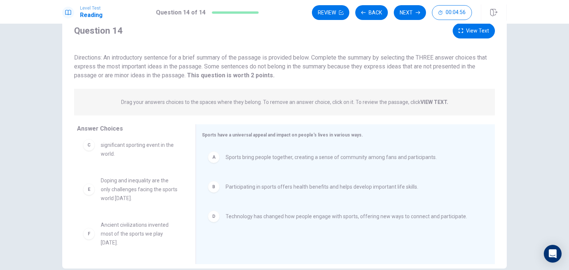
scroll to position [64, 0]
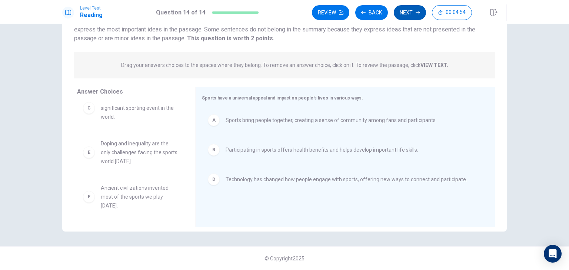
click at [410, 17] on button "Next" at bounding box center [410, 12] width 32 height 15
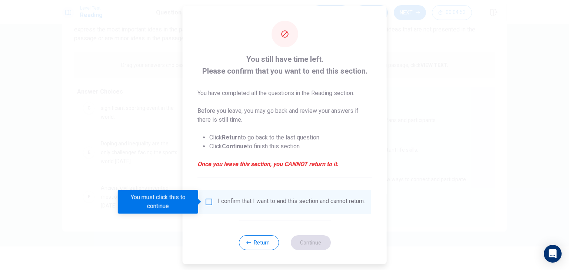
click at [209, 203] on input "You must click this to continue" at bounding box center [208, 202] width 9 height 9
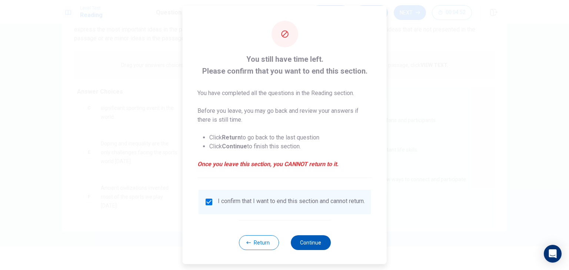
click at [305, 250] on button "Continue" at bounding box center [310, 242] width 40 height 15
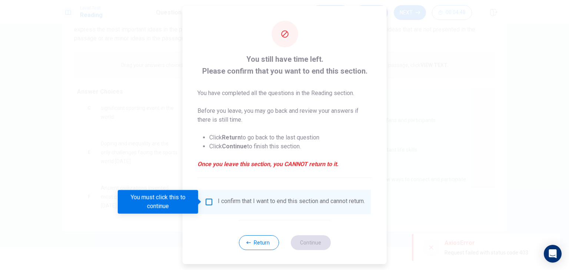
click at [207, 205] on input "You must click this to continue" at bounding box center [208, 202] width 9 height 9
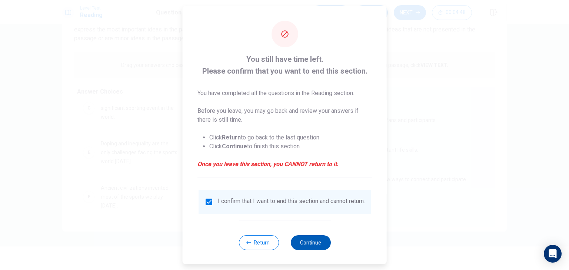
click at [306, 245] on button "Continue" at bounding box center [310, 242] width 40 height 15
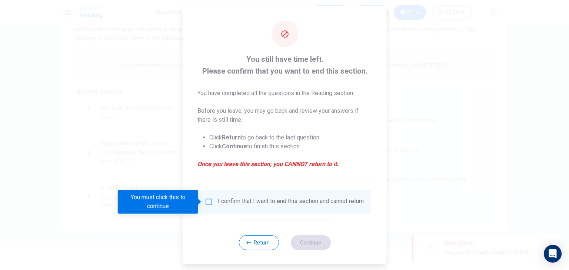
click at [210, 197] on div "I confirm that I want to end this section and cannot return." at bounding box center [284, 202] width 172 height 24
click at [205, 202] on input "You must click this to continue" at bounding box center [208, 202] width 9 height 9
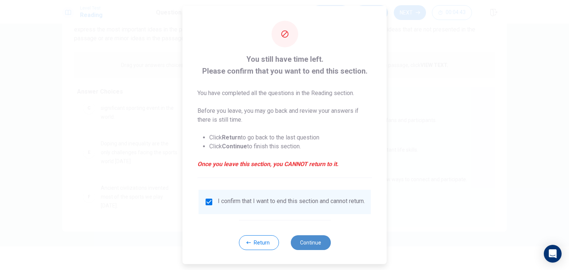
click at [303, 246] on button "Continue" at bounding box center [310, 242] width 40 height 15
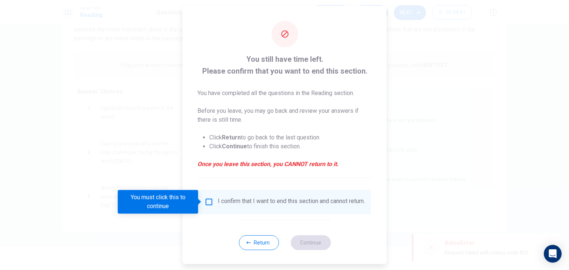
click at [207, 197] on div "I confirm that I want to end this section and cannot return." at bounding box center [284, 202] width 172 height 24
click at [209, 200] on input "You must click this to continue" at bounding box center [208, 202] width 9 height 9
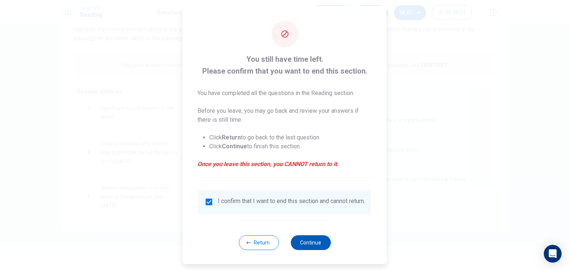
click at [302, 246] on button "Continue" at bounding box center [310, 242] width 40 height 15
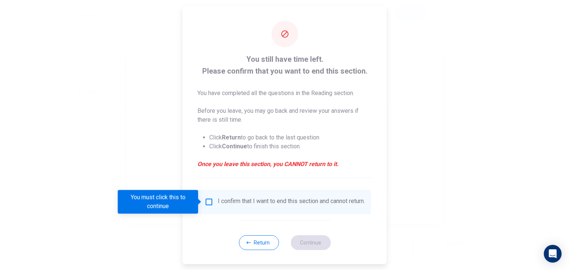
click at [206, 205] on input "You must click this to continue" at bounding box center [208, 202] width 9 height 9
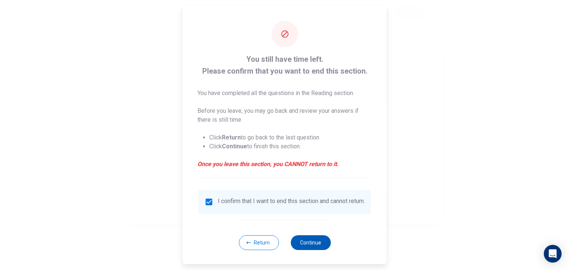
click at [308, 250] on button "Continue" at bounding box center [310, 242] width 40 height 15
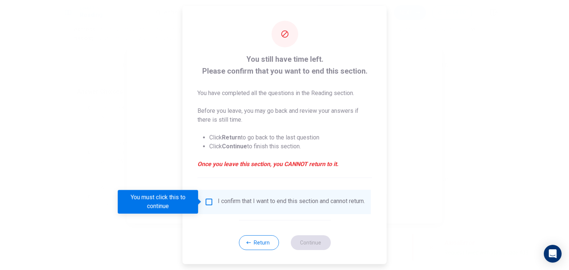
click at [206, 200] on input "You must click this to continue" at bounding box center [208, 202] width 9 height 9
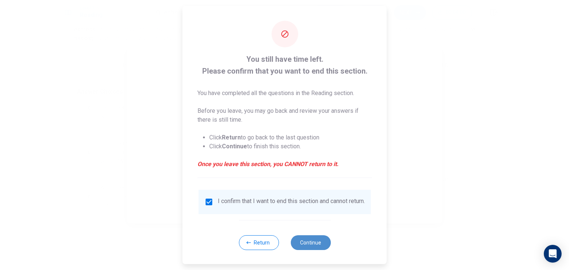
click at [303, 247] on button "Continue" at bounding box center [310, 242] width 40 height 15
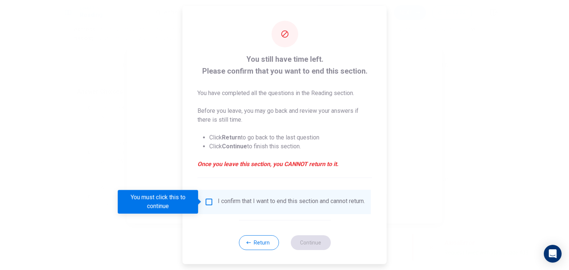
click at [207, 201] on input "You must click this to continue" at bounding box center [208, 202] width 9 height 9
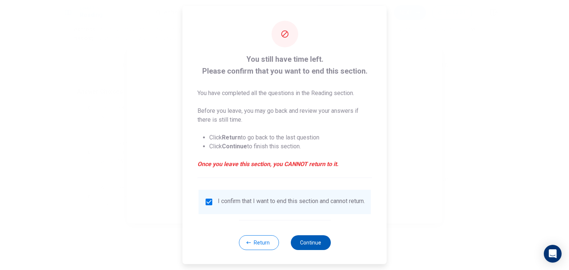
click at [310, 243] on button "Continue" at bounding box center [310, 242] width 40 height 15
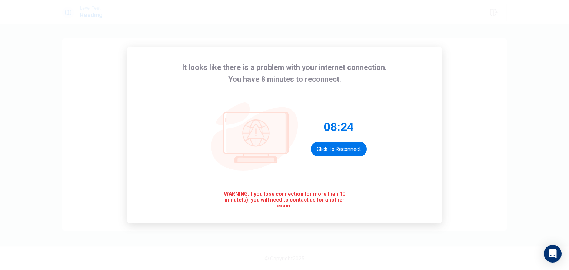
click at [338, 145] on button "Click to reconnect" at bounding box center [339, 149] width 56 height 15
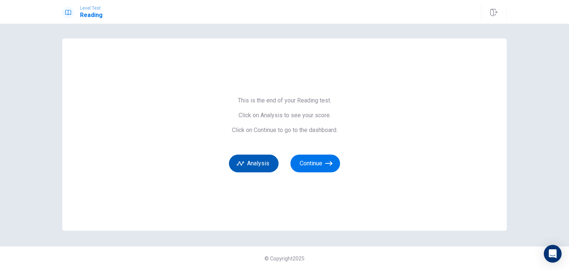
click at [256, 165] on button "Analysis" at bounding box center [254, 164] width 50 height 18
